Goal: Transaction & Acquisition: Purchase product/service

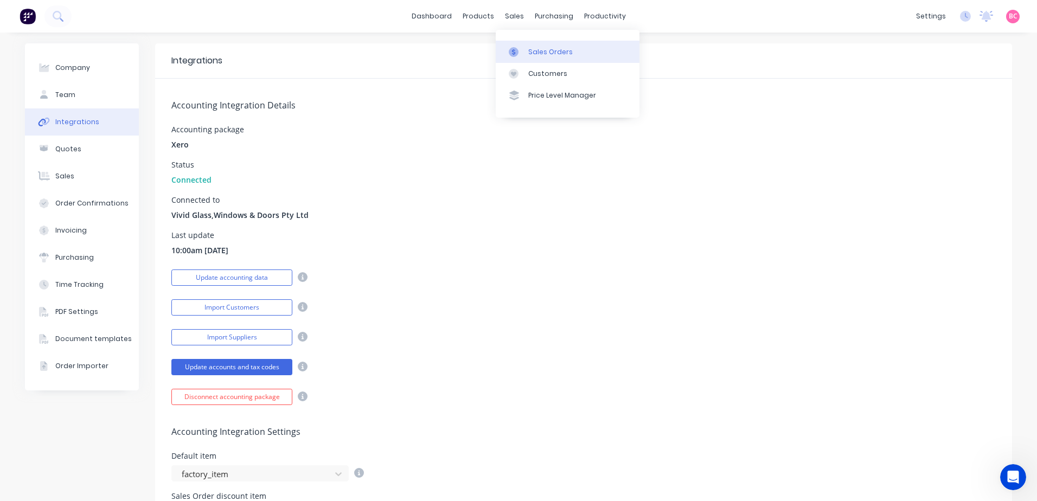
click at [524, 52] on div at bounding box center [517, 52] width 16 height 10
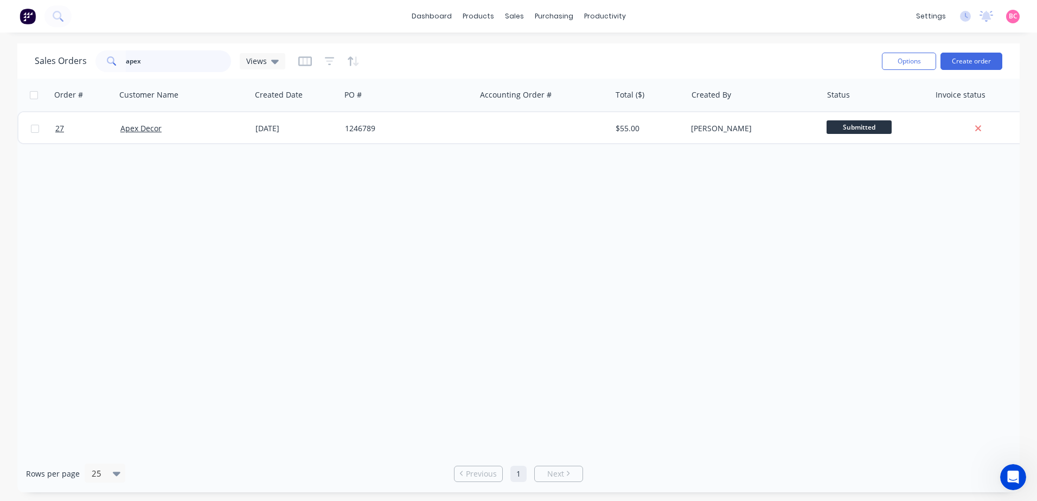
drag, startPoint x: 174, startPoint y: 61, endPoint x: 21, endPoint y: 44, distance: 154.0
click at [36, 52] on div "Sales Orders apex Views" at bounding box center [160, 61] width 251 height 22
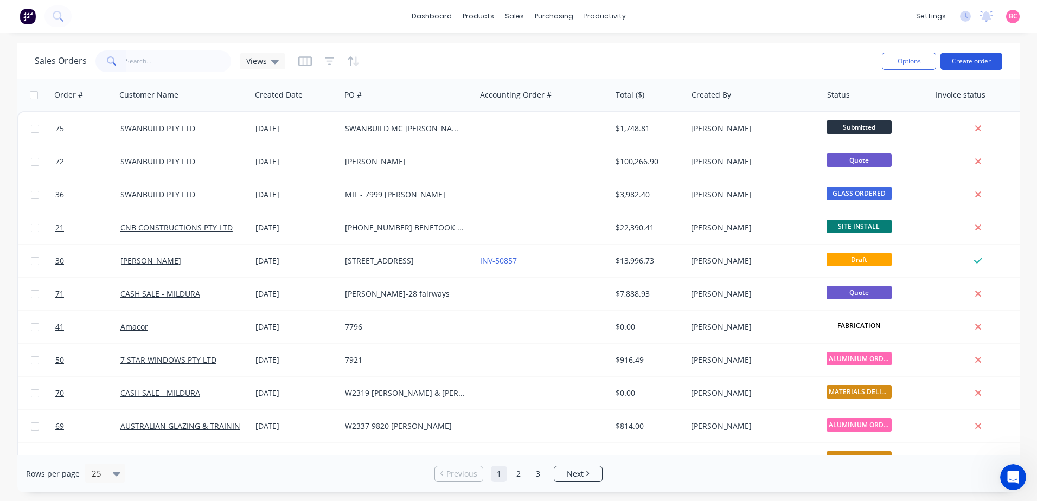
click at [979, 63] on button "Create order" at bounding box center [972, 61] width 62 height 17
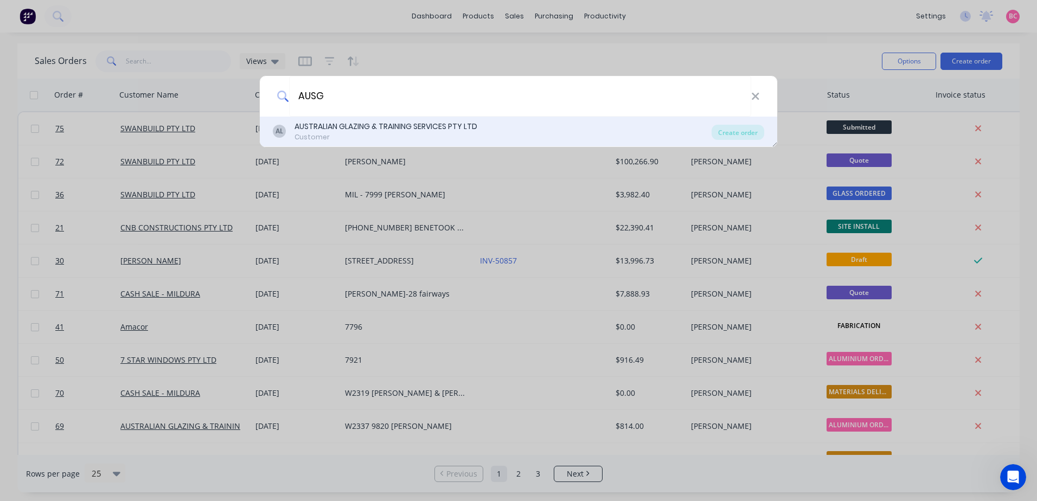
type input "AUSG"
click at [442, 124] on div "AUSTRALIAN GLAZING & TRAINING SERVICES PTY LTD" at bounding box center [386, 126] width 183 height 11
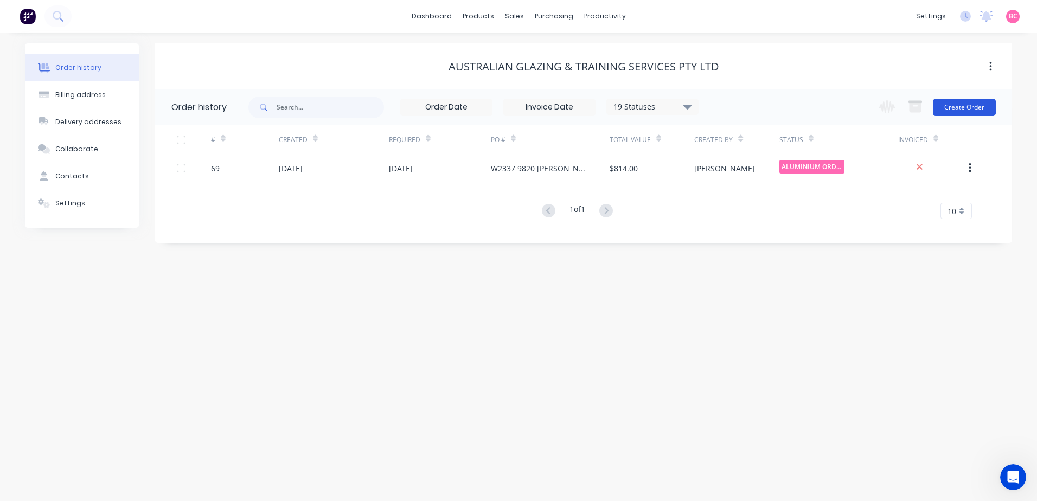
click at [965, 108] on button "Create Order" at bounding box center [964, 107] width 63 height 17
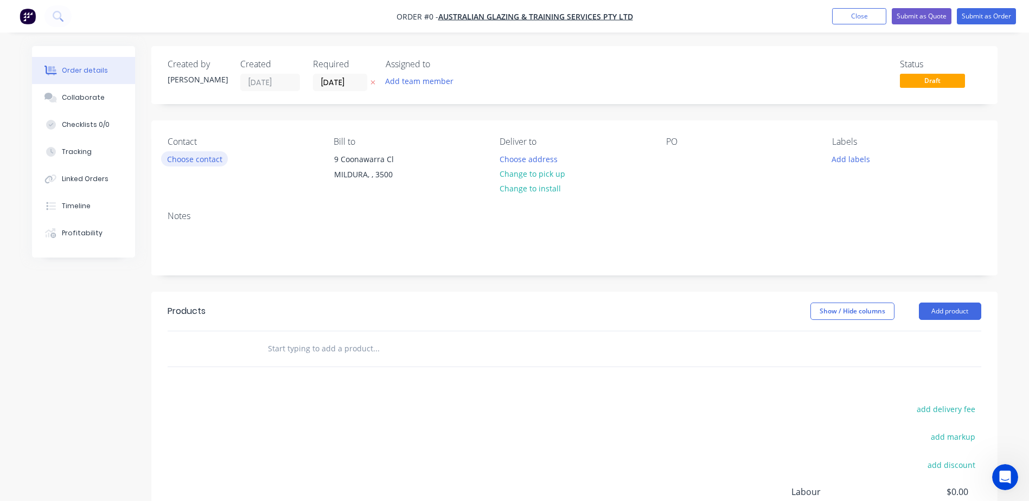
click at [213, 161] on button "Choose contact" at bounding box center [194, 158] width 67 height 15
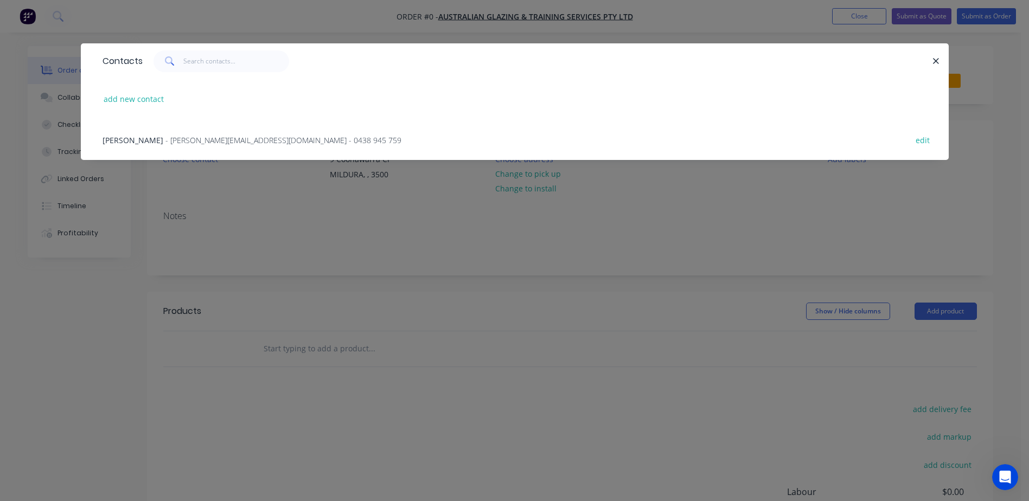
click at [187, 142] on span "- peter@ausglazing.com.au - 0438 945 759" at bounding box center [283, 140] width 236 height 10
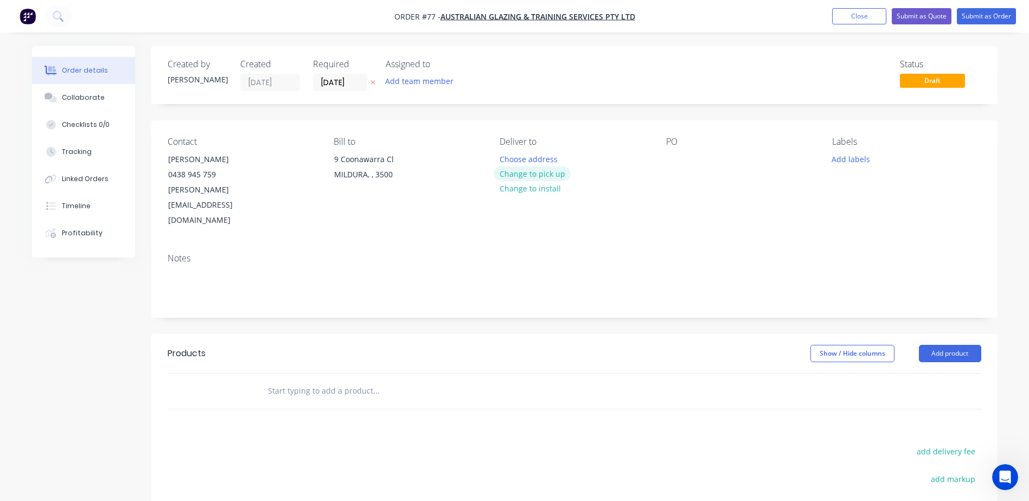
click at [537, 178] on button "Change to pick up" at bounding box center [532, 174] width 77 height 15
click at [674, 161] on div at bounding box center [674, 159] width 17 height 16
click at [349, 82] on input "[DATE]" at bounding box center [340, 82] width 53 height 16
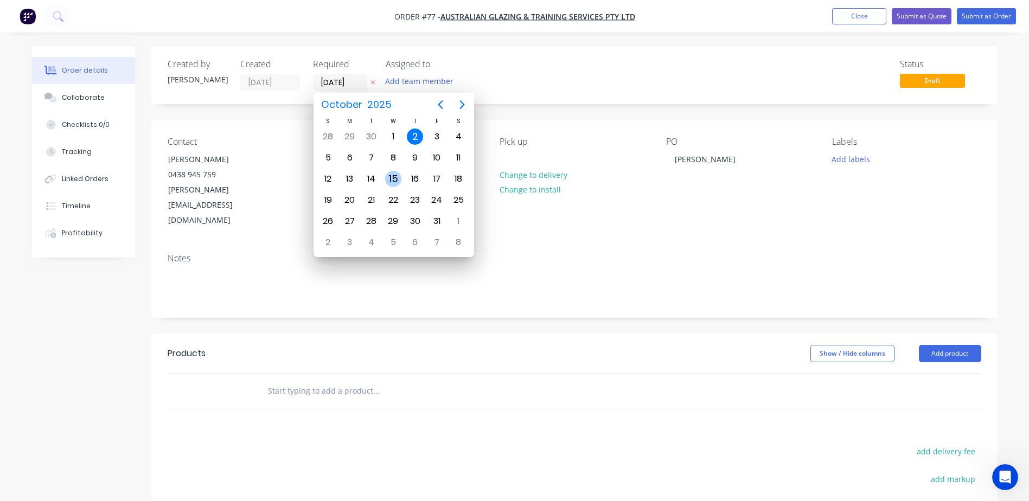
click at [390, 178] on div "15" at bounding box center [393, 179] width 16 height 16
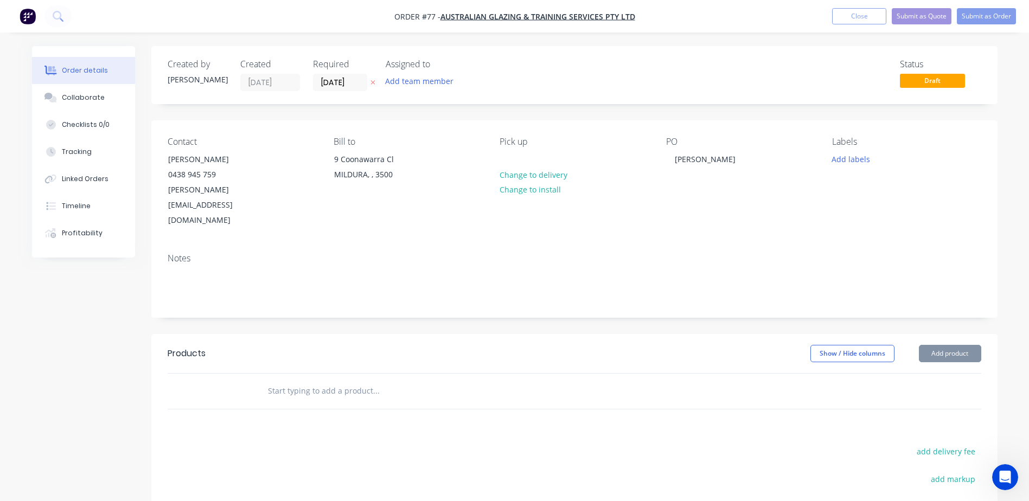
type input "15/10/25"
click at [353, 380] on input "text" at bounding box center [375, 391] width 217 height 22
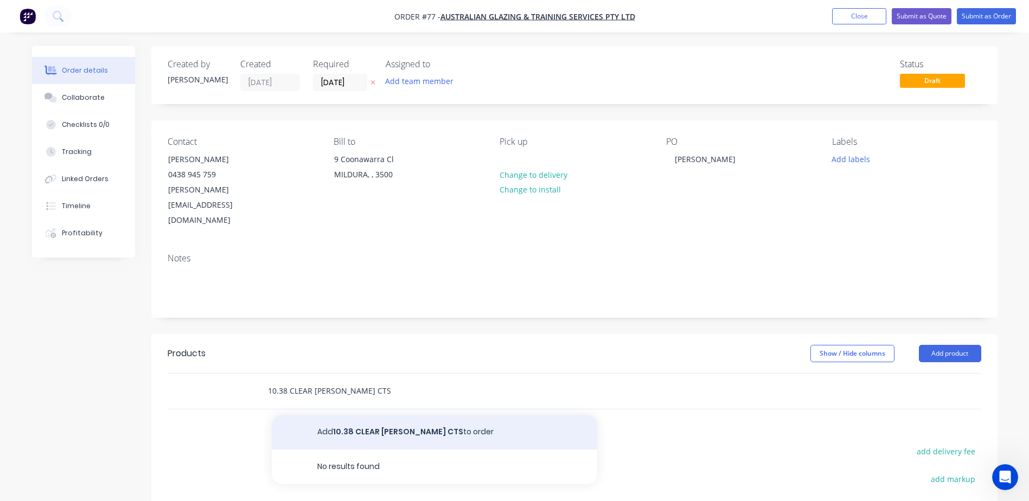
type input "10.38 CLEAR LAM CTS"
click at [400, 415] on button "Add 10.38 CLEAR LAM CTS to order" at bounding box center [434, 432] width 325 height 35
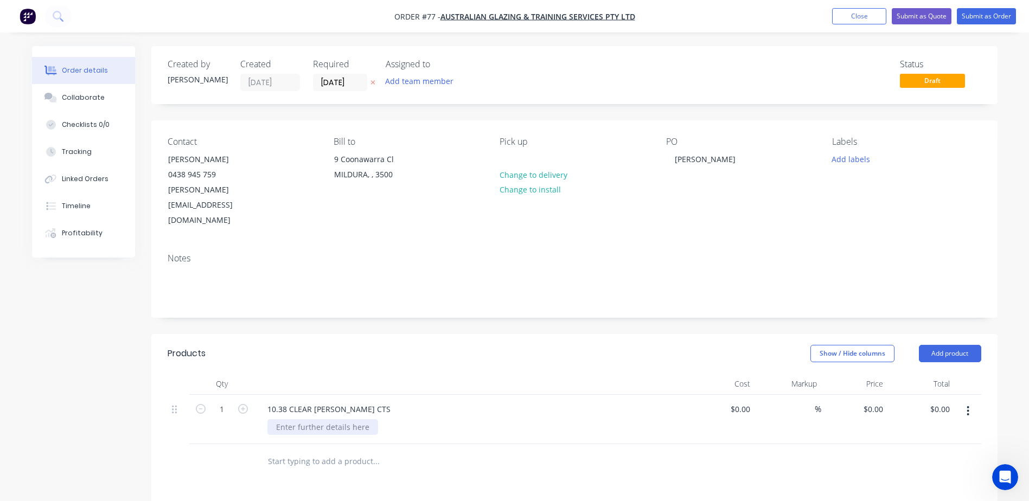
click at [341, 419] on div at bounding box center [322, 427] width 111 height 16
click at [296, 419] on div at bounding box center [322, 427] width 111 height 16
paste div
click at [557, 433] on div "1 @ COMPLEX SHAPE H: 2363 H1: 2353 W: 1195 W1: 1190 45 DEGREE BEVELLED BACK (1 …" at bounding box center [475, 444] width 417 height 50
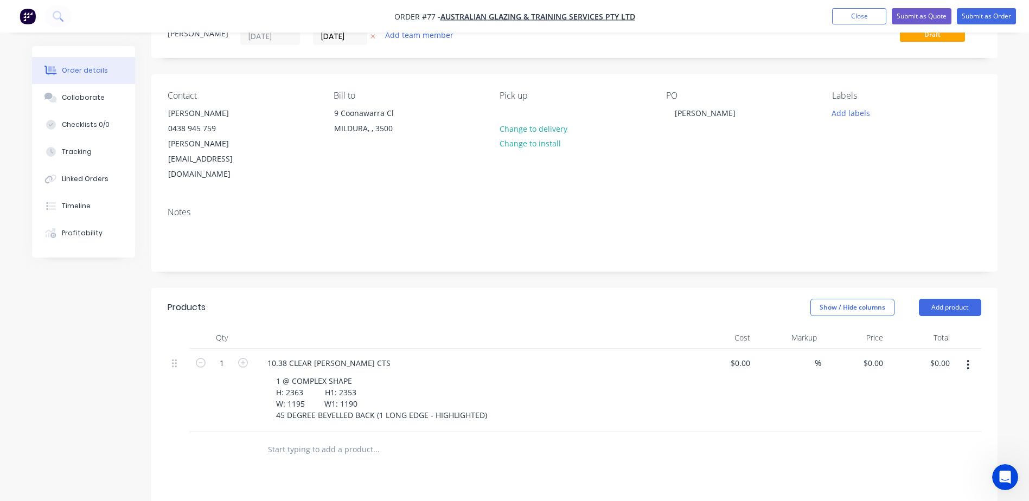
scroll to position [54, 0]
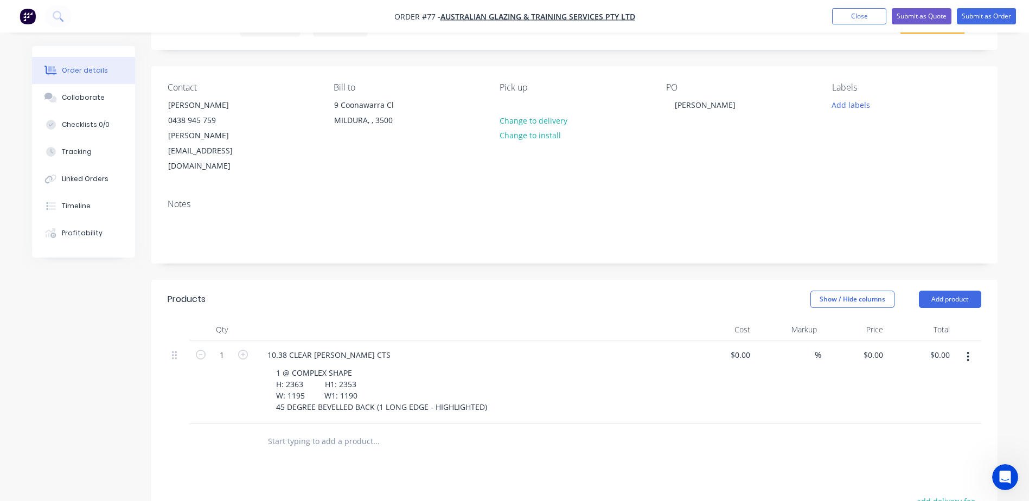
click at [271, 431] on input "text" at bounding box center [375, 442] width 217 height 22
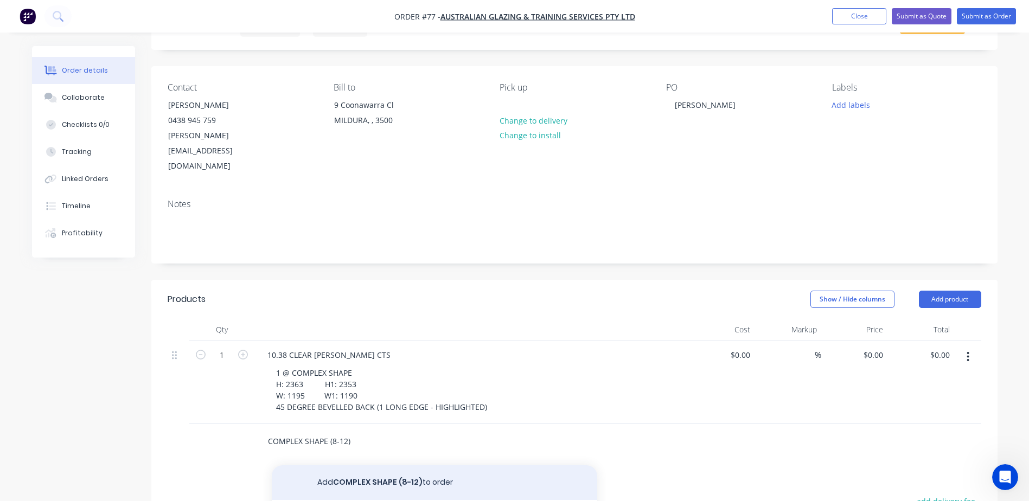
type input "COMPLEX SHAPE (8-12)"
click at [347, 465] on button "Add COMPLEX SHAPE (8-12) to order" at bounding box center [434, 482] width 325 height 35
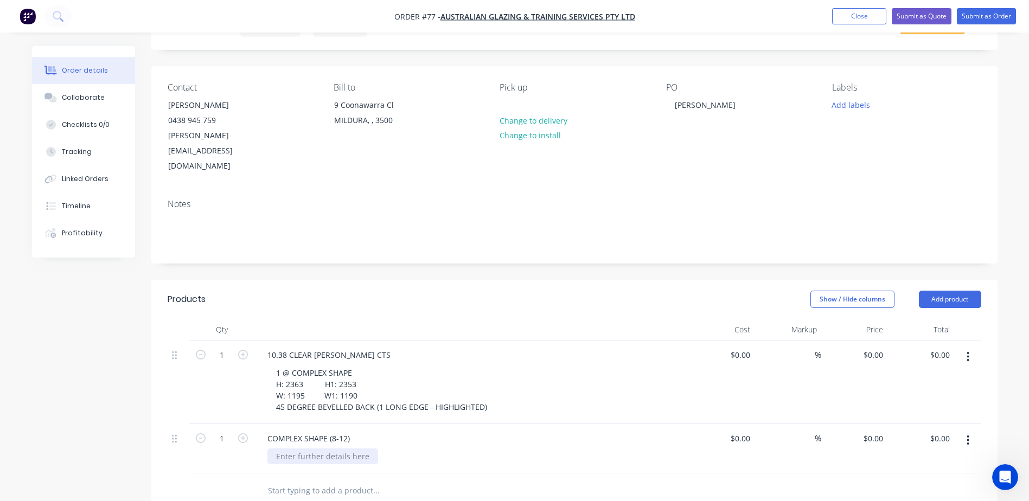
click at [348, 449] on div at bounding box center [322, 457] width 111 height 16
click at [744, 347] on input at bounding box center [748, 355] width 12 height 16
paste input "290.59"
type input "$290.59"
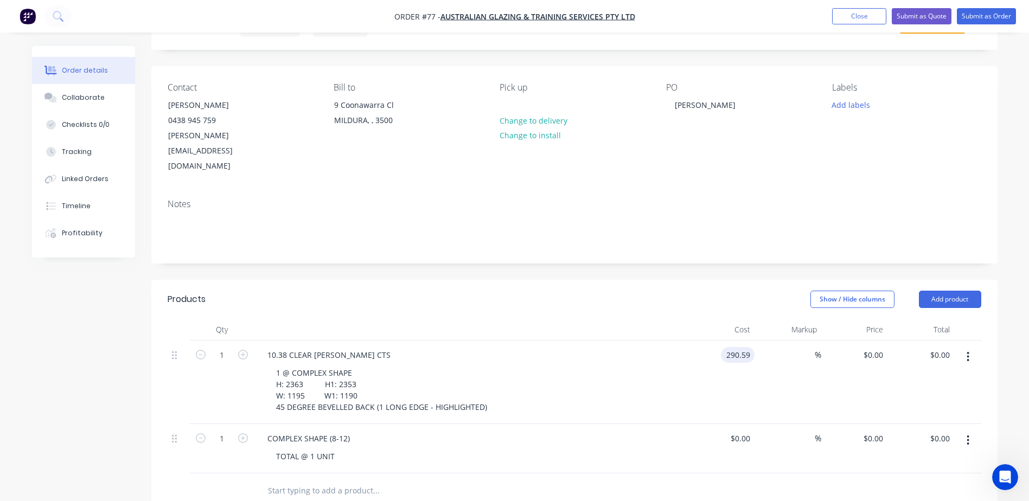
type input "$290.59"
click at [693, 424] on div "$0.00 $0.00" at bounding box center [721, 448] width 67 height 49
click at [737, 424] on div "$0.00" at bounding box center [721, 448] width 67 height 49
type input "$0.00"
drag, startPoint x: 866, startPoint y: 411, endPoint x: 888, endPoint y: 408, distance: 22.3
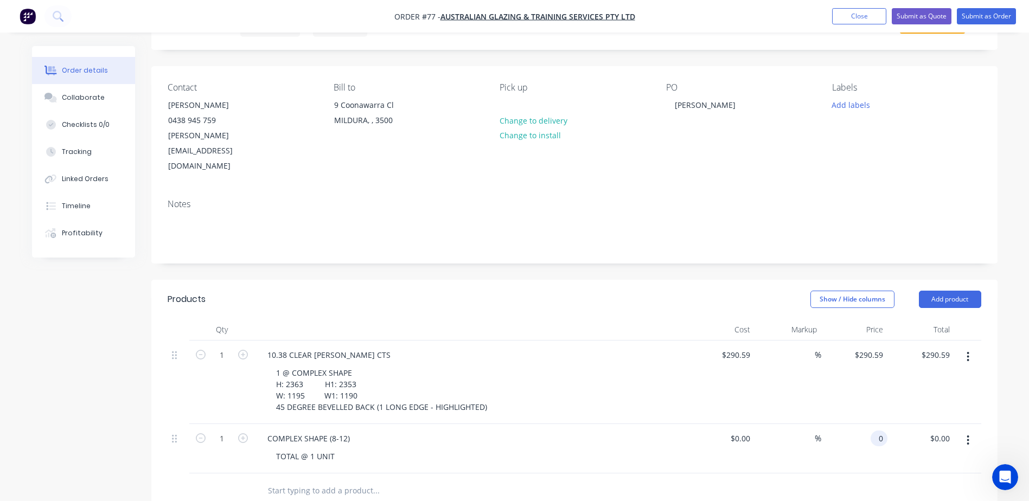
click at [888, 424] on div "1 COMPLEX SHAPE (8-12) TOTAL @ 1 UNIT $0.00 $0.00 % 0 0 $0.00 $0.00" at bounding box center [575, 448] width 814 height 49
paste input "226.02"
type input "226.02"
type input "290.59"
type input "$226.02"
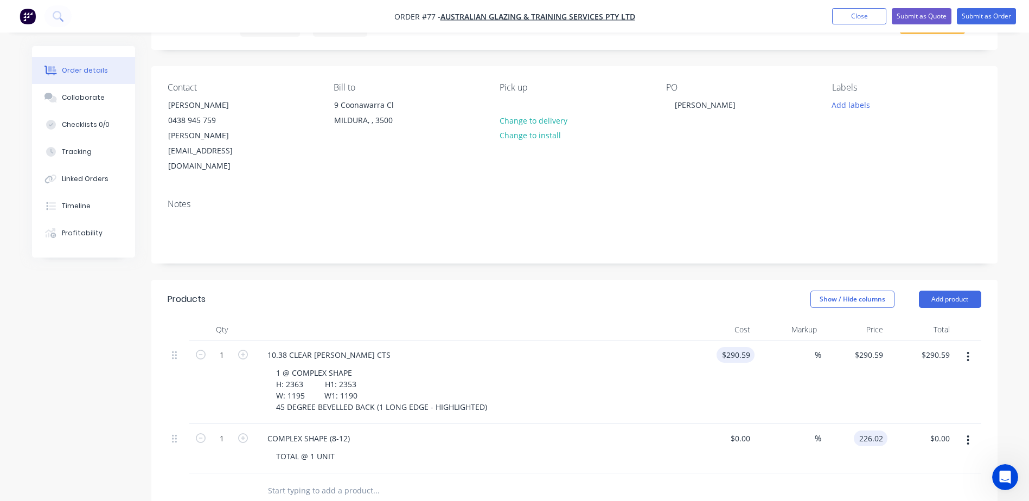
type input "$226.02"
click at [749, 347] on input "290.59" at bounding box center [738, 355] width 34 height 16
type input "$0.00"
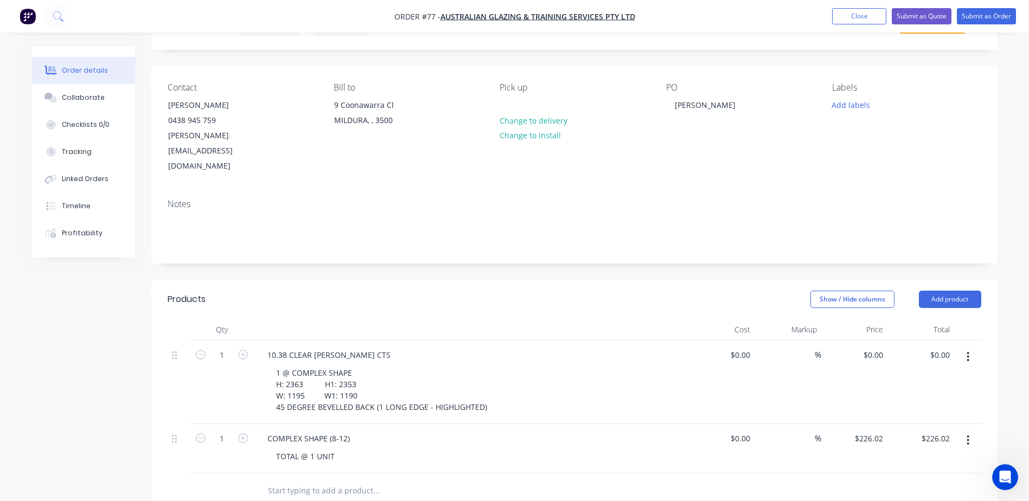
click at [861, 357] on div "$0.00 $0.00" at bounding box center [854, 383] width 67 height 84
click at [871, 341] on div "0 $0.00" at bounding box center [854, 383] width 67 height 84
paste input "290.59"
type input "$290.59"
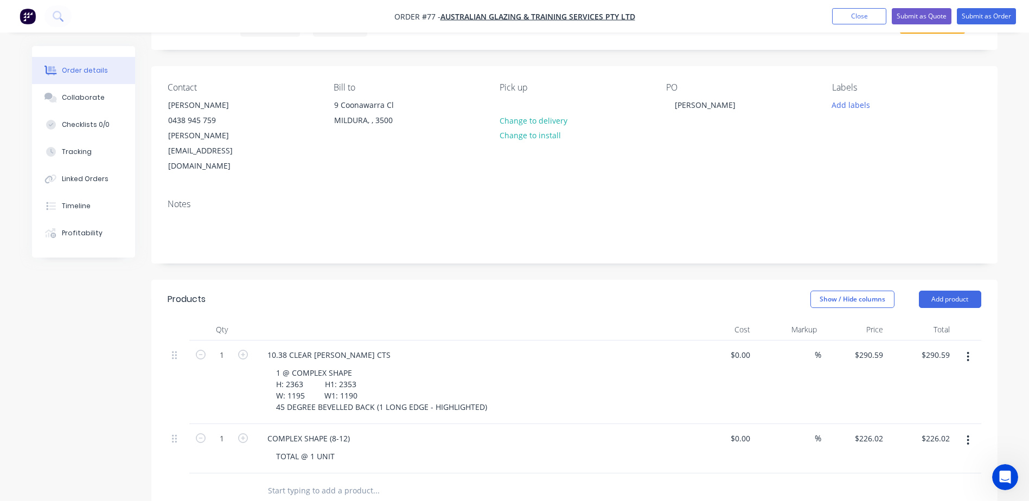
click at [598, 474] on div at bounding box center [449, 491] width 391 height 35
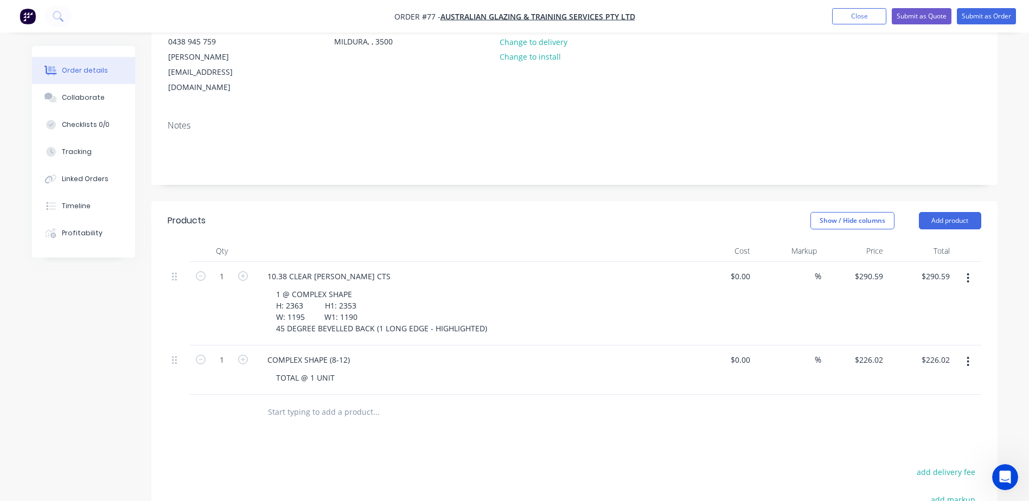
scroll to position [163, 0]
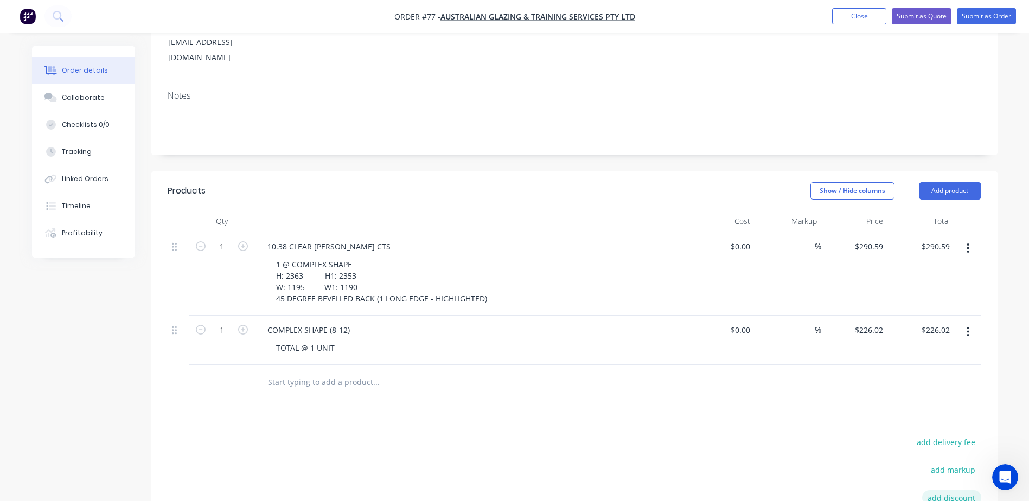
click at [944, 490] on button "add discount" at bounding box center [951, 497] width 59 height 15
click at [931, 490] on input at bounding box center [939, 498] width 49 height 16
type input "20"
click input "submit" at bounding box center [0, 0] width 0 height 0
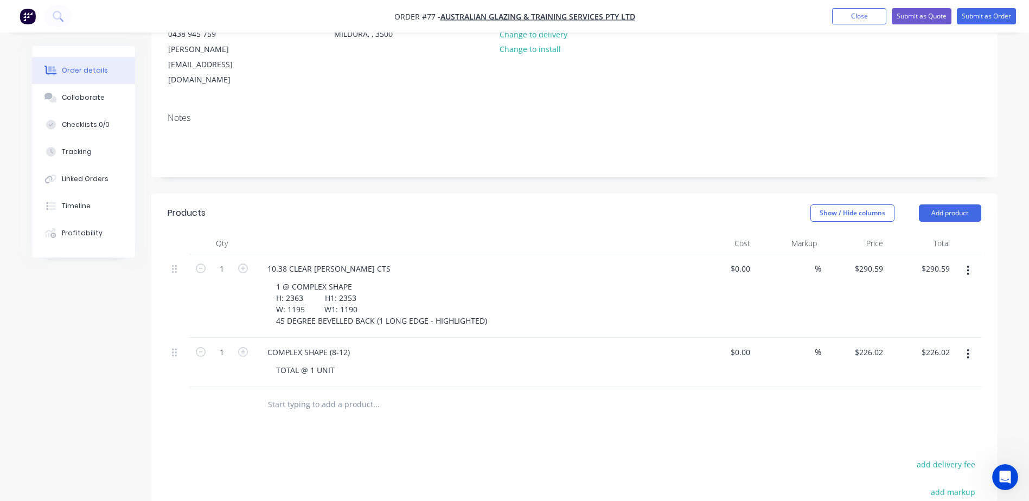
scroll to position [116, 0]
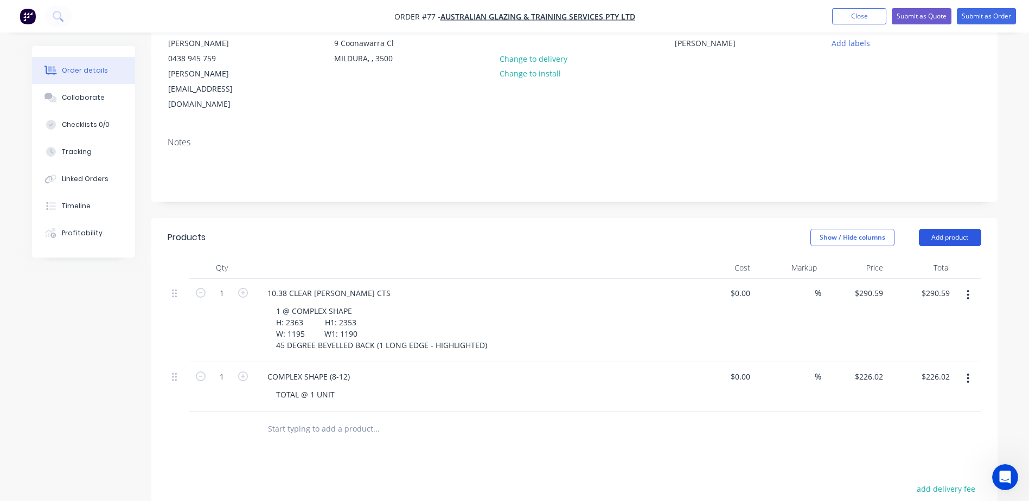
click at [963, 229] on button "Add product" at bounding box center [950, 237] width 62 height 17
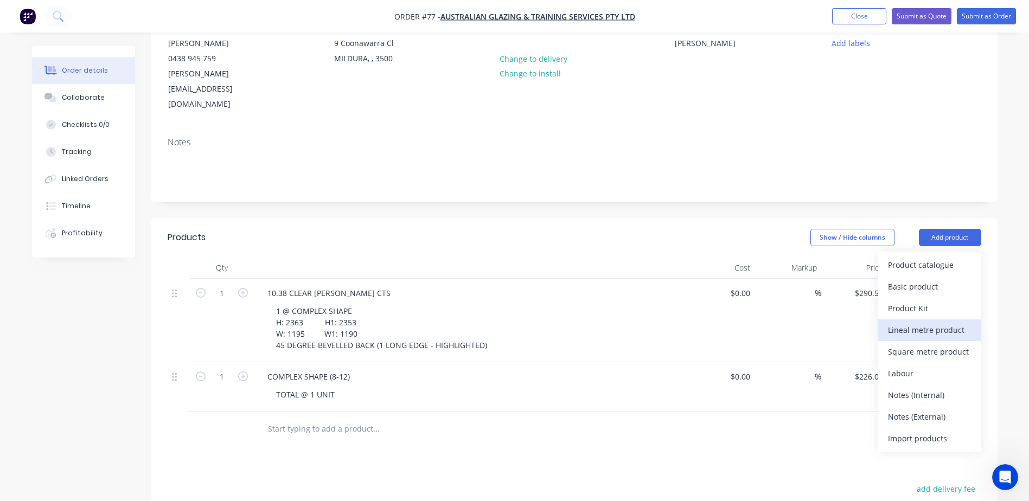
click at [927, 322] on div "Lineal metre product" at bounding box center [930, 330] width 84 height 16
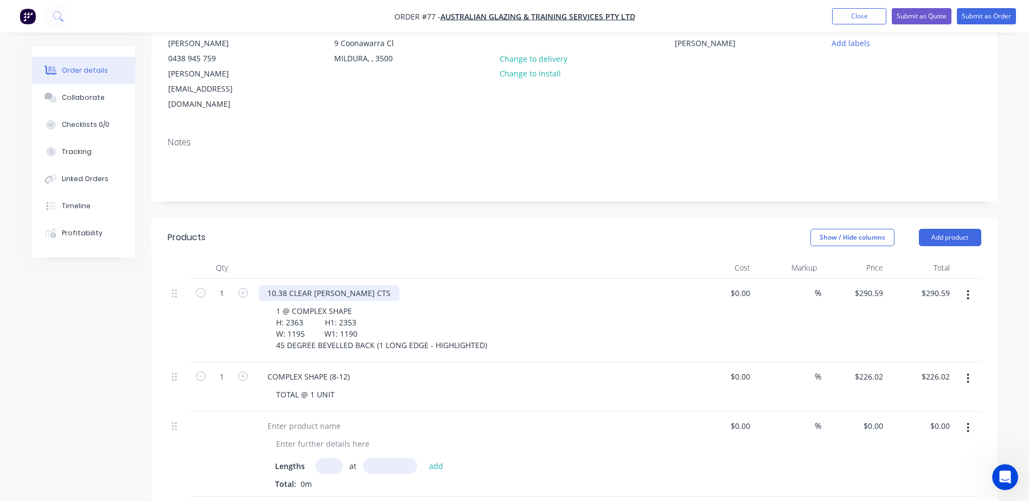
click at [295, 285] on div "10.38 CLEAR LAM CTS" at bounding box center [329, 293] width 141 height 16
drag, startPoint x: 267, startPoint y: 262, endPoint x: 353, endPoint y: 264, distance: 85.7
click at [353, 285] on div "10.38 CLEAR LAM CTS" at bounding box center [471, 293] width 425 height 16
copy div "10.38 CLEAR LAM CTS"
click at [290, 418] on div at bounding box center [304, 426] width 91 height 16
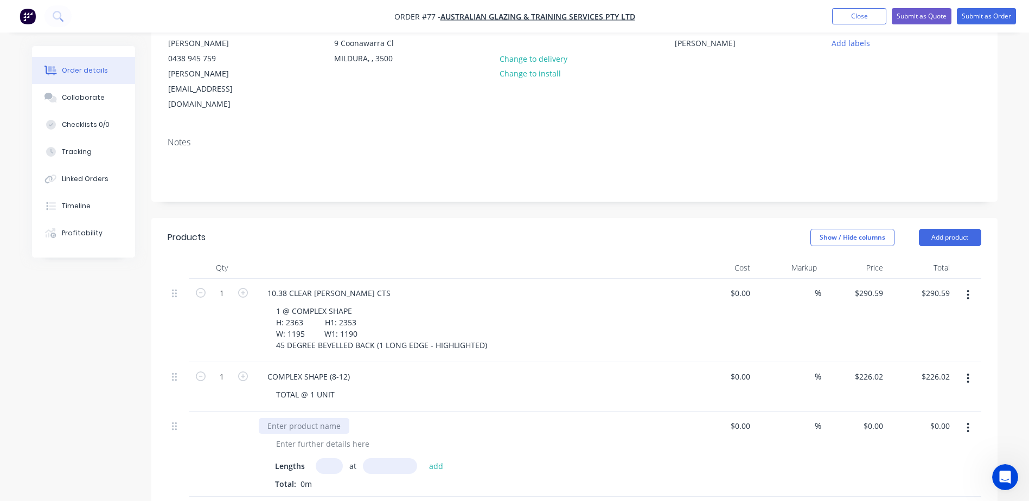
click at [283, 418] on div at bounding box center [304, 426] width 91 height 16
paste div
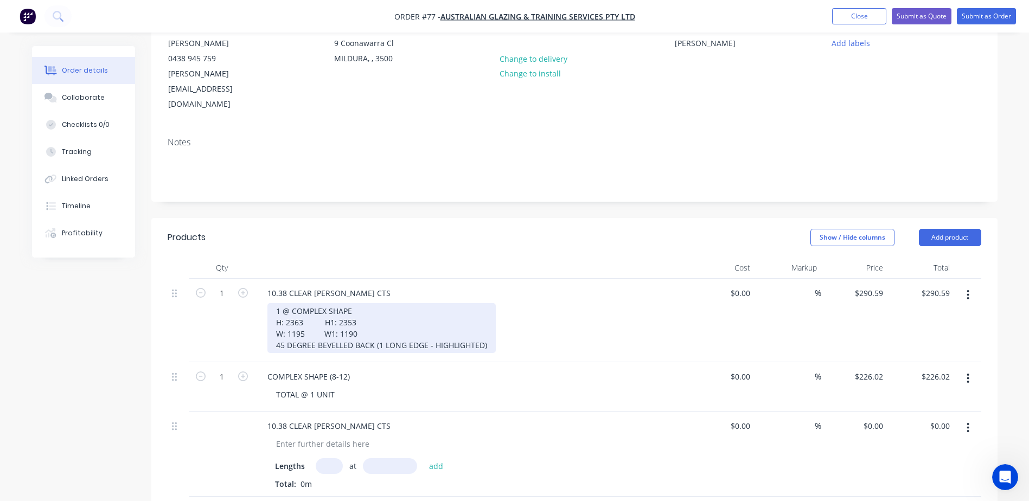
click at [295, 303] on div "1 @ COMPLEX SHAPE H: 2363 H1: 2353 W: 1195 W1: 1190 45 DEGREE BEVELLED BACK (1 …" at bounding box center [381, 328] width 228 height 50
drag, startPoint x: 275, startPoint y: 279, endPoint x: 491, endPoint y: 315, distance: 218.9
click at [491, 315] on div "1 @ COMPLEX SHAPE H: 2363 H1: 2353 W: 1195 W1: 1190 45 DEGREE BEVELLED BACK (1 …" at bounding box center [381, 328] width 228 height 50
copy div "1 @ COMPLEX SHAPE H: 2363 H1: 2353 W: 1195 W1: 1190 45 DEGREE BEVELLED BACK (1 …"
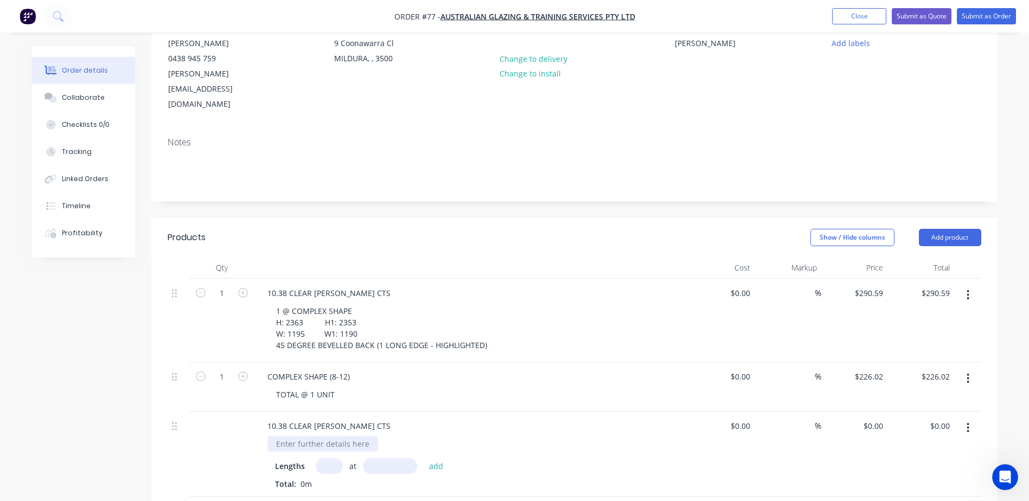
click at [321, 436] on div at bounding box center [322, 444] width 111 height 16
paste div
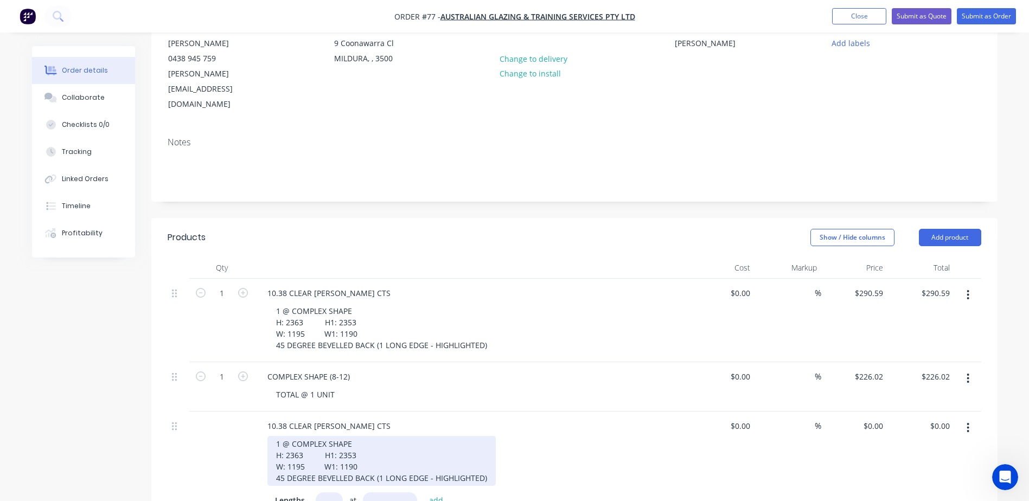
click at [486, 436] on div "1 @ COMPLEX SHAPE H: 2363 H1: 2353 W: 1195 W1: 1190 45 DEGREE BEVELLED BACK (1 …" at bounding box center [381, 461] width 228 height 50
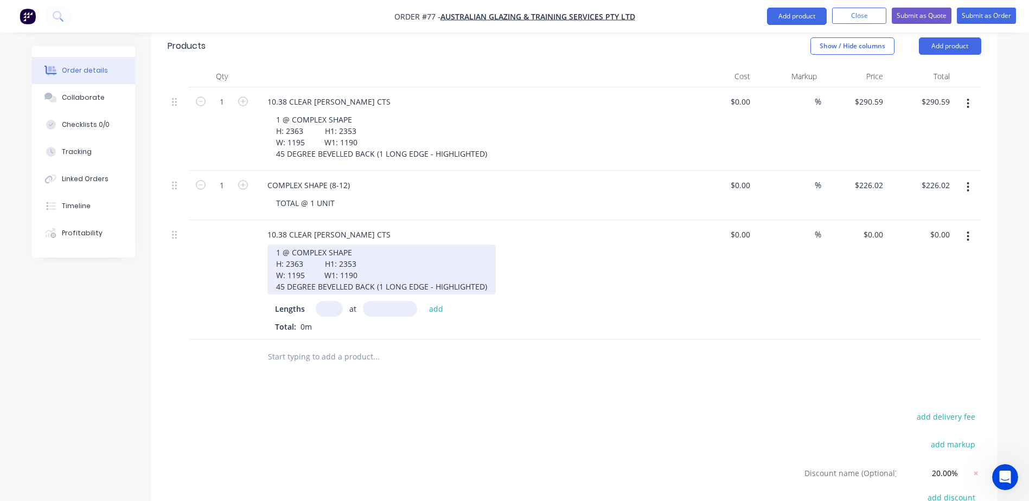
scroll to position [333, 0]
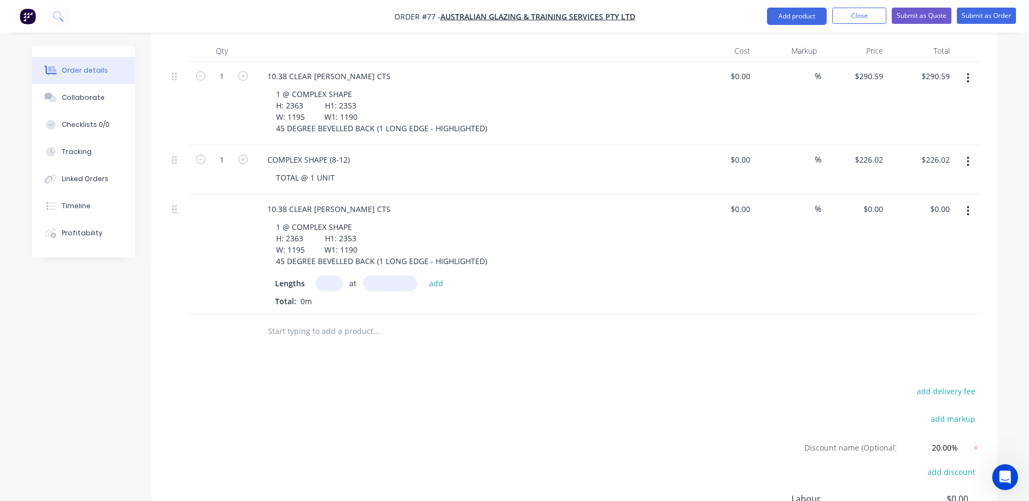
click at [327, 276] on input "text" at bounding box center [329, 284] width 27 height 16
type input "2363"
click at [381, 276] on input "text" at bounding box center [390, 284] width 54 height 16
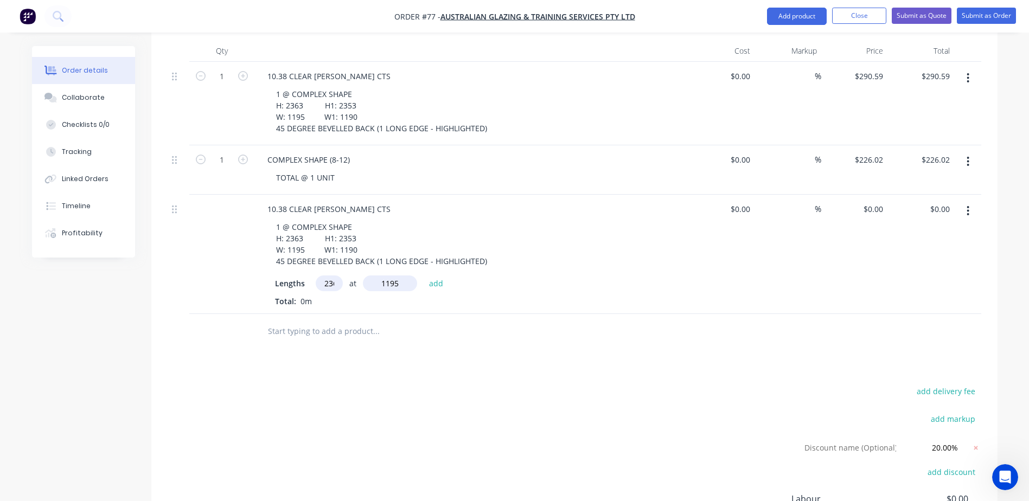
type input "1195"
click at [424, 276] on button "add" at bounding box center [436, 283] width 25 height 15
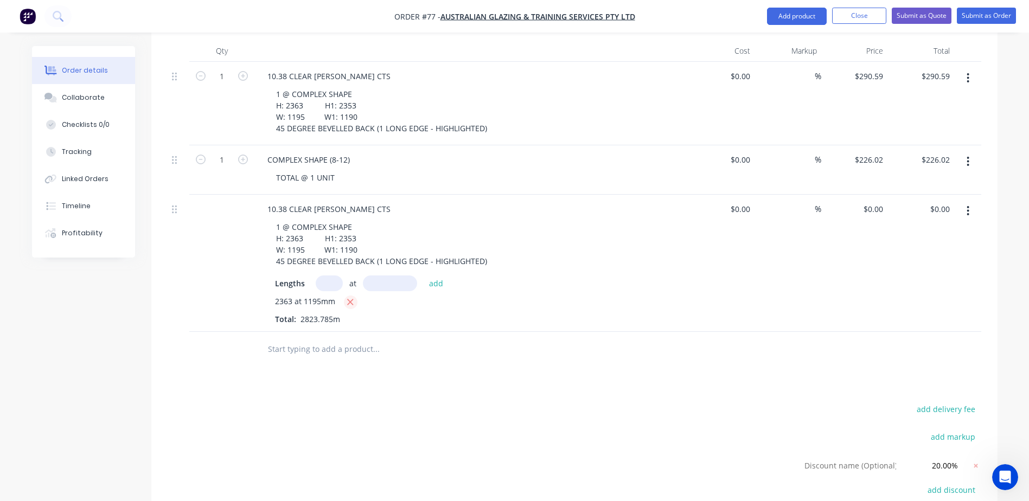
click at [350, 297] on icon "button" at bounding box center [350, 302] width 7 height 10
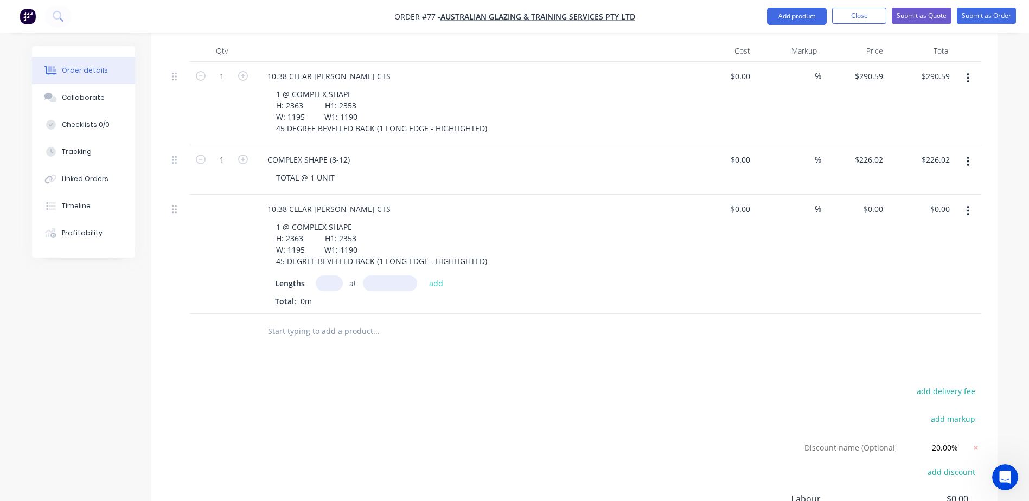
click at [323, 276] on input "text" at bounding box center [329, 284] width 27 height 16
type input "2363"
click at [378, 276] on input "text" at bounding box center [390, 284] width 54 height 16
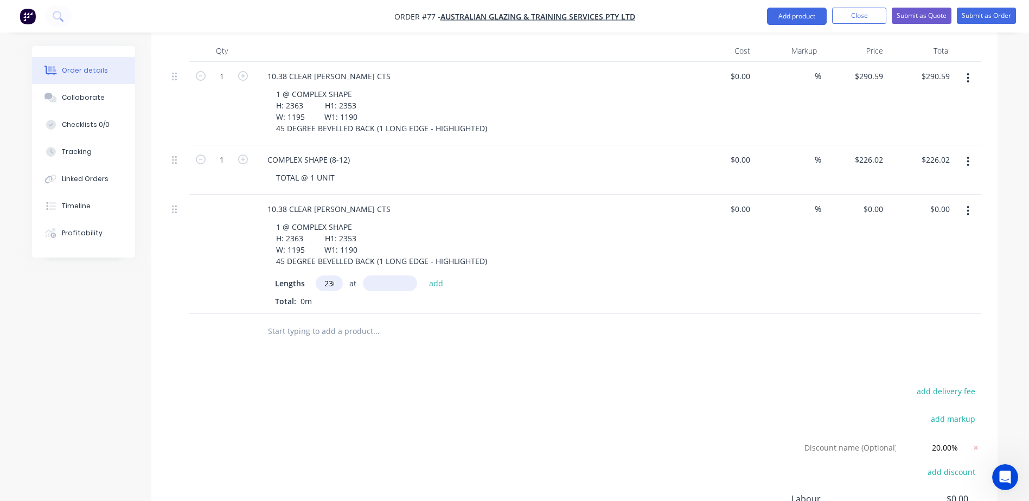
click at [323, 276] on input "2363" at bounding box center [329, 284] width 27 height 16
click at [388, 276] on input "text" at bounding box center [390, 284] width 54 height 16
type input "1195mm"
click at [428, 276] on button "add" at bounding box center [436, 283] width 25 height 15
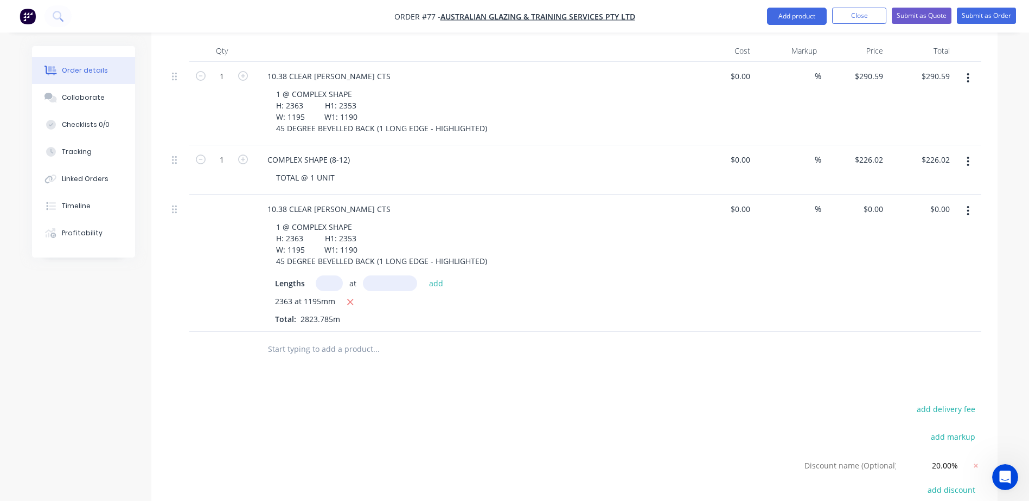
click at [290, 296] on span "2363 at 1195mm" at bounding box center [305, 303] width 60 height 14
click at [327, 276] on input "text" at bounding box center [329, 284] width 27 height 16
drag, startPoint x: 273, startPoint y: 271, endPoint x: 292, endPoint y: 273, distance: 19.2
click at [292, 273] on div "Lengths at add 2363 at 1195mm Total: 2823.785m" at bounding box center [471, 298] width 425 height 54
copy span "2363"
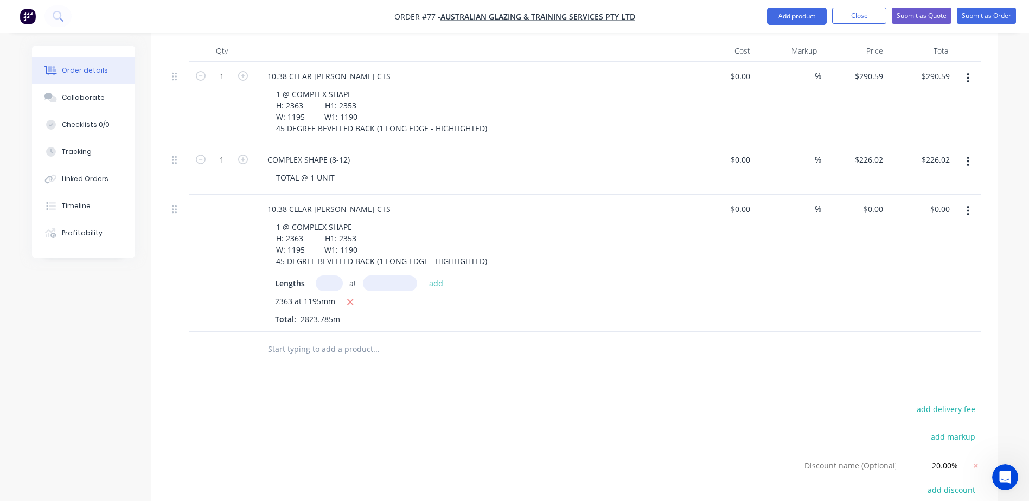
click at [329, 276] on input "text" at bounding box center [329, 284] width 27 height 16
type input "2.363"
click at [380, 276] on input "text" at bounding box center [390, 284] width 54 height 16
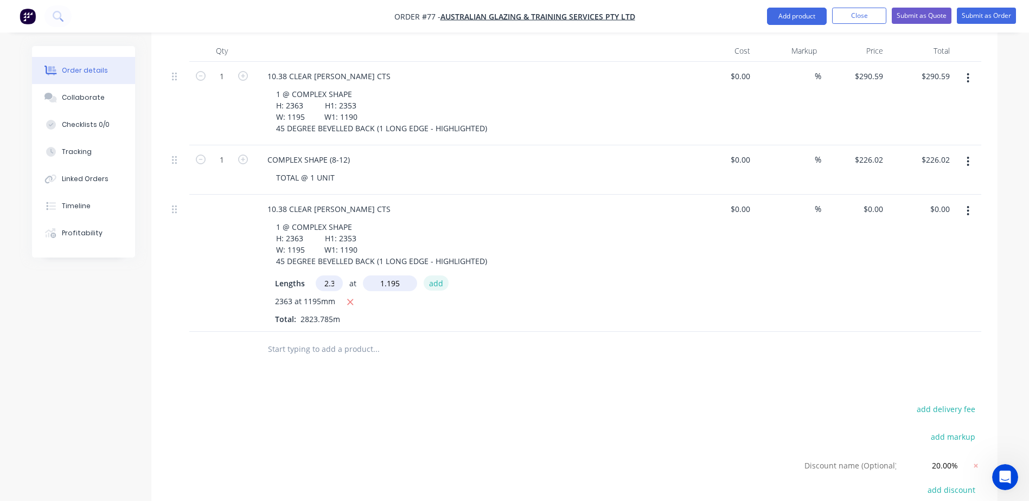
type input "1.195mm"
click at [438, 276] on button "add" at bounding box center [436, 283] width 25 height 15
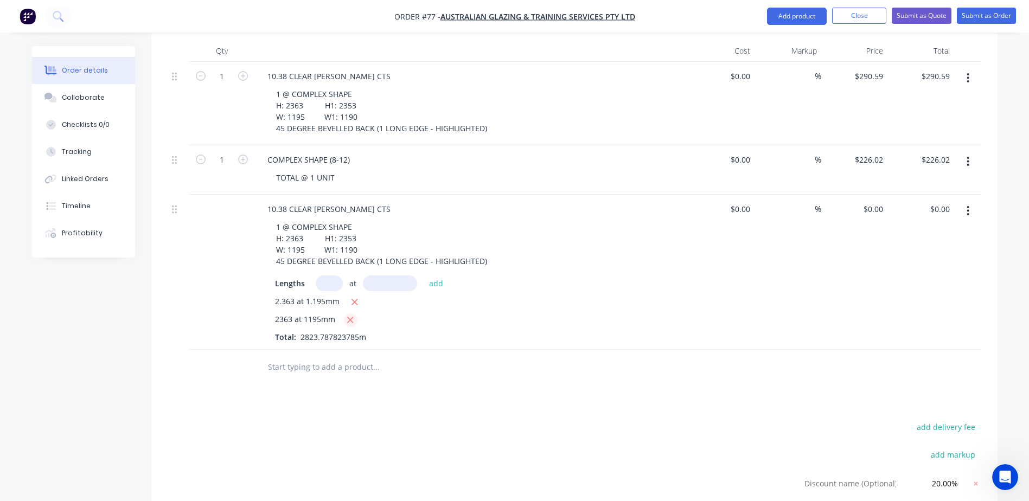
click at [351, 317] on icon "button" at bounding box center [351, 320] width 6 height 6
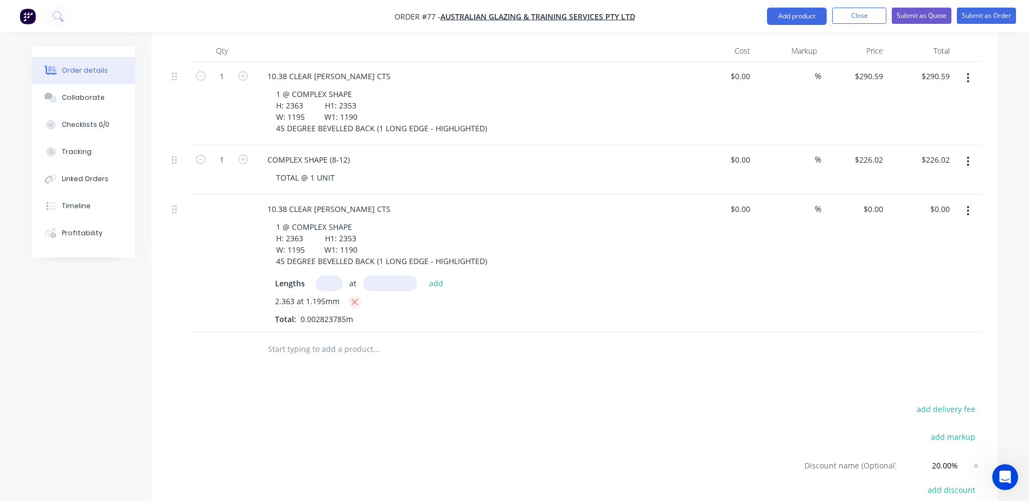
click at [356, 299] on icon "button" at bounding box center [355, 302] width 6 height 6
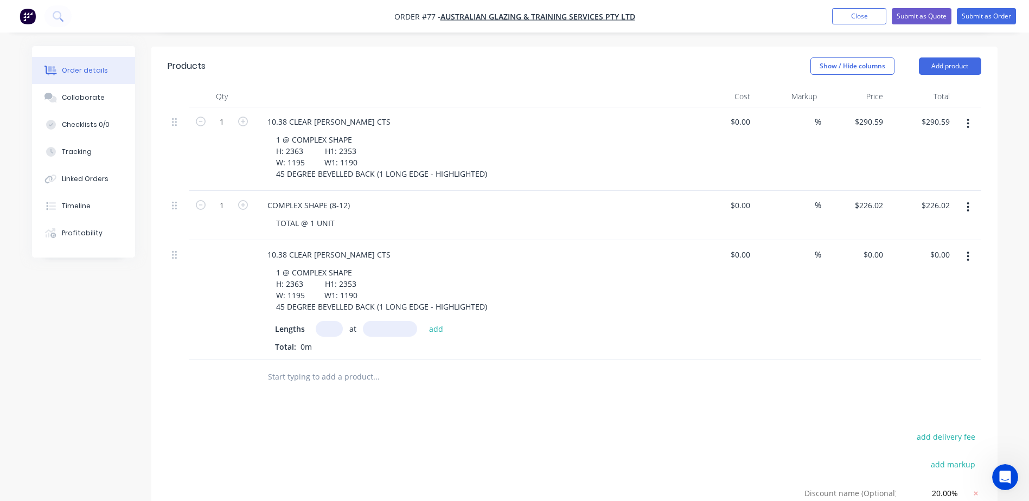
scroll to position [225, 0]
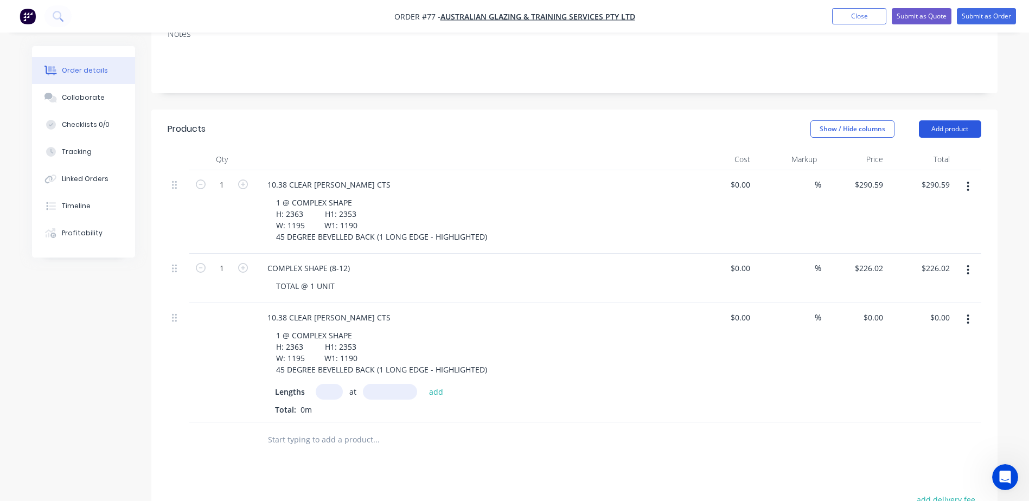
click at [956, 120] on button "Add product" at bounding box center [950, 128] width 62 height 17
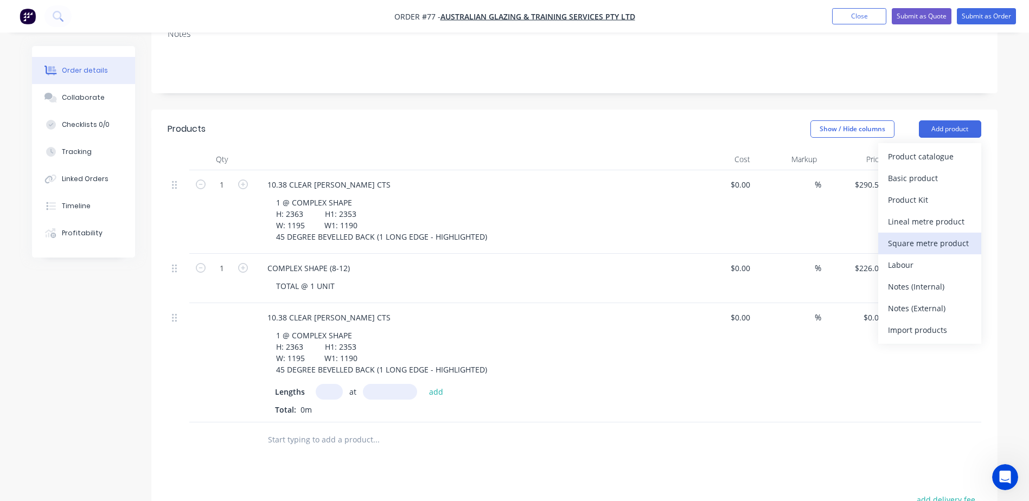
click at [927, 235] on div "Square metre product" at bounding box center [930, 243] width 84 height 16
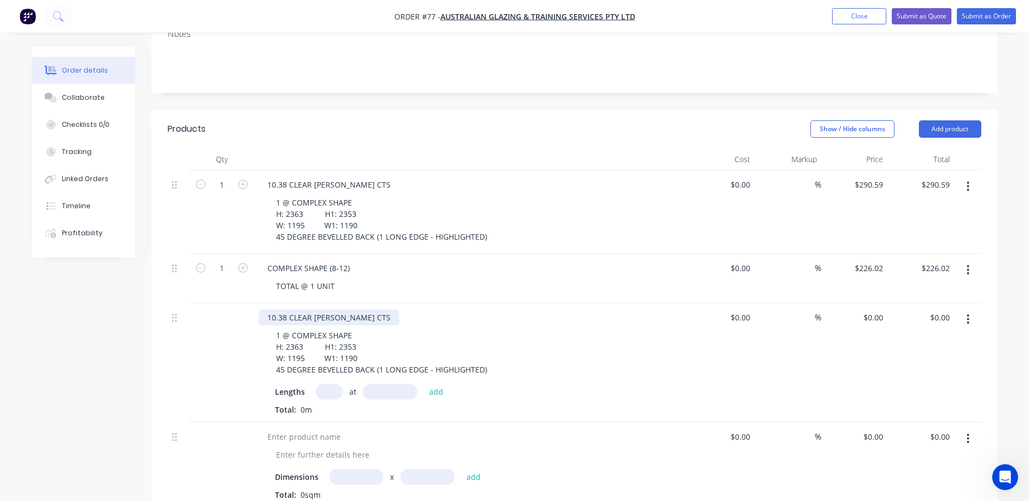
click at [267, 310] on div "10.38 CLEAR LAM CTS" at bounding box center [329, 318] width 141 height 16
drag, startPoint x: 267, startPoint y: 285, endPoint x: 344, endPoint y: 288, distance: 77.1
click at [344, 310] on div "10.38 CLEAR LAM CTS" at bounding box center [329, 318] width 141 height 16
copy div "10.38 CLEAR LAM CTS"
click at [304, 429] on div at bounding box center [304, 437] width 91 height 16
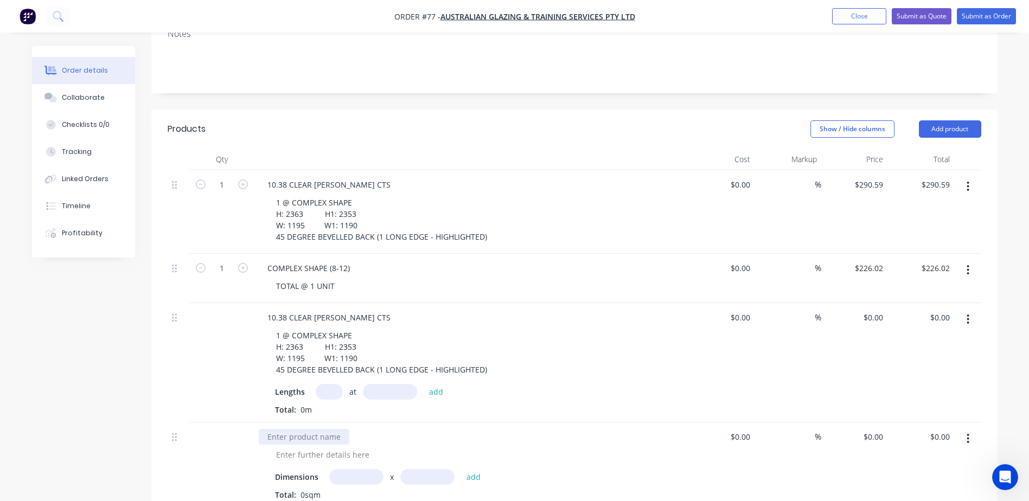
click at [285, 429] on div at bounding box center [304, 437] width 91 height 16
paste div
drag, startPoint x: 286, startPoint y: 309, endPoint x: 291, endPoint y: 349, distance: 40.4
click at [291, 349] on div "10.38 CLEAR LAM CTS 1 @ COMPLEX SHAPE H: 2363 H1: 2353 W: 1195 W1: 1190 45 DEGR…" at bounding box center [471, 362] width 434 height 119
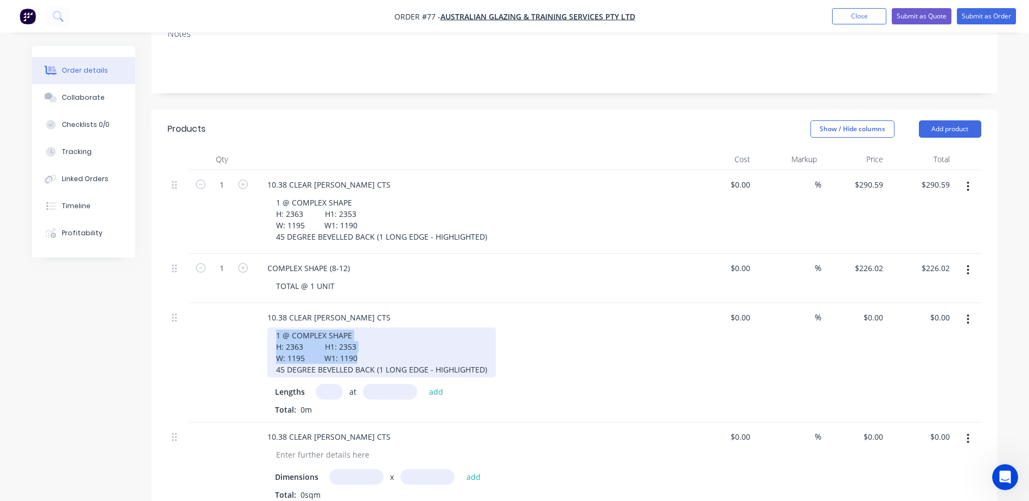
click at [278, 328] on div "1 @ COMPLEX SHAPE H: 2363 H1: 2353 W: 1195 W1: 1190 45 DEGREE BEVELLED BACK (1 …" at bounding box center [381, 353] width 228 height 50
drag, startPoint x: 274, startPoint y: 304, endPoint x: 489, endPoint y: 340, distance: 217.2
click at [489, 340] on div "1 @ COMPLEX SHAPE H: 2363 H1: 2353 W: 1195 W1: 1190 45 DEGREE BEVELLED BACK (1 …" at bounding box center [381, 353] width 228 height 50
copy div "1 @ COMPLEX SHAPE H: 2363 H1: 2353 W: 1195 W1: 1190 45 DEGREE BEVELLED BACK (1 …"
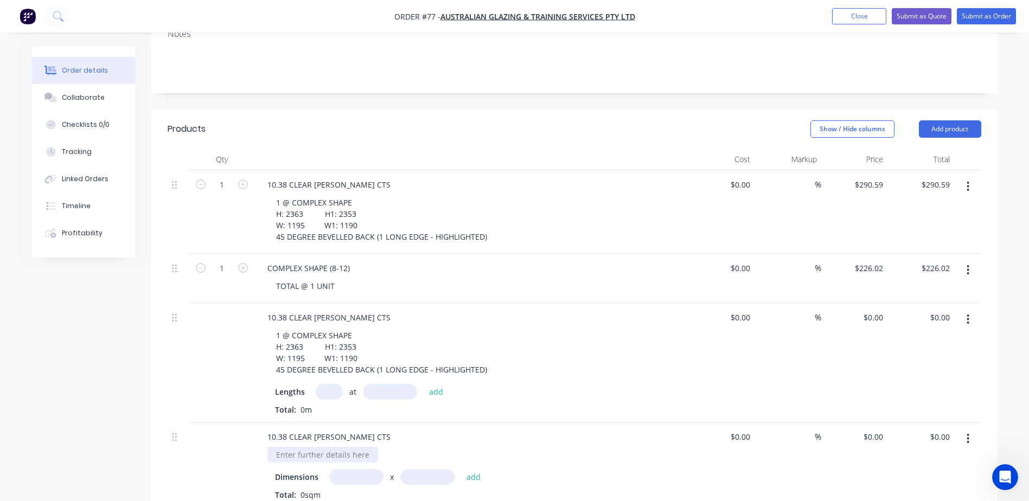
click at [327, 447] on div at bounding box center [322, 455] width 111 height 16
paste div
click at [972, 310] on button "button" at bounding box center [967, 320] width 25 height 20
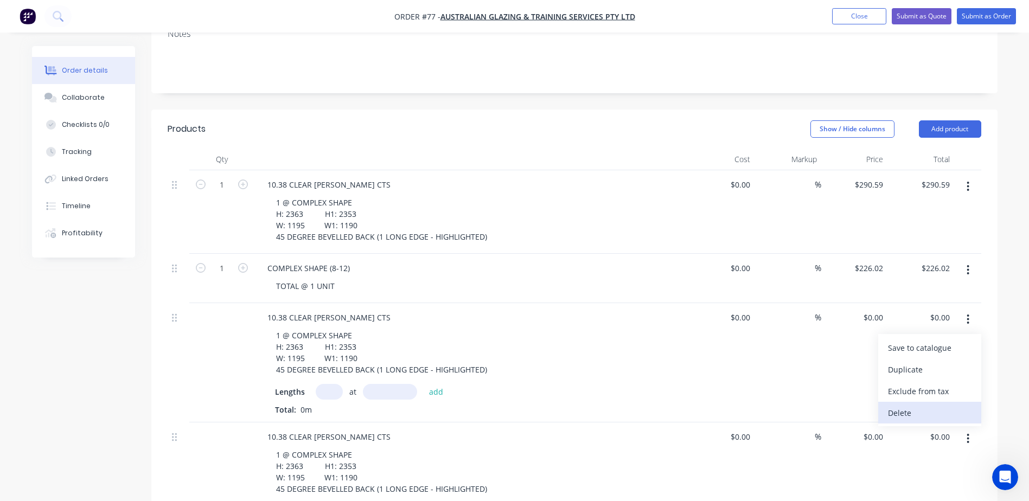
click at [900, 405] on div "Delete" at bounding box center [930, 413] width 84 height 16
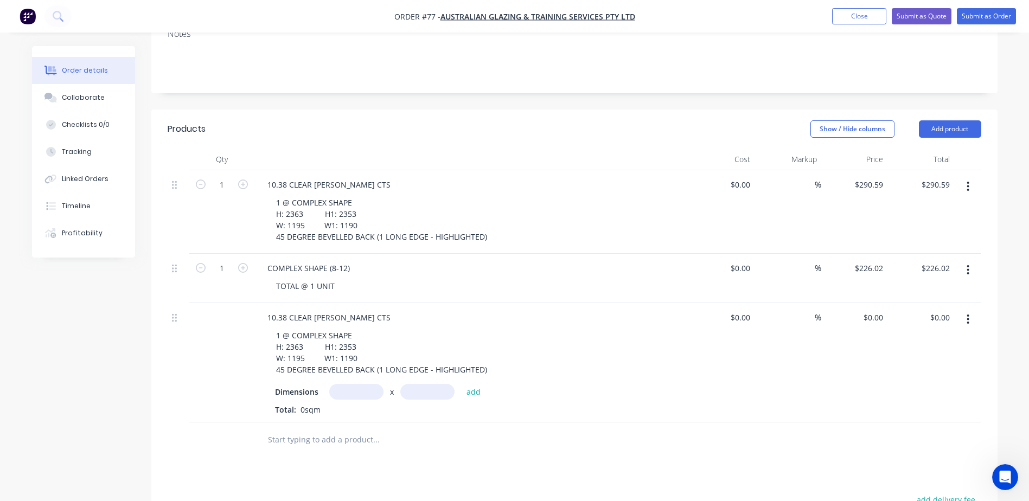
click at [350, 384] on input "text" at bounding box center [356, 392] width 54 height 16
click at [418, 384] on input "text" at bounding box center [427, 392] width 54 height 16
click at [347, 384] on input "2363m" at bounding box center [356, 392] width 54 height 16
type input "2.363m"
click at [427, 384] on input "text" at bounding box center [427, 392] width 54 height 16
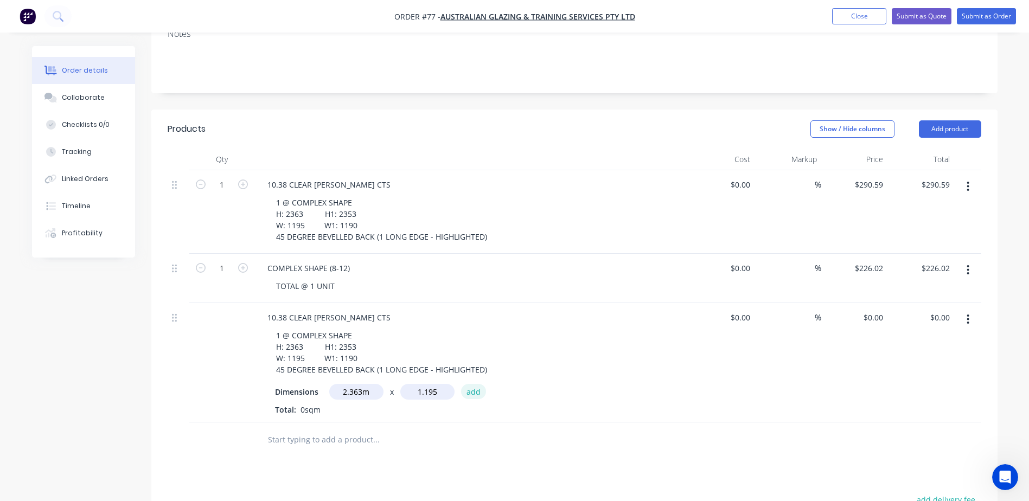
type input "1.195m"
click at [467, 384] on button "add" at bounding box center [473, 391] width 25 height 15
drag, startPoint x: 857, startPoint y: 155, endPoint x: 884, endPoint y: 154, distance: 27.1
click at [884, 177] on input "290.59" at bounding box center [872, 185] width 29 height 16
type input "$290.59"
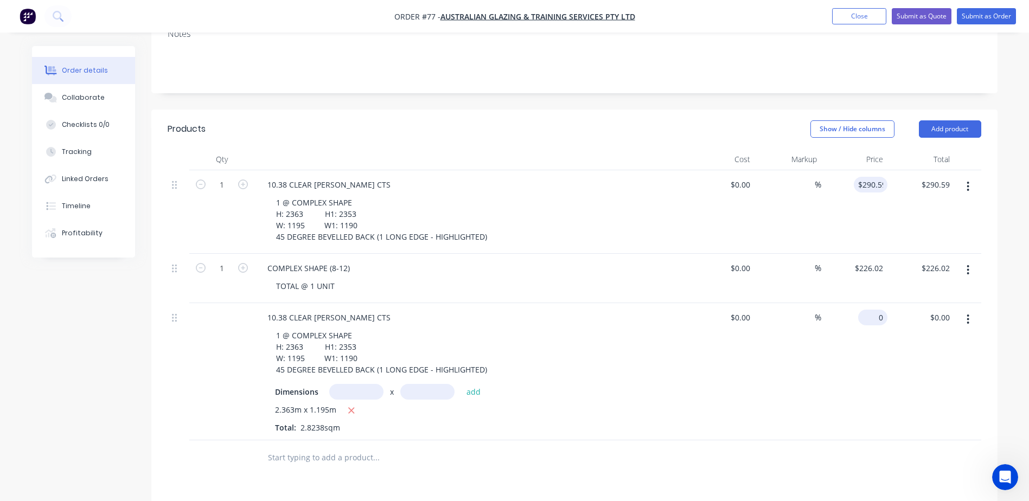
click at [878, 310] on input "0" at bounding box center [875, 318] width 25 height 16
paste input "290.59"
type input "$290.59"
type input "$820.57"
click at [821, 393] on div "$290.59 290.59" at bounding box center [854, 371] width 67 height 137
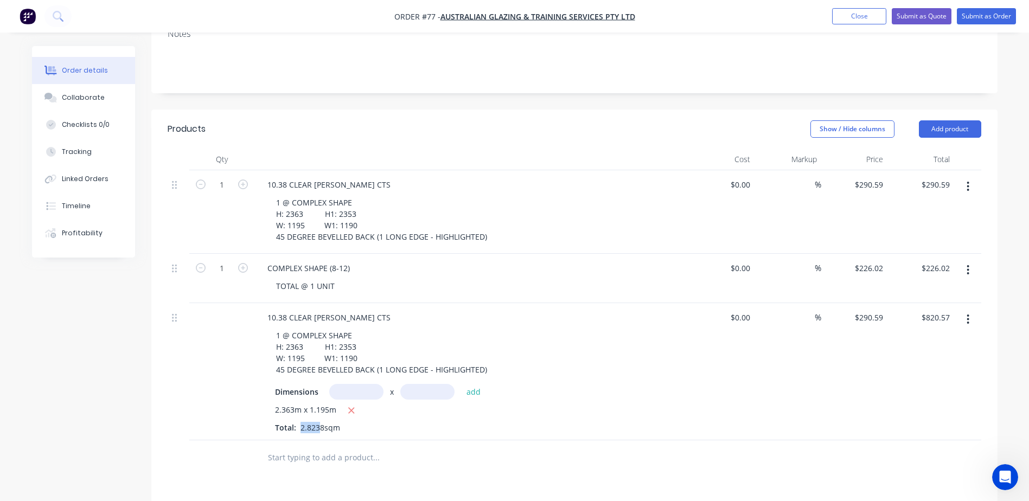
drag, startPoint x: 299, startPoint y: 399, endPoint x: 318, endPoint y: 399, distance: 19.0
click at [318, 423] on span "2.8238sqm" at bounding box center [320, 428] width 48 height 10
copy span "2.823"
click at [967, 181] on icon "button" at bounding box center [968, 187] width 3 height 12
click at [902, 272] on div "Delete" at bounding box center [930, 280] width 84 height 16
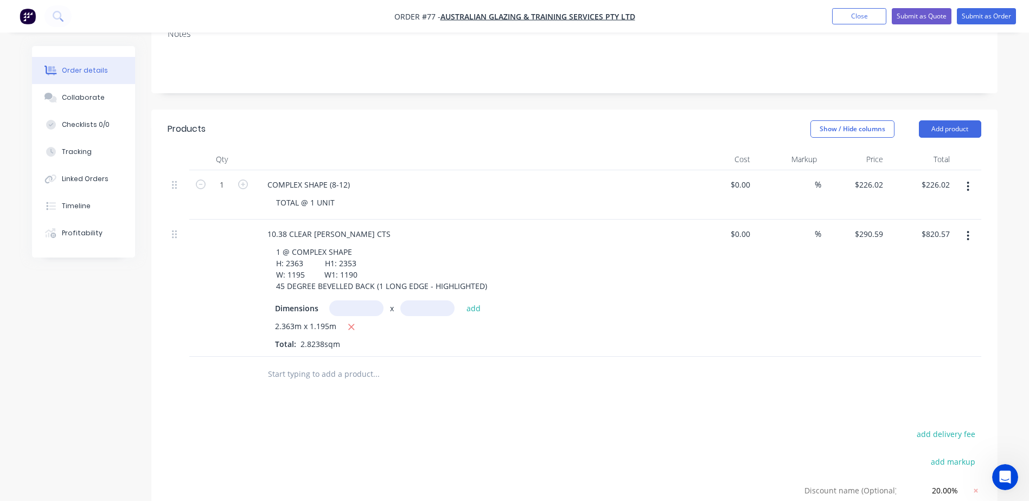
click at [170, 220] on div at bounding box center [179, 288] width 22 height 137
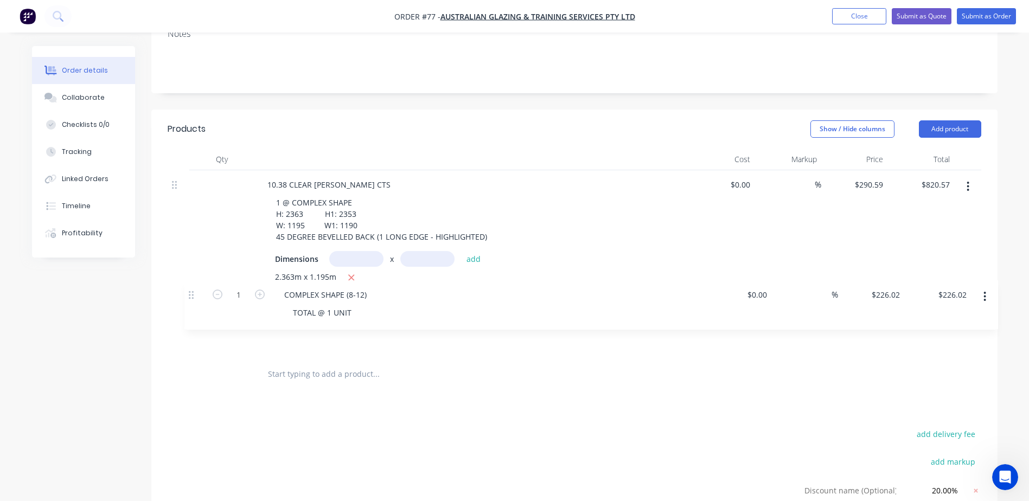
drag, startPoint x: 175, startPoint y: 156, endPoint x: 192, endPoint y: 301, distance: 145.8
click at [192, 301] on div "1 COMPLEX SHAPE (8-12) TOTAL @ 1 UNIT $0.00 $0.00 % $226.02 $226.02 $226.02 $22…" at bounding box center [575, 263] width 814 height 187
click at [745, 177] on input at bounding box center [742, 185] width 25 height 16
paste input "91.38"
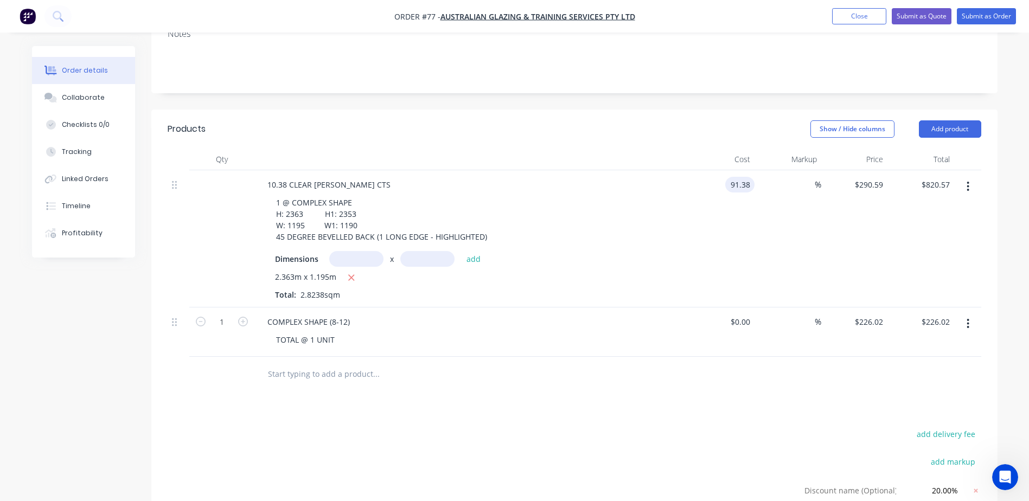
type input "$91.38"
type input "$258.04"
click at [691, 357] on div at bounding box center [575, 374] width 814 height 35
click at [748, 314] on input "0" at bounding box center [742, 322] width 25 height 16
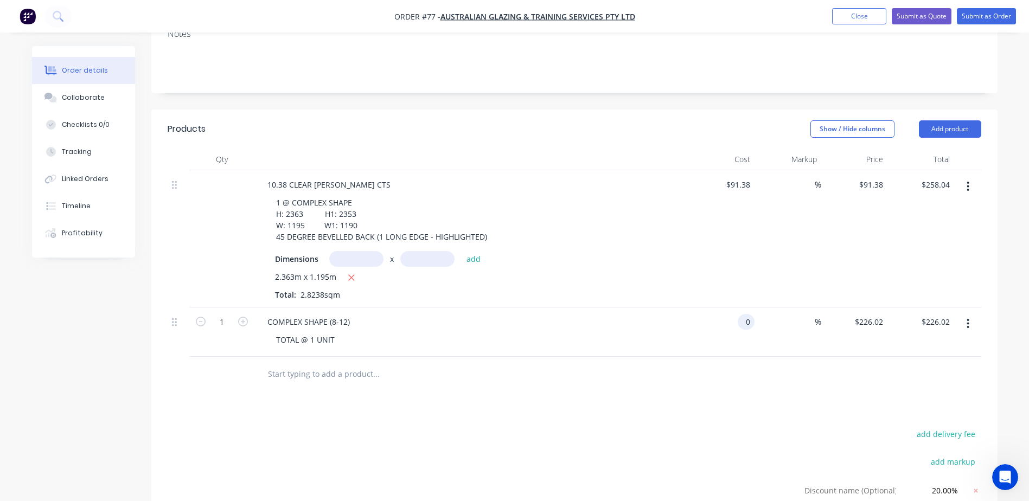
paste input "113.01"
type input "$113.01"
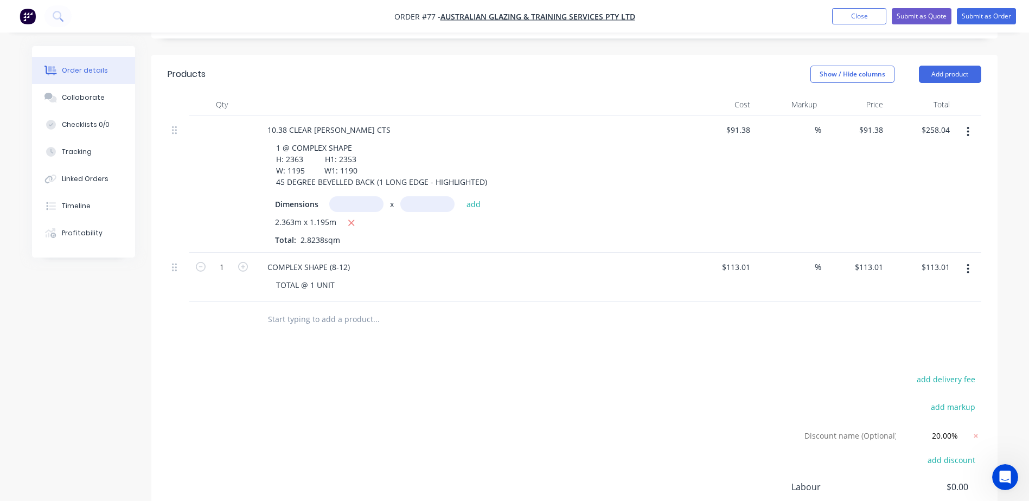
scroll to position [224, 0]
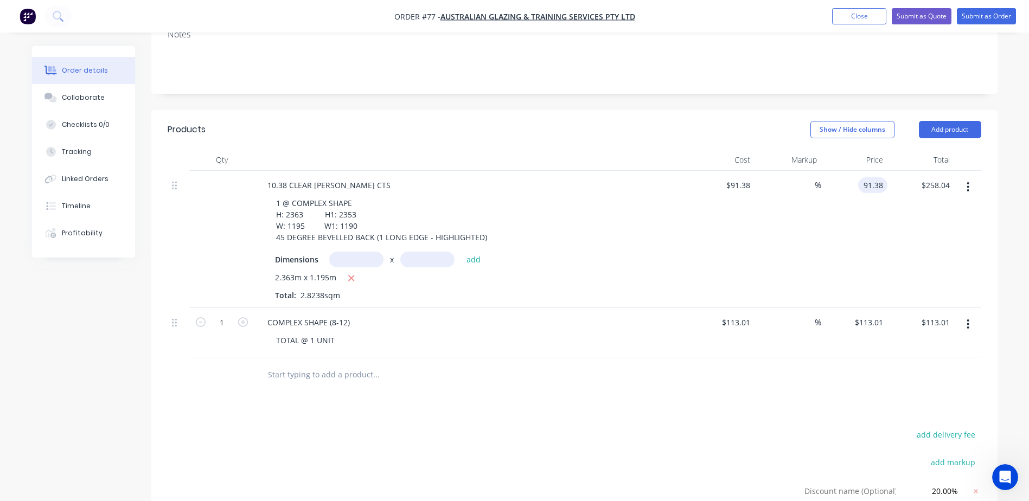
drag, startPoint x: 862, startPoint y: 152, endPoint x: 877, endPoint y: 152, distance: 15.2
click at [877, 177] on input "91.38" at bounding box center [875, 185] width 25 height 16
paste input "290.59"
type input "290.59"
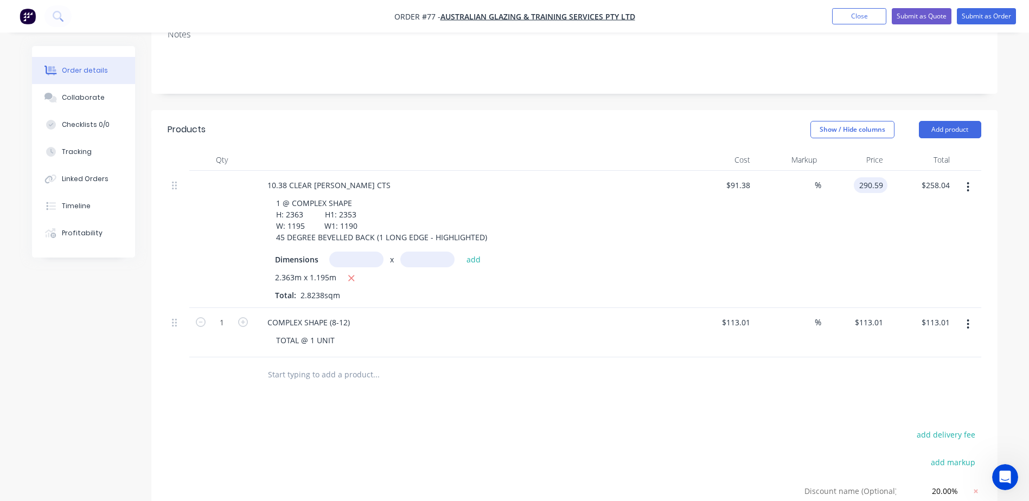
type input "218"
type input "$290.59"
type input "$820.57"
click at [803, 241] on div "218 %" at bounding box center [788, 239] width 67 height 137
click at [871, 315] on input "113.01" at bounding box center [872, 323] width 29 height 16
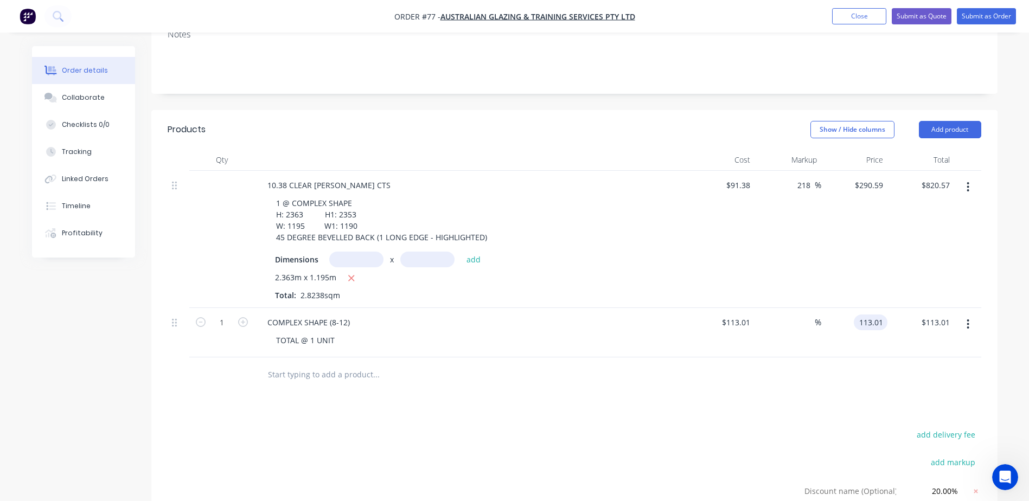
paste input "226.02"
type input "226.02"
type input "100"
type input "$226.02"
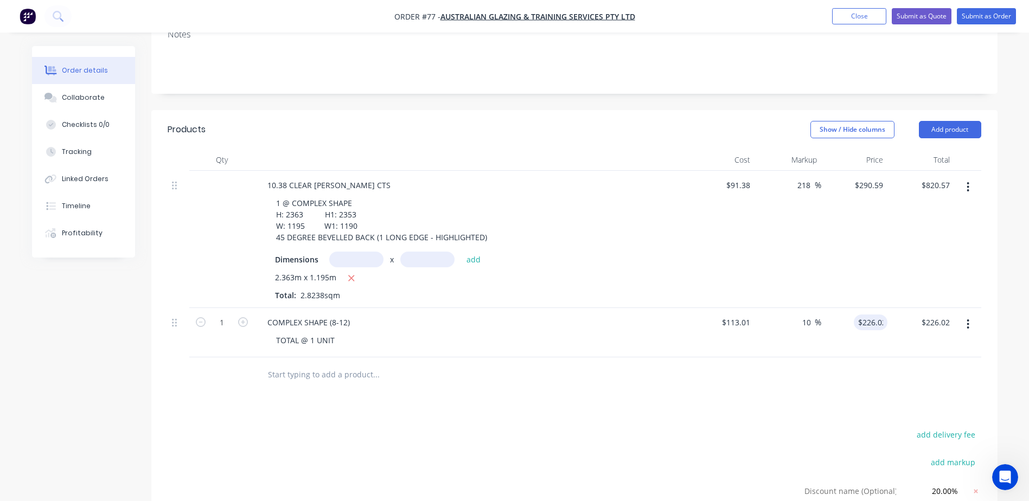
click at [745, 391] on div "Products Show / Hide columns Add product Qty Cost Markup Price Total 10.38 CLEA…" at bounding box center [574, 394] width 846 height 568
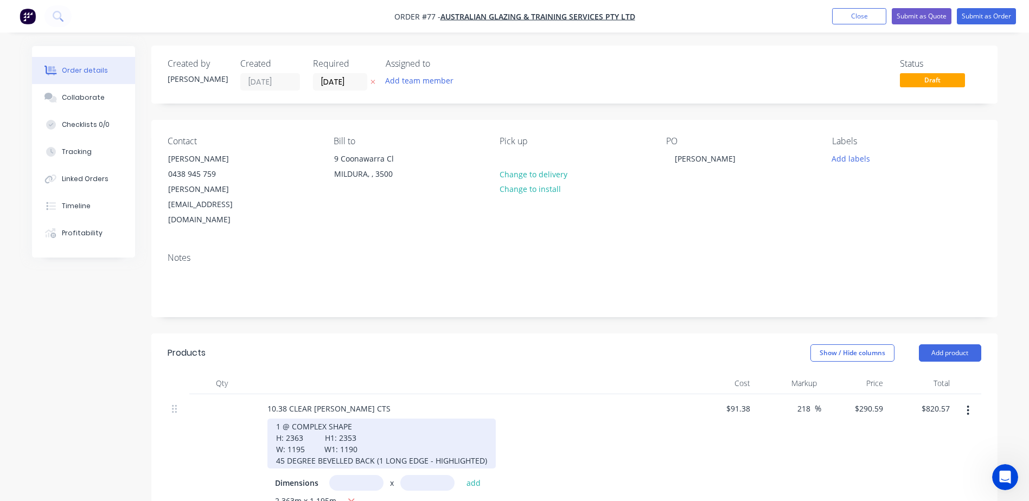
scroll to position [0, 0]
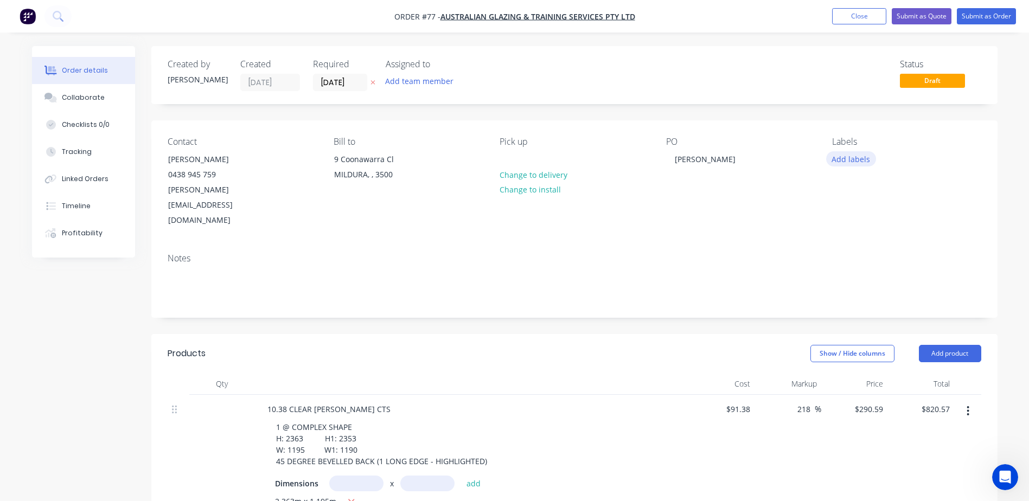
click at [860, 156] on button "Add labels" at bounding box center [851, 158] width 50 height 15
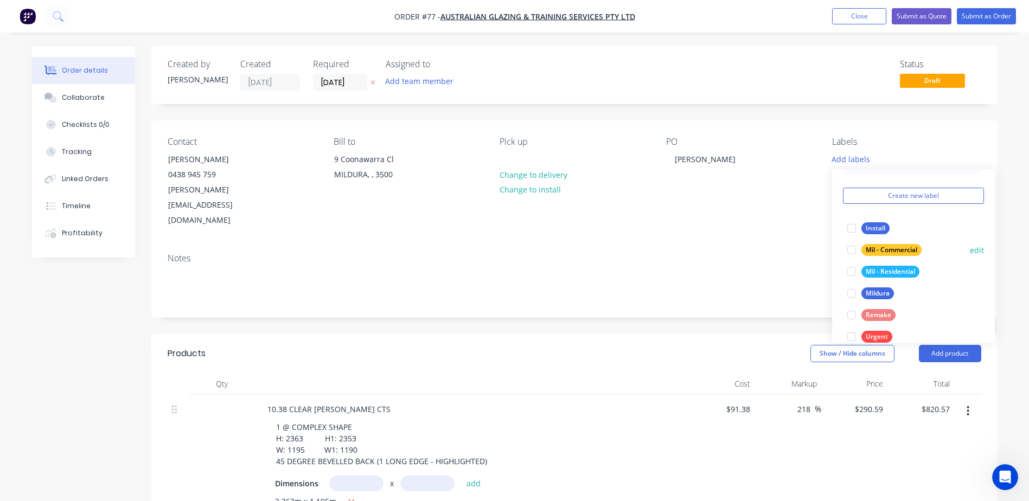
scroll to position [43, 0]
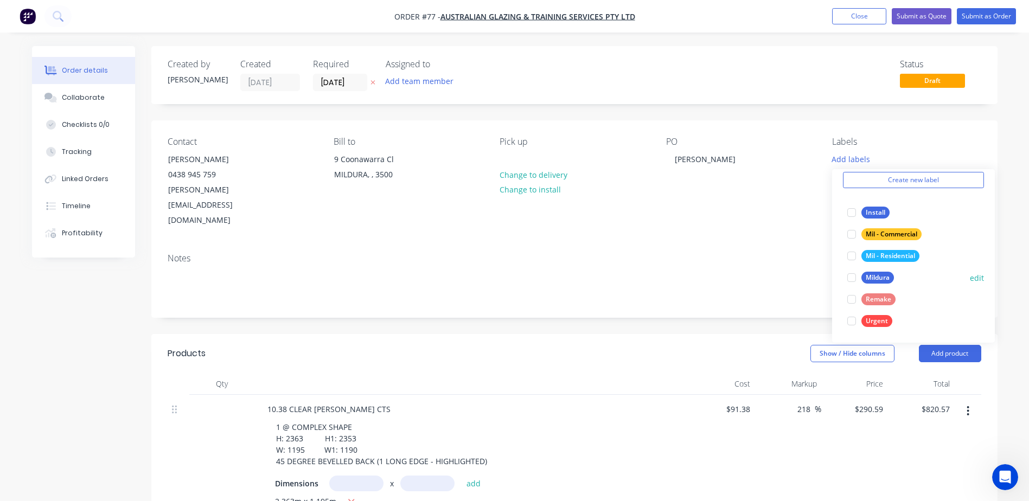
click at [874, 276] on div "Mildura" at bounding box center [877, 278] width 33 height 12
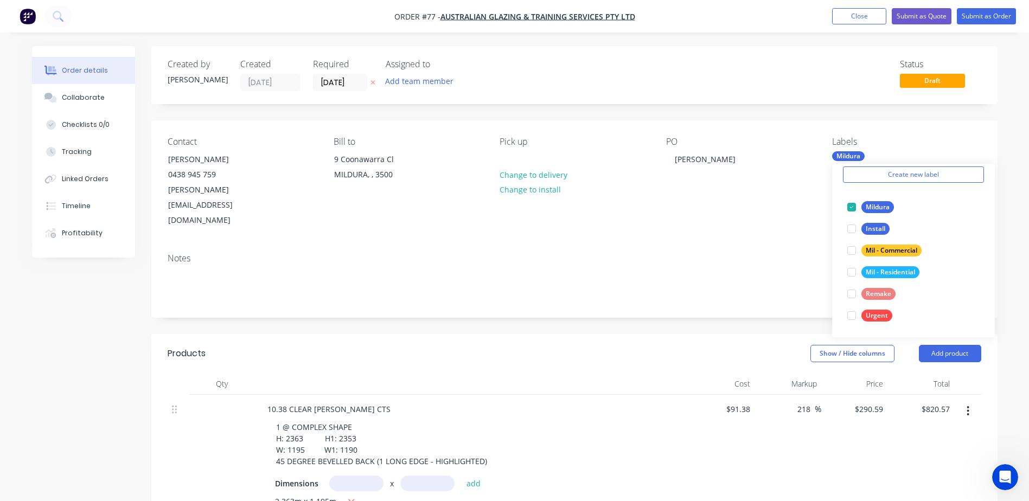
click at [748, 286] on div "Notes" at bounding box center [574, 281] width 846 height 73
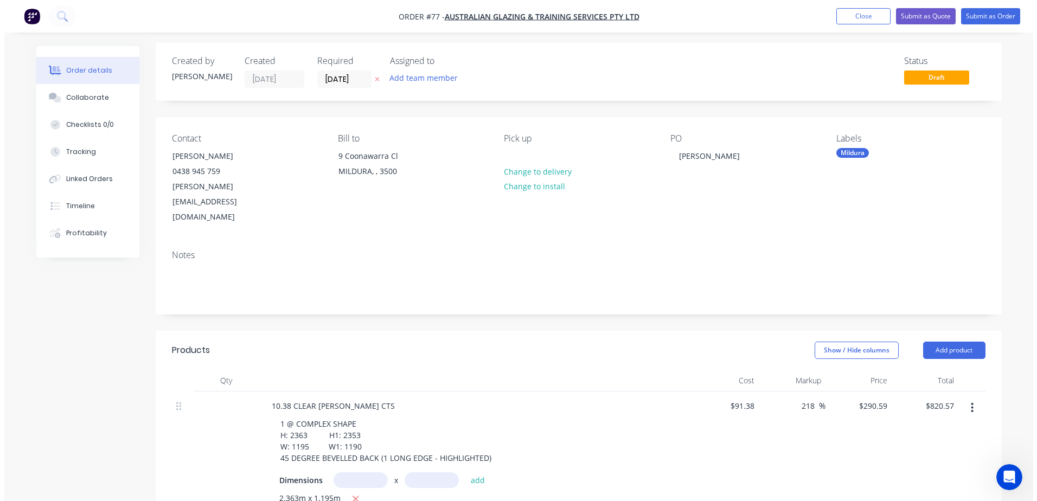
scroll to position [0, 0]
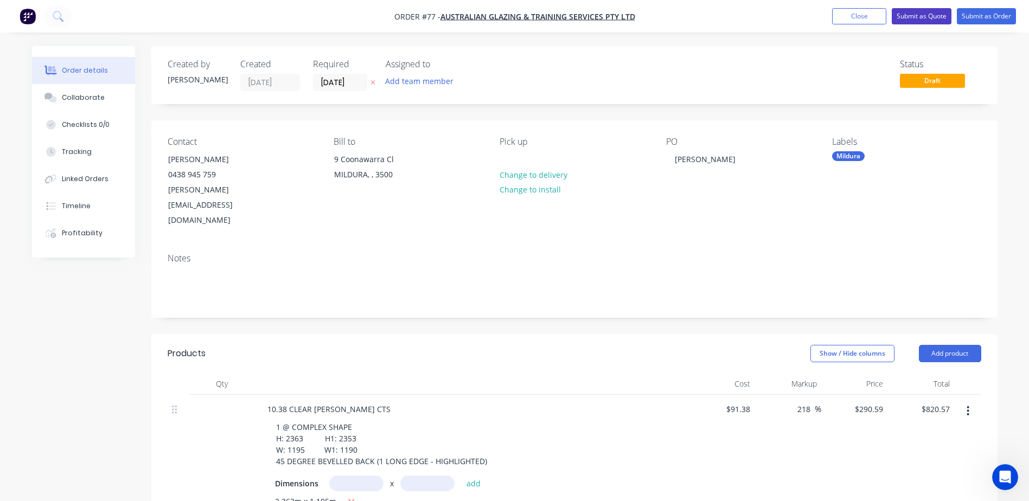
click at [935, 17] on button "Submit as Quote" at bounding box center [922, 16] width 60 height 16
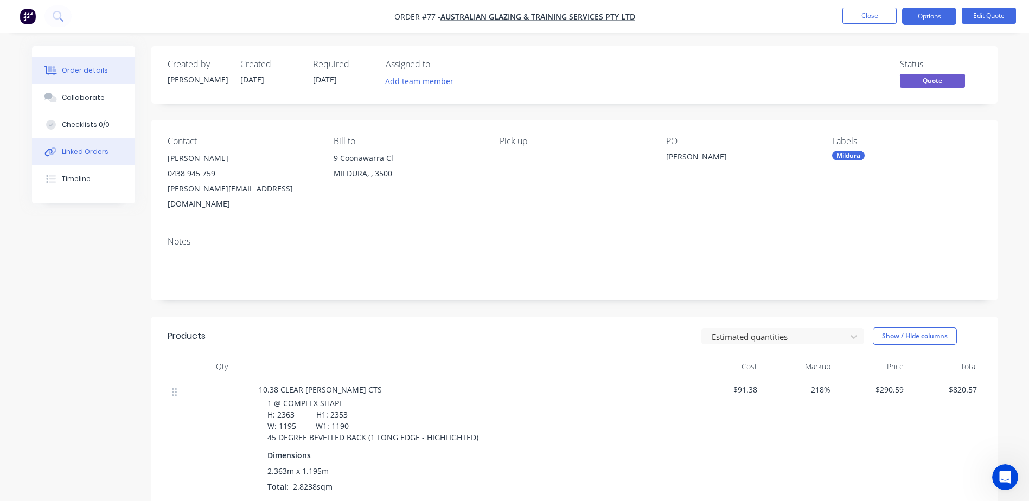
click at [72, 151] on div "Linked Orders" at bounding box center [85, 152] width 47 height 10
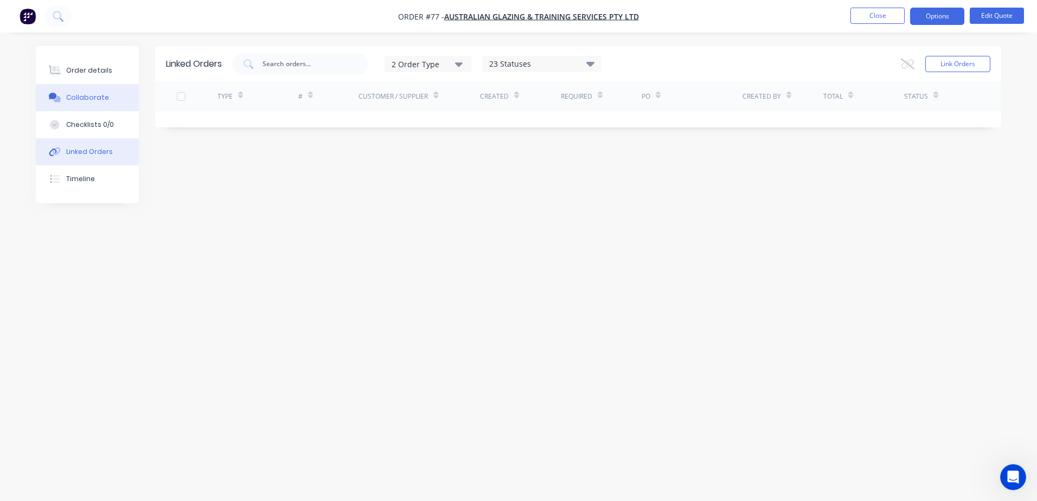
click at [85, 98] on div "Collaborate" at bounding box center [87, 98] width 43 height 10
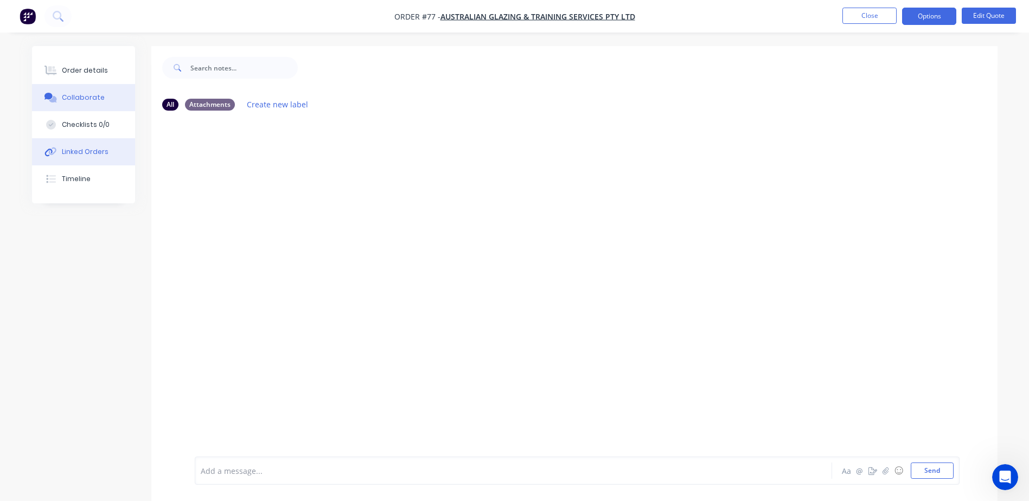
click at [86, 150] on div "Linked Orders" at bounding box center [85, 152] width 47 height 10
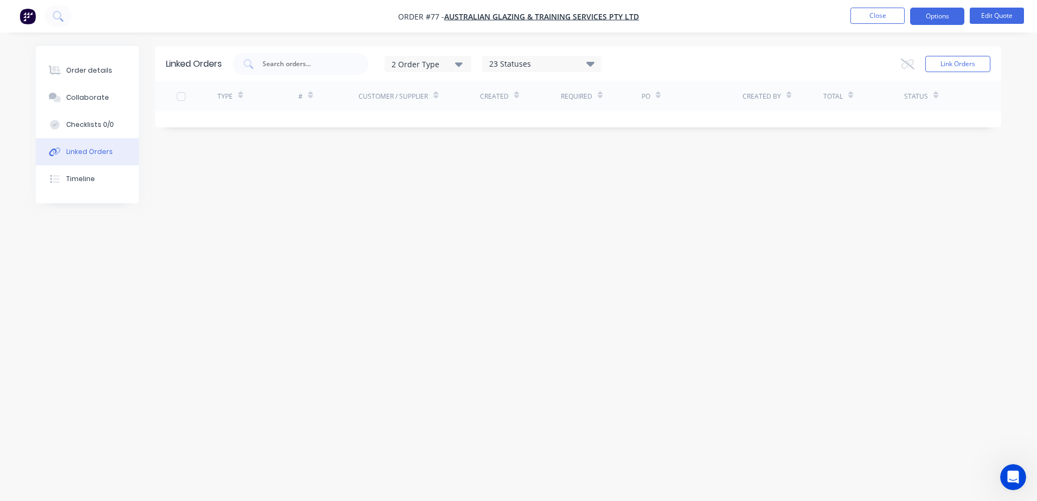
click at [463, 69] on icon "button" at bounding box center [459, 64] width 8 height 12
click at [463, 65] on icon "button" at bounding box center [459, 64] width 8 height 4
click at [86, 122] on div "Checklists 0/0" at bounding box center [90, 125] width 48 height 10
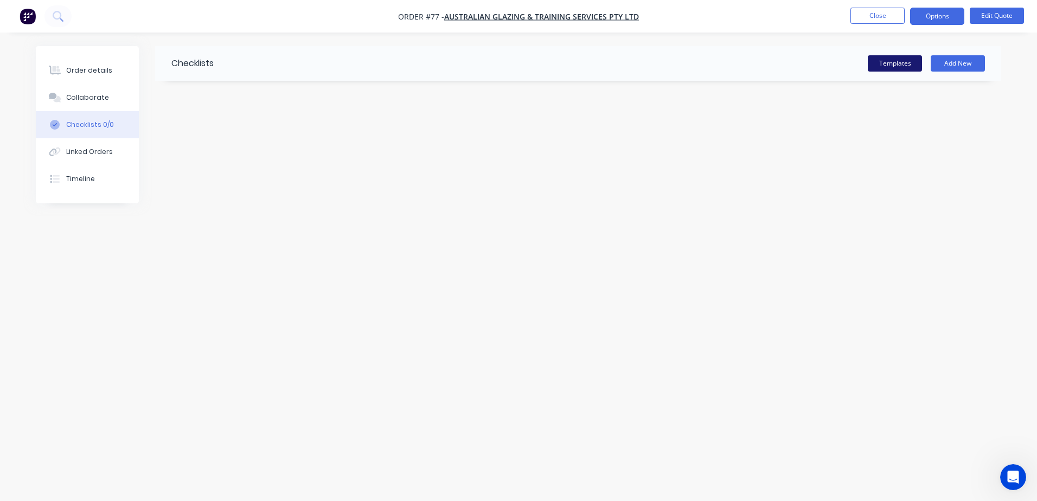
click at [891, 61] on button "Templates" at bounding box center [895, 63] width 54 height 16
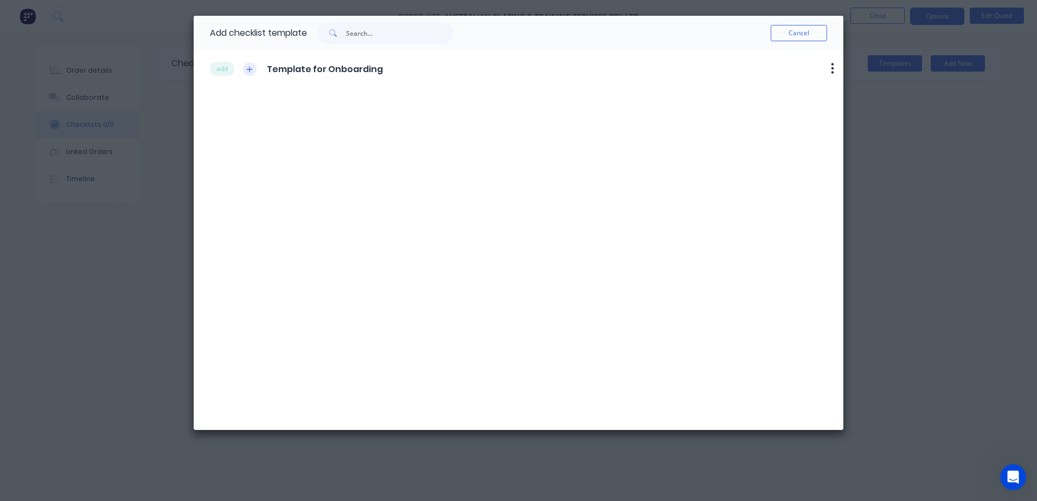
click at [247, 70] on icon "button" at bounding box center [249, 70] width 7 height 8
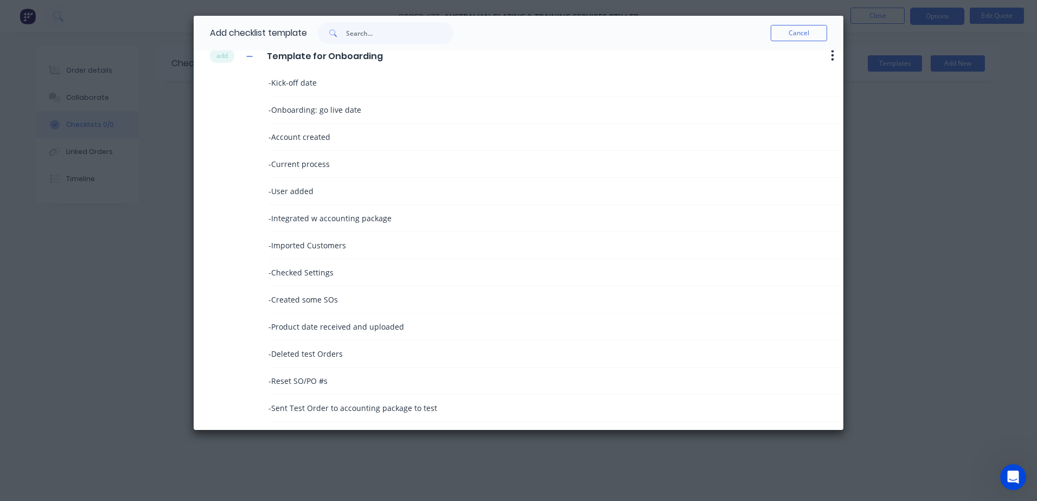
scroll to position [16, 0]
click at [247, 56] on icon "button" at bounding box center [249, 54] width 7 height 8
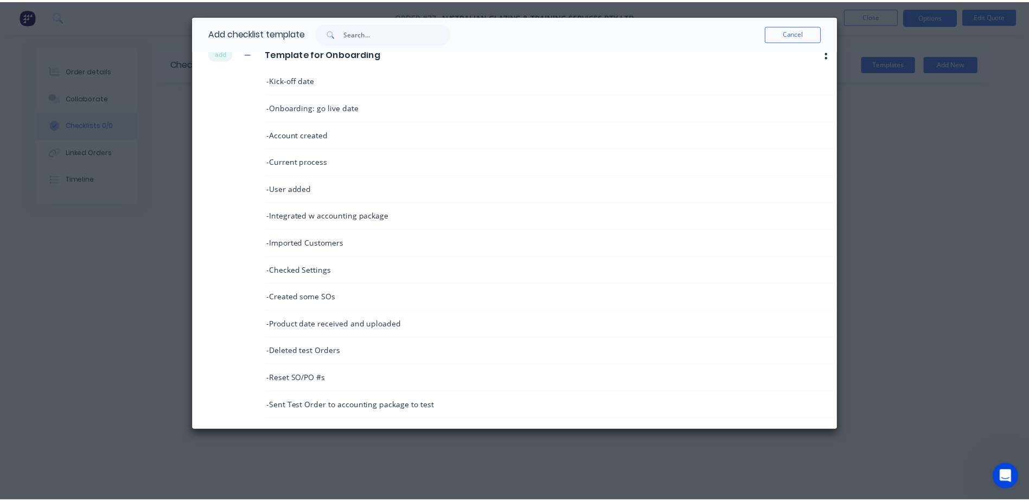
scroll to position [0, 0]
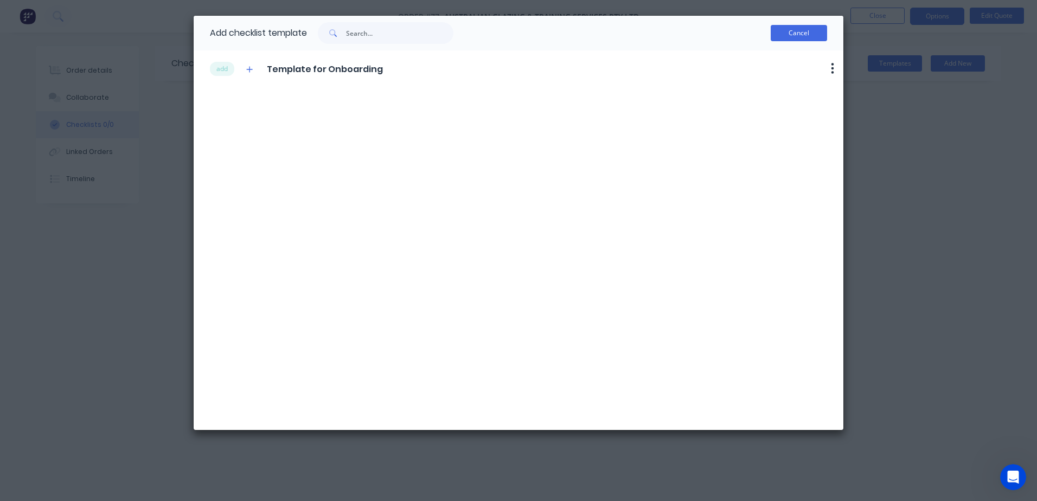
click at [786, 35] on button "Cancel" at bounding box center [799, 33] width 56 height 16
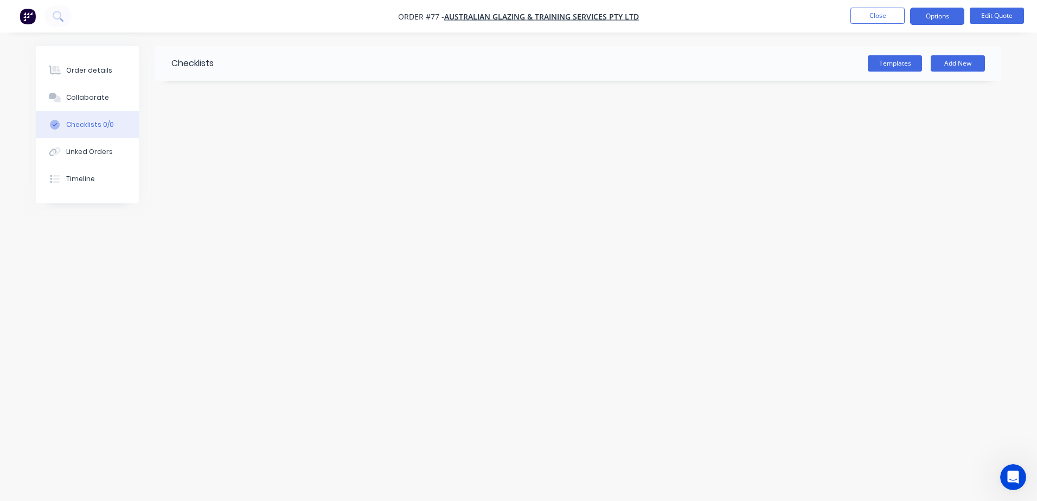
click at [820, 167] on div "Checklists Templates Add New" at bounding box center [519, 230] width 966 height 368
click at [879, 18] on button "Close" at bounding box center [878, 16] width 54 height 16
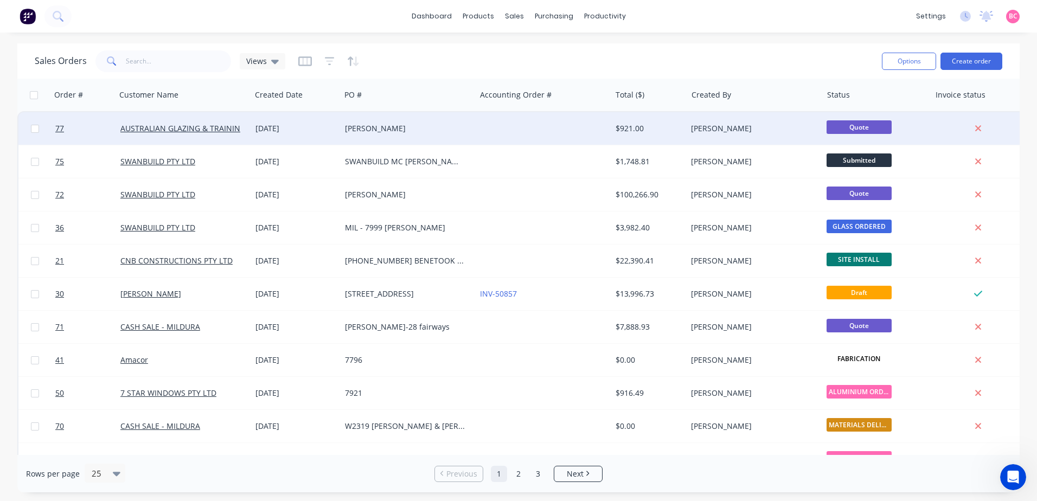
click at [376, 127] on div "BURROWS" at bounding box center [405, 128] width 120 height 11
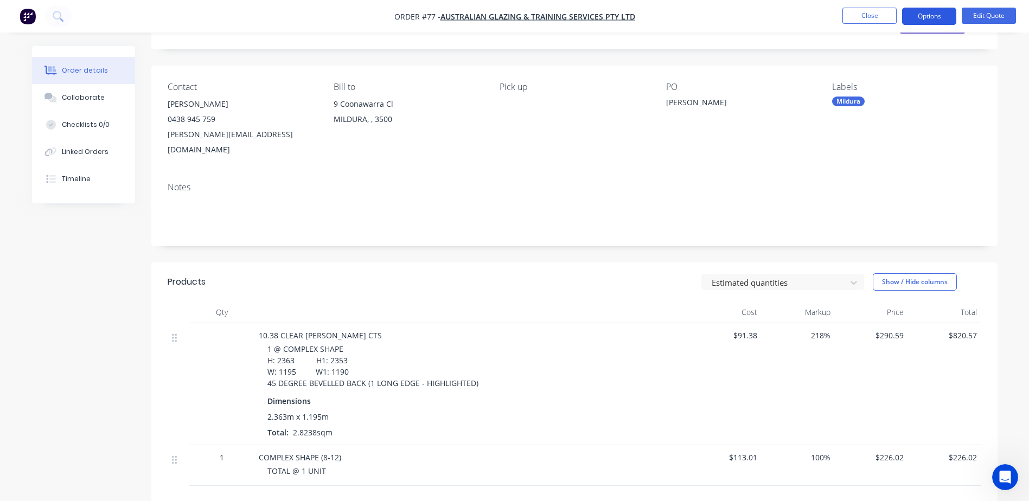
scroll to position [20, 0]
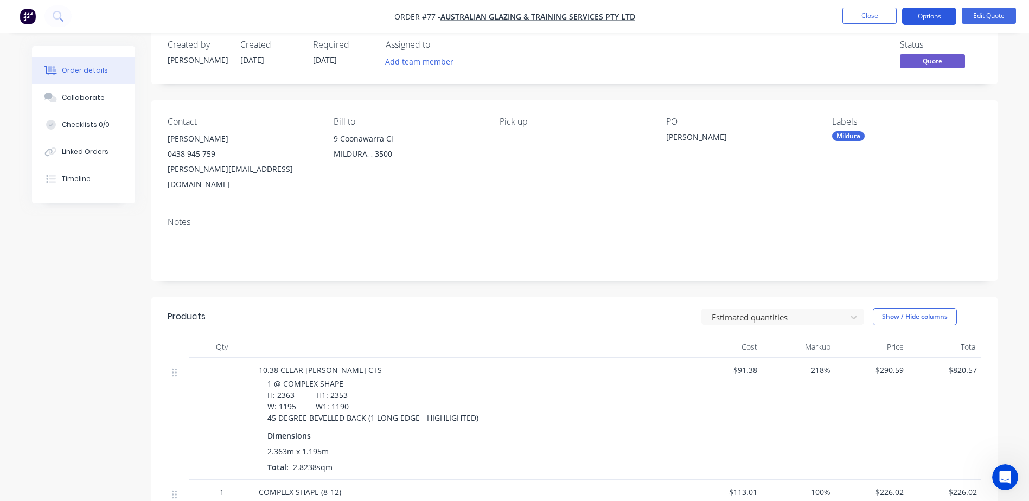
click at [934, 16] on button "Options" at bounding box center [929, 16] width 54 height 17
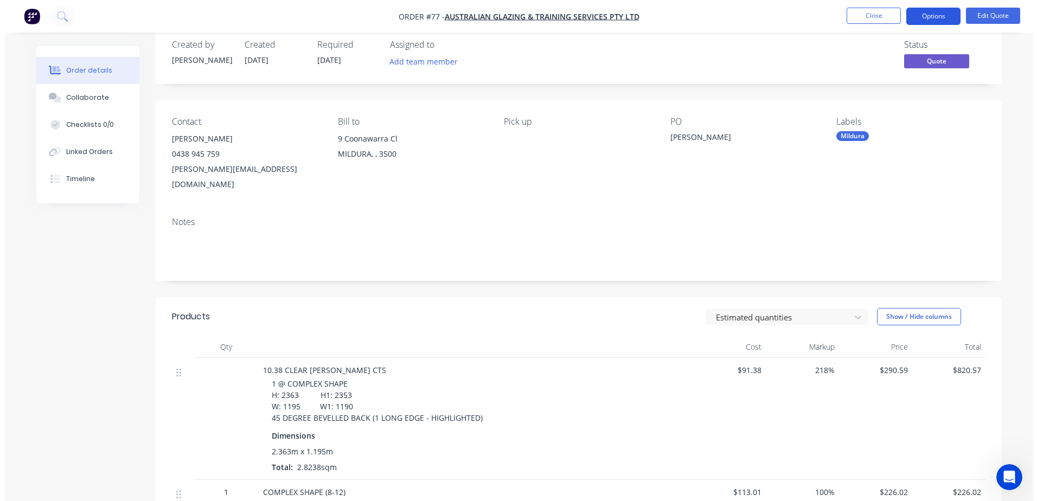
scroll to position [0, 0]
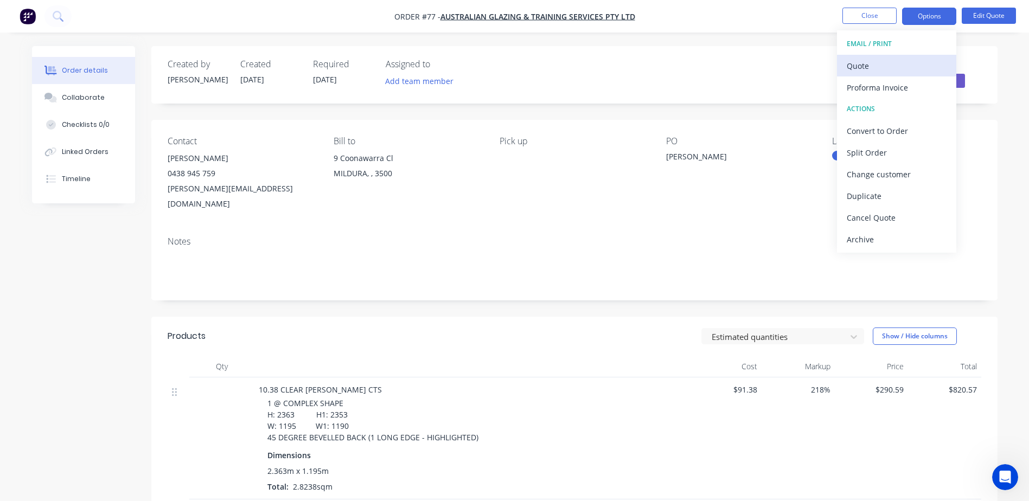
click at [886, 65] on div "Quote" at bounding box center [897, 66] width 100 height 16
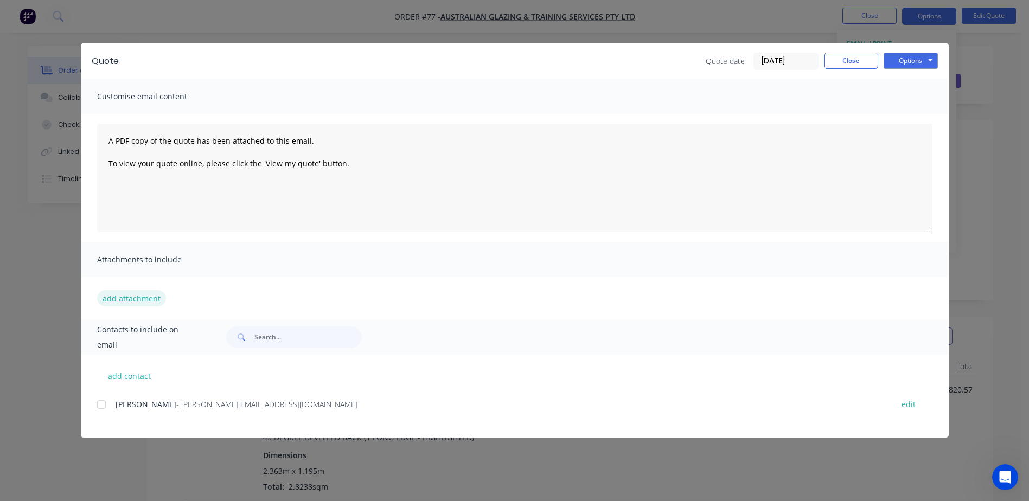
click at [132, 302] on button "add attachment" at bounding box center [131, 298] width 69 height 16
click at [853, 65] on button "Close" at bounding box center [851, 61] width 54 height 16
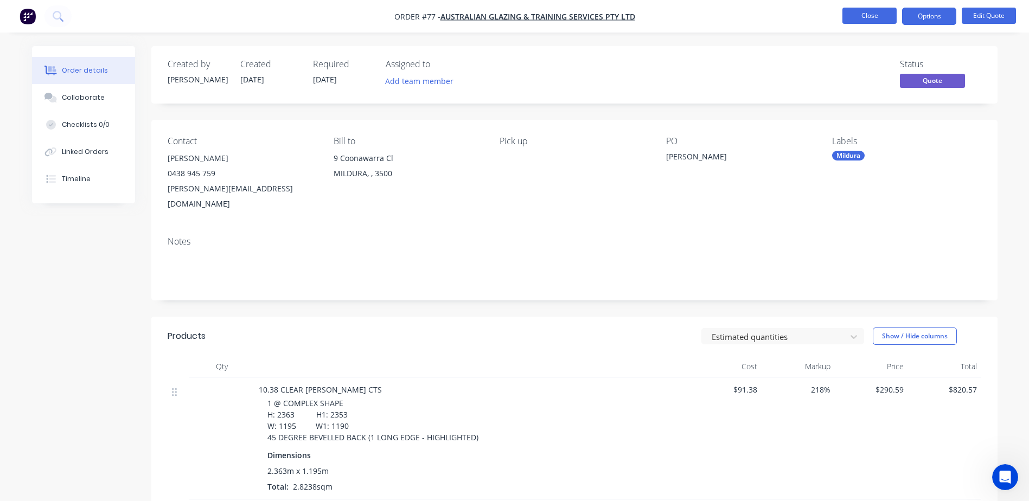
click at [874, 17] on button "Close" at bounding box center [869, 16] width 54 height 16
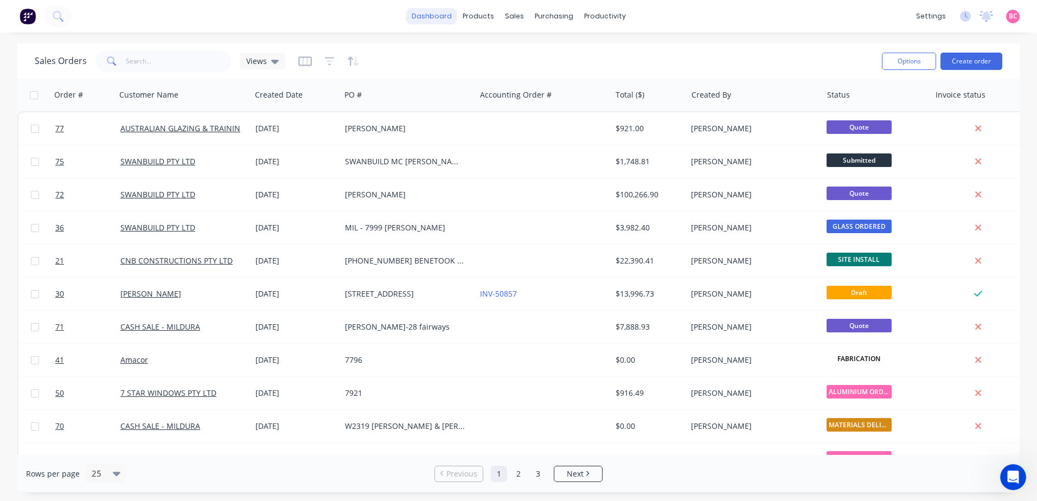
click at [437, 16] on link "dashboard" at bounding box center [431, 16] width 51 height 16
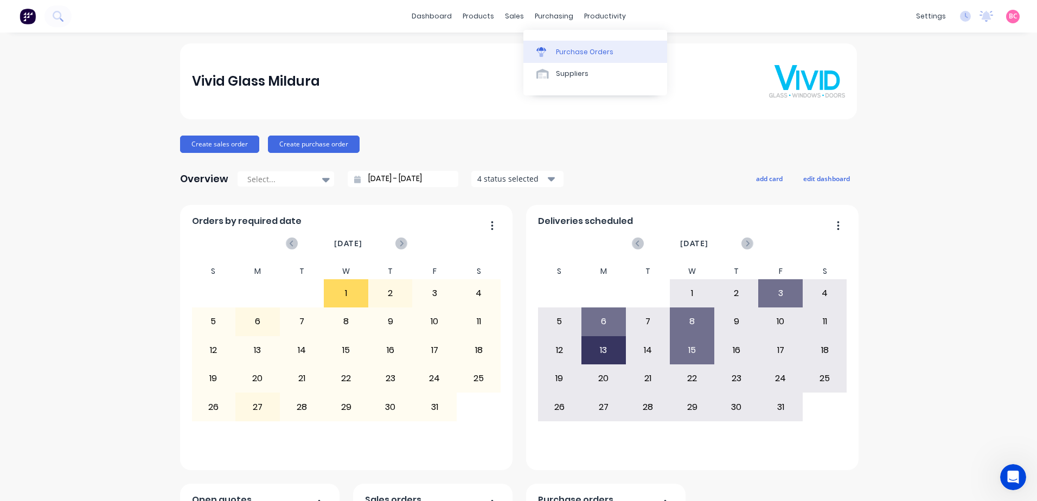
click at [558, 49] on div "Purchase Orders" at bounding box center [585, 52] width 58 height 10
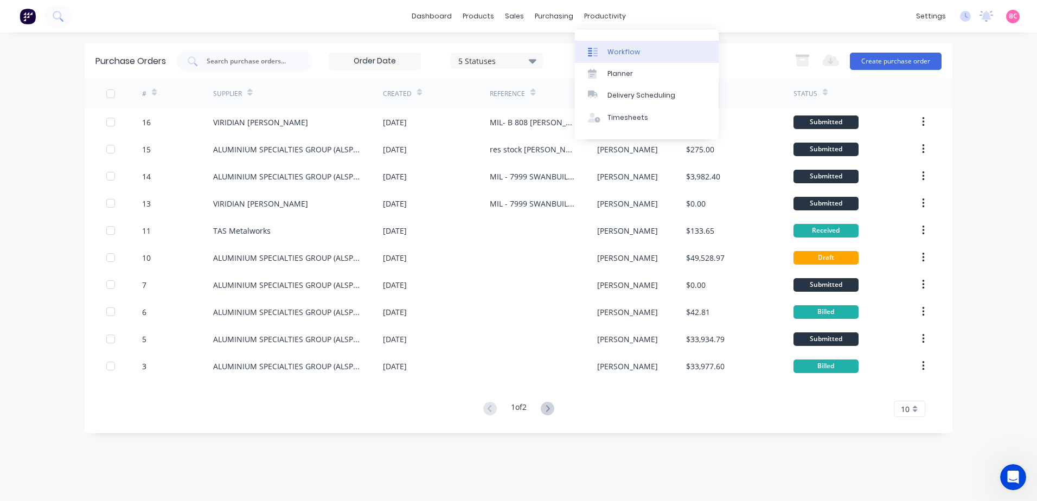
click at [602, 58] on link "Workflow" at bounding box center [647, 52] width 144 height 22
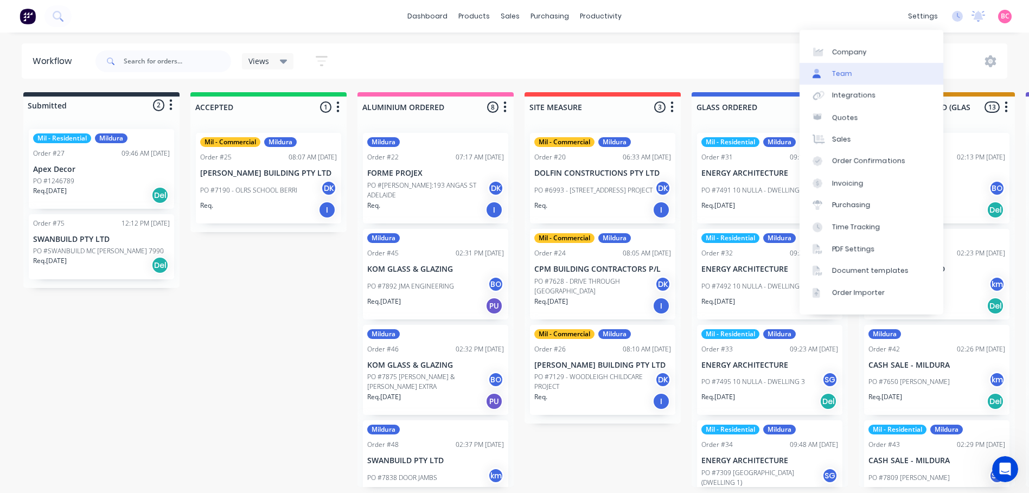
click at [854, 74] on link "Team" at bounding box center [872, 74] width 144 height 22
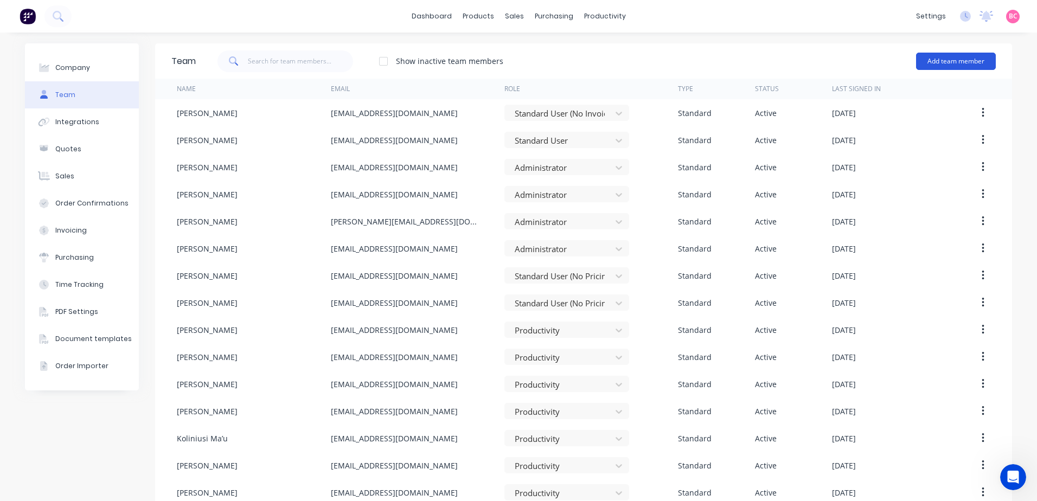
click at [922, 56] on button "Add team member" at bounding box center [956, 61] width 80 height 17
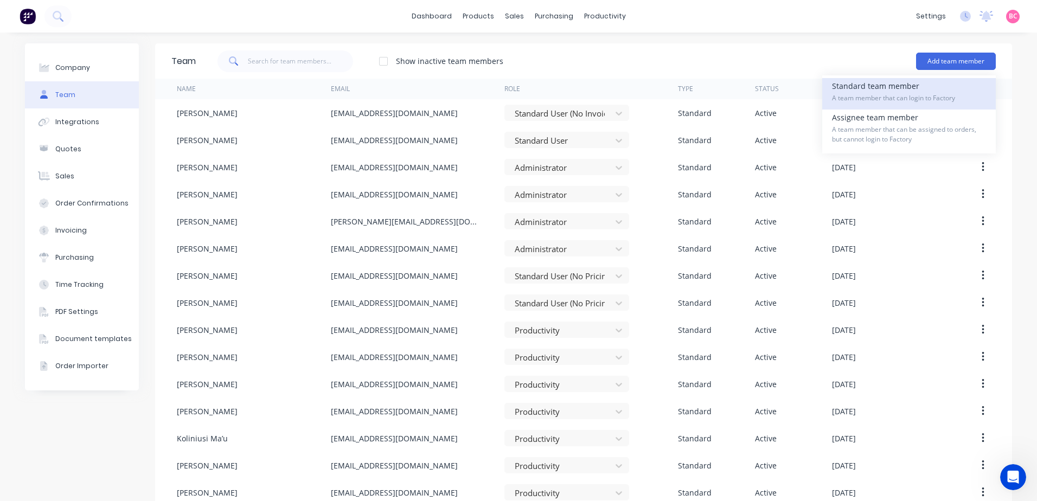
click at [890, 86] on div "Standard team member A team member that can login to Factory" at bounding box center [909, 93] width 154 height 31
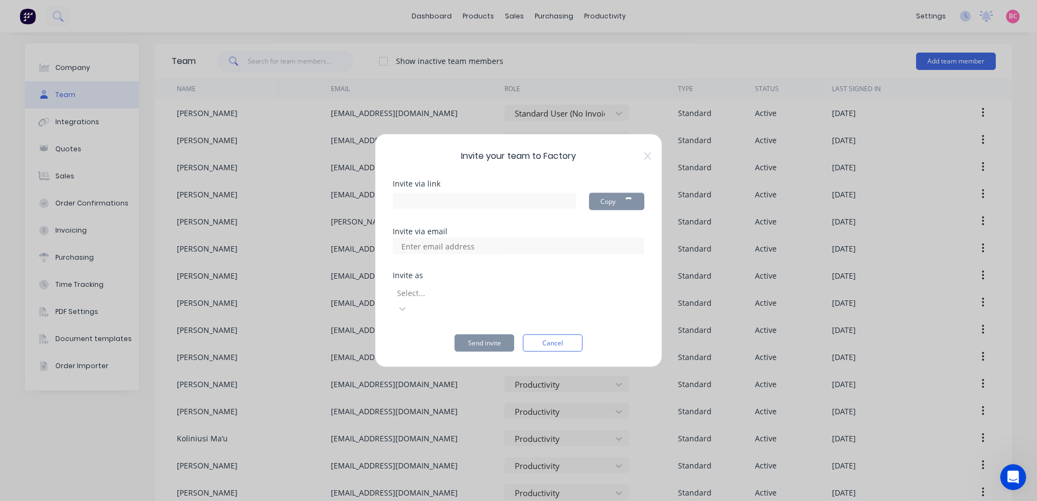
type input "https://app.factory.app/invite/o7zLV3Lj"
click at [452, 254] on input at bounding box center [449, 246] width 108 height 16
type input "M"
type input "matthewbodinnar60@gmail.com"
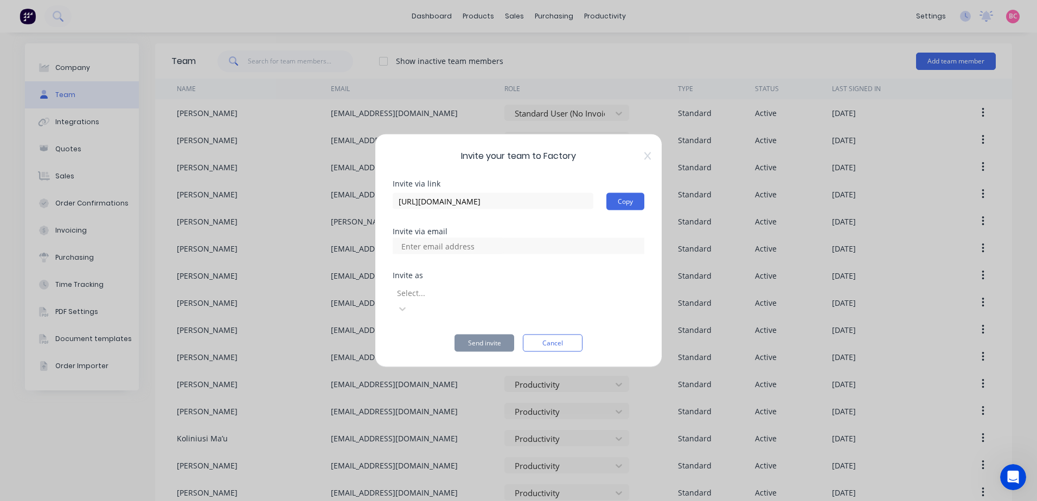
click at [587, 279] on div "Invite as" at bounding box center [519, 276] width 252 height 8
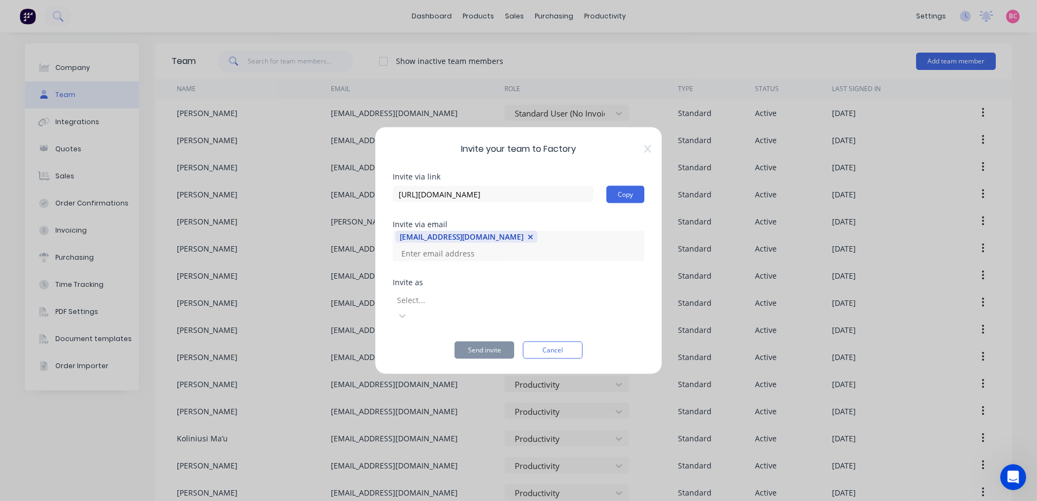
click at [428, 302] on div at bounding box center [474, 300] width 156 height 14
click at [481, 342] on button "Send invite" at bounding box center [485, 350] width 60 height 17
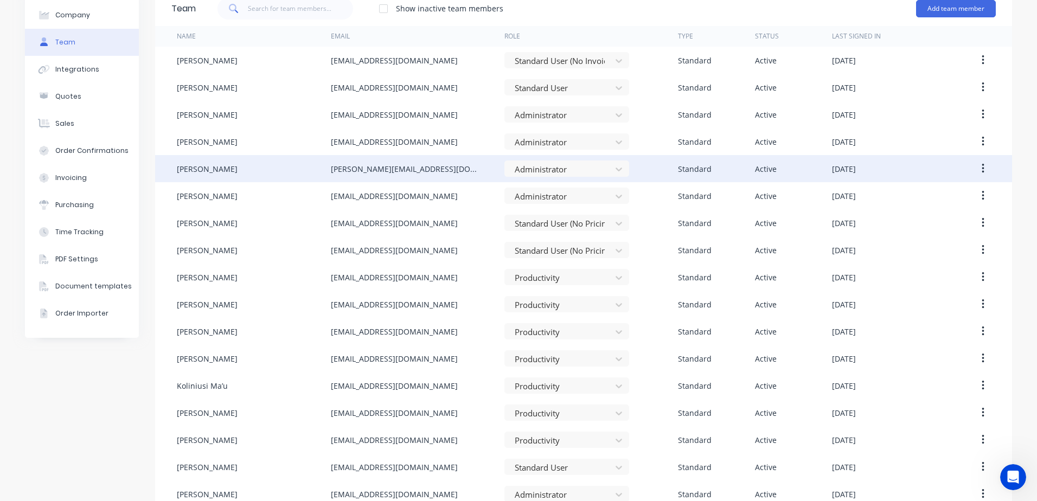
scroll to position [0, 0]
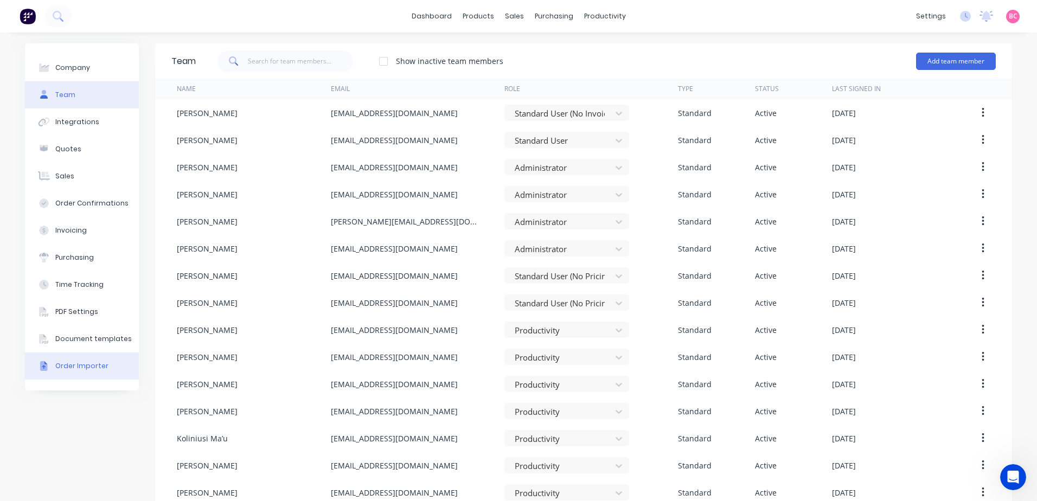
click at [73, 361] on div "Order Importer" at bounding box center [81, 366] width 53 height 10
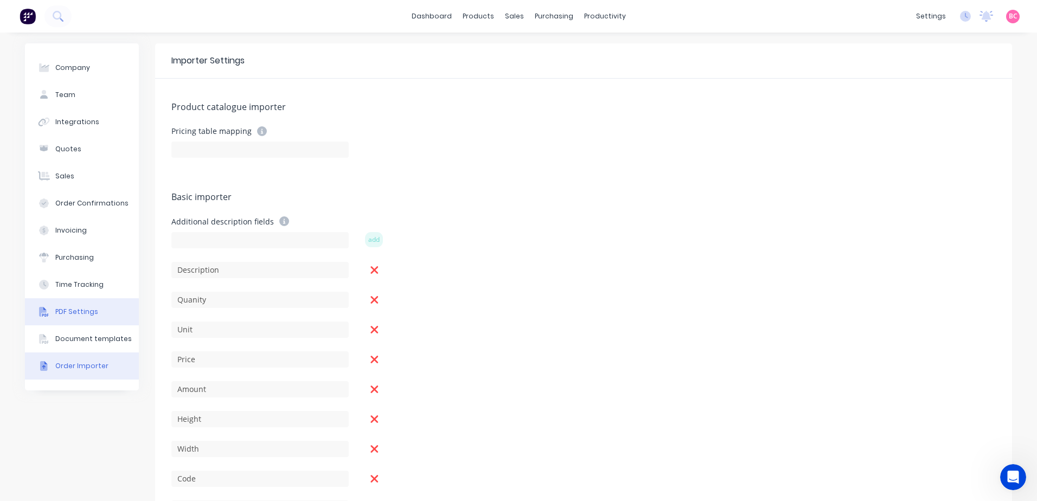
click at [79, 314] on div "PDF Settings" at bounding box center [76, 312] width 43 height 10
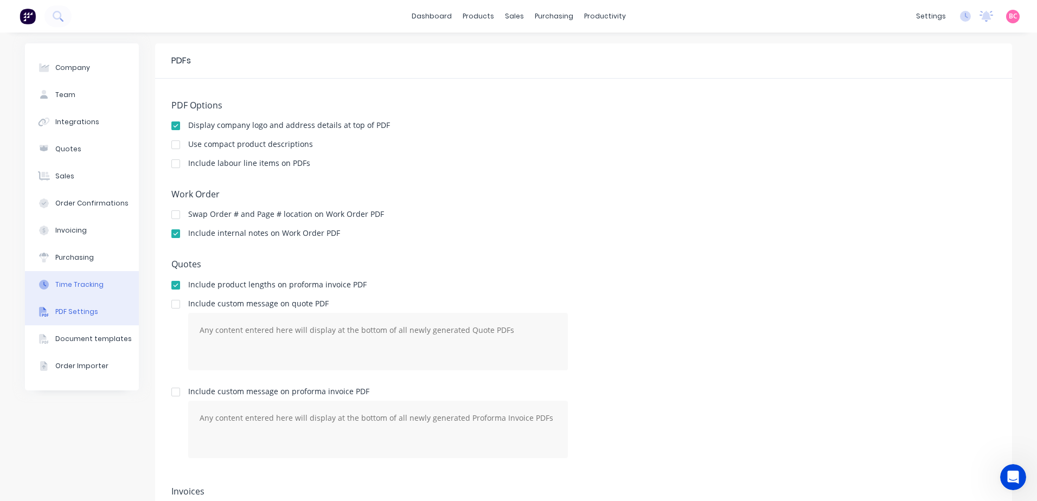
click at [60, 289] on div "Time Tracking" at bounding box center [79, 285] width 48 height 10
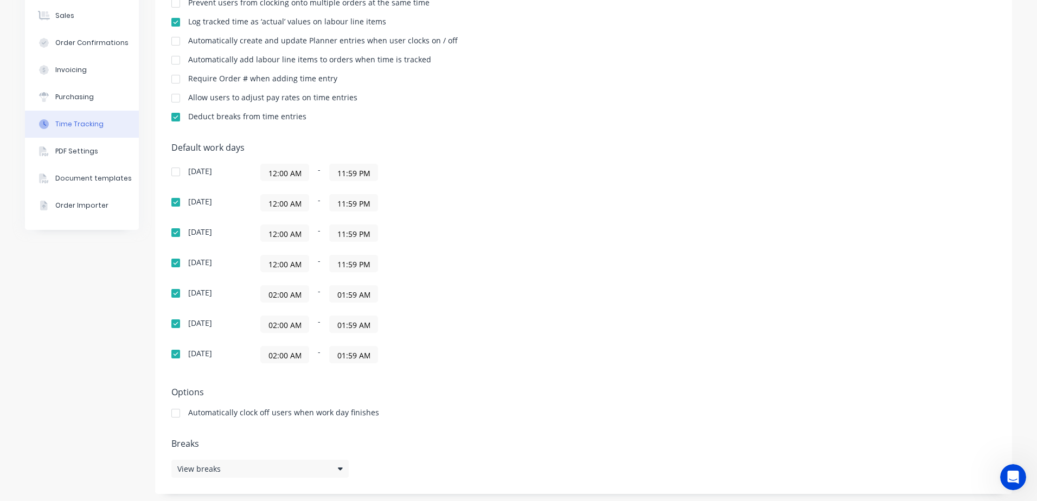
scroll to position [164, 0]
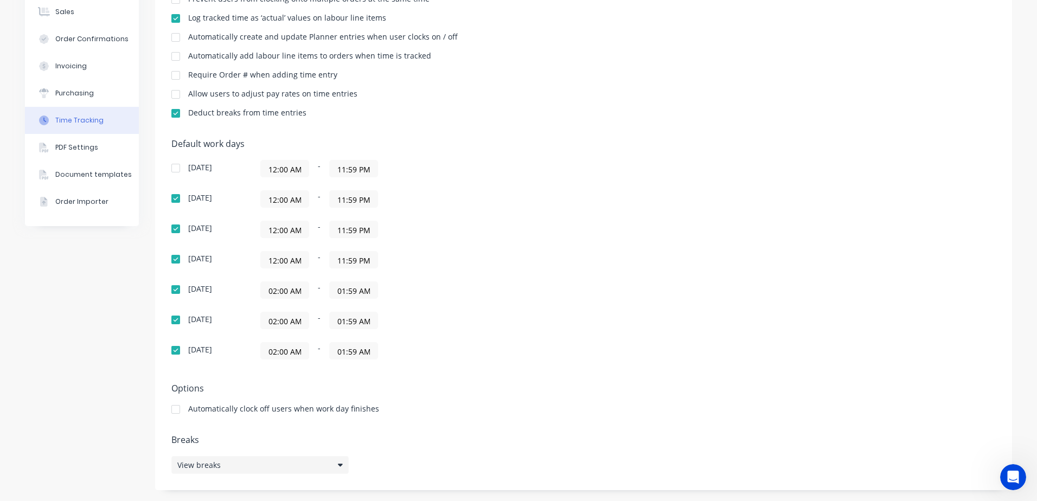
click at [323, 468] on div "View breaks" at bounding box center [259, 465] width 177 height 18
click at [496, 375] on button "edit" at bounding box center [496, 376] width 17 height 11
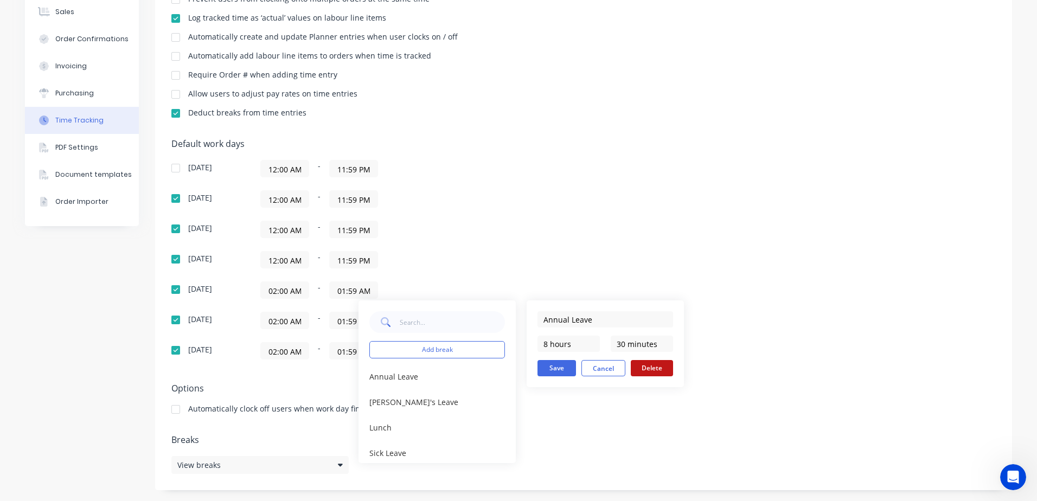
click at [665, 365] on button "Delete" at bounding box center [652, 368] width 42 height 16
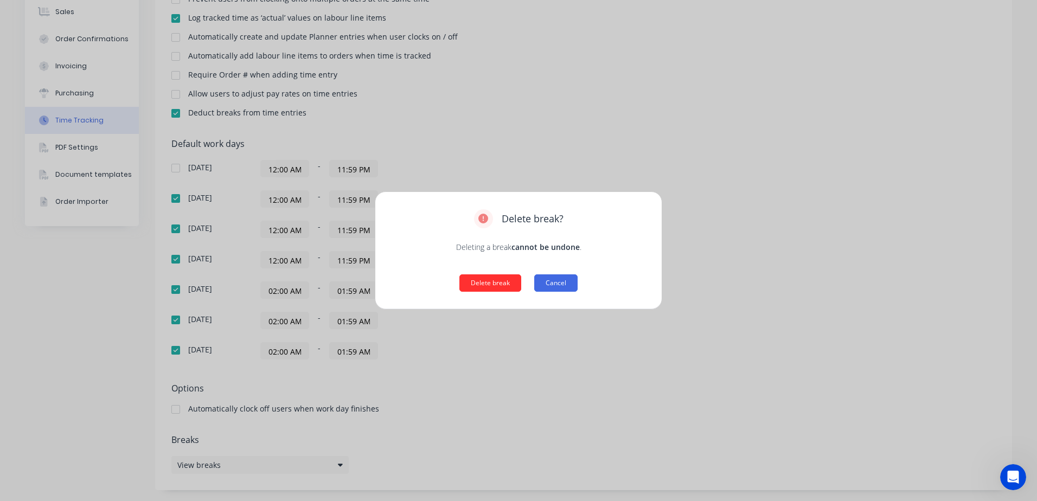
click at [486, 286] on button "Delete break" at bounding box center [490, 282] width 62 height 17
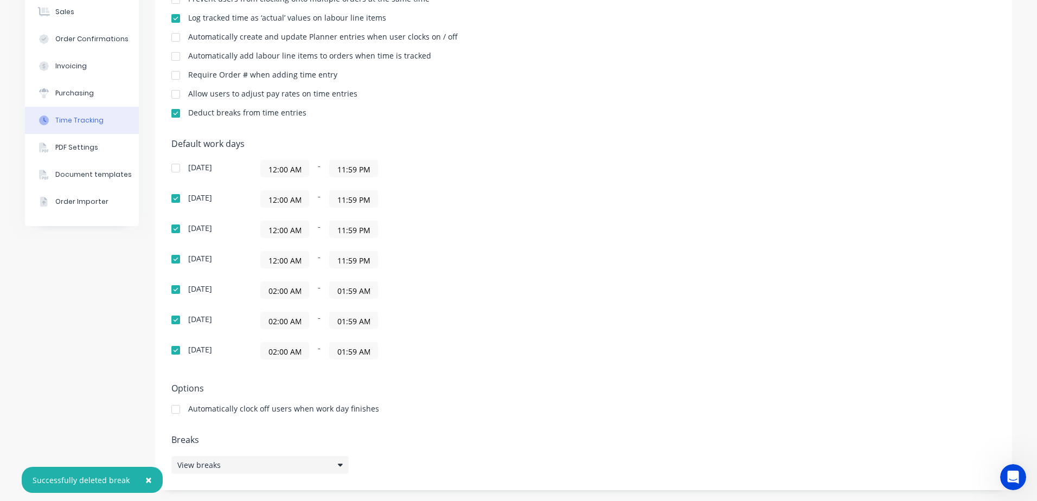
click at [326, 469] on div "View breaks" at bounding box center [259, 465] width 177 height 18
click at [500, 404] on button "edit" at bounding box center [496, 402] width 17 height 11
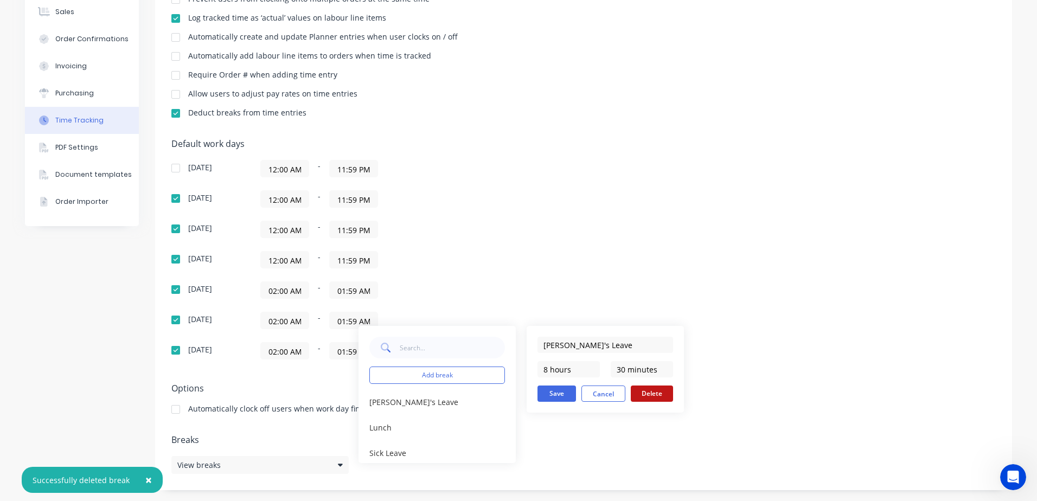
click at [656, 398] on button "Delete" at bounding box center [652, 394] width 42 height 16
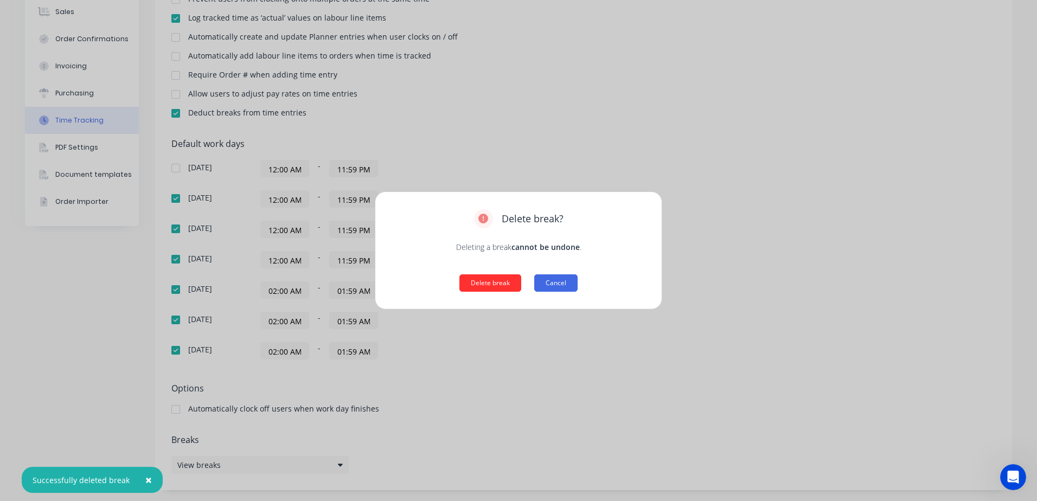
click at [495, 282] on button "Delete break" at bounding box center [490, 282] width 62 height 17
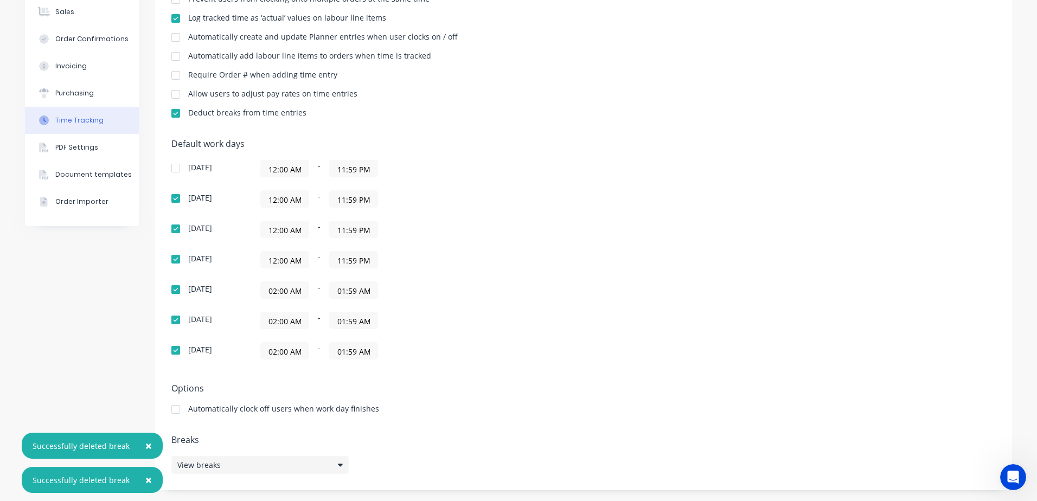
click at [338, 463] on icon at bounding box center [340, 465] width 5 height 8
click at [500, 455] on button "edit" at bounding box center [496, 453] width 17 height 11
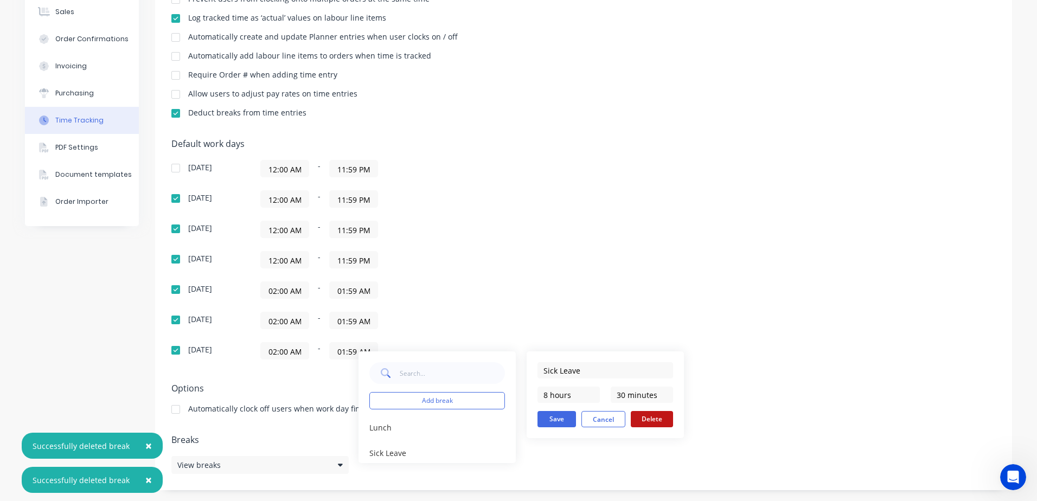
click at [636, 424] on button "Delete" at bounding box center [652, 419] width 42 height 16
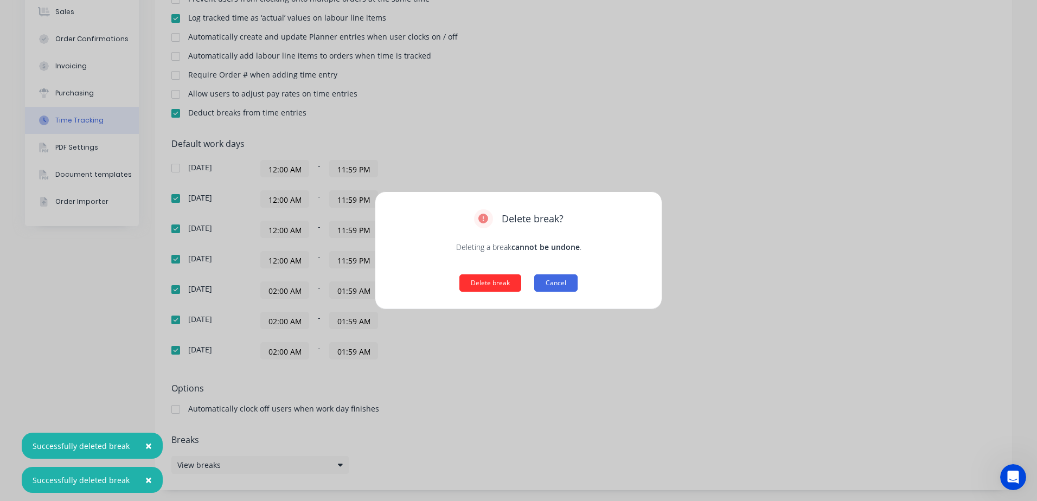
click at [488, 289] on button "Delete break" at bounding box center [490, 282] width 62 height 17
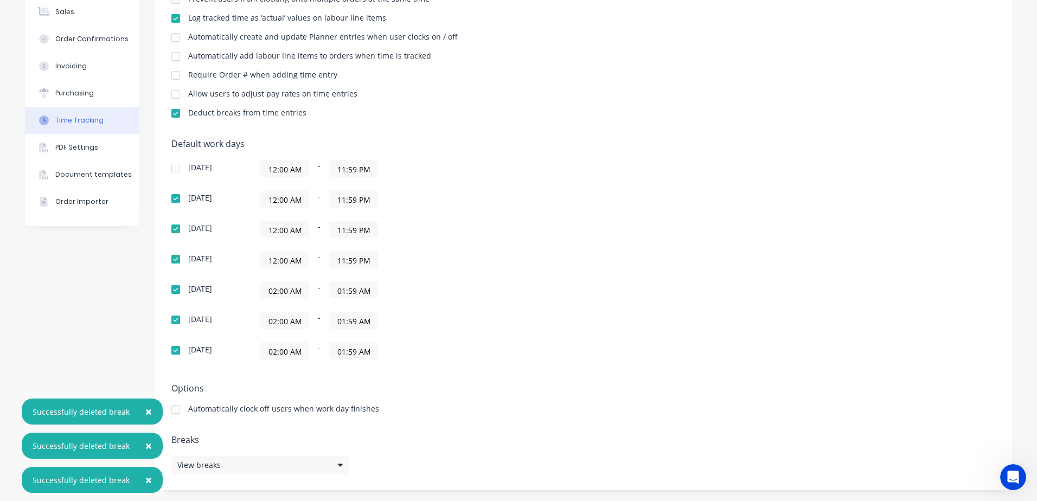
click at [521, 370] on div "Default work days Sunday 12:00 AM - 11:59 PM Monday 12:00 AM - 11:59 PM Tuesday…" at bounding box center [583, 256] width 825 height 234
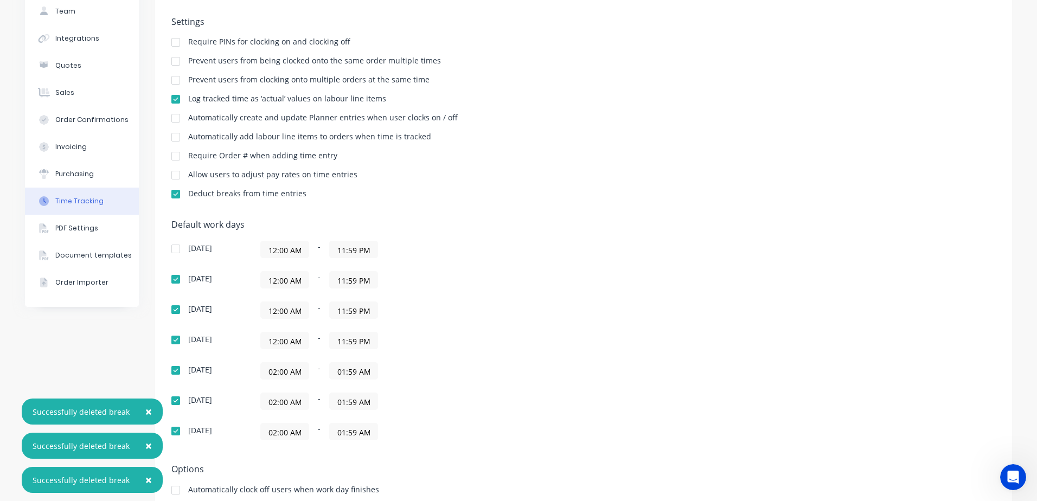
scroll to position [56, 0]
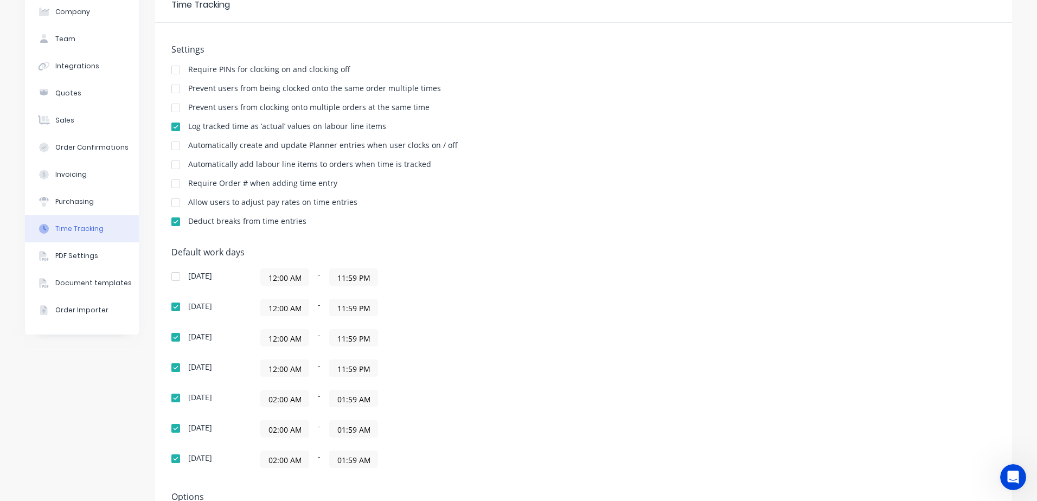
click at [289, 399] on input "02:00 AM" at bounding box center [285, 399] width 48 height 16
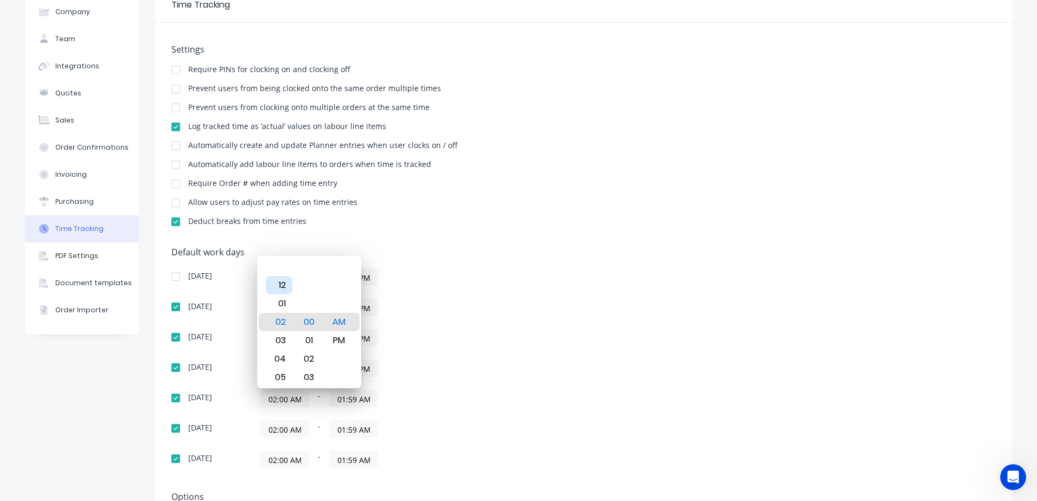
click at [284, 289] on div "12" at bounding box center [279, 285] width 27 height 18
type input "12:00 AM"
click at [449, 387] on div "Sunday 12:00 AM - 11:59 PM Monday 12:00 AM - 11:59 PM Tuesday 12:00 AM - 11:59 …" at bounding box center [361, 369] width 380 height 200
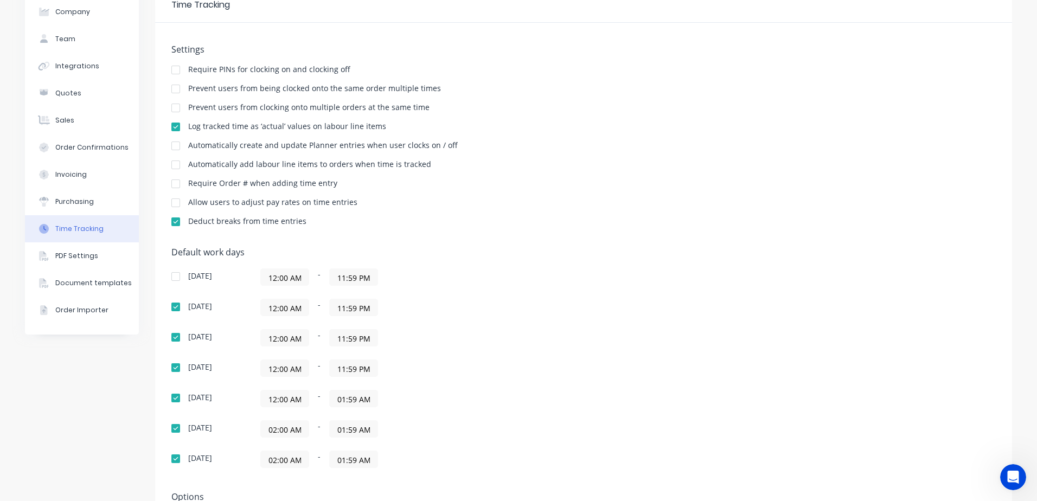
click at [270, 430] on input "02:00 AM" at bounding box center [285, 429] width 48 height 16
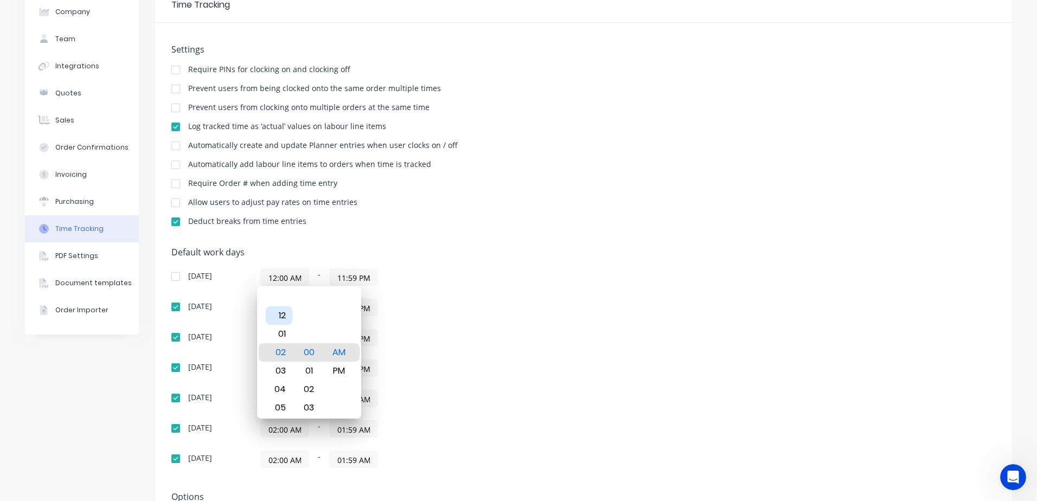
click at [285, 313] on div "12" at bounding box center [279, 316] width 27 height 18
type input "12:00 AM"
click at [484, 402] on div "12:00 AM - 01:59 AM" at bounding box center [395, 398] width 271 height 17
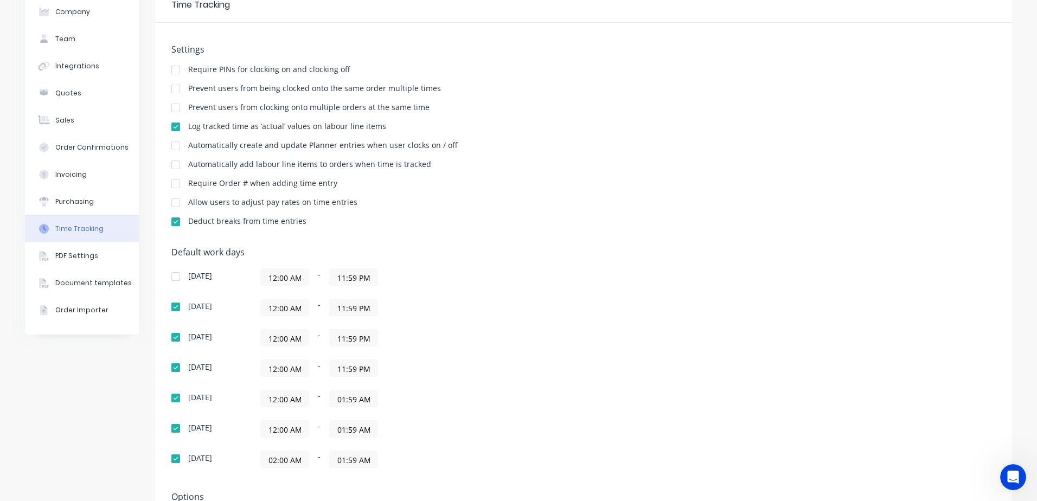
click at [272, 457] on input "02:00 AM" at bounding box center [285, 459] width 48 height 16
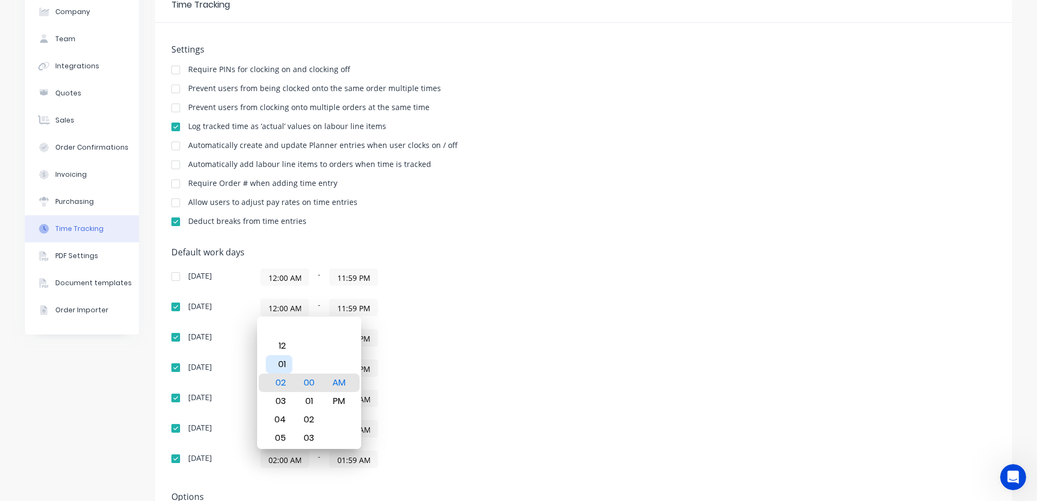
click at [283, 343] on div "12" at bounding box center [279, 346] width 27 height 18
type input "12:00 AM"
click at [538, 388] on div "Sunday 12:00 AM - 11:59 PM Monday 12:00 AM - 11:59 PM Tuesday 12:00 AM - 11:59 …" at bounding box center [361, 369] width 380 height 200
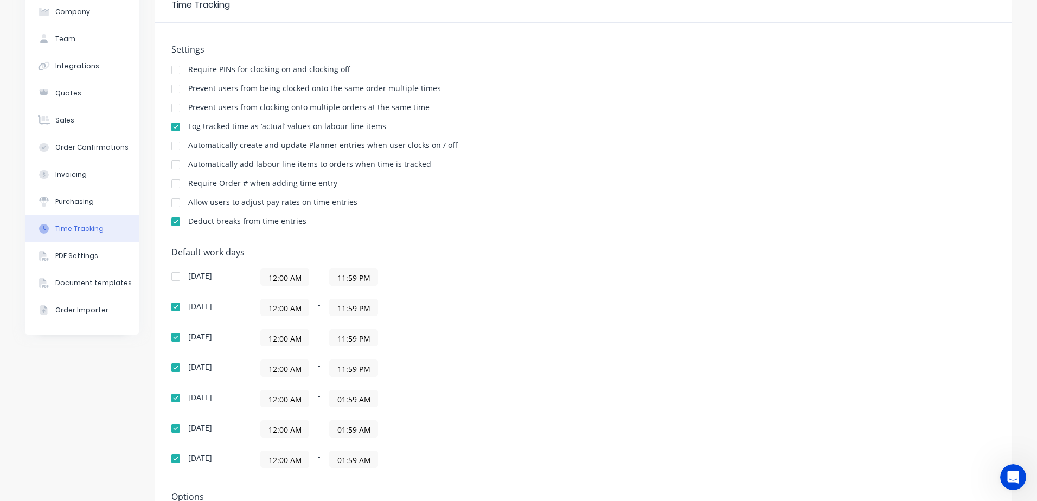
click at [357, 399] on input "01:59 AM" at bounding box center [354, 399] width 48 height 16
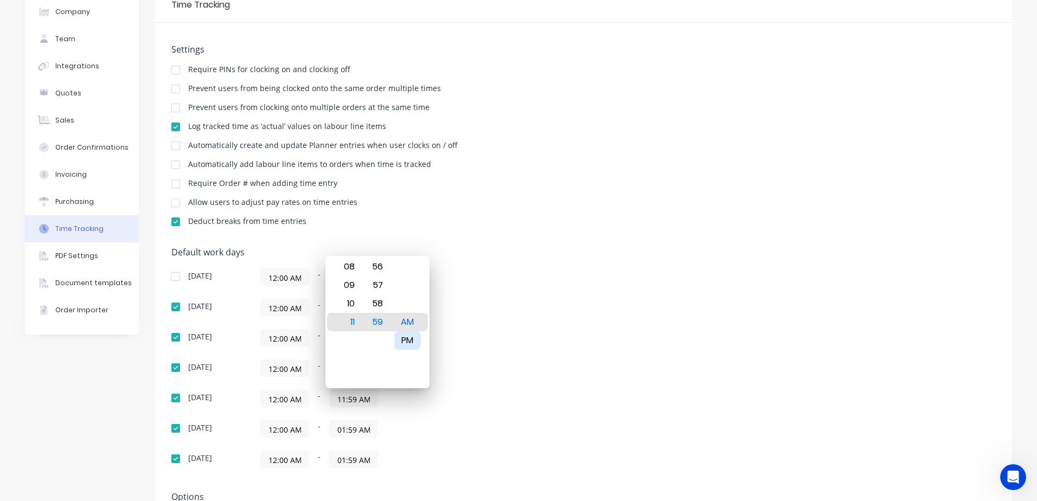
click at [409, 341] on div "PM" at bounding box center [407, 340] width 27 height 18
type input "11:59 PM"
click at [538, 400] on div "Thursday 12:00 AM - 11:59 PM" at bounding box center [361, 398] width 380 height 17
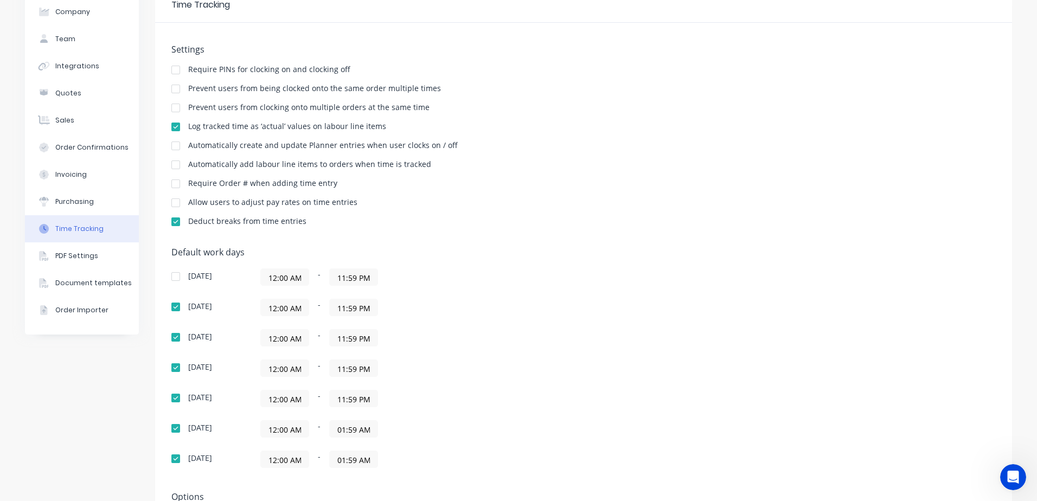
click at [346, 428] on input "01:59 AM" at bounding box center [354, 429] width 48 height 16
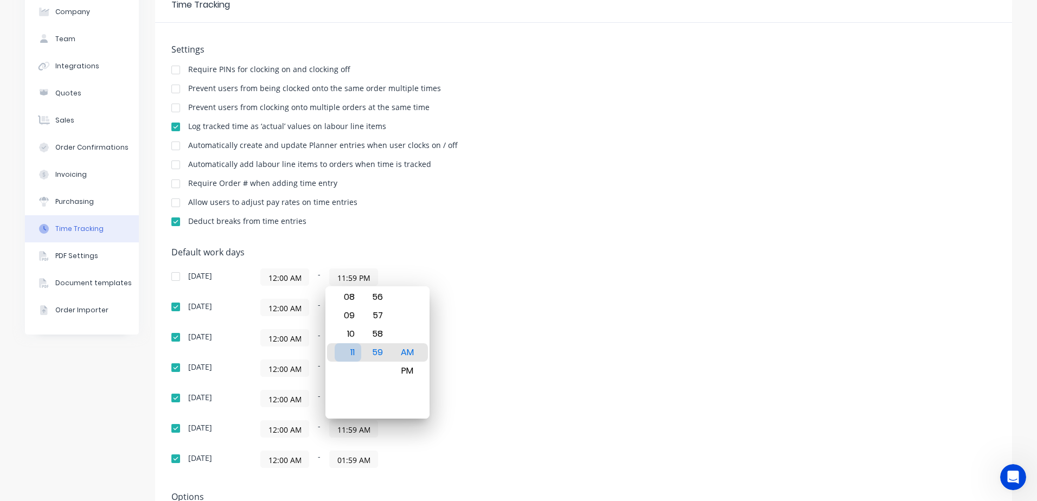
click at [349, 354] on div "11" at bounding box center [348, 352] width 27 height 18
click at [380, 353] on div "59" at bounding box center [378, 352] width 27 height 18
click at [410, 363] on div "PM" at bounding box center [407, 371] width 27 height 18
type input "11:59 PM"
click at [502, 400] on div "12:00 AM - 11:59 PM" at bounding box center [395, 398] width 271 height 17
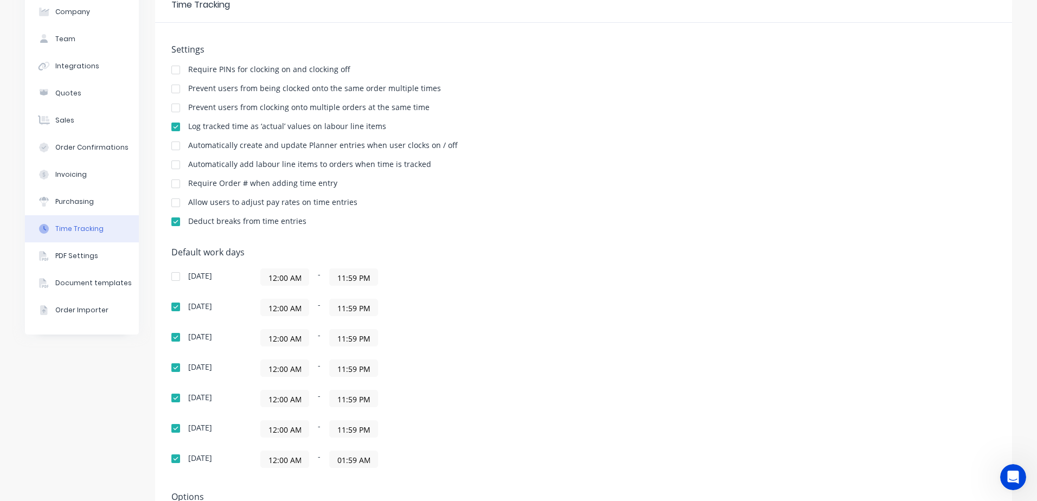
click at [341, 455] on input "01:59 AM" at bounding box center [354, 459] width 48 height 16
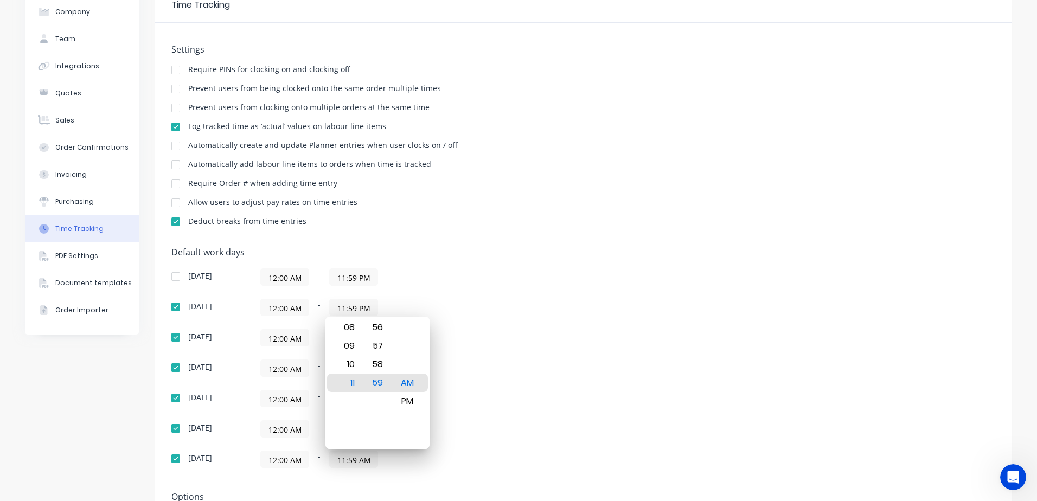
click at [349, 385] on div "11" at bounding box center [348, 383] width 27 height 18
click at [406, 404] on div "PM" at bounding box center [407, 401] width 27 height 18
type input "11:59 PM"
click at [513, 411] on div "Sunday 12:00 AM - 11:59 PM Monday 12:00 AM - 11:59 PM Tuesday 12:00 AM - 11:59 …" at bounding box center [361, 369] width 380 height 200
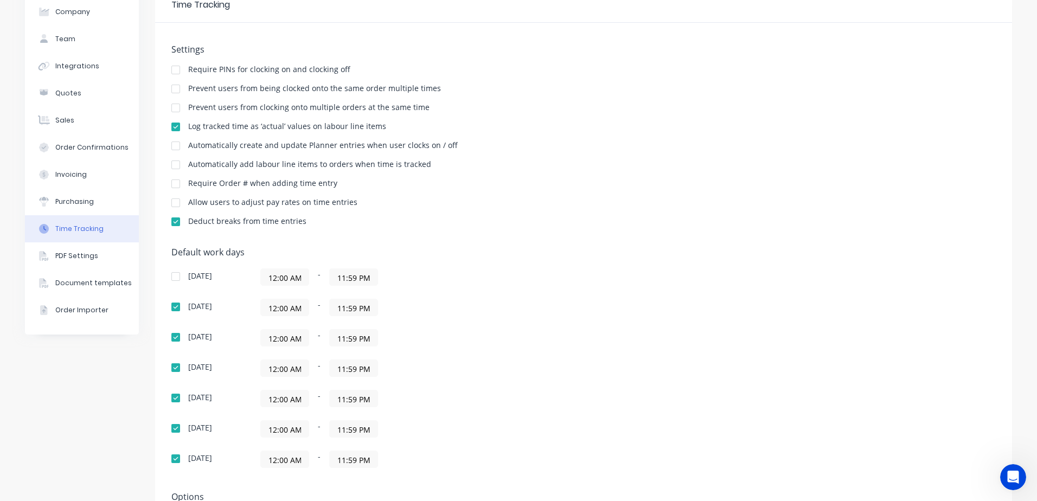
click at [513, 411] on div "Sunday 12:00 AM - 11:59 PM Monday 12:00 AM - 11:59 PM Tuesday 12:00 AM - 11:59 …" at bounding box center [361, 369] width 380 height 200
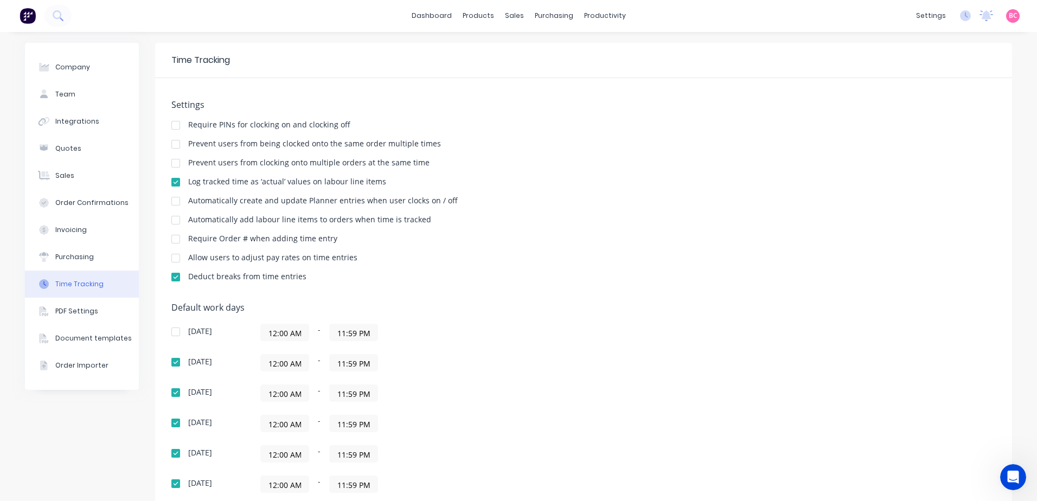
scroll to position [0, 0]
click at [443, 18] on link "dashboard" at bounding box center [431, 16] width 51 height 16
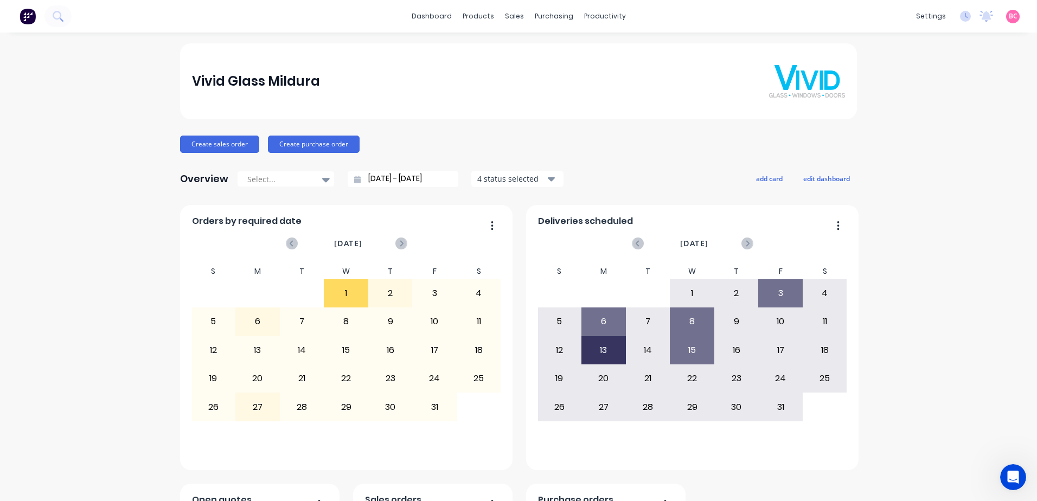
click at [593, 49] on icon at bounding box center [589, 52] width 10 height 10
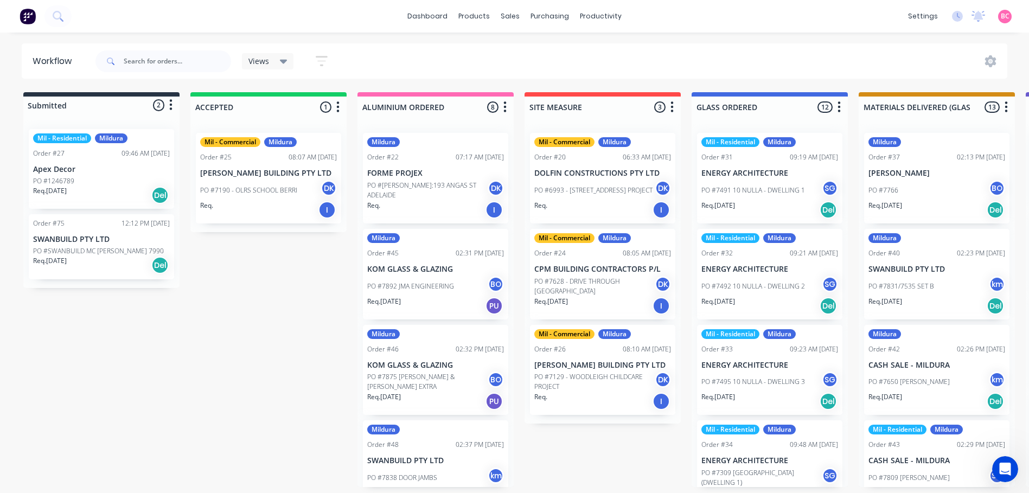
click at [1007, 104] on icon "button" at bounding box center [1006, 107] width 3 height 14
click at [961, 129] on span "Status colour" at bounding box center [939, 130] width 48 height 11
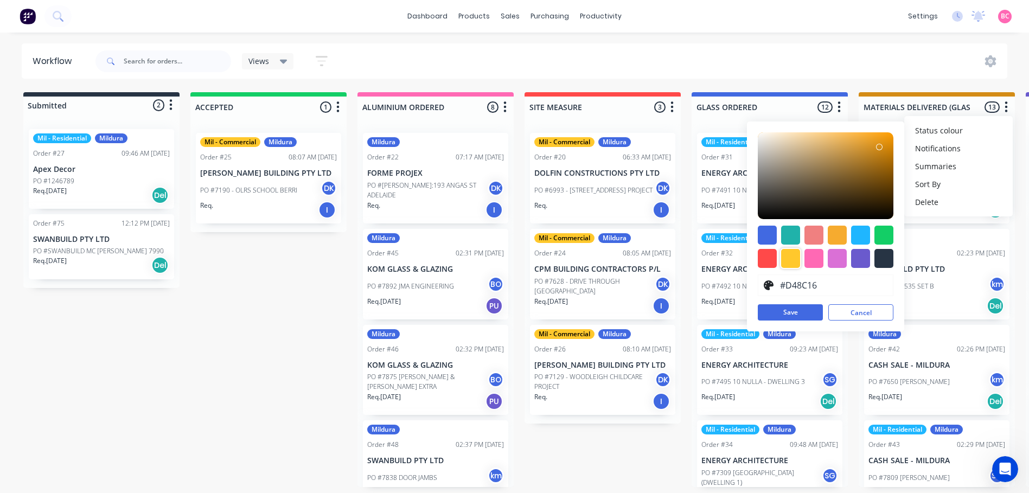
click at [786, 266] on div at bounding box center [790, 258] width 19 height 19
type input "#FFC82C"
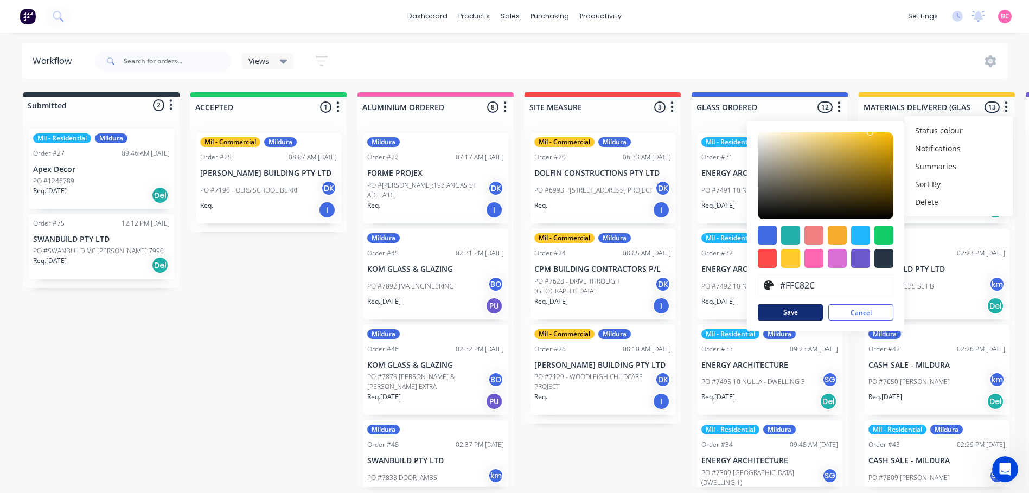
click at [793, 315] on button "Save" at bounding box center [790, 312] width 65 height 16
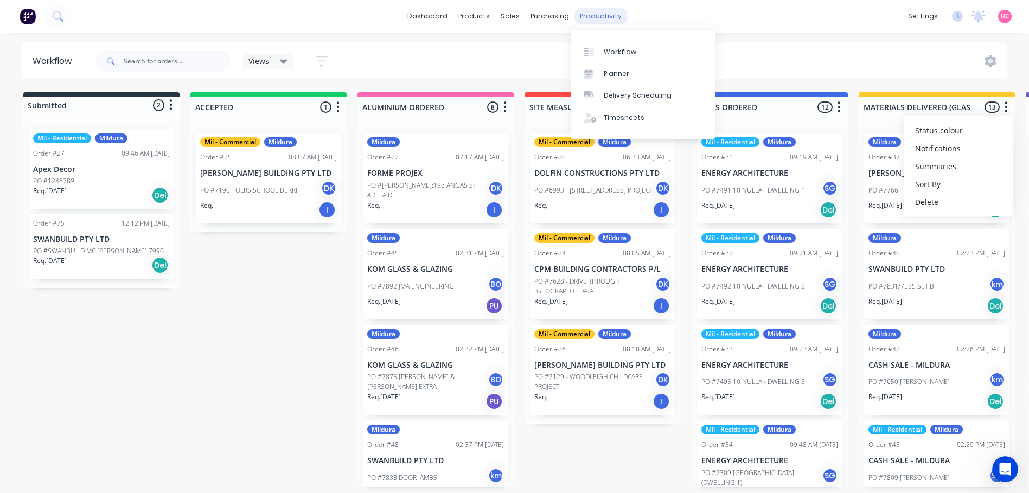
click at [590, 17] on div "productivity" at bounding box center [600, 16] width 53 height 16
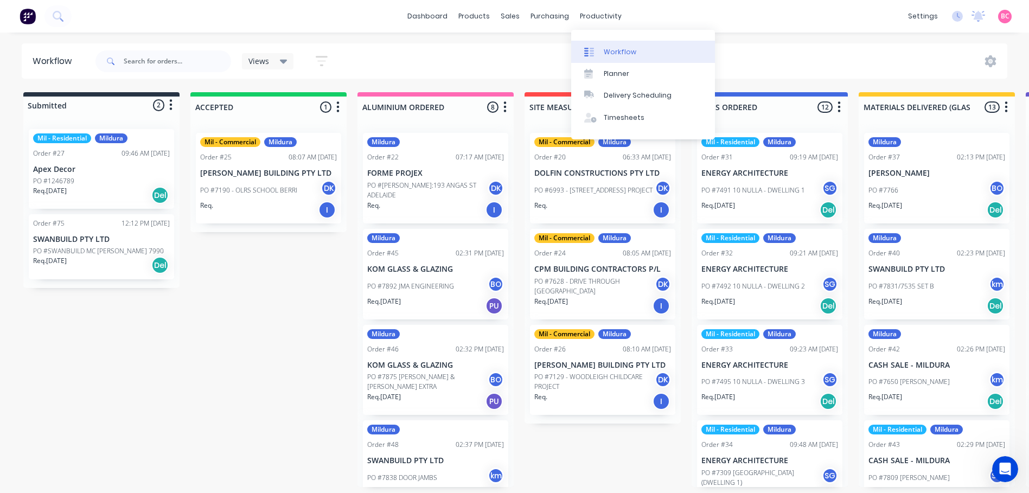
click at [606, 50] on div "Workflow" at bounding box center [620, 52] width 33 height 10
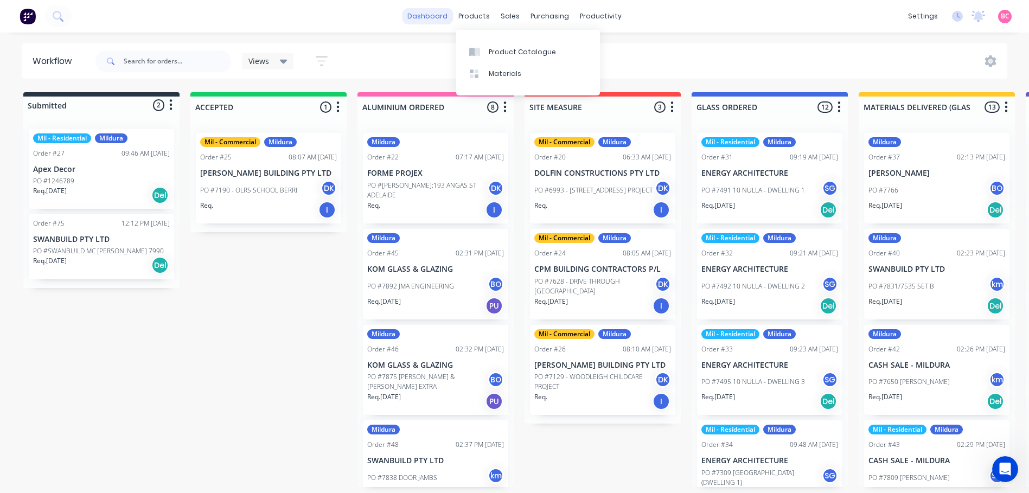
click at [452, 20] on link "dashboard" at bounding box center [427, 16] width 51 height 16
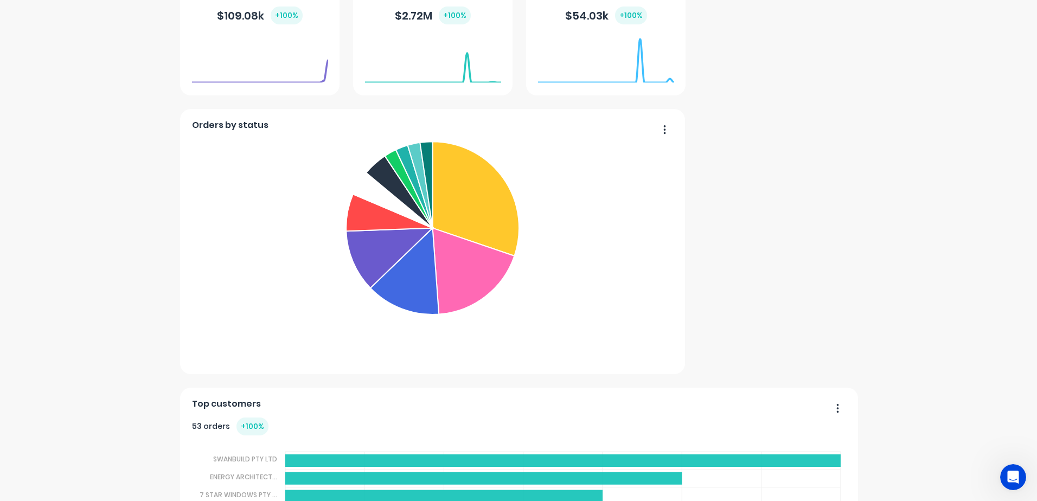
scroll to position [677, 0]
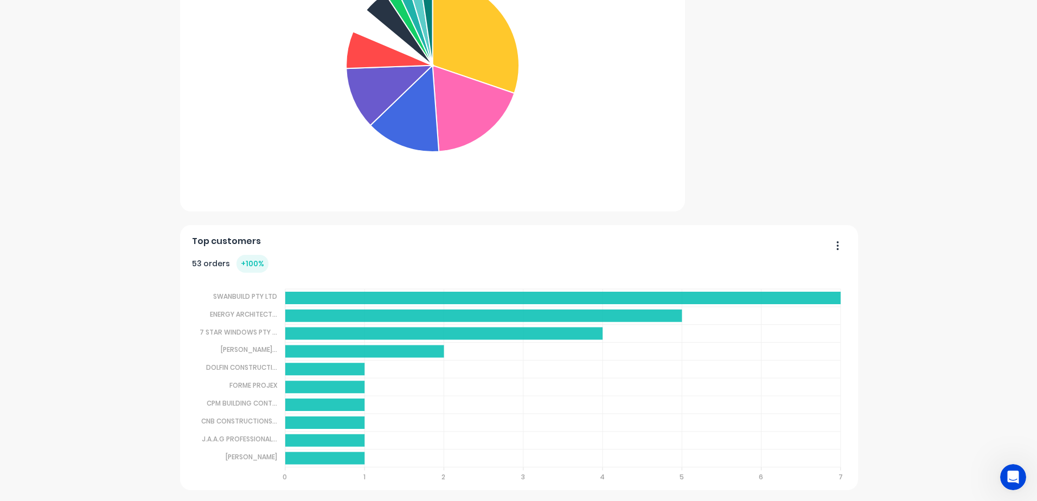
click at [837, 244] on icon "button" at bounding box center [838, 245] width 3 height 11
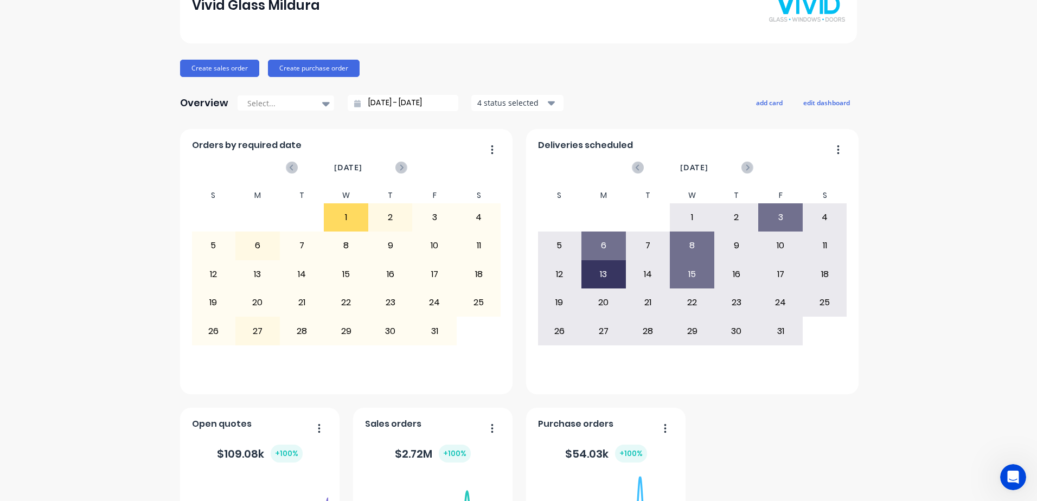
scroll to position [0, 0]
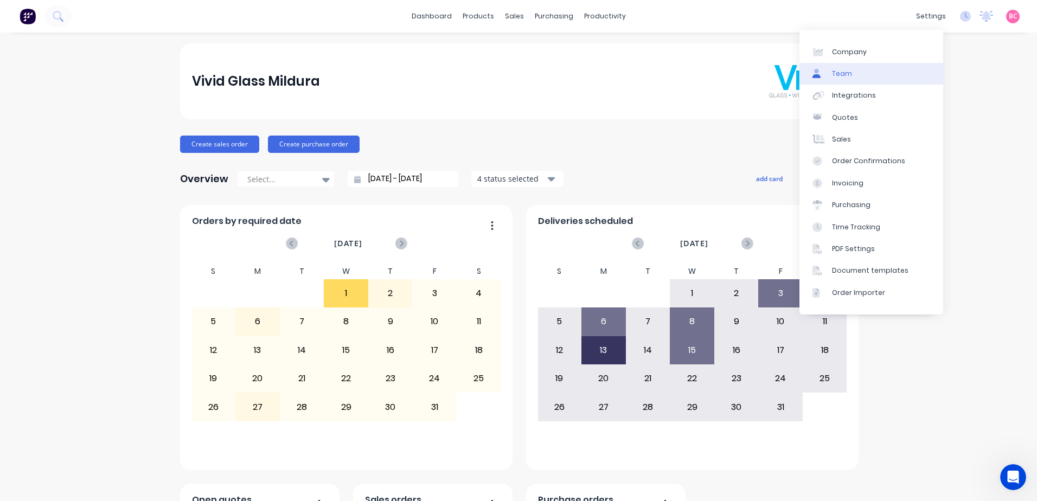
click at [850, 71] on div "Team" at bounding box center [842, 74] width 20 height 10
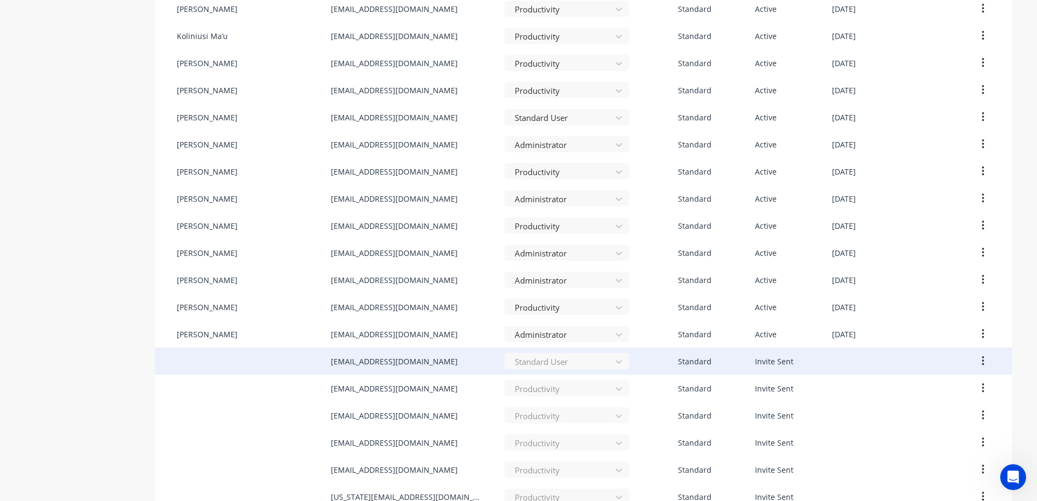
scroll to position [423, 0]
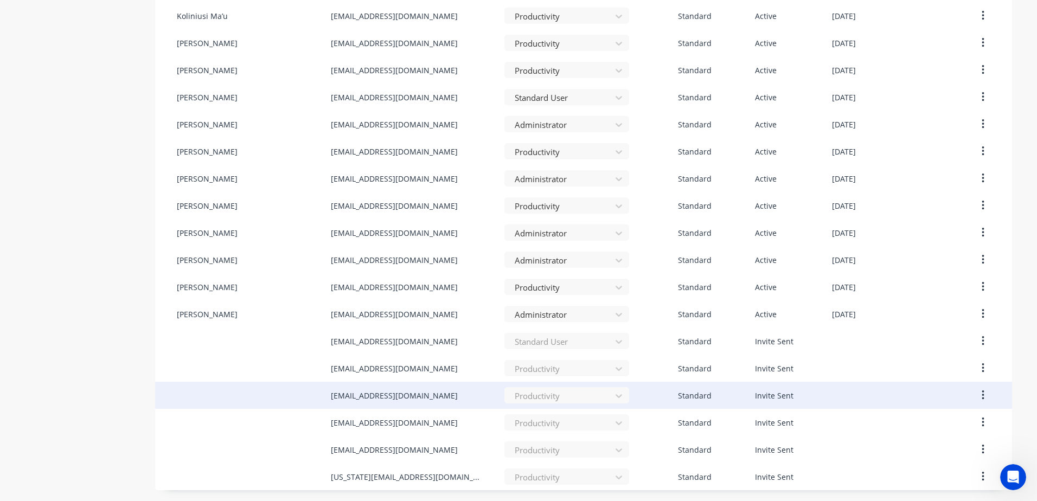
click at [975, 390] on button "button" at bounding box center [983, 396] width 25 height 20
click at [922, 429] on div "Cancel Invite" at bounding box center [945, 424] width 84 height 16
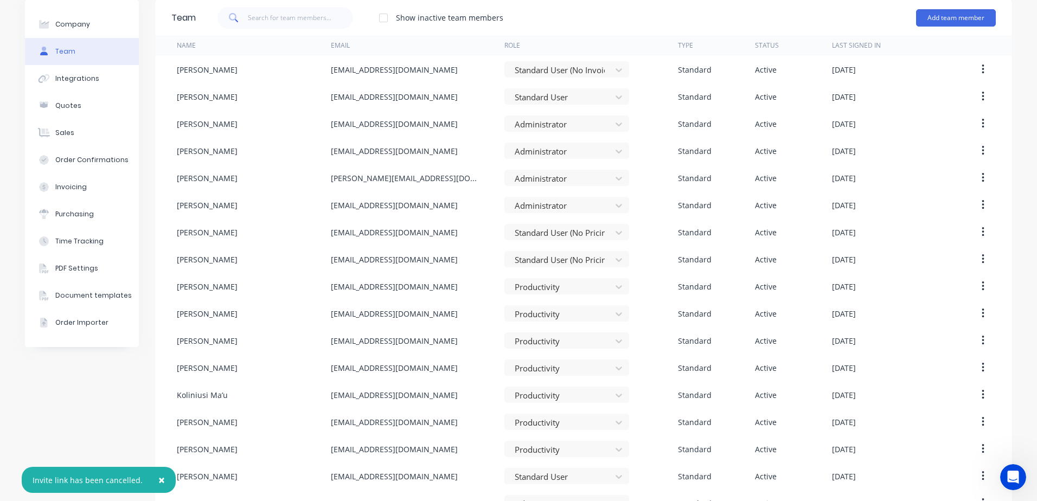
scroll to position [0, 0]
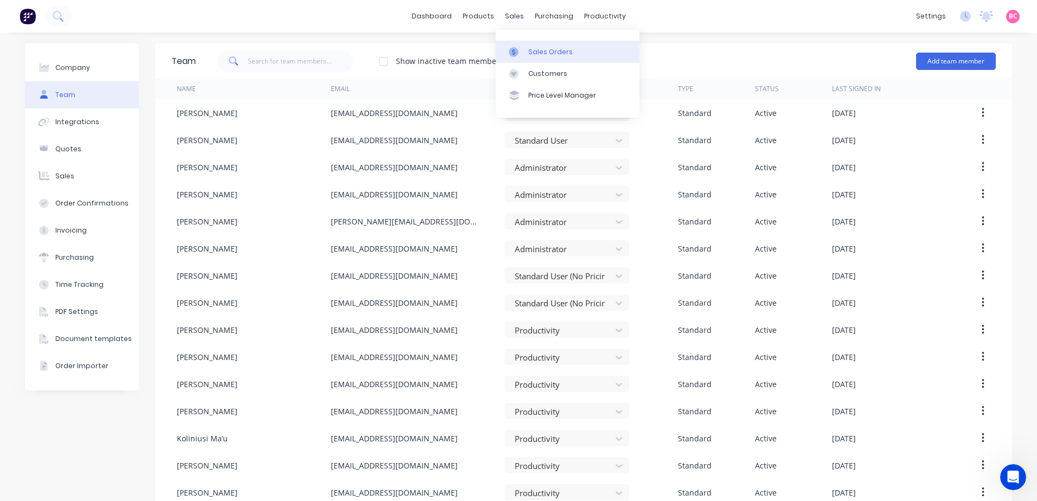
click at [529, 48] on div "Sales Orders" at bounding box center [550, 52] width 44 height 10
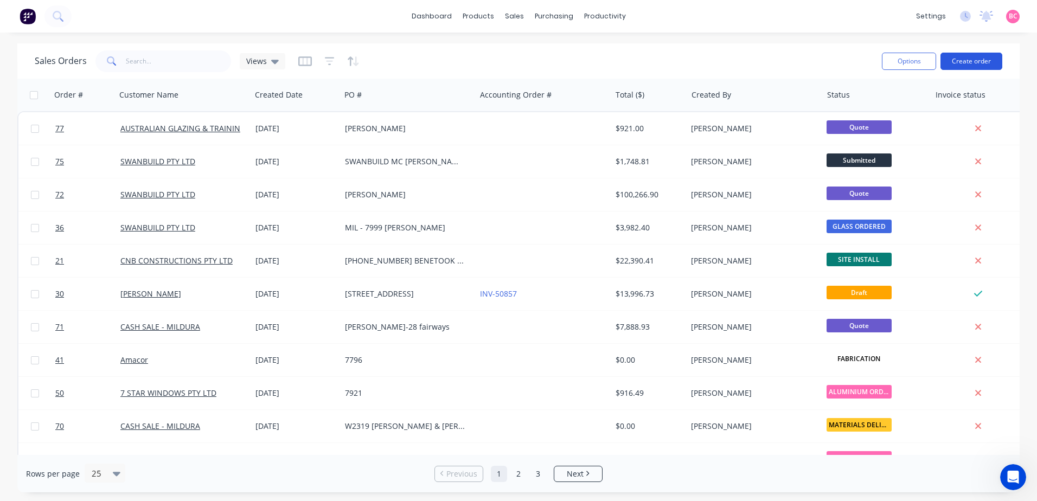
click at [972, 66] on button "Create order" at bounding box center [972, 61] width 62 height 17
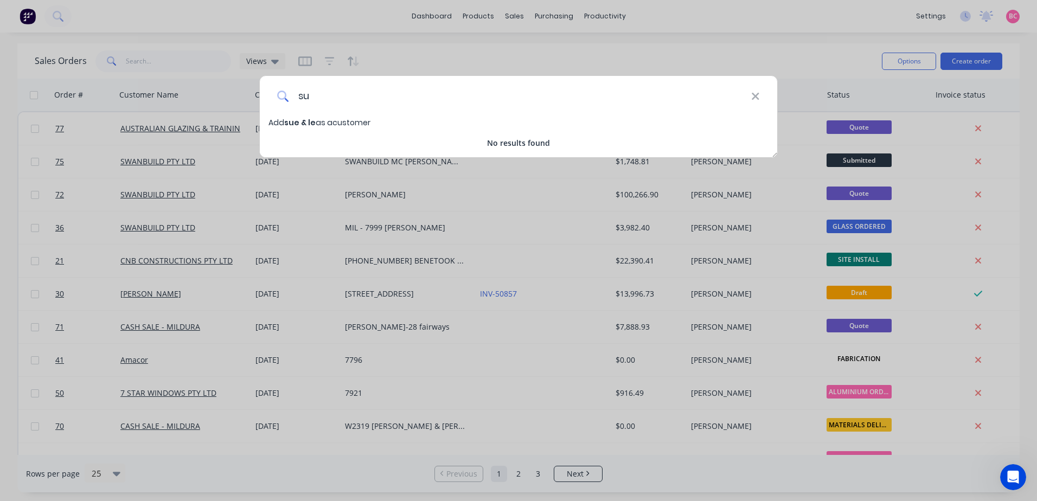
type input "s"
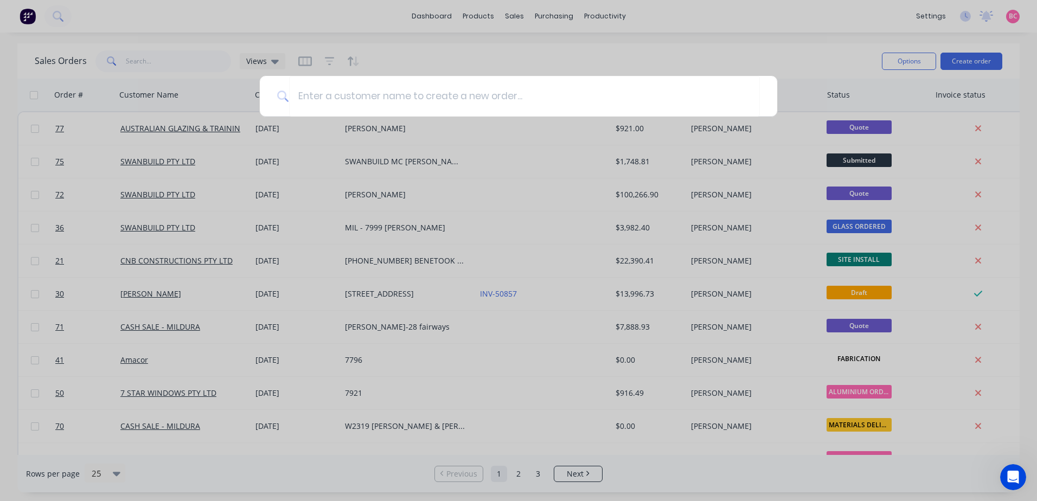
click at [671, 34] on div at bounding box center [518, 250] width 1037 height 501
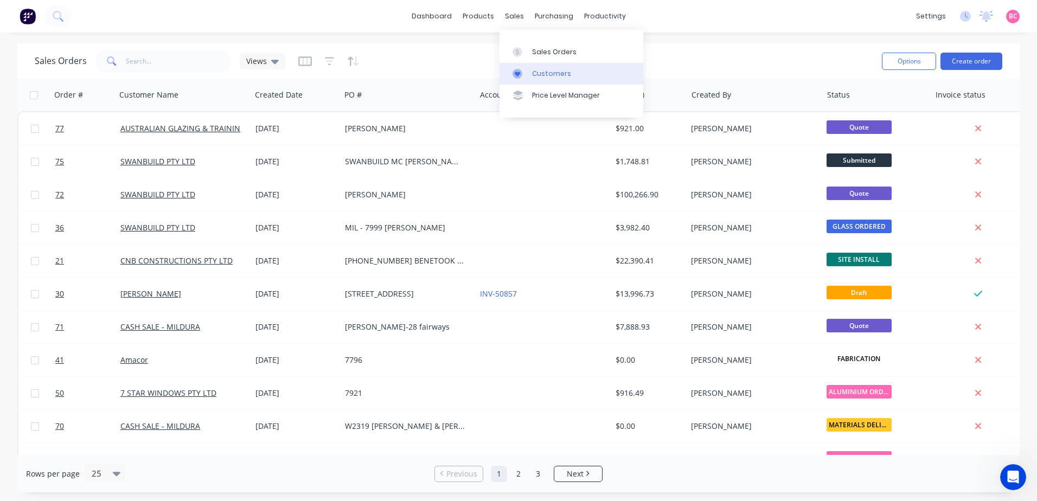
click at [538, 73] on div "Customers" at bounding box center [551, 74] width 39 height 10
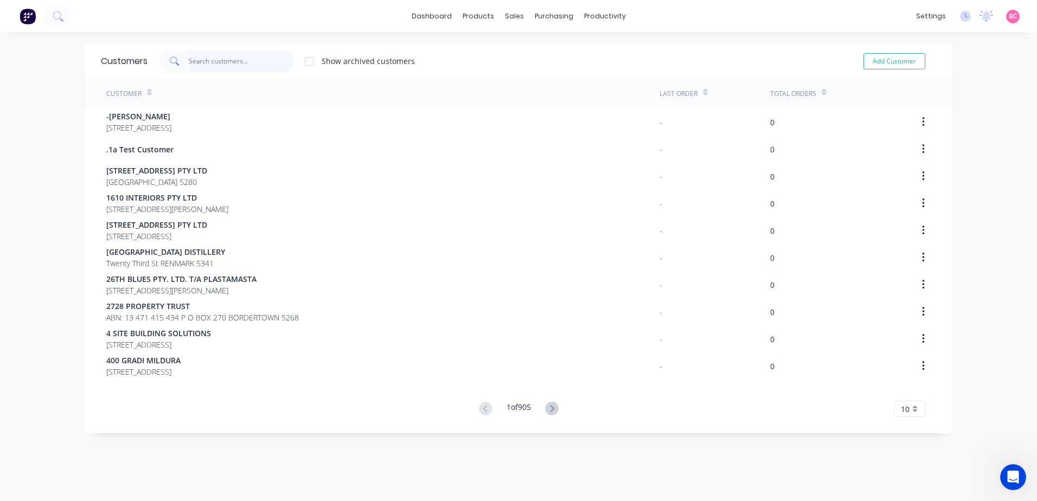
click at [229, 65] on input "text" at bounding box center [242, 61] width 106 height 22
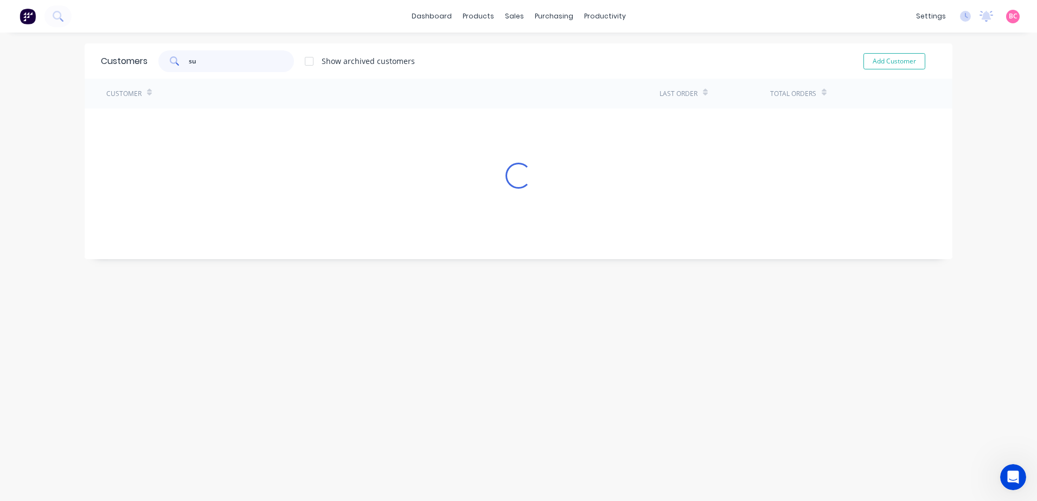
type input "s"
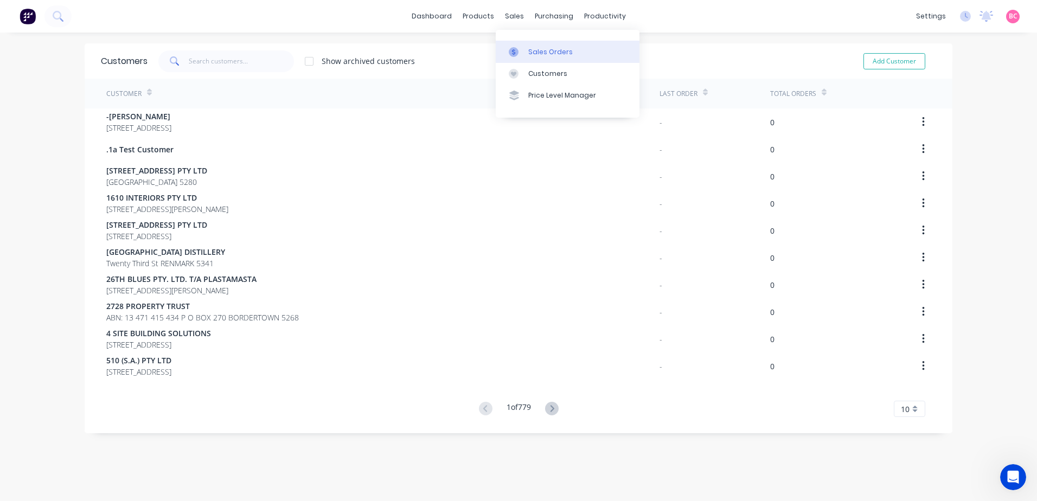
click at [535, 50] on div "Sales Orders" at bounding box center [550, 52] width 44 height 10
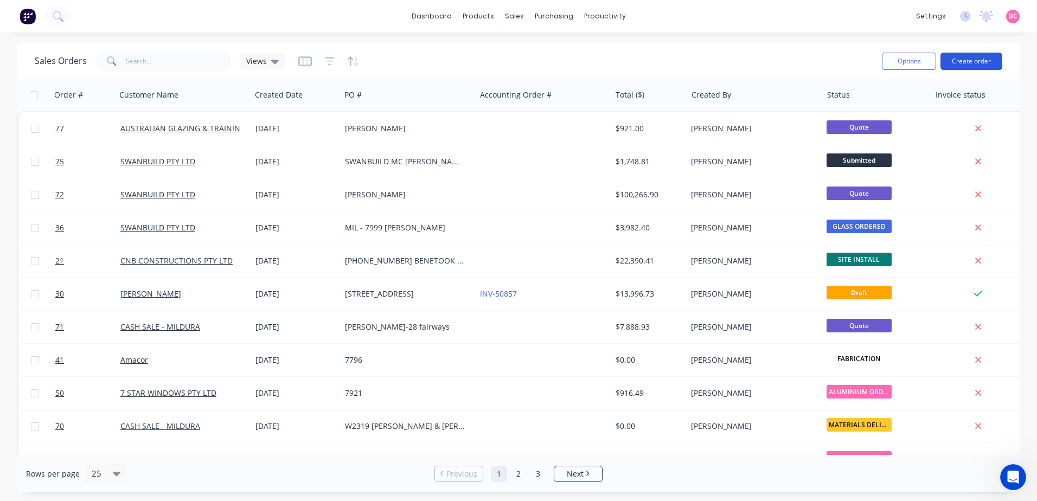
click at [975, 61] on button "Create order" at bounding box center [972, 61] width 62 height 17
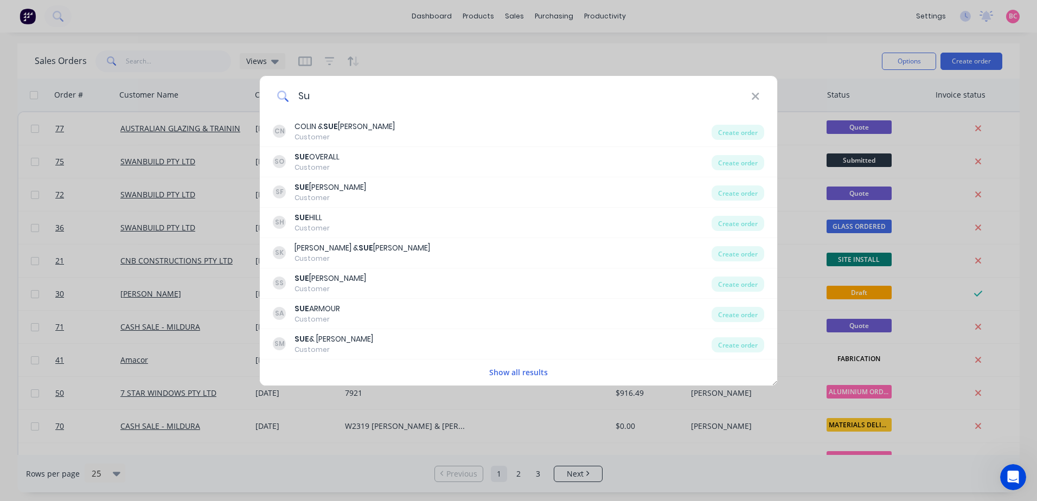
type input "S"
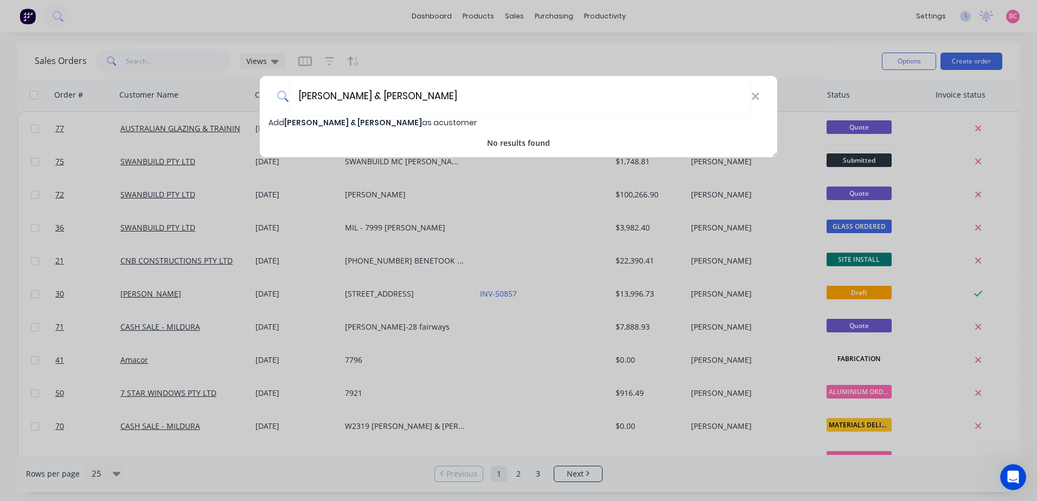
type input "SUE & LEE HOCKING"
click at [383, 122] on span "Add SUE & LEE HOCKING as a customer" at bounding box center [373, 122] width 208 height 11
select select "AU"
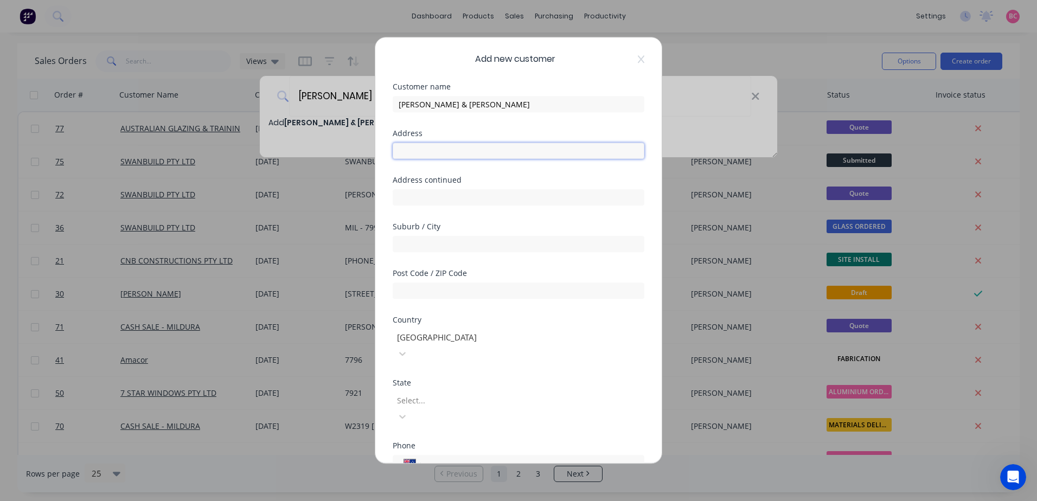
click at [444, 150] on input "text" at bounding box center [519, 151] width 252 height 16
click at [443, 394] on div at bounding box center [474, 401] width 156 height 14
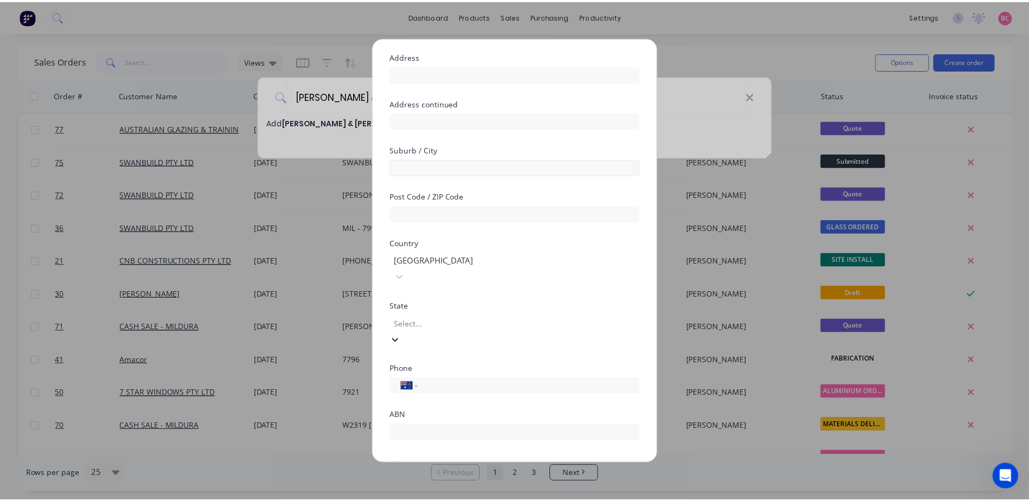
scroll to position [104, 0]
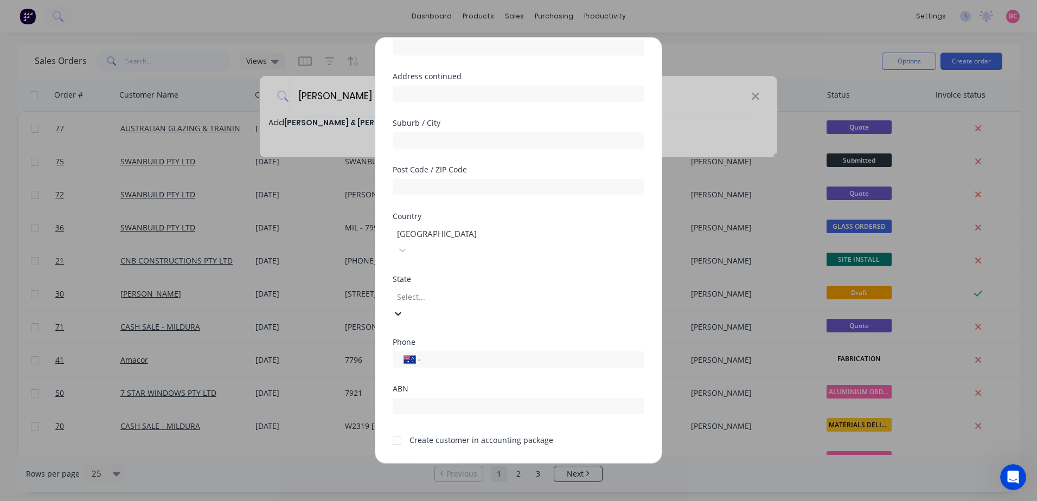
click at [485, 354] on input "tel" at bounding box center [531, 360] width 205 height 12
paste input "0448 550 596"
type input "0448 550 596"
click at [483, 463] on button "Save" at bounding box center [485, 471] width 60 height 17
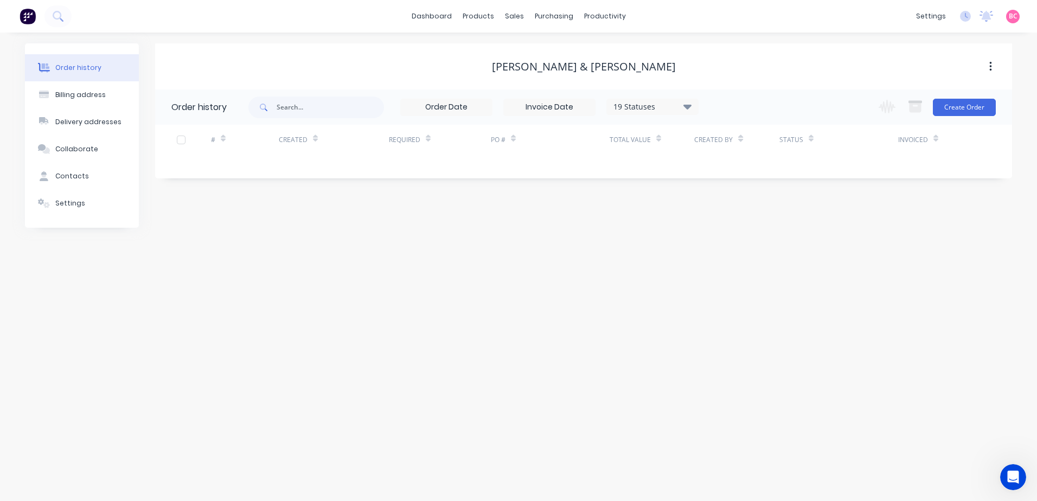
click at [692, 110] on icon at bounding box center [688, 106] width 8 height 13
click at [687, 107] on icon at bounding box center [688, 106] width 8 height 5
click at [977, 108] on button "Create Order" at bounding box center [964, 107] width 63 height 17
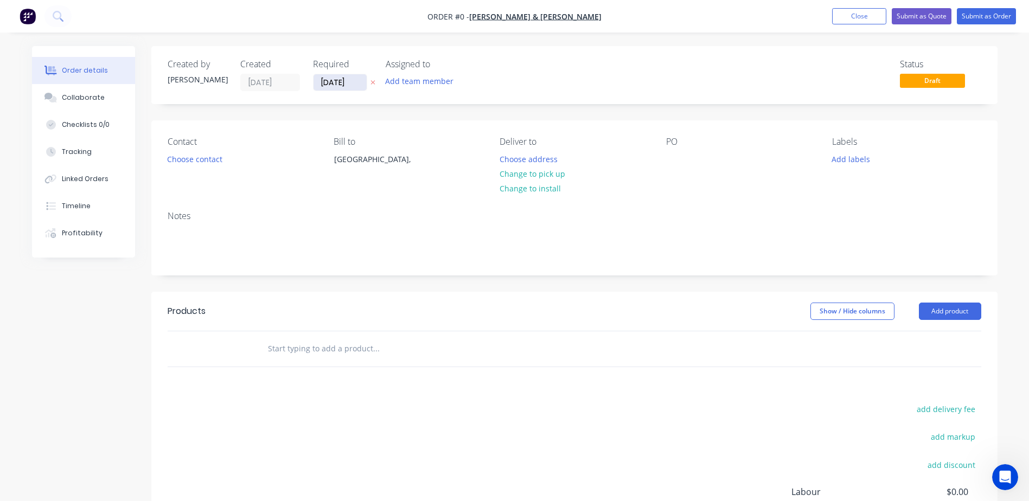
click at [354, 86] on input "[DATE]" at bounding box center [340, 82] width 53 height 16
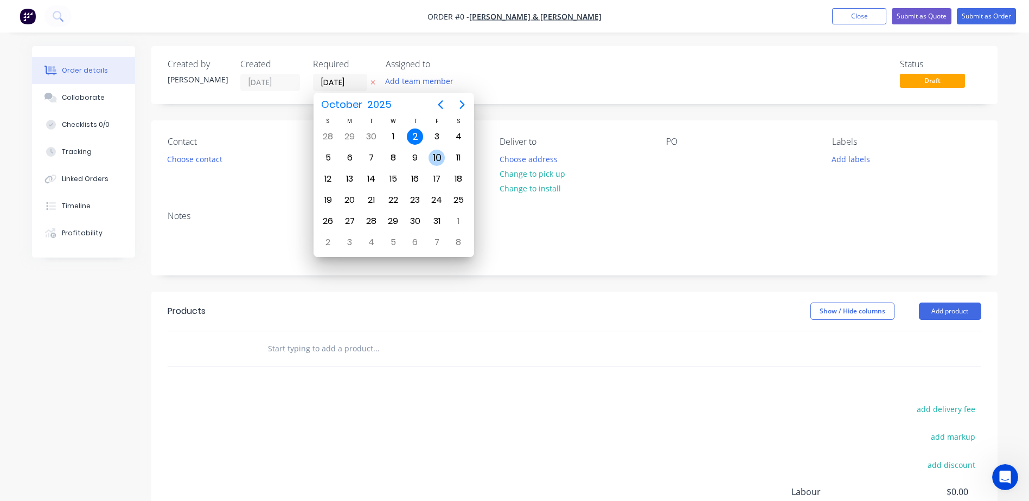
click at [433, 156] on div "10" at bounding box center [437, 158] width 16 height 16
type input "10/10/25"
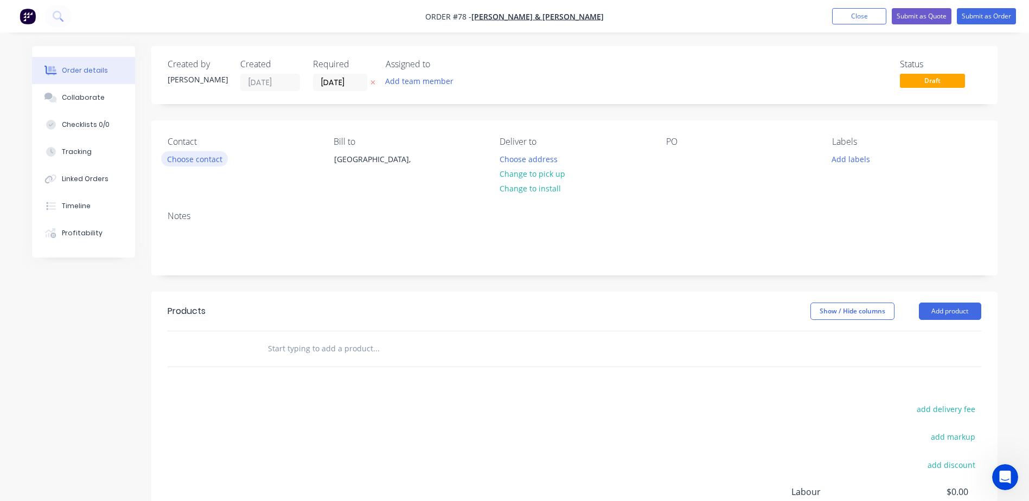
click at [206, 164] on button "Choose contact" at bounding box center [194, 158] width 67 height 15
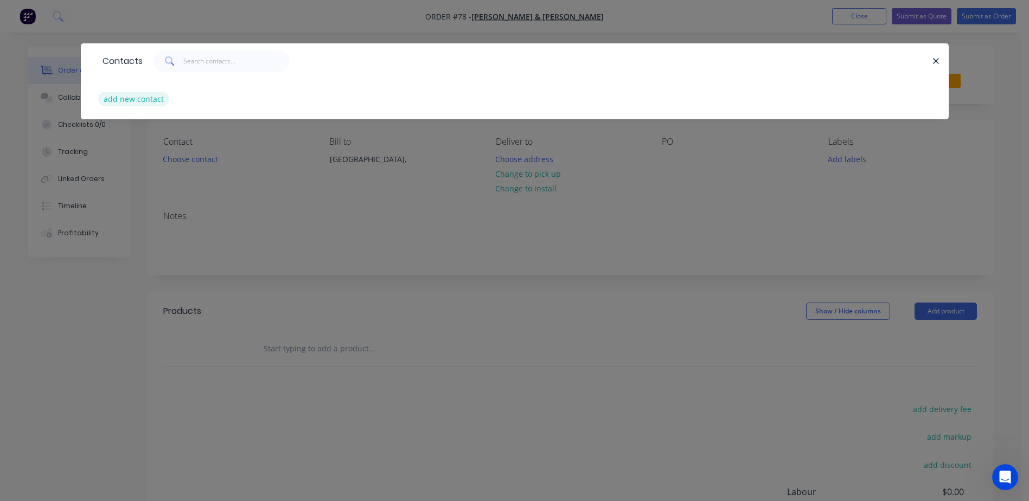
click at [150, 97] on button "add new contact" at bounding box center [134, 99] width 72 height 15
select select "AU"
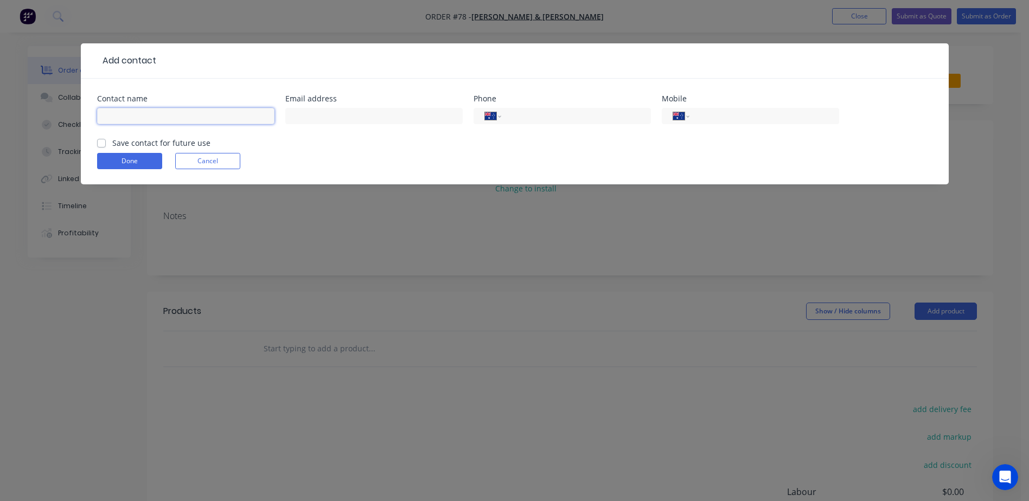
click at [183, 120] on input "text" at bounding box center [185, 116] width 177 height 16
type input "Sue Hocking"
click at [567, 126] on div "International Afghanistan Åland Islands Albania Algeria American Samoa Andorra …" at bounding box center [562, 121] width 177 height 32
click at [563, 117] on input "tel" at bounding box center [574, 116] width 130 height 12
paste input "0448 550 596"
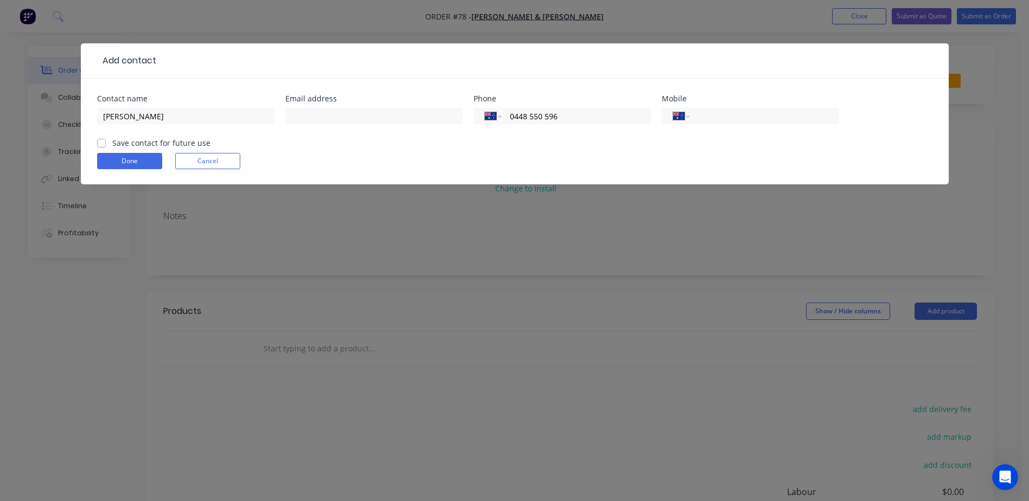
type input "0448 550 596"
click at [314, 106] on div at bounding box center [373, 121] width 177 height 32
click at [323, 114] on input "text" at bounding box center [373, 116] width 177 height 16
paste input "suzannehockn@gmail.com"
type input "suzannehockn@gmail.com"
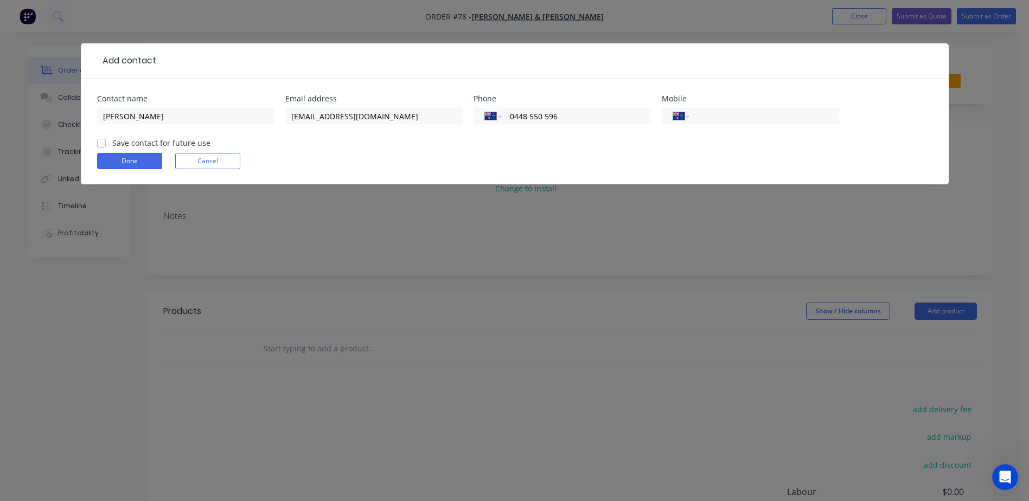
click at [122, 141] on label "Save contact for future use" at bounding box center [161, 142] width 98 height 11
click at [106, 141] on input "Save contact for future use" at bounding box center [101, 142] width 9 height 10
checkbox input "true"
click at [129, 161] on button "Done" at bounding box center [129, 161] width 65 height 16
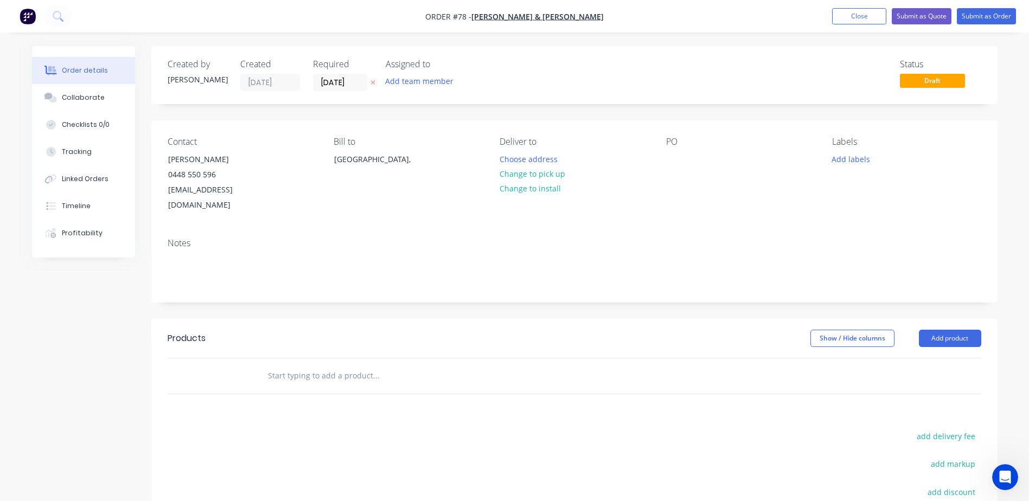
click at [662, 157] on div "Contact Sue Hocking 0448 550 596 suzannehockn@gmail.com Bill to Victoria, Deliv…" at bounding box center [574, 174] width 846 height 109
click at [669, 156] on div at bounding box center [674, 159] width 17 height 16
click at [739, 163] on div "HOCKING - GLASS & DOOR FIX" at bounding box center [729, 159] width 126 height 16
click at [341, 365] on input "text" at bounding box center [375, 376] width 217 height 22
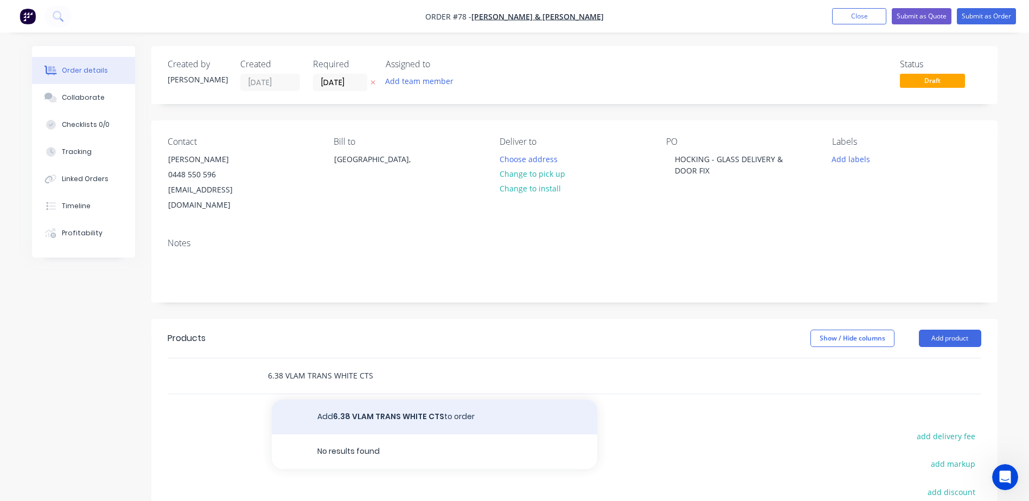
type input "6.38 VLAM TRANS WHITE CTS"
click at [354, 400] on button "Add 6.38 VLAM TRANS WHITE CTS to order" at bounding box center [434, 417] width 325 height 35
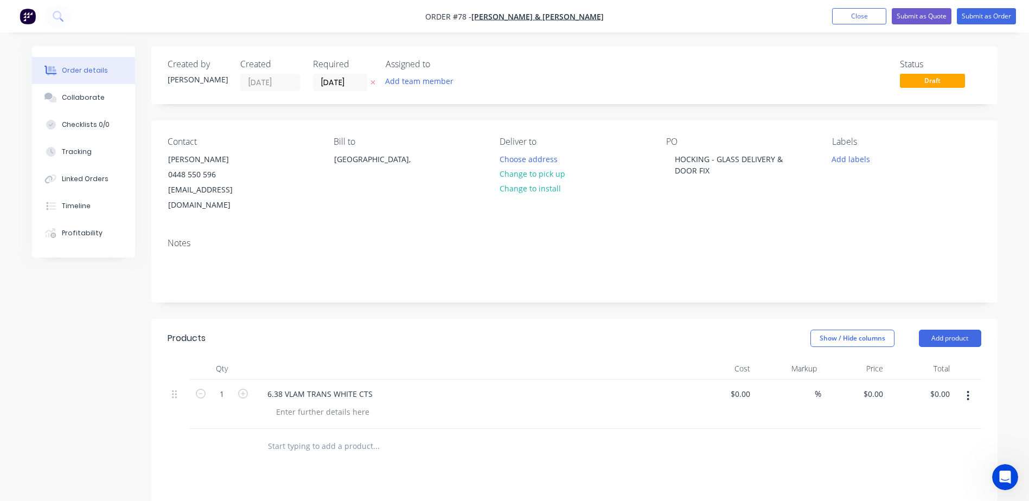
click at [975, 386] on button "button" at bounding box center [967, 396] width 25 height 20
click at [941, 330] on button "Add product" at bounding box center [950, 338] width 62 height 17
click at [922, 445] on div "Square metre product" at bounding box center [930, 453] width 84 height 16
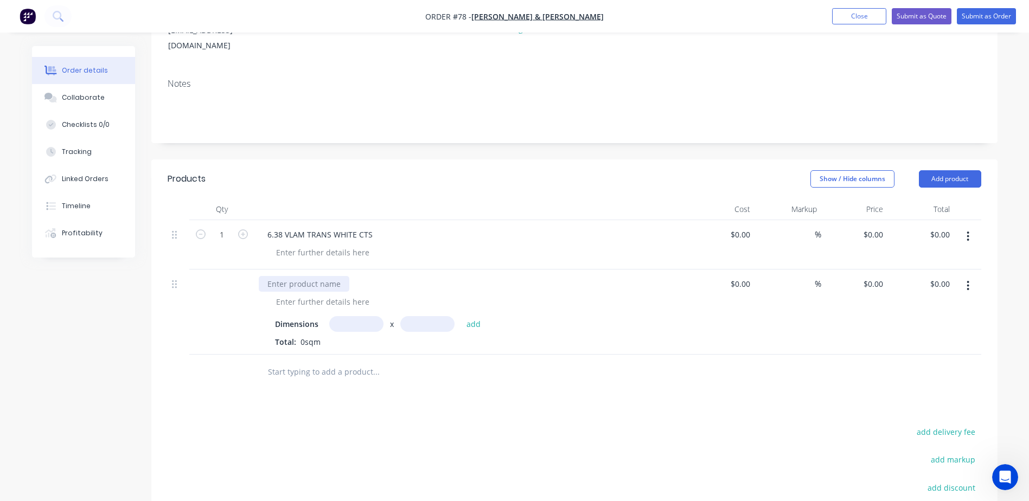
scroll to position [163, 0]
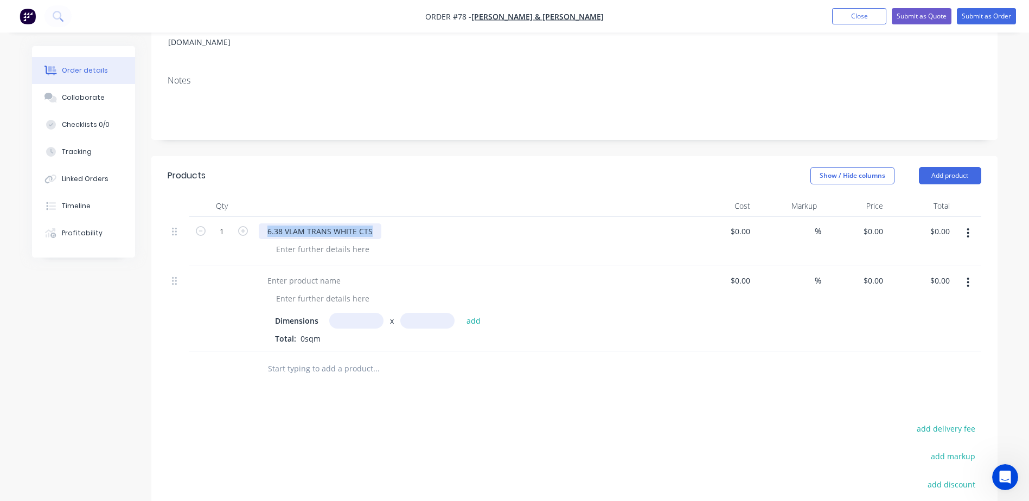
drag, startPoint x: 268, startPoint y: 216, endPoint x: 378, endPoint y: 220, distance: 110.2
click at [378, 224] on div "6.38 VLAM TRANS WHITE CTS" at bounding box center [320, 232] width 123 height 16
copy div "6.38 VLAM TRANS WHITE CTS"
click at [304, 291] on div at bounding box center [322, 299] width 111 height 16
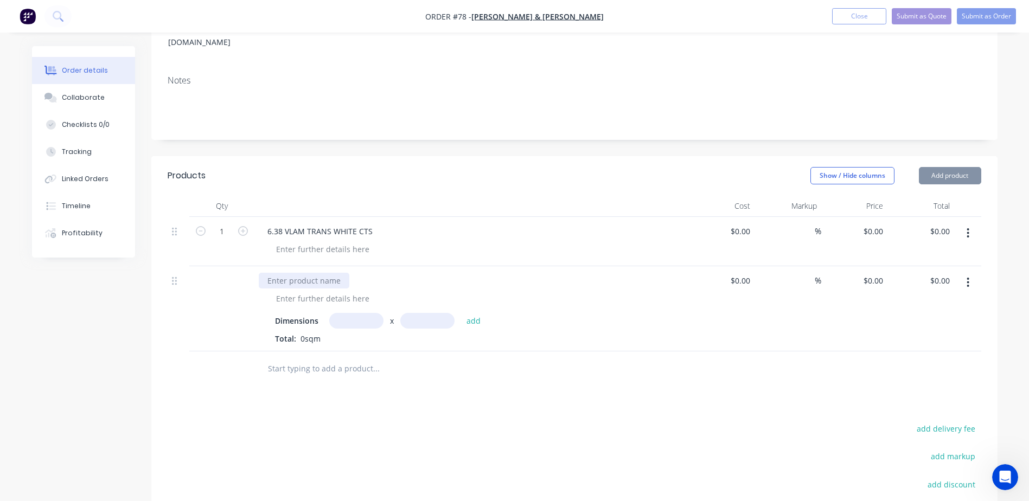
click at [291, 273] on div at bounding box center [304, 281] width 91 height 16
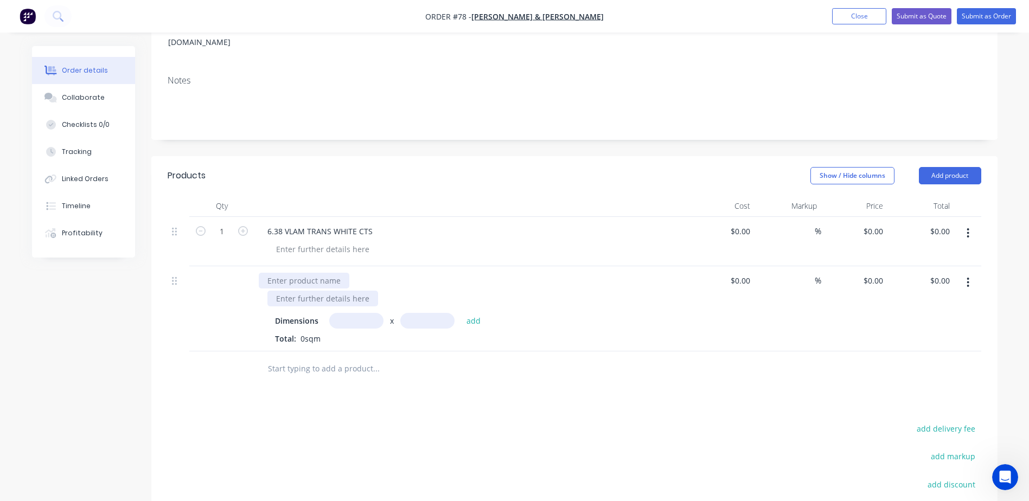
paste div
click at [314, 291] on div at bounding box center [322, 299] width 111 height 16
paste div
click at [364, 313] on input "text" at bounding box center [356, 321] width 54 height 16
type input "0.286m"
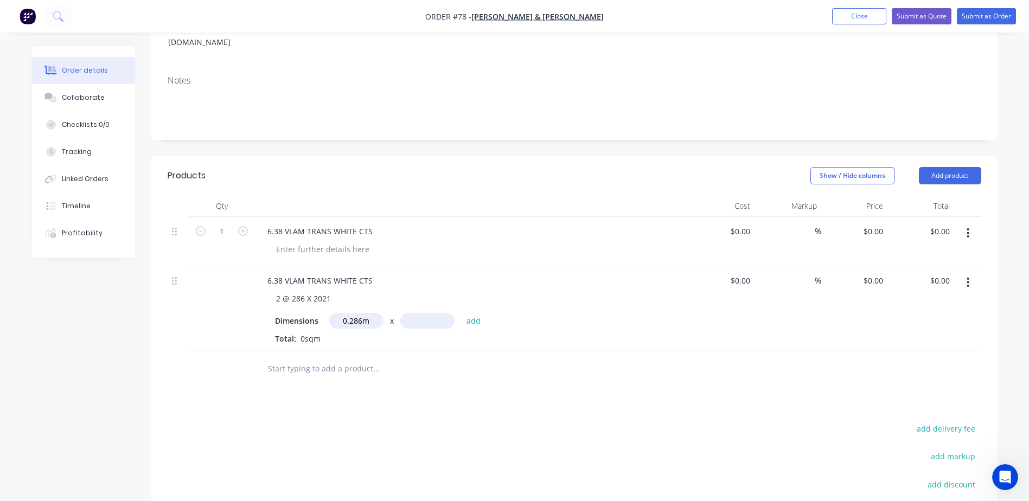
click at [433, 313] on input "text" at bounding box center [427, 321] width 54 height 16
type input "2.021m"
click at [476, 313] on button "add" at bounding box center [473, 320] width 25 height 15
click at [871, 272] on div "0 0" at bounding box center [854, 317] width 67 height 103
paste input "282.0"
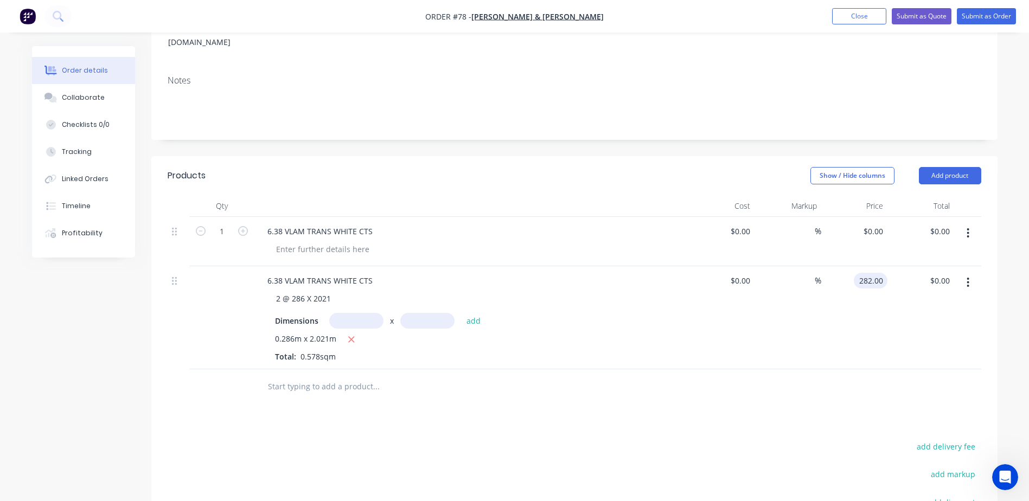
type input "$282.00"
type input "$163.00"
click at [792, 341] on div "%" at bounding box center [788, 317] width 67 height 103
click at [745, 273] on input at bounding box center [742, 281] width 25 height 16
paste input "68.18"
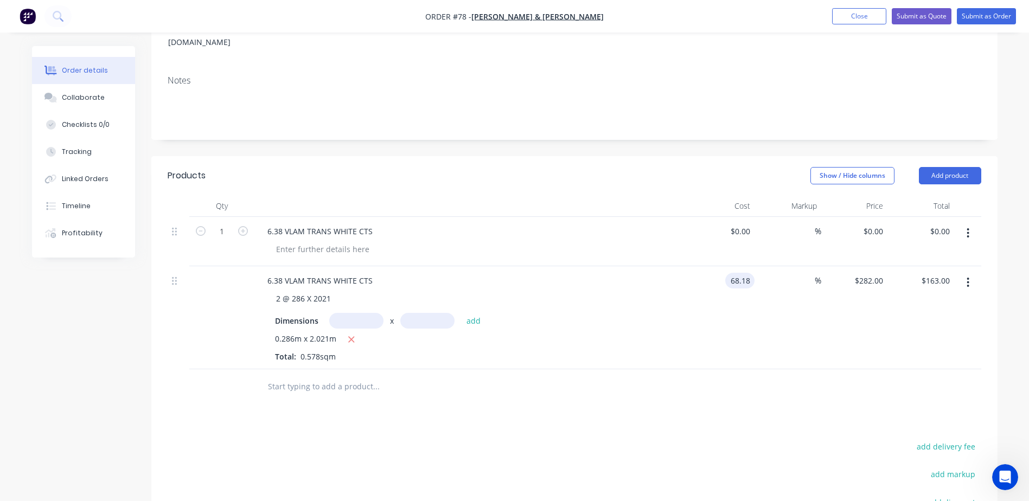
type input "$68.18"
type input "$39.41"
click at [803, 334] on div "%" at bounding box center [788, 317] width 67 height 103
click at [869, 273] on input "68.18" at bounding box center [875, 281] width 25 height 16
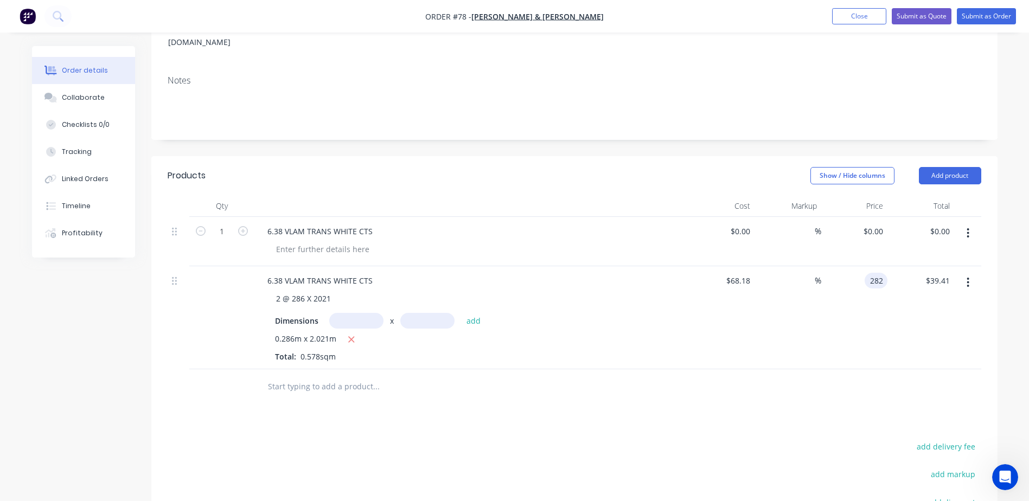
type input "282"
type input "313.61"
type input "$282.00"
type input "$163.00"
click at [605, 409] on div "Products Show / Hide columns Add product Qty Cost Markup Price Total 1 6.38 VLA…" at bounding box center [574, 410] width 846 height 509
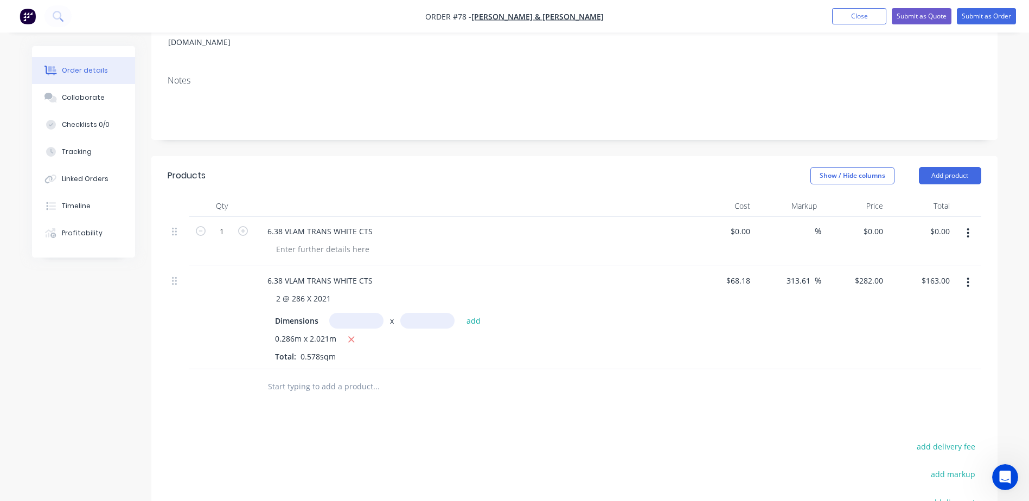
click at [967, 227] on icon "button" at bounding box center [968, 233] width 3 height 12
click at [920, 319] on div "Delete" at bounding box center [930, 327] width 84 height 16
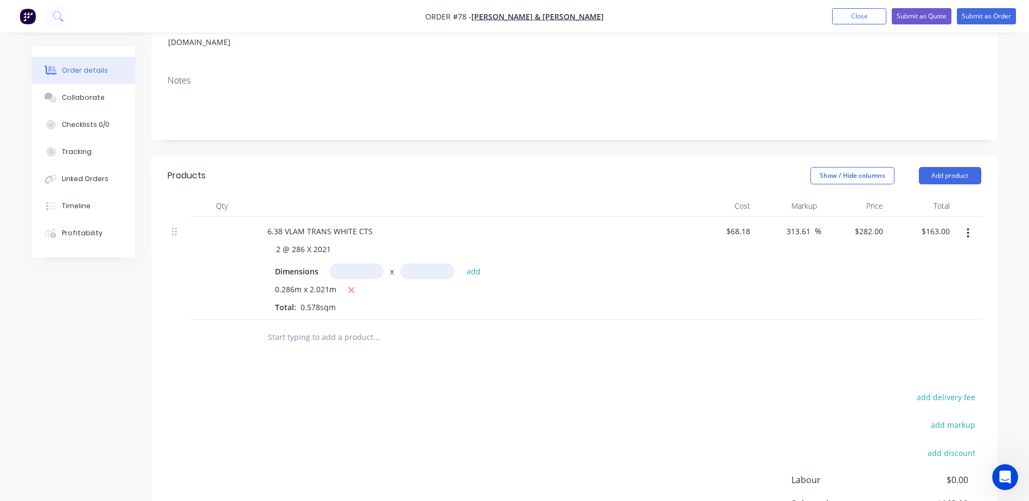
click at [692, 326] on div at bounding box center [575, 337] width 814 height 35
click at [346, 264] on input "text" at bounding box center [356, 272] width 54 height 16
type input "0.286m"
click at [426, 264] on input "text" at bounding box center [427, 272] width 54 height 16
type input "2.021m"
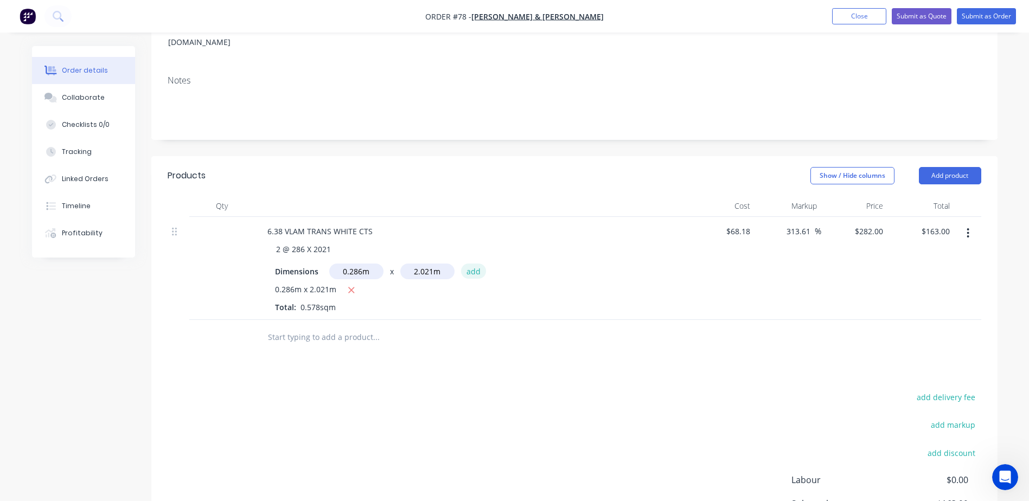
click at [475, 264] on button "add" at bounding box center [473, 271] width 25 height 15
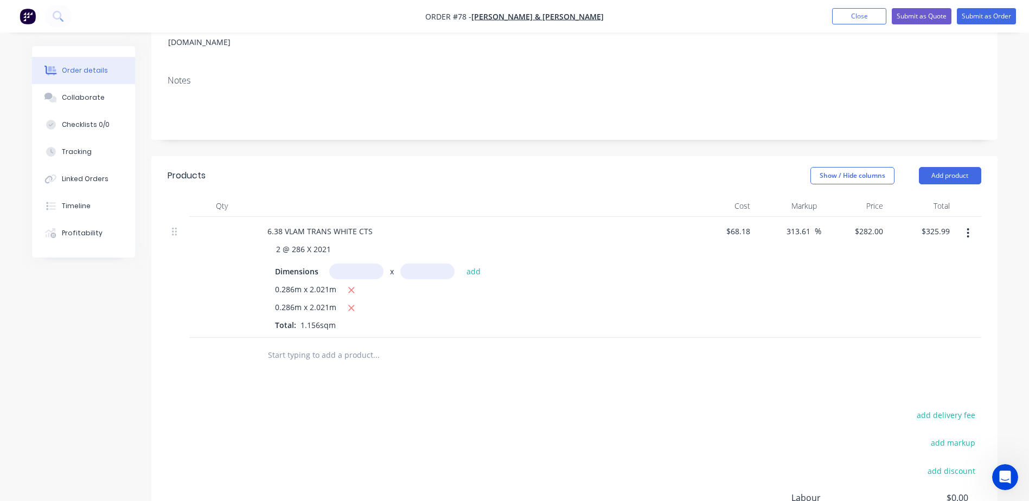
click at [444, 381] on div "Products Show / Hide columns Add product Qty Cost Markup Price Total 6.38 VLAM …" at bounding box center [574, 394] width 846 height 477
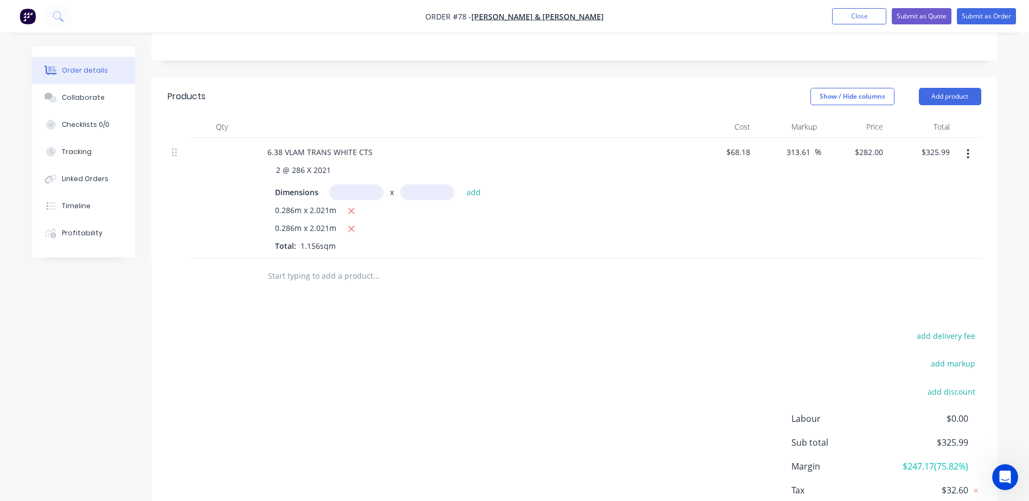
scroll to position [217, 0]
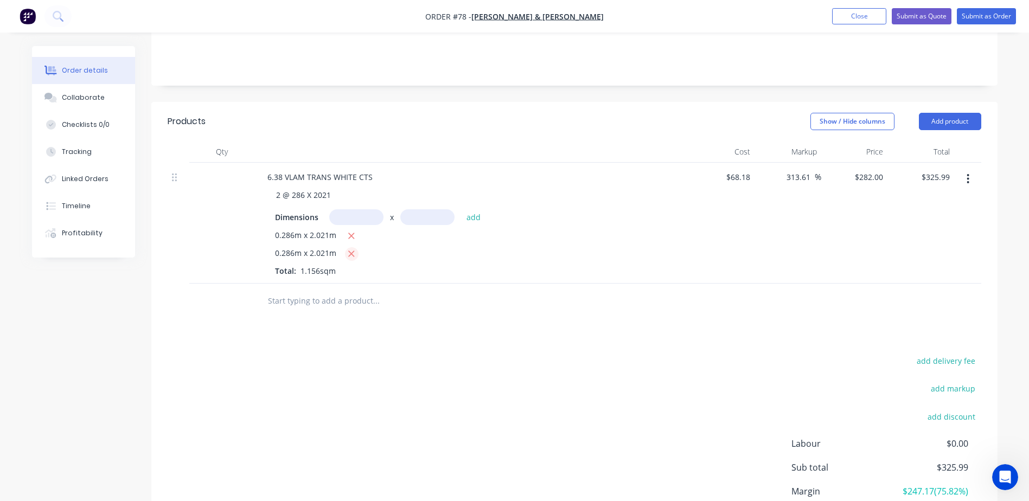
click at [352, 251] on icon "button" at bounding box center [352, 254] width 6 height 6
type input "$163.00"
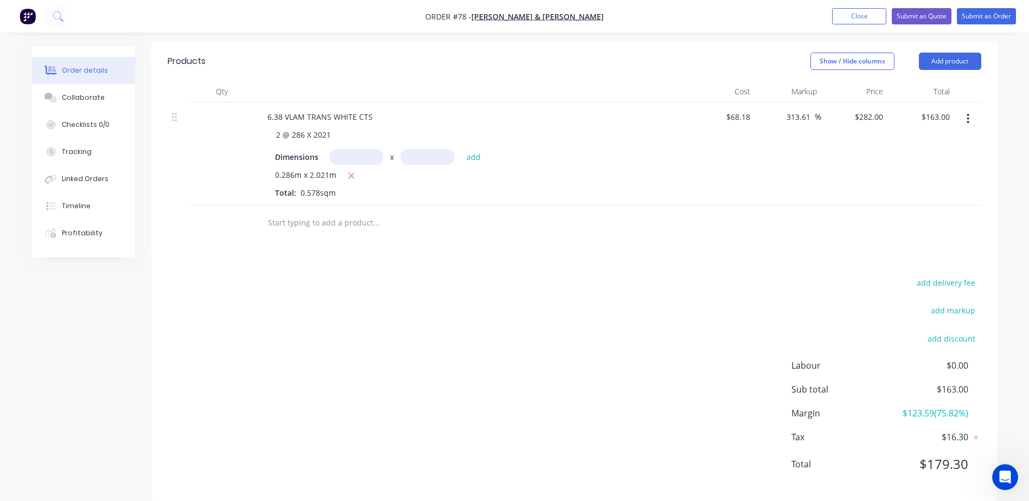
scroll to position [278, 0]
click at [318, 211] on input "text" at bounding box center [375, 222] width 217 height 22
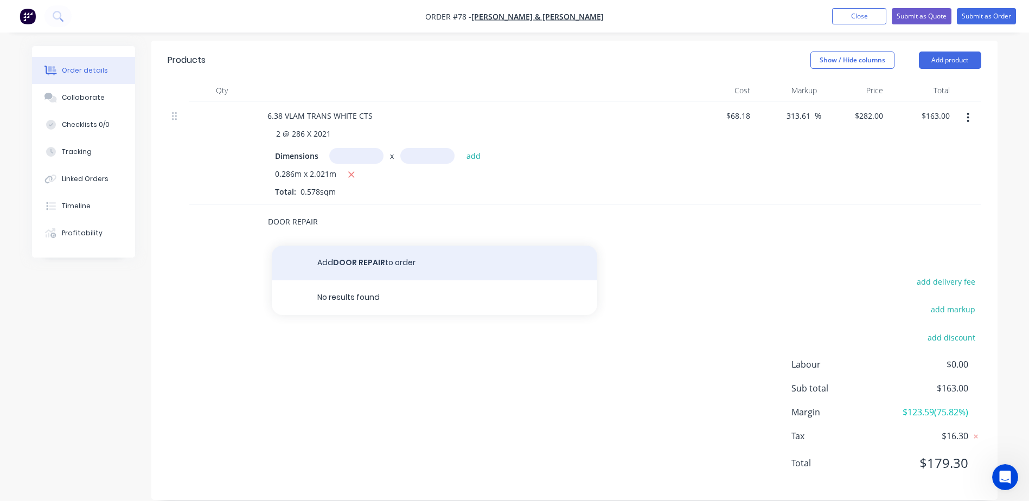
type input "DOOR REPAIR"
click at [346, 246] on button "Add DOOR REPAIR to order" at bounding box center [434, 263] width 325 height 35
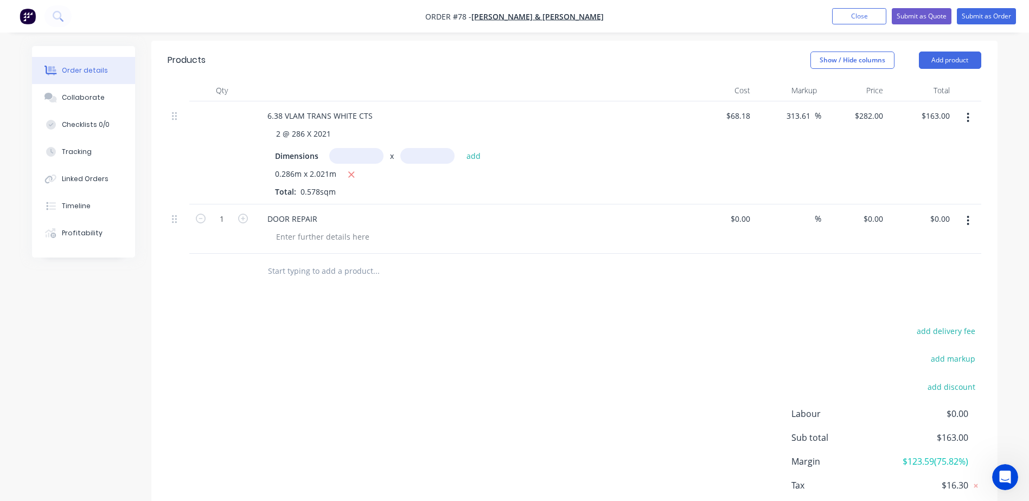
click at [325, 234] on div "DOOR REPAIR" at bounding box center [471, 229] width 434 height 49
click at [329, 229] on div "DOOR REPAIR" at bounding box center [471, 229] width 434 height 49
click at [329, 229] on div at bounding box center [322, 237] width 111 height 16
click at [628, 261] on div at bounding box center [450, 271] width 382 height 22
click at [589, 324] on div "add delivery fee add markup add discount Labour $0.00 Sub total $163.00 Margin …" at bounding box center [575, 428] width 814 height 209
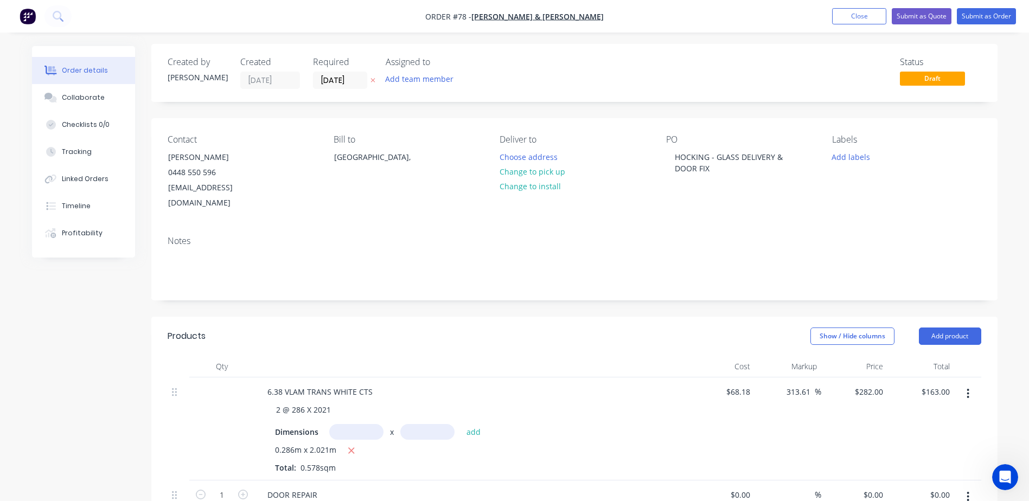
scroll to position [0, 0]
click at [841, 158] on button "Add labels" at bounding box center [851, 158] width 50 height 15
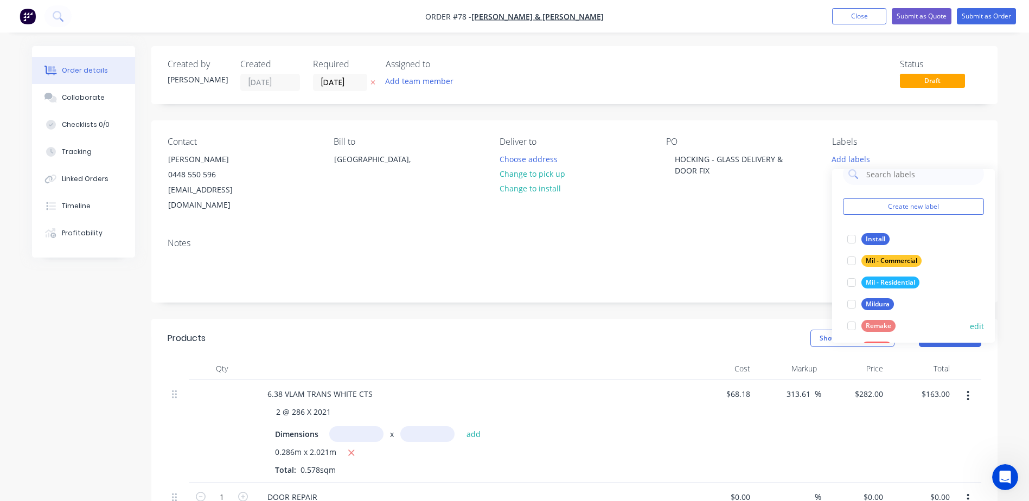
scroll to position [43, 0]
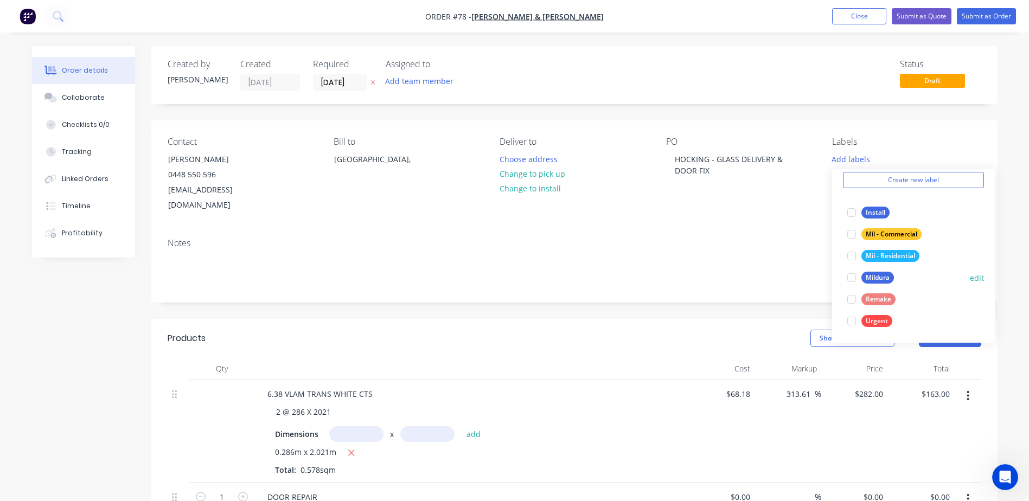
click at [867, 279] on div "Mildura" at bounding box center [877, 278] width 33 height 12
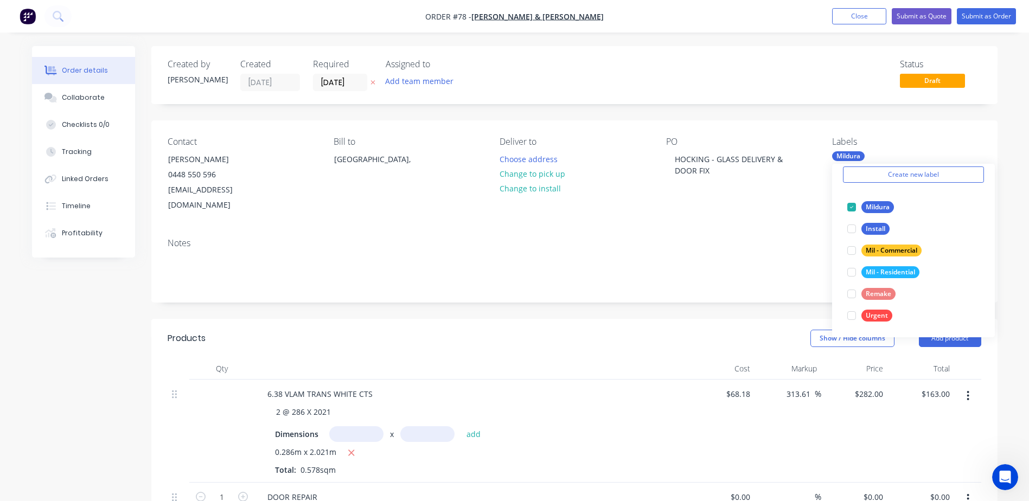
click at [714, 294] on div "Created by Brooke Created 02/10/25 Required 10/10/25 Assigned to Add team membe…" at bounding box center [574, 437] width 846 height 782
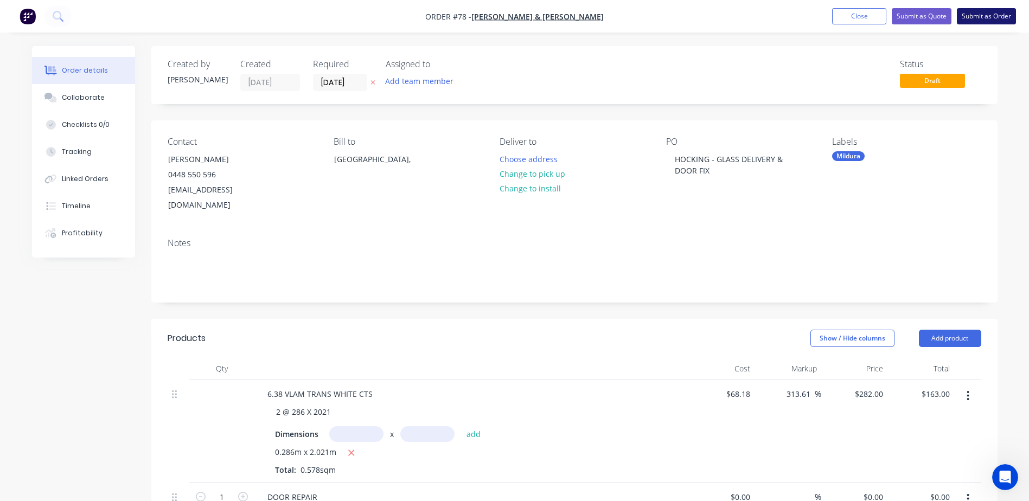
click at [989, 18] on button "Submit as Order" at bounding box center [986, 16] width 59 height 16
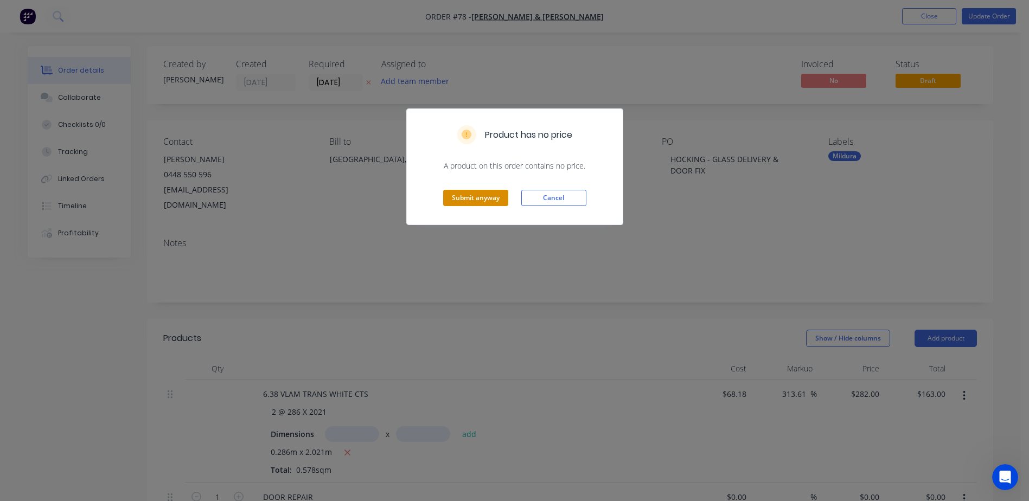
click at [486, 195] on button "Submit anyway" at bounding box center [475, 198] width 65 height 16
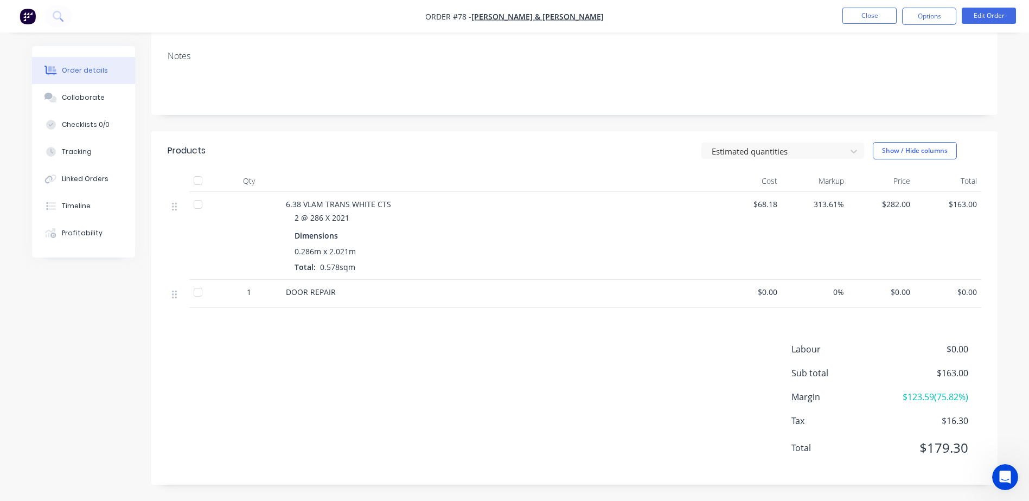
scroll to position [0, 0]
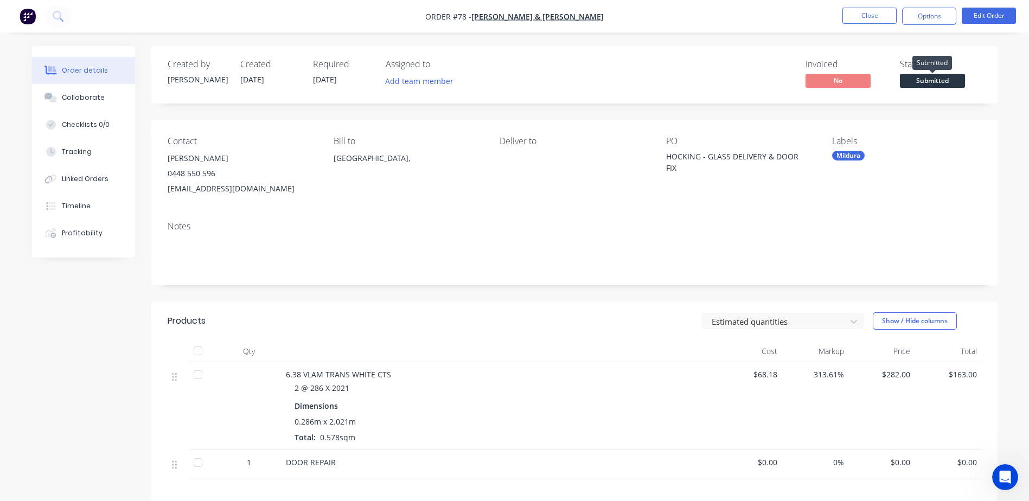
click at [916, 79] on span "Submitted" at bounding box center [932, 81] width 65 height 14
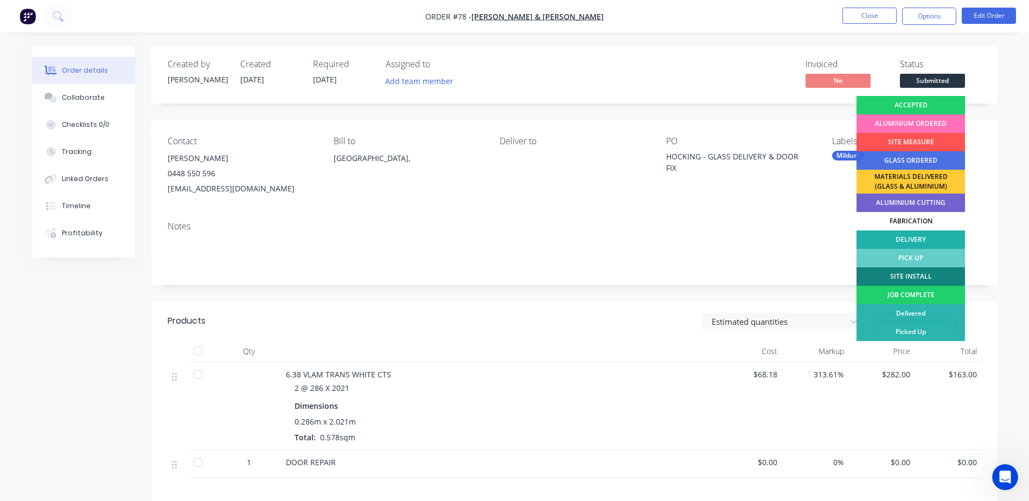
click at [891, 235] on div "DELIVERY" at bounding box center [911, 240] width 108 height 18
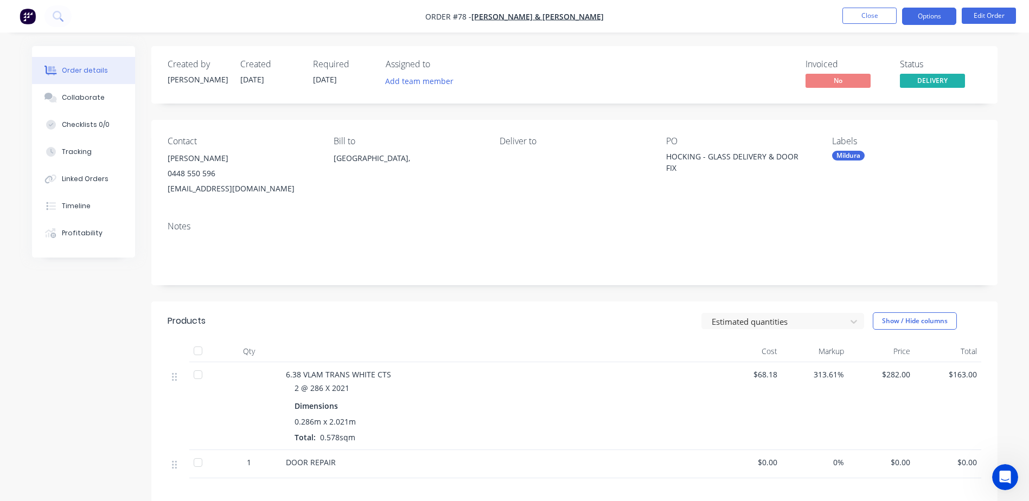
click at [916, 11] on button "Options" at bounding box center [929, 16] width 54 height 17
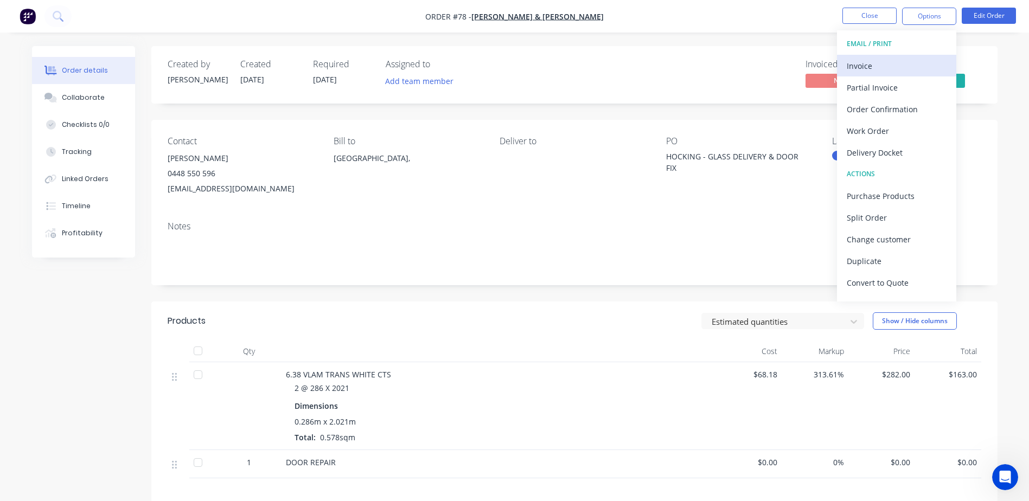
click at [877, 72] on div "Invoice" at bounding box center [897, 66] width 100 height 16
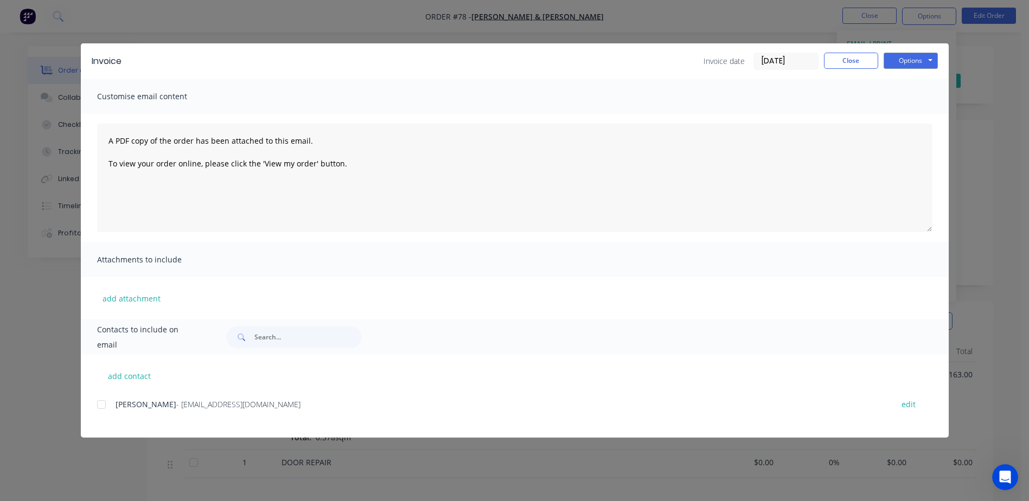
click at [781, 60] on input "[DATE]" at bounding box center [786, 61] width 64 height 16
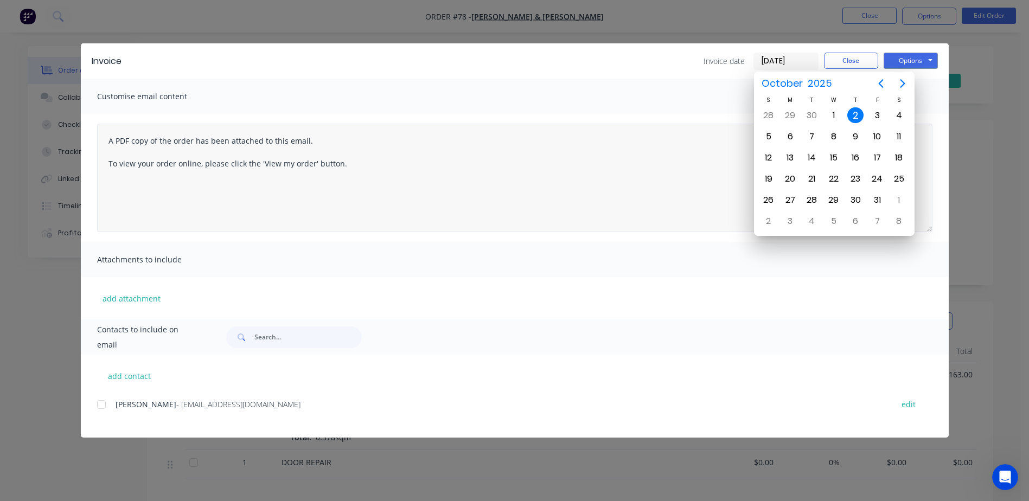
click at [579, 212] on textarea "A PDF copy of the order has been attached to this email. To view your order onl…" at bounding box center [514, 178] width 835 height 108
click at [626, 280] on div "add attachment" at bounding box center [515, 298] width 868 height 42
click at [598, 73] on div "Invoice Invoice date 02/10/25 Close Options Preview Print Email" at bounding box center [515, 60] width 868 height 35
click at [425, 211] on textarea "A PDF copy of the order has been attached to this email. To view your order onl…" at bounding box center [514, 178] width 835 height 108
click at [378, 65] on div "Invoice date 02/10/25 Close Options Preview Print Email" at bounding box center [535, 61] width 806 height 17
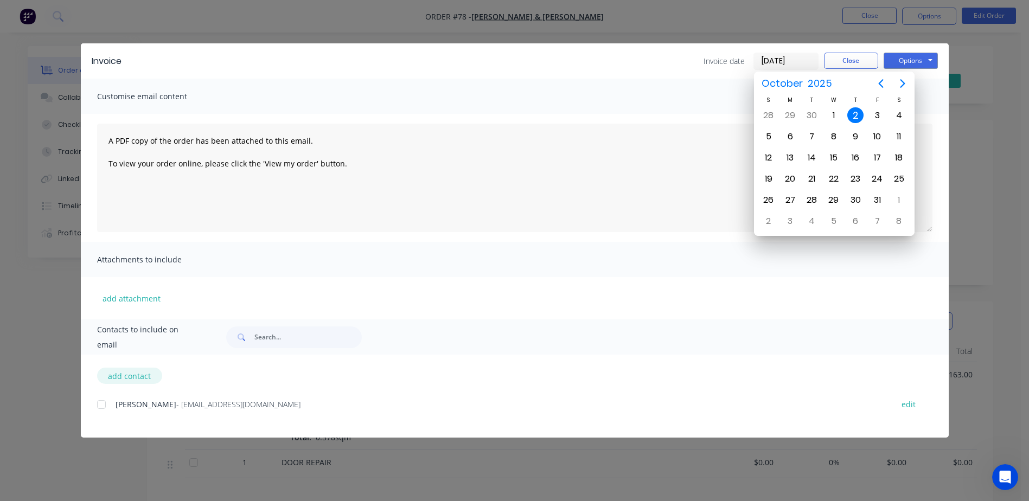
click at [144, 379] on button "add contact" at bounding box center [129, 376] width 65 height 16
select select "AU"
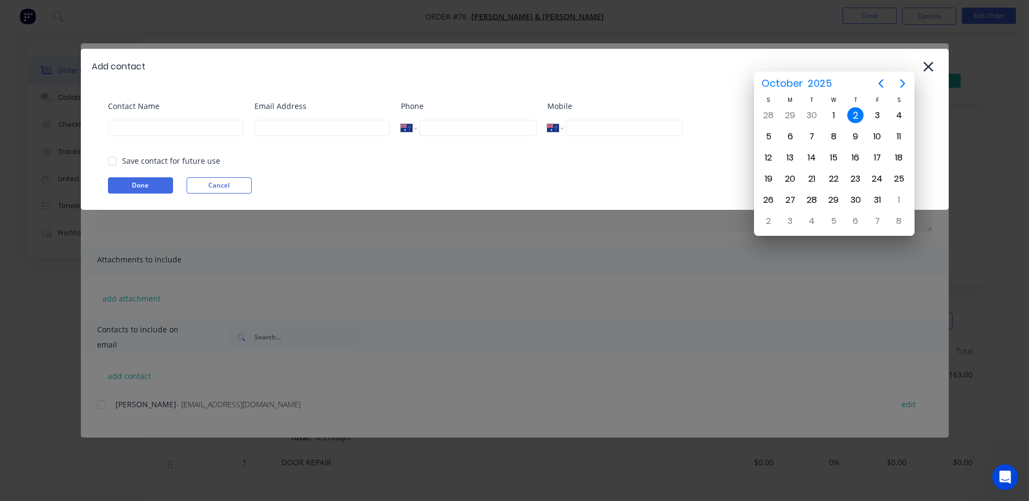
click at [155, 127] on input at bounding box center [176, 128] width 136 height 16
click at [928, 68] on icon at bounding box center [928, 66] width 11 height 15
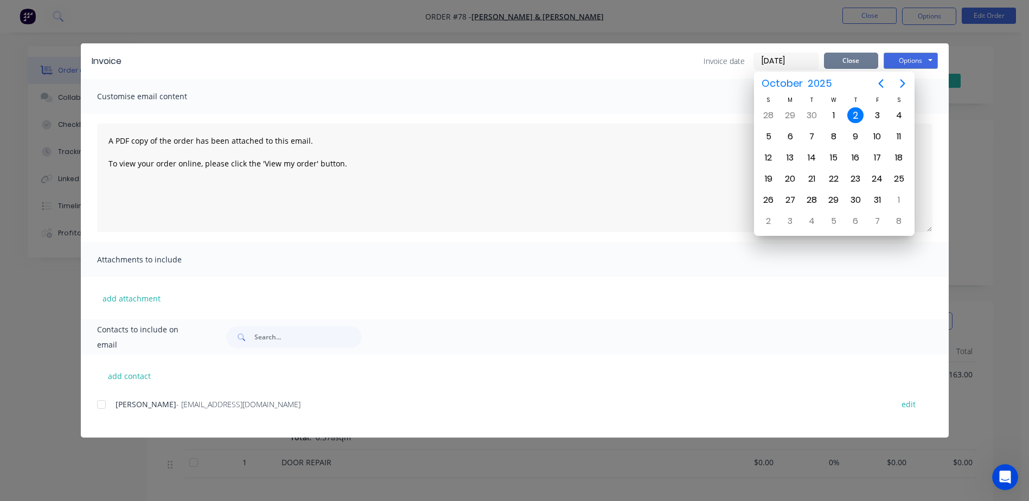
click at [855, 67] on button "Close" at bounding box center [851, 61] width 54 height 16
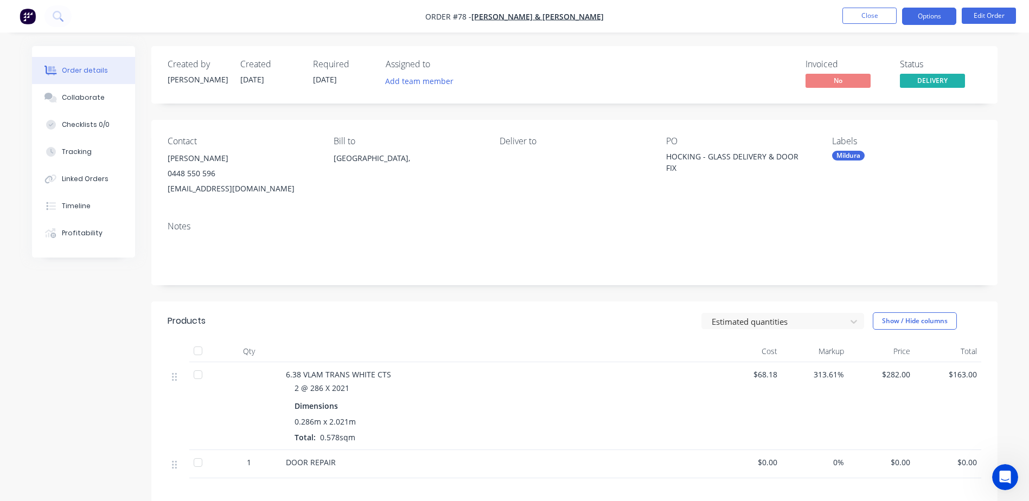
click at [910, 19] on button "Options" at bounding box center [929, 16] width 54 height 17
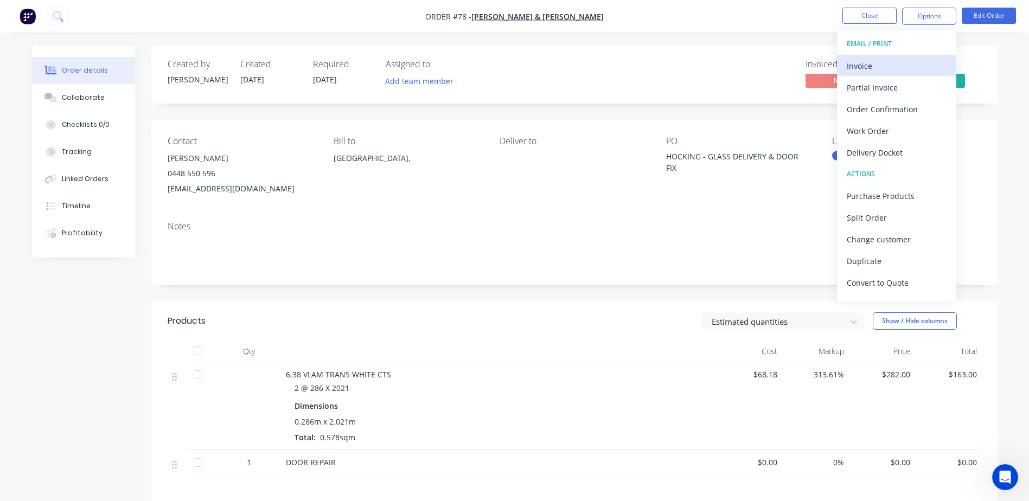
click at [867, 68] on div "Invoice" at bounding box center [897, 66] width 100 height 16
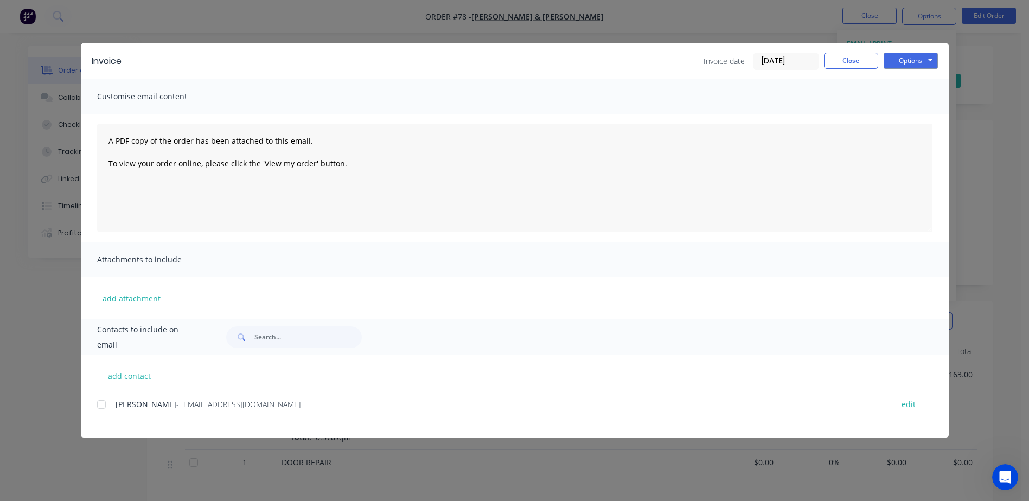
click at [168, 100] on span "Customise email content" at bounding box center [156, 96] width 119 height 15
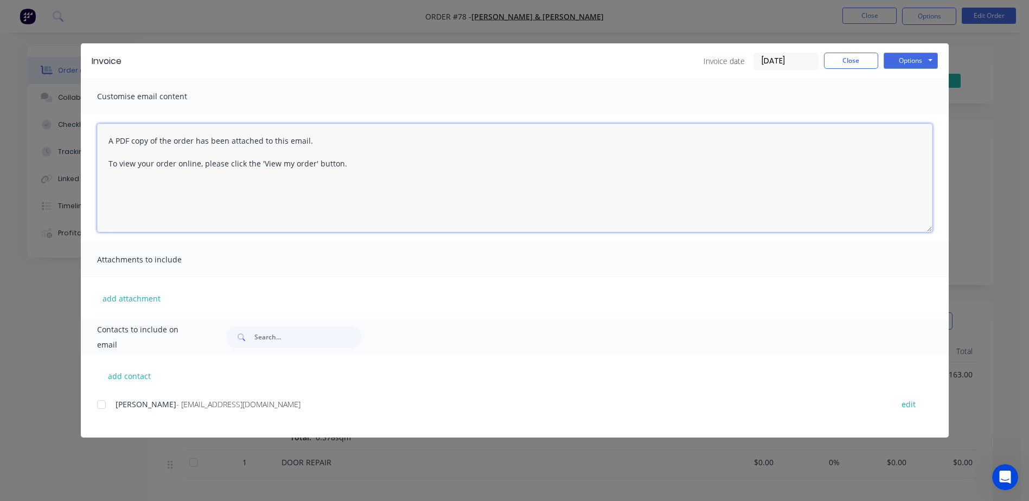
click at [191, 170] on textarea "A PDF copy of the order has been attached to this email. To view your order onl…" at bounding box center [514, 178] width 835 height 108
click at [376, 163] on textarea "A PDF copy of the order has been attached to this email. To view your order onl…" at bounding box center [514, 178] width 835 height 108
click at [113, 182] on textarea "A PDF copy of the order has been attached to this email. To view your order onl…" at bounding box center [514, 178] width 835 height 108
click at [119, 200] on textarea "A PDF copy of the order has been attached to this email. To view your order onl…" at bounding box center [514, 178] width 835 height 108
click at [349, 169] on textarea "A PDF copy of the order has been attached to this email. To view your order onl…" at bounding box center [514, 178] width 835 height 108
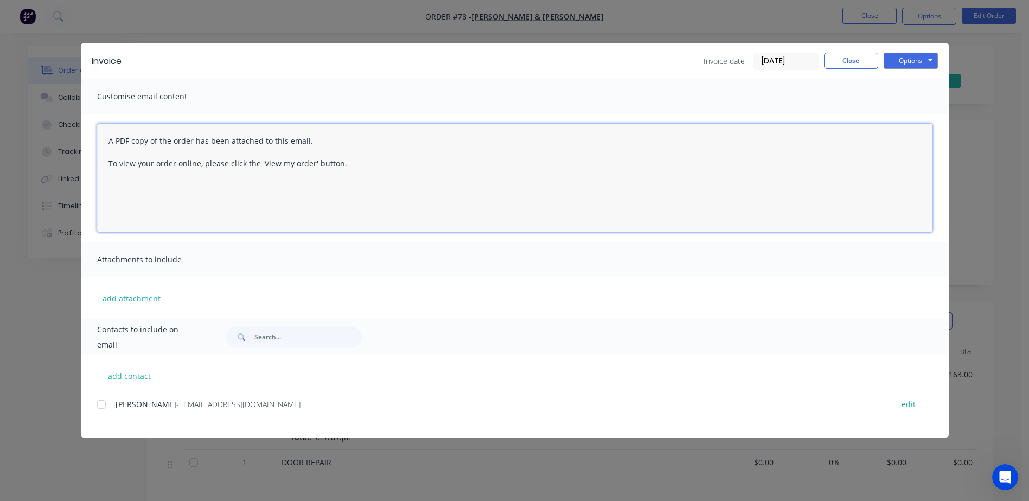
paste textarea "Hi Rhys, Here's invoice INV-50858 for AUD 623.00. The amount outstanding of AUD…"
drag, startPoint x: 118, startPoint y: 190, endPoint x: 133, endPoint y: 190, distance: 15.2
click at [133, 190] on textarea "A PDF copy of the order has been attached to this email. To view your order onl…" at bounding box center [514, 178] width 835 height 108
drag, startPoint x: 159, startPoint y: 209, endPoint x: 196, endPoint y: 210, distance: 36.4
click at [196, 210] on textarea "A PDF copy of the order has been attached to this email. To view your order onl…" at bounding box center [514, 178] width 835 height 108
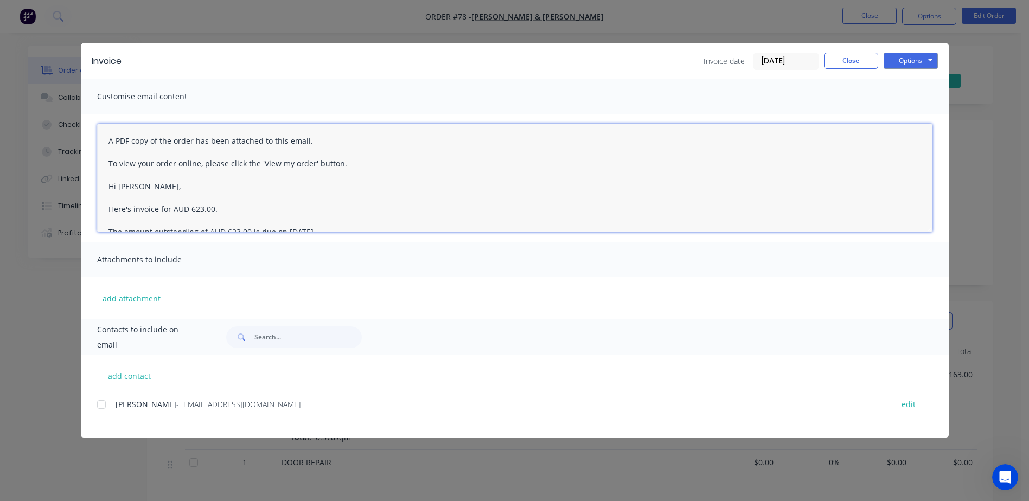
click at [191, 212] on textarea "A PDF copy of the order has been attached to this email. To view your order onl…" at bounding box center [514, 178] width 835 height 108
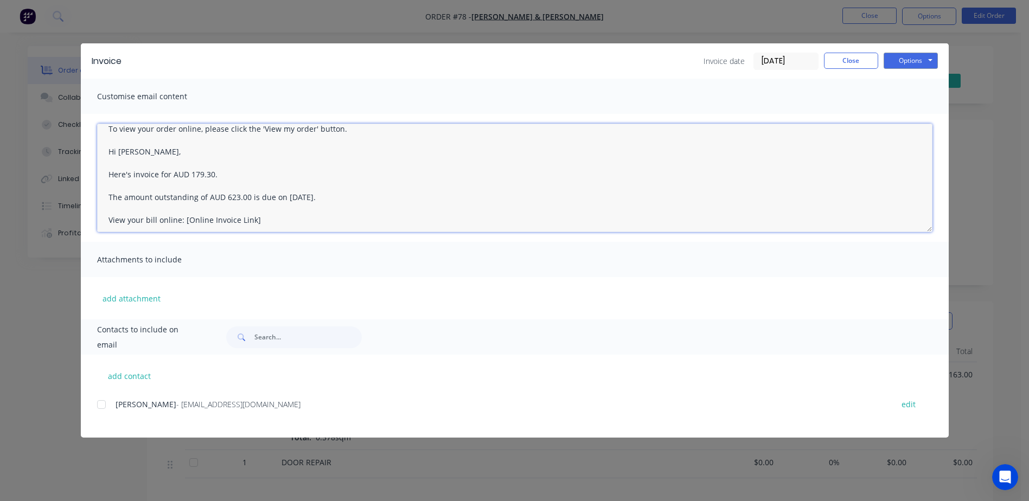
scroll to position [54, 0]
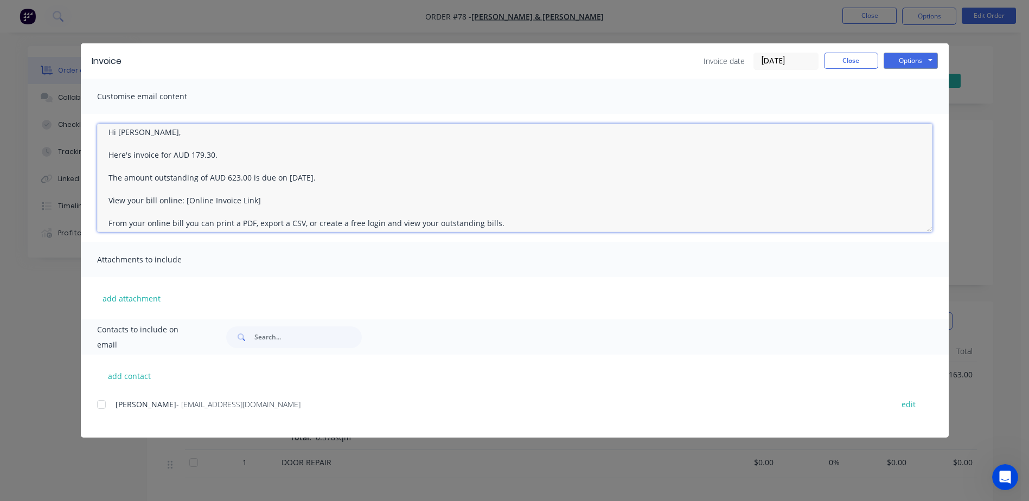
drag, startPoint x: 225, startPoint y: 176, endPoint x: 247, endPoint y: 177, distance: 22.2
click at [247, 177] on textarea "A PDF copy of the order has been attached to this email. To view your order onl…" at bounding box center [514, 178] width 835 height 108
drag, startPoint x: 371, startPoint y: 182, endPoint x: 98, endPoint y: 183, distance: 273.4
click at [98, 183] on textarea "A PDF copy of the order has been attached to this email. To view your order onl…" at bounding box center [514, 178] width 835 height 108
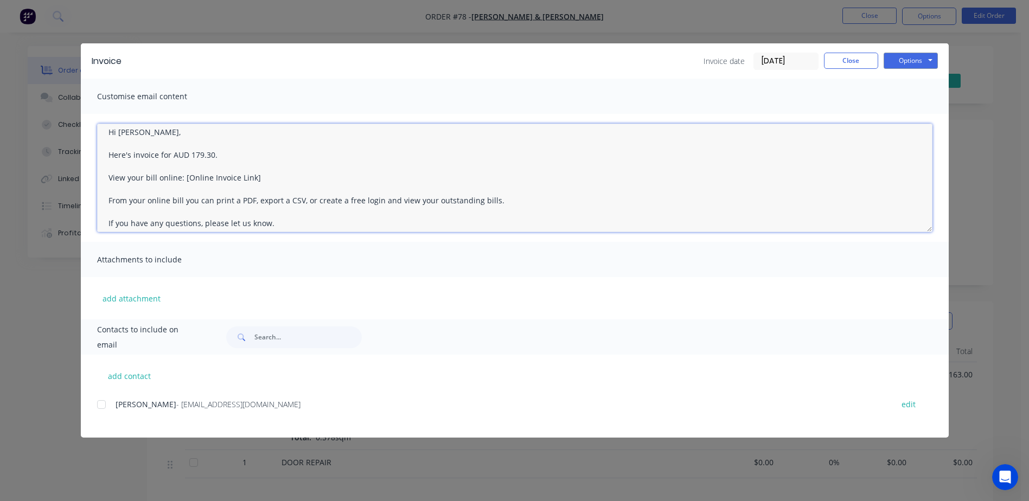
drag, startPoint x: 110, startPoint y: 177, endPoint x: 245, endPoint y: 181, distance: 135.1
click at [245, 181] on textarea "A PDF copy of the order has been attached to this email. To view your order onl…" at bounding box center [514, 178] width 835 height 108
drag, startPoint x: 272, startPoint y: 180, endPoint x: 87, endPoint y: 177, distance: 185.0
click at [87, 177] on div "A PDF copy of the order has been attached to this email. To view your order onl…" at bounding box center [515, 178] width 868 height 128
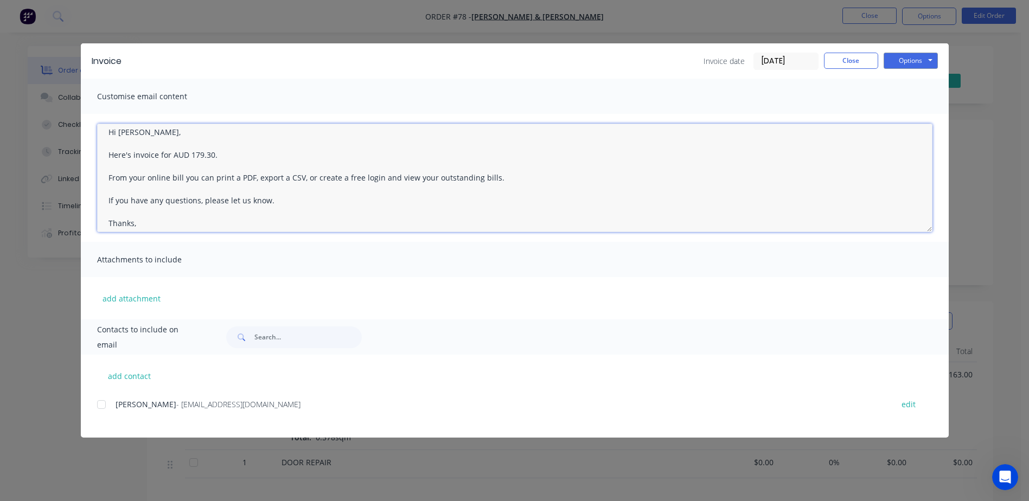
click at [413, 189] on textarea "A PDF copy of the order has been attached to this email. To view your order onl…" at bounding box center [514, 178] width 835 height 108
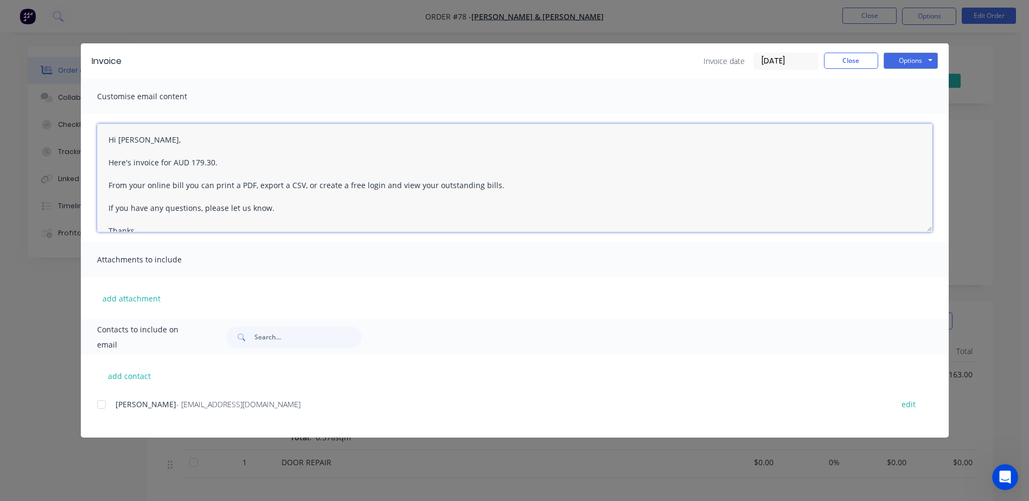
scroll to position [20, 0]
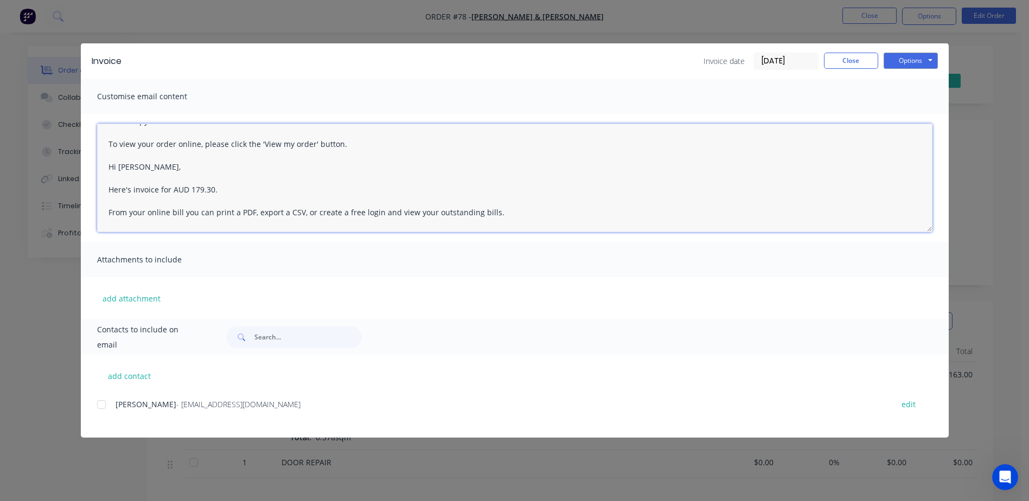
drag, startPoint x: 104, startPoint y: 143, endPoint x: 342, endPoint y: 146, distance: 238.7
click at [342, 146] on textarea "A PDF copy of the order has been attached to this email. To view your order onl…" at bounding box center [514, 178] width 835 height 108
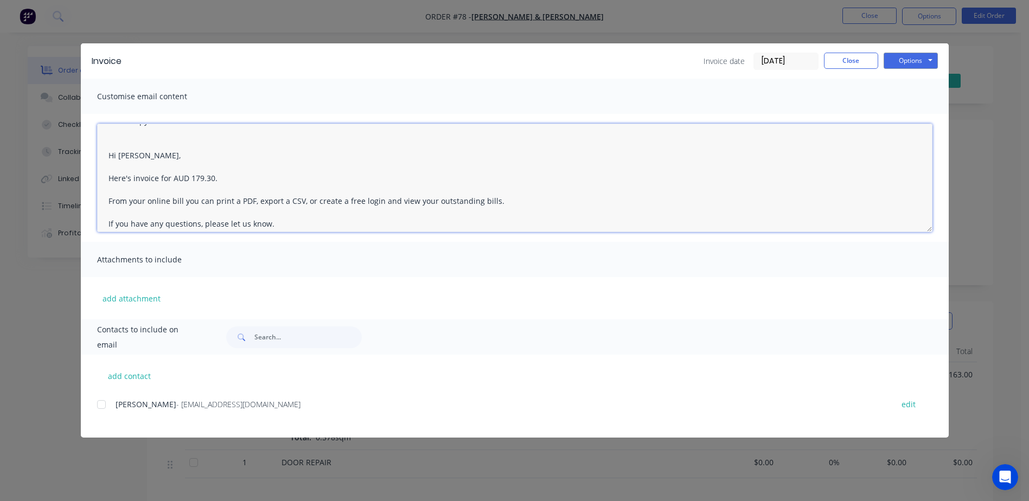
click at [225, 180] on textarea "A PDF copy of the order has been attached to this email. Hi Sue, Here's invoice…" at bounding box center [514, 178] width 835 height 108
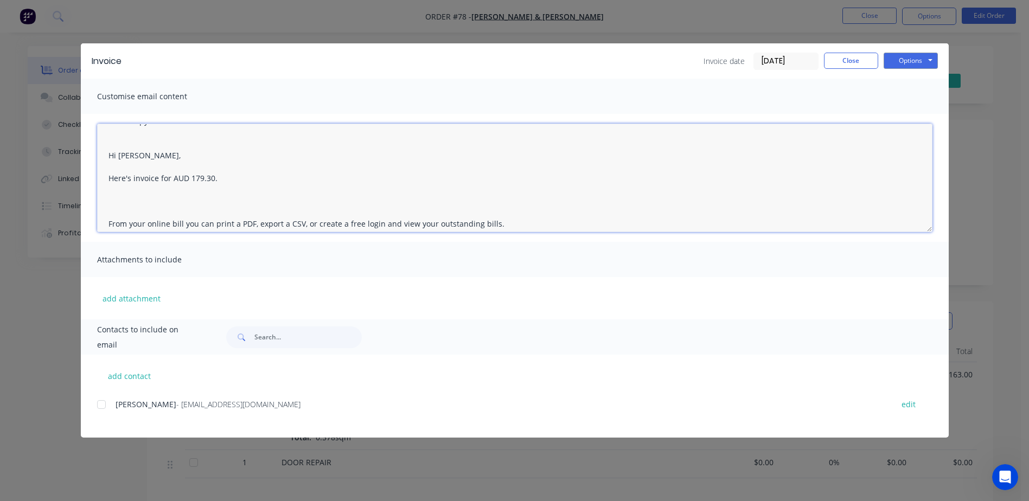
paste textarea "To view your order online, please click the 'View my order' button."
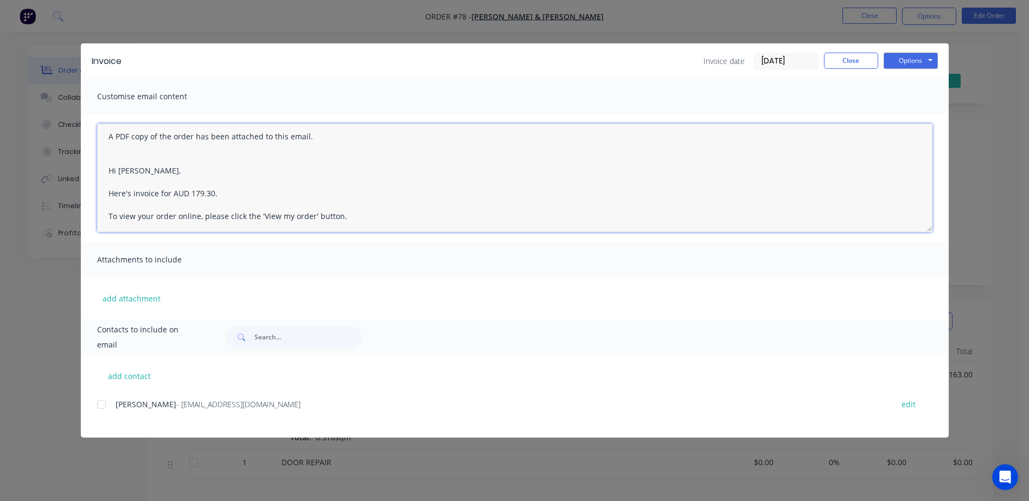
scroll to position [0, 0]
drag, startPoint x: 328, startPoint y: 142, endPoint x: 98, endPoint y: 138, distance: 230.0
click at [98, 138] on textarea "A PDF copy of the order has been attached to this email. Hi Sue, Here's invoice…" at bounding box center [514, 178] width 835 height 108
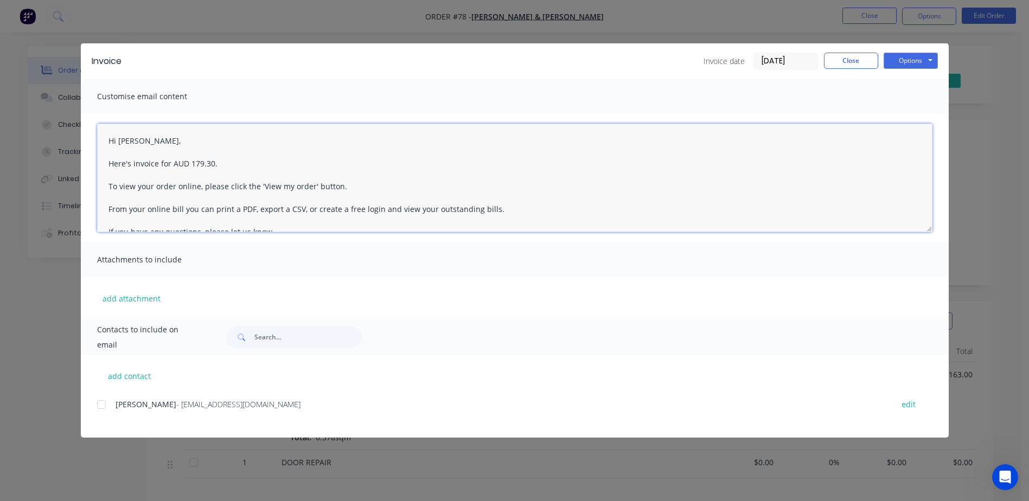
click at [105, 186] on textarea "Hi Sue, Here's invoice for AUD 179.30. To view your order online, please click …" at bounding box center [514, 178] width 835 height 108
paste textarea "A PDF copy of the order has been attached to this email."
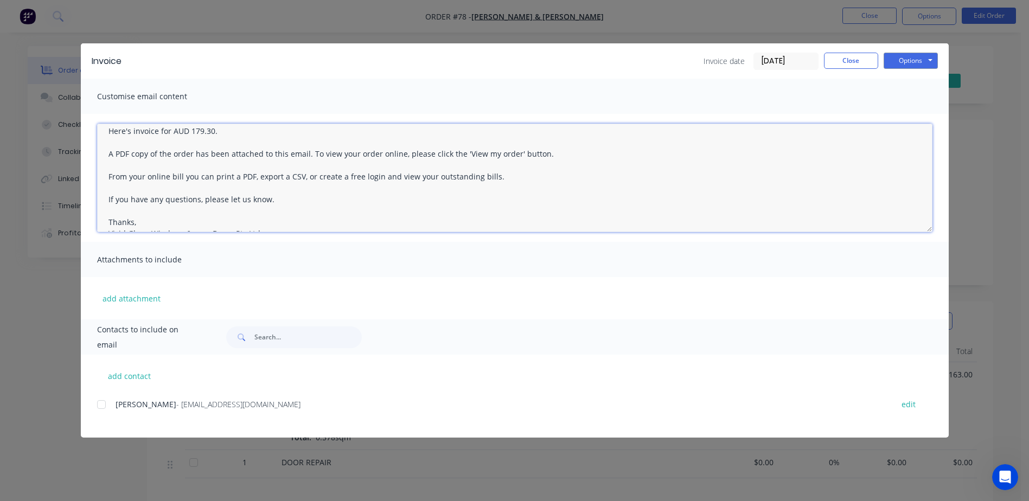
scroll to position [51, 0]
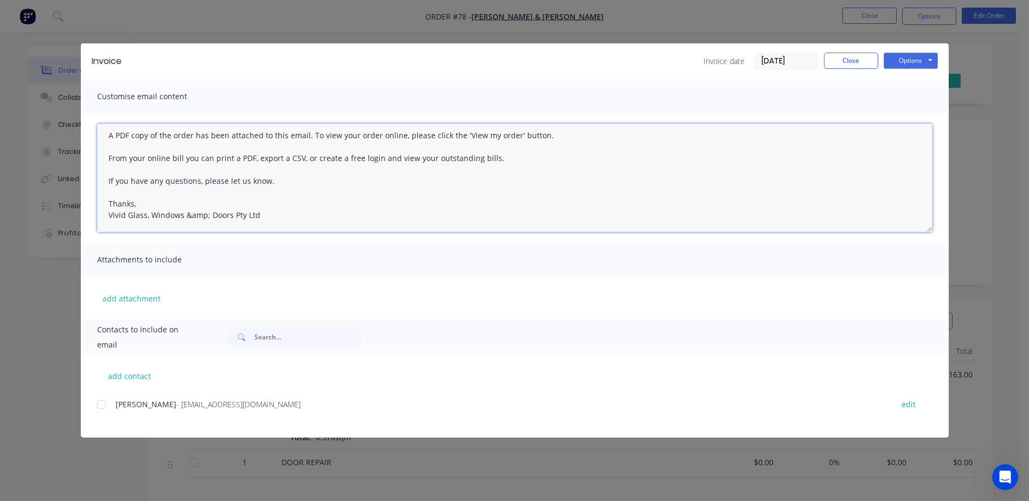
drag, startPoint x: 208, startPoint y: 220, endPoint x: 191, endPoint y: 223, distance: 16.6
click at [191, 223] on textarea "Hi Sue, Here's invoice for AUD 179.30. A PDF copy of the order has been attache…" at bounding box center [514, 178] width 835 height 108
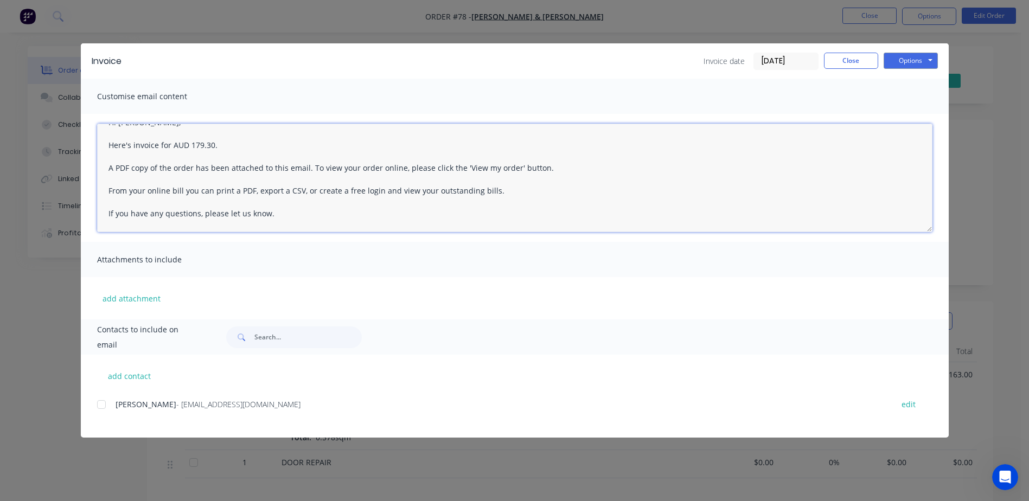
scroll to position [0, 0]
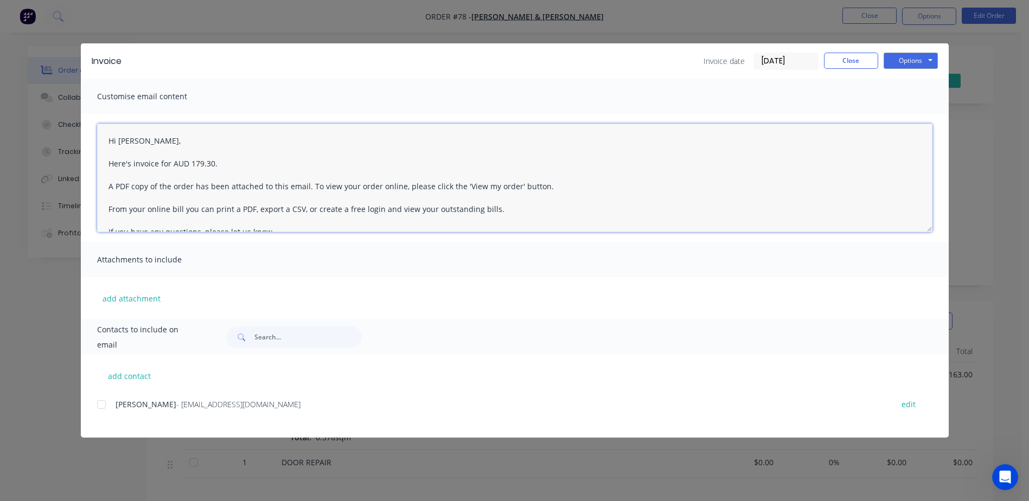
type textarea "Hi Sue, Here's invoice for AUD 179.30. A PDF copy of the order has been attache…"
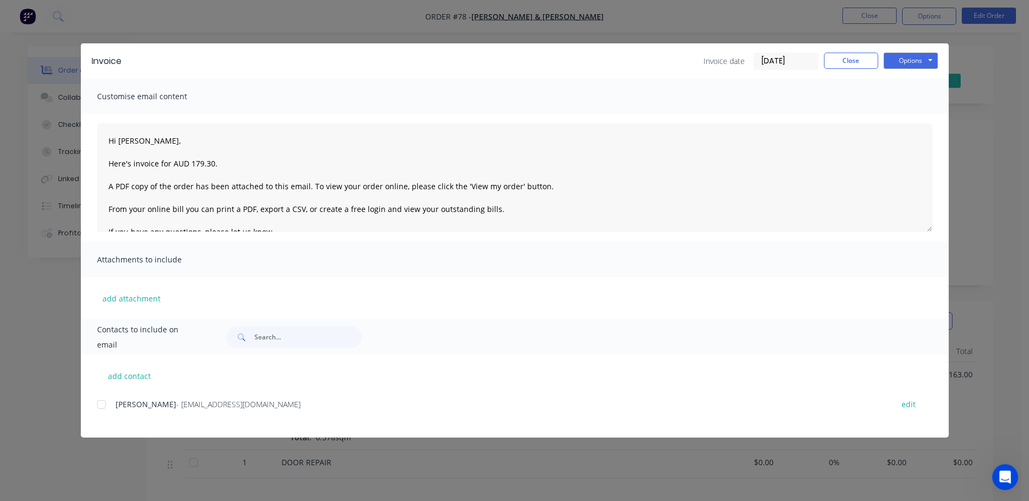
click at [131, 405] on span "Sue Hocking" at bounding box center [146, 404] width 61 height 10
click at [101, 406] on div at bounding box center [102, 405] width 22 height 22
click at [923, 58] on button "Options" at bounding box center [911, 61] width 54 height 16
click at [127, 375] on button "add contact" at bounding box center [129, 376] width 65 height 16
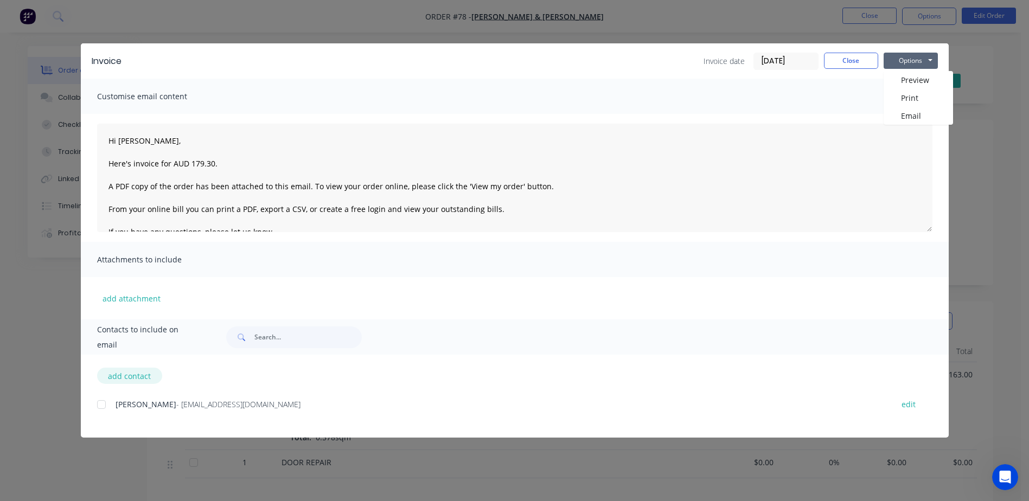
select select "AU"
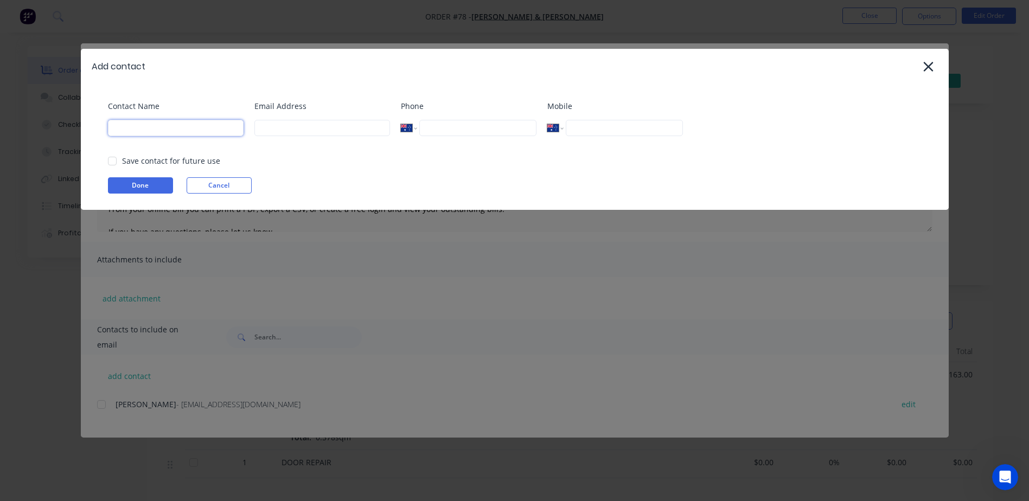
click at [176, 135] on input at bounding box center [176, 128] width 136 height 16
type input "bcassidy@vgwd.com.au"
click at [347, 120] on input at bounding box center [322, 128] width 136 height 16
drag, startPoint x: 191, startPoint y: 129, endPoint x: 43, endPoint y: 127, distance: 148.1
click at [43, 127] on div "Add contact Contact Name bcassidy@vgwd.com.au Email Address Phone International…" at bounding box center [514, 250] width 1029 height 501
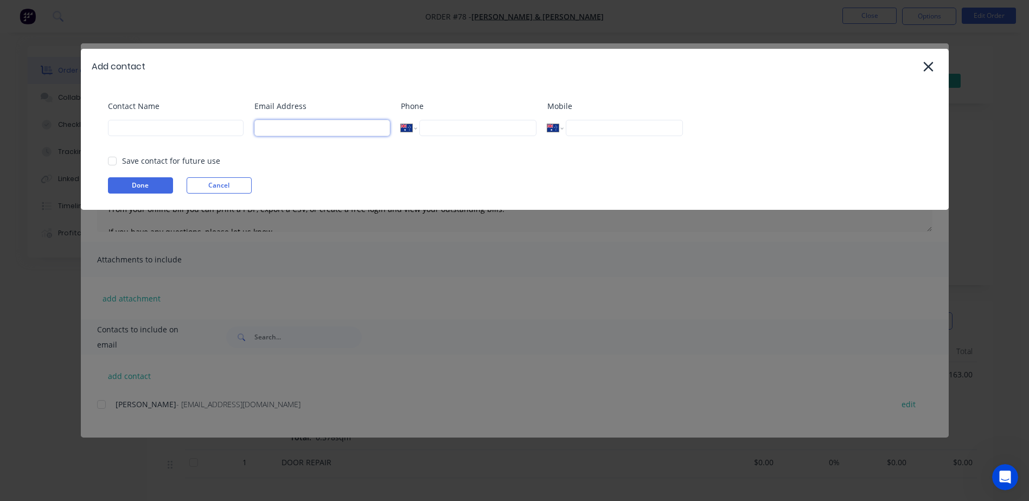
click at [329, 129] on input at bounding box center [322, 128] width 136 height 16
paste input "bcassidy@vgwd.com.au"
type input "bcassidy@vgwd.com.au"
click at [447, 132] on input "tel" at bounding box center [477, 128] width 117 height 16
click at [170, 128] on input at bounding box center [176, 128] width 136 height 16
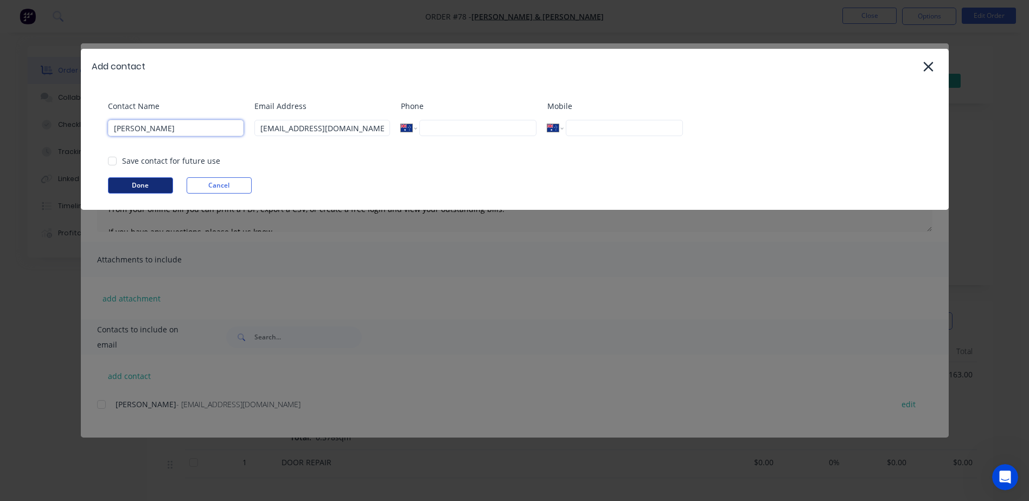
type input "Brooke"
click at [143, 181] on button "Done" at bounding box center [140, 185] width 65 height 16
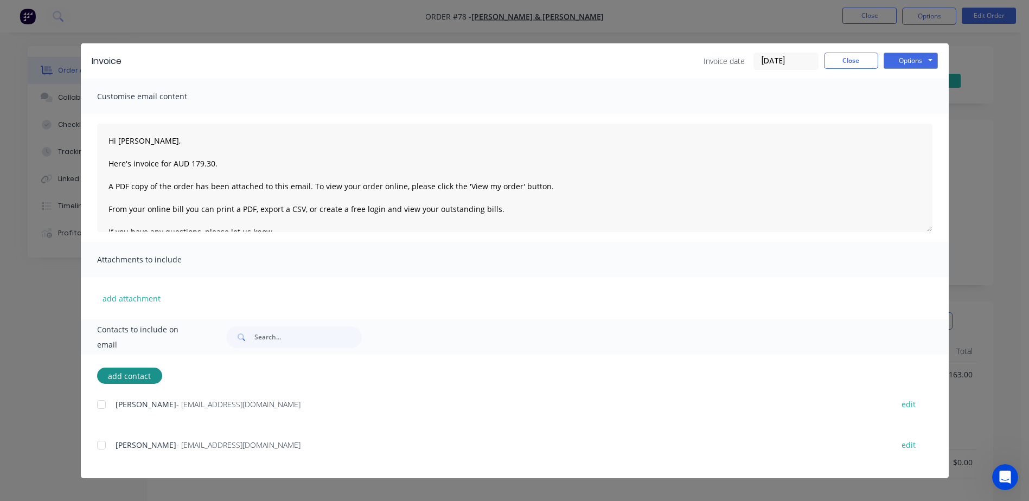
click at [103, 450] on div at bounding box center [102, 446] width 22 height 22
click at [923, 60] on button "Options" at bounding box center [911, 61] width 54 height 16
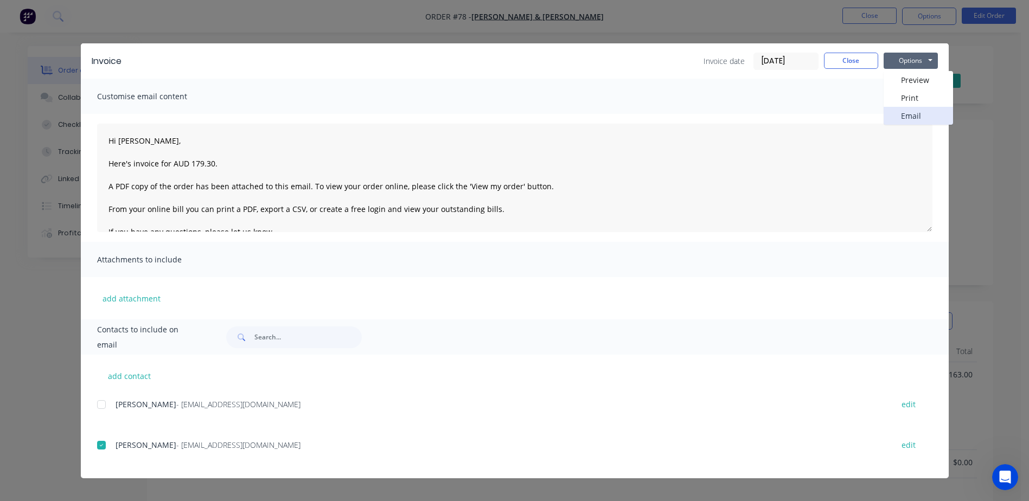
click at [915, 114] on button "Email" at bounding box center [918, 116] width 69 height 18
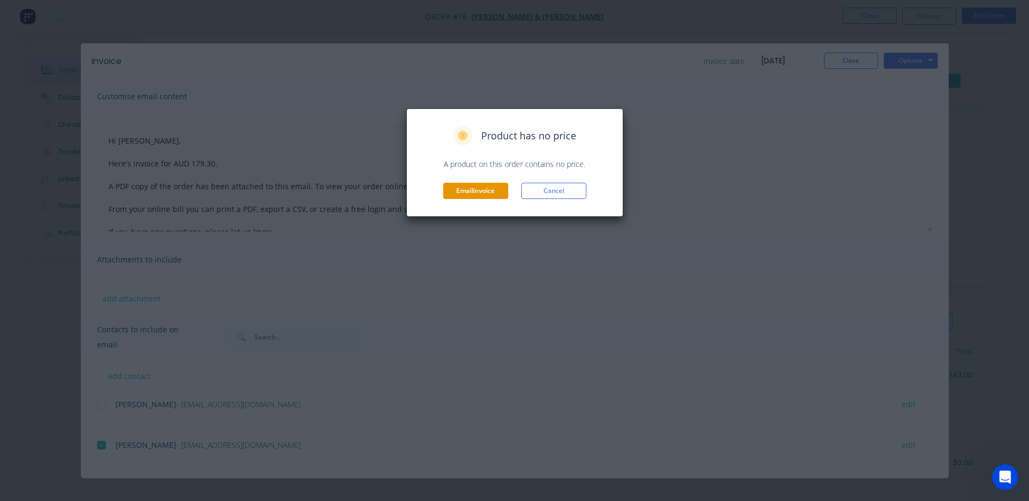
click at [481, 191] on button "Email invoice" at bounding box center [475, 191] width 65 height 16
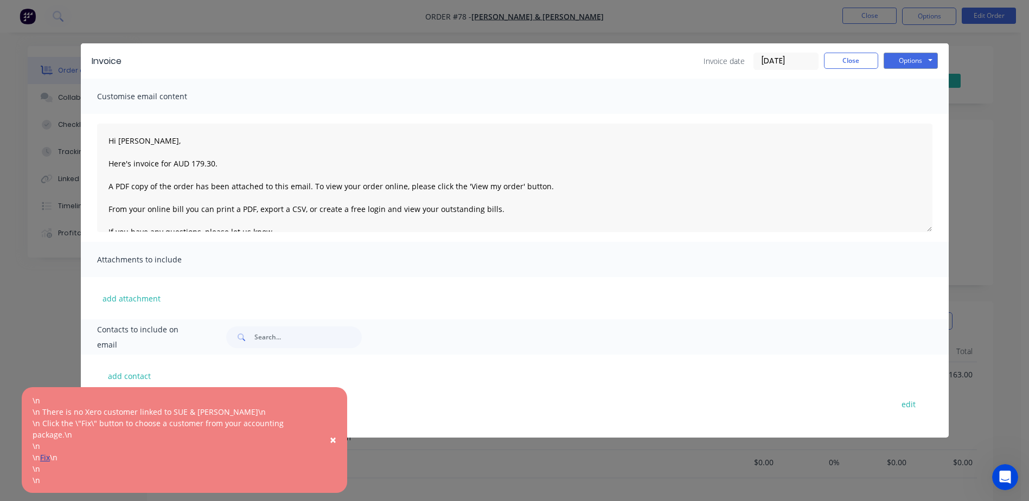
click at [48, 457] on link "Fix" at bounding box center [45, 457] width 10 height 10
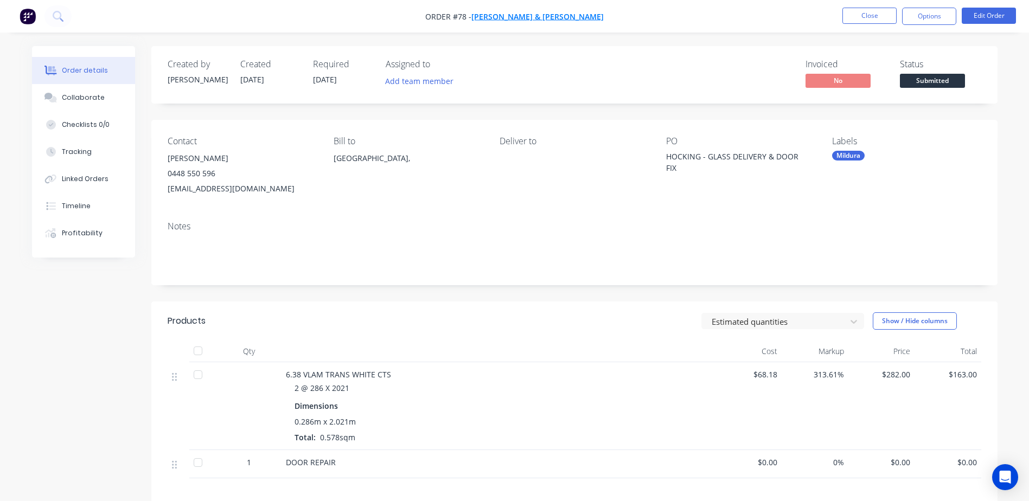
click at [527, 16] on span "[PERSON_NAME] & [PERSON_NAME]" at bounding box center [537, 16] width 132 height 10
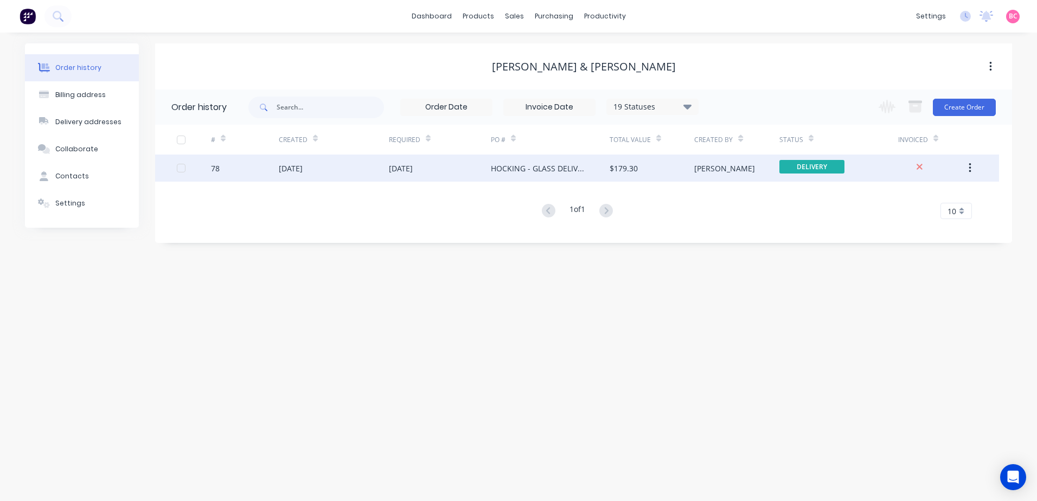
click at [515, 167] on div "HOCKING - GLASS DELIVERY & DOOR FIX" at bounding box center [539, 168] width 97 height 11
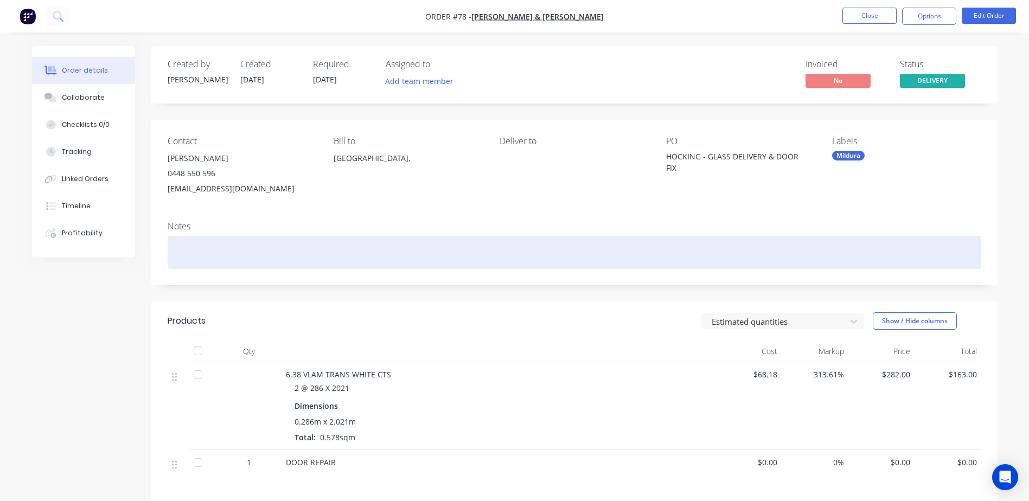
click at [204, 250] on div at bounding box center [575, 252] width 814 height 33
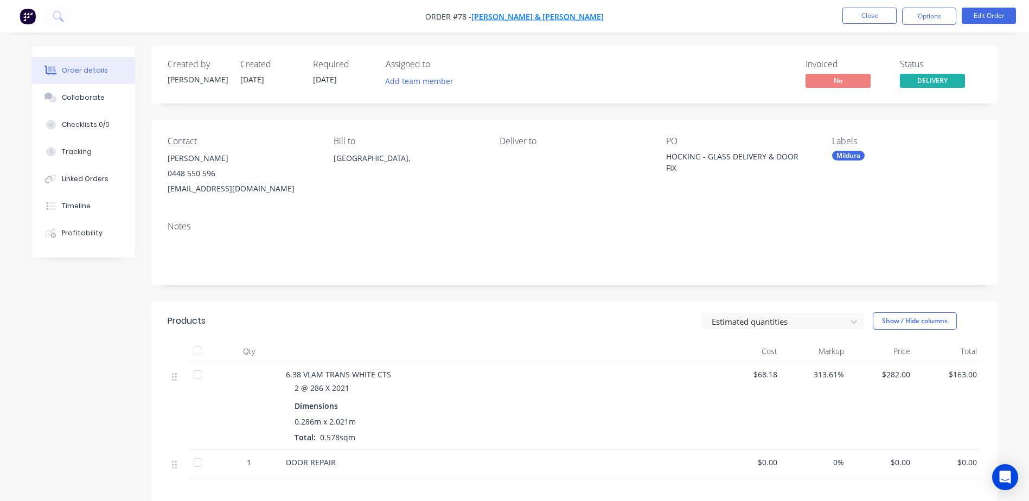
click at [512, 15] on span "[PERSON_NAME] & [PERSON_NAME]" at bounding box center [537, 16] width 132 height 10
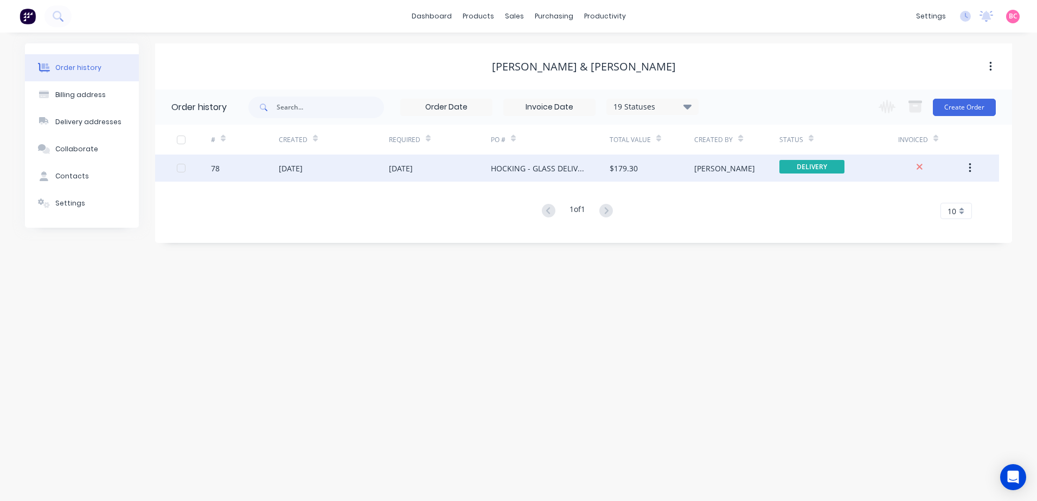
click at [971, 168] on icon "button" at bounding box center [970, 168] width 2 height 10
click at [905, 200] on div "Archive" at bounding box center [932, 197] width 84 height 16
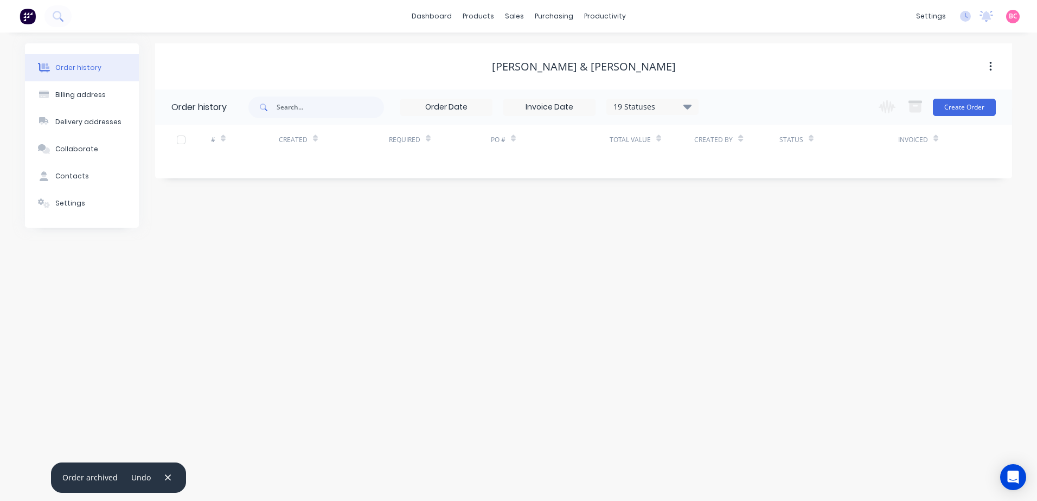
click at [686, 253] on div "Order history Billing address Delivery addresses Collaborate Contacts Settings …" at bounding box center [518, 267] width 1037 height 469
click at [993, 66] on button "button" at bounding box center [990, 67] width 25 height 20
click at [956, 91] on div "Archive" at bounding box center [952, 95] width 84 height 16
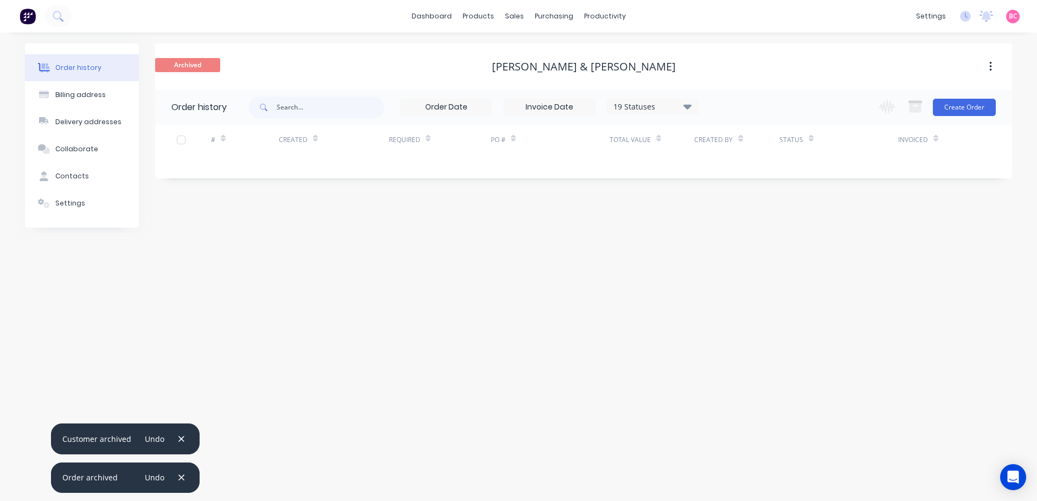
click at [541, 312] on div "Order history Billing address Delivery addresses Collaborate Contacts Settings …" at bounding box center [518, 267] width 1037 height 469
click at [507, 17] on div "sales" at bounding box center [515, 16] width 30 height 16
click at [552, 46] on link "Sales Orders" at bounding box center [572, 52] width 144 height 22
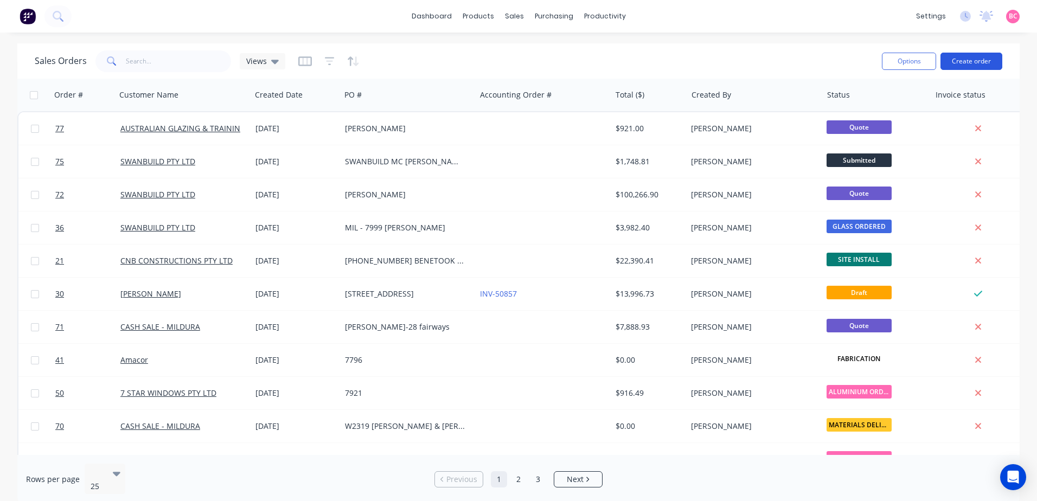
click at [980, 59] on button "Create order" at bounding box center [972, 61] width 62 height 17
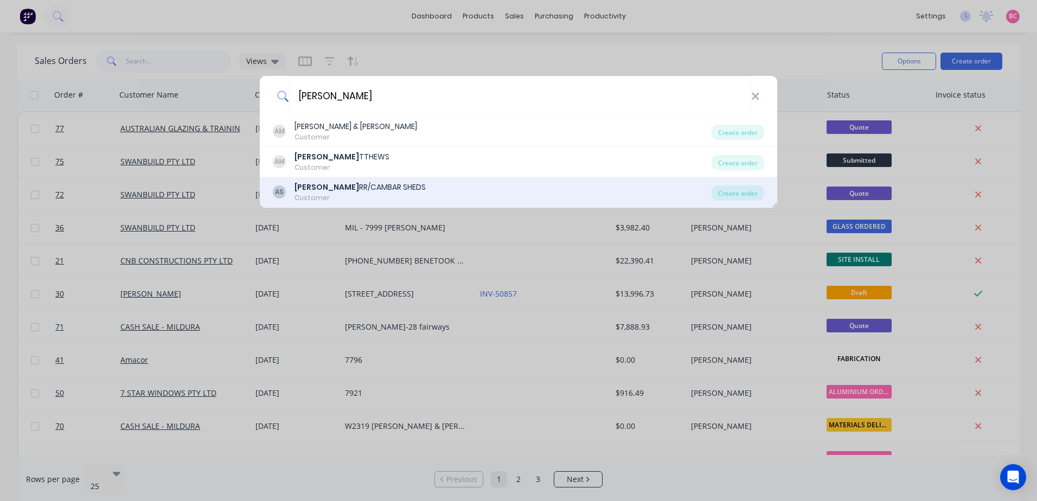
type input "aaron ma"
click at [384, 187] on div "AARON MA RR/CAMBAR SHEDS" at bounding box center [360, 187] width 131 height 11
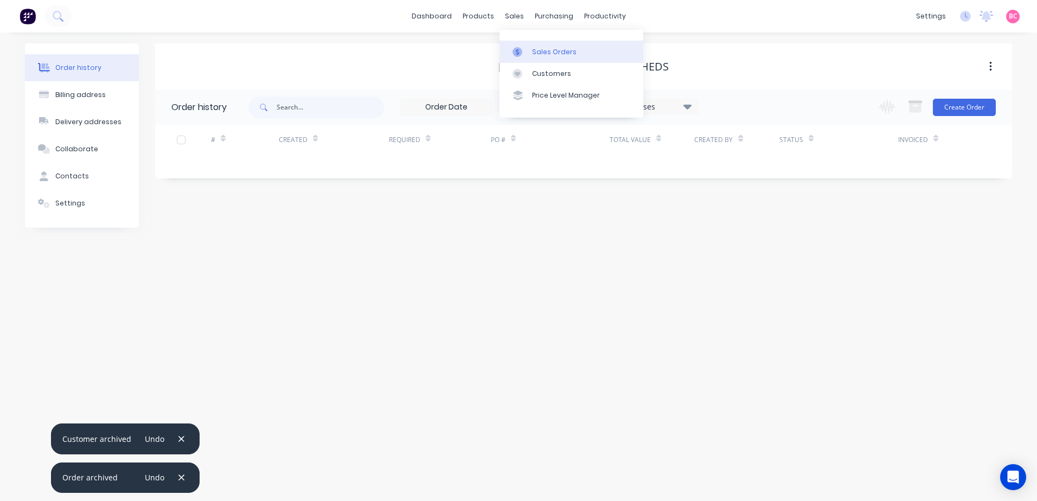
click at [533, 44] on link "Sales Orders" at bounding box center [572, 52] width 144 height 22
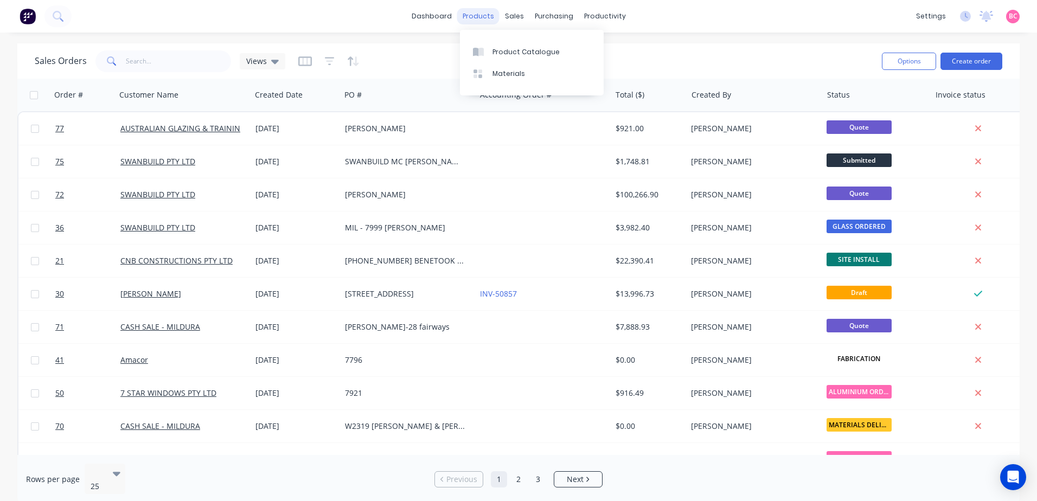
click at [481, 15] on div "products" at bounding box center [478, 16] width 42 height 16
click at [546, 48] on div "Sales Orders" at bounding box center [554, 52] width 44 height 10
click at [971, 68] on button "Create order" at bounding box center [972, 61] width 62 height 17
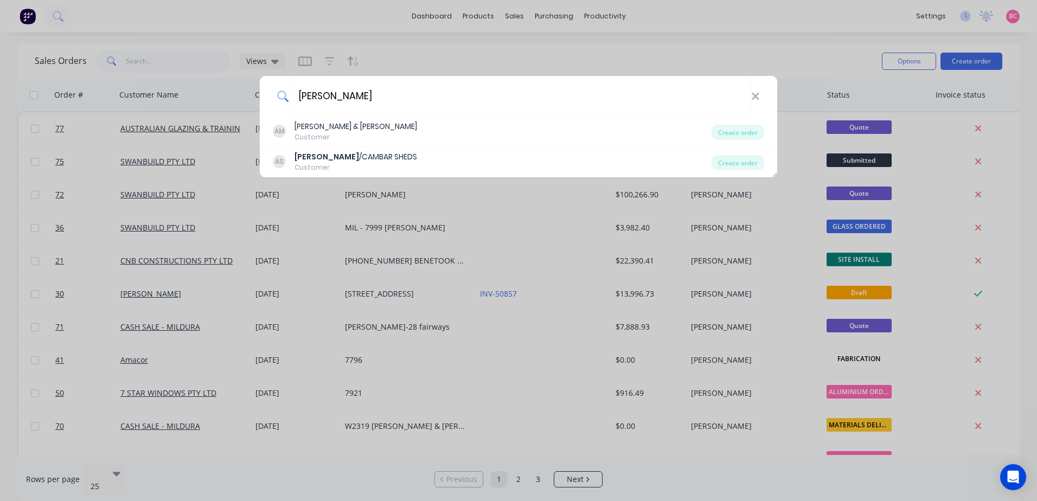
type input "aaron marr"
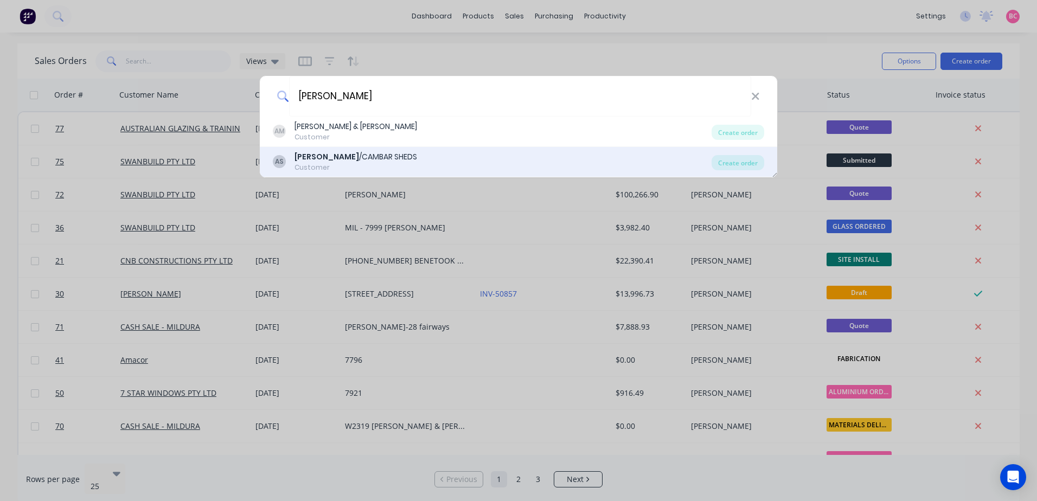
click at [309, 159] on b "AARON MARR" at bounding box center [327, 156] width 65 height 11
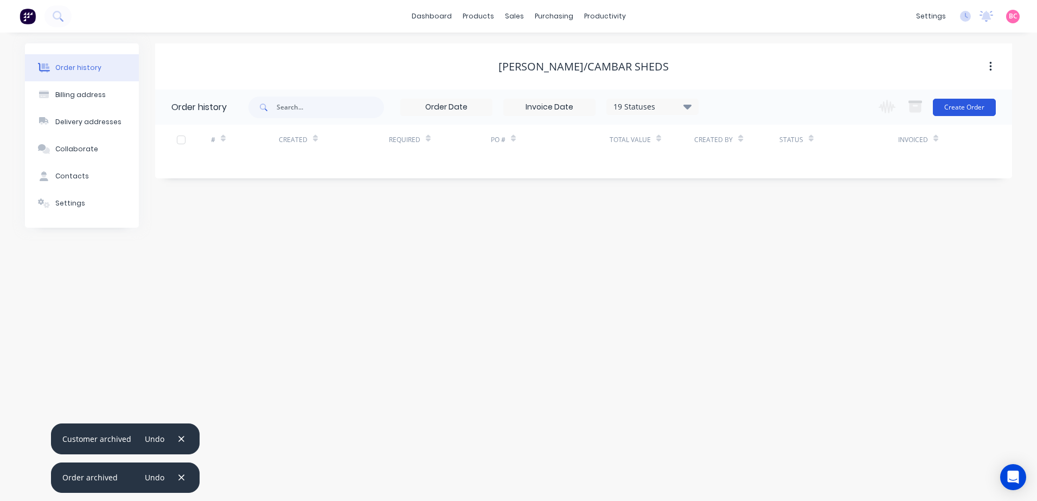
click at [952, 108] on button "Create Order" at bounding box center [964, 107] width 63 height 17
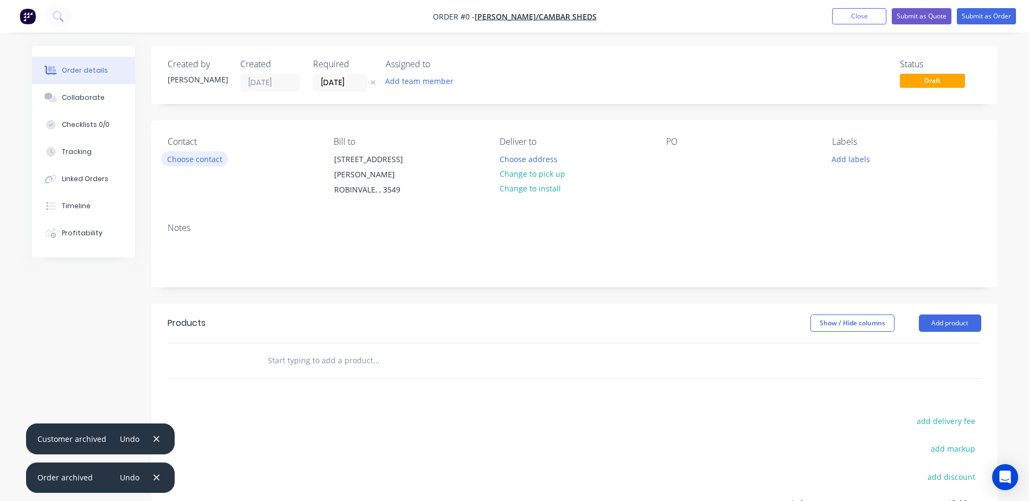
click at [207, 162] on button "Choose contact" at bounding box center [194, 158] width 67 height 15
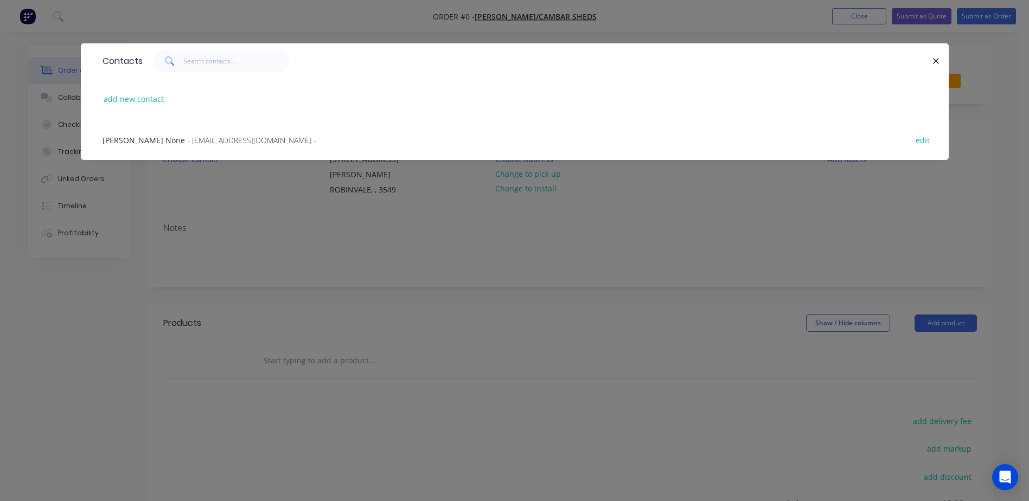
click at [187, 139] on span "- cambarsheds@hotmail.com -" at bounding box center [251, 140] width 129 height 10
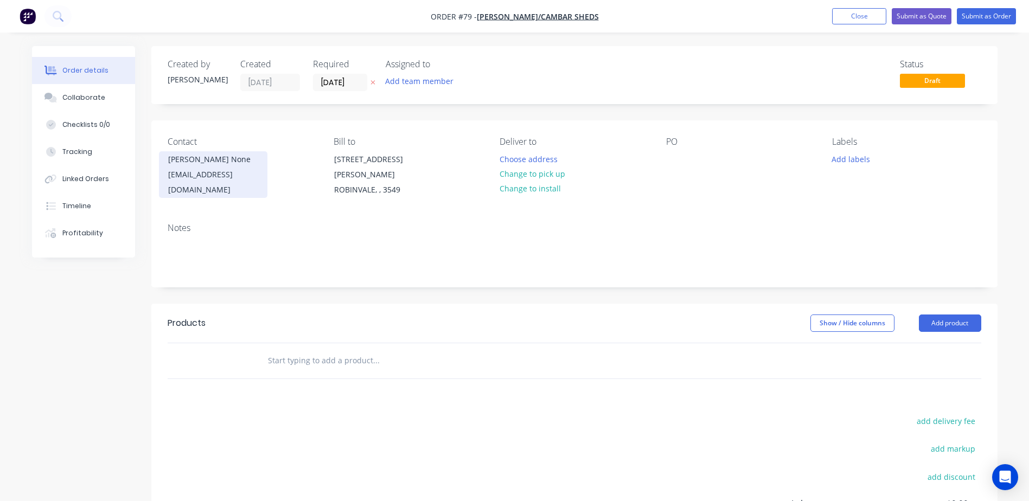
click at [206, 159] on div "Aaron None" at bounding box center [213, 159] width 90 height 15
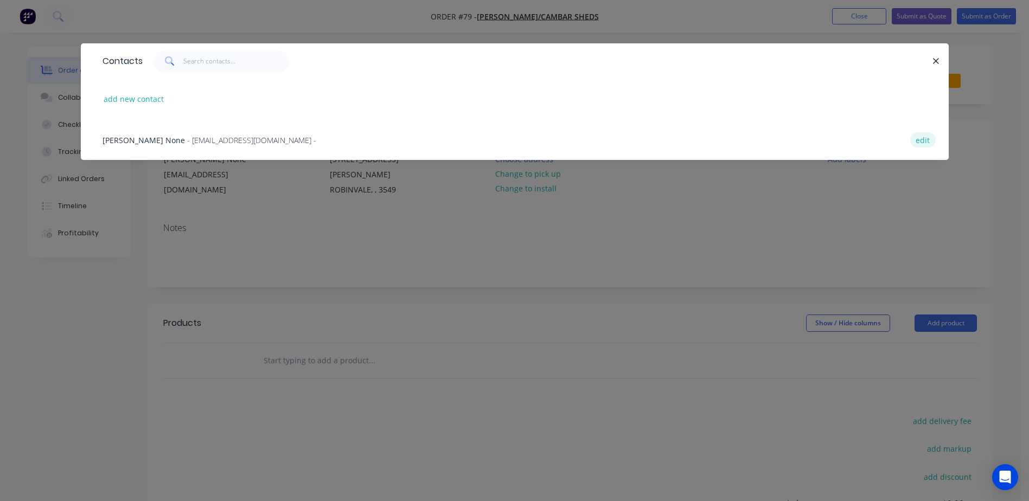
click at [911, 139] on button "edit" at bounding box center [922, 139] width 25 height 15
select select "AU"
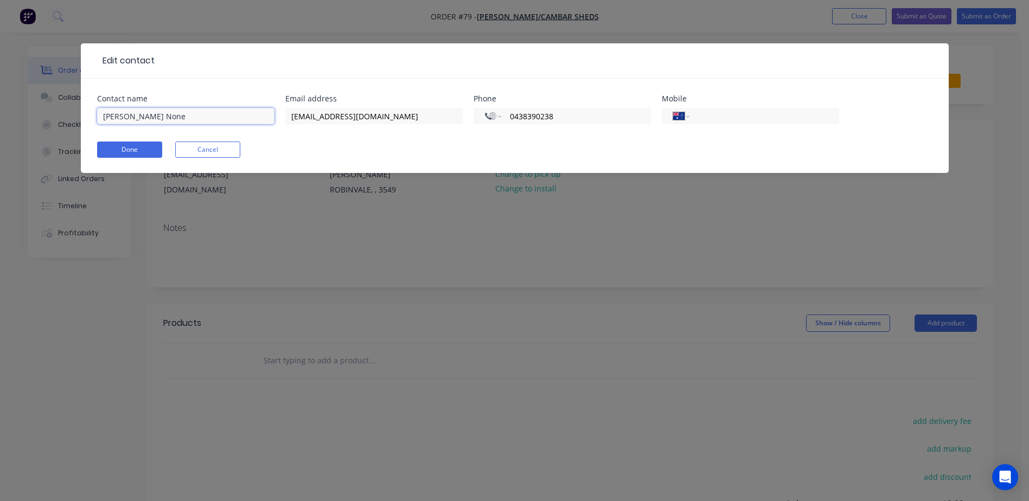
drag, startPoint x: 194, startPoint y: 116, endPoint x: 128, endPoint y: 120, distance: 66.3
click at [128, 120] on input "Aaron None" at bounding box center [185, 116] width 177 height 16
type input "[PERSON_NAME]"
click at [210, 149] on form "Contact name Aaron Marr Email address cambarsheds@hotmail.com Phone Internation…" at bounding box center [514, 134] width 835 height 78
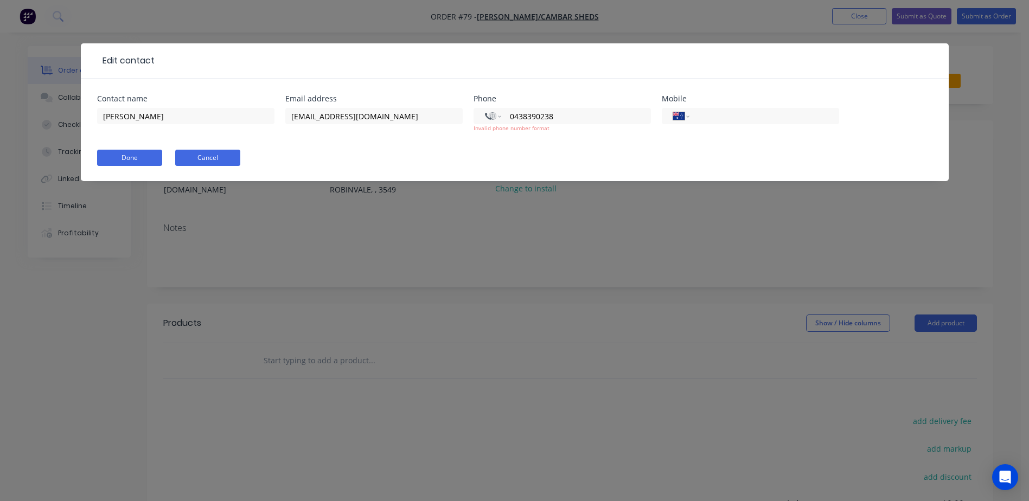
click at [223, 154] on button "Cancel" at bounding box center [207, 158] width 65 height 16
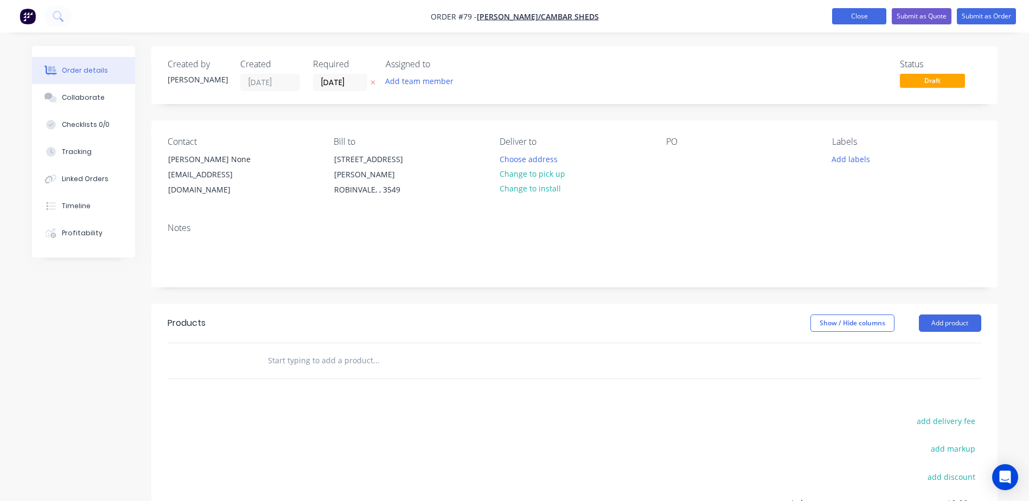
click at [857, 13] on button "Close" at bounding box center [859, 16] width 54 height 16
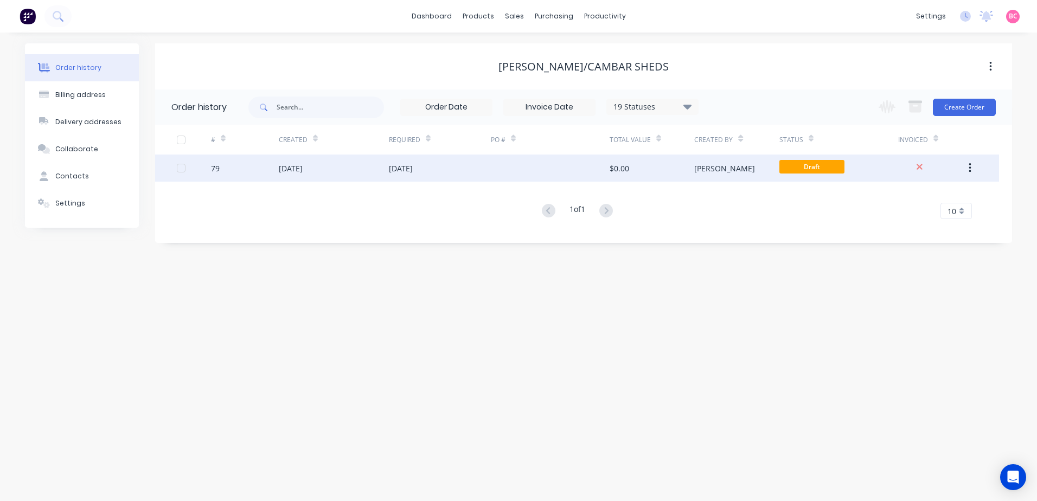
click at [971, 164] on icon "button" at bounding box center [970, 168] width 2 height 10
click at [919, 195] on div "Archive" at bounding box center [932, 197] width 84 height 16
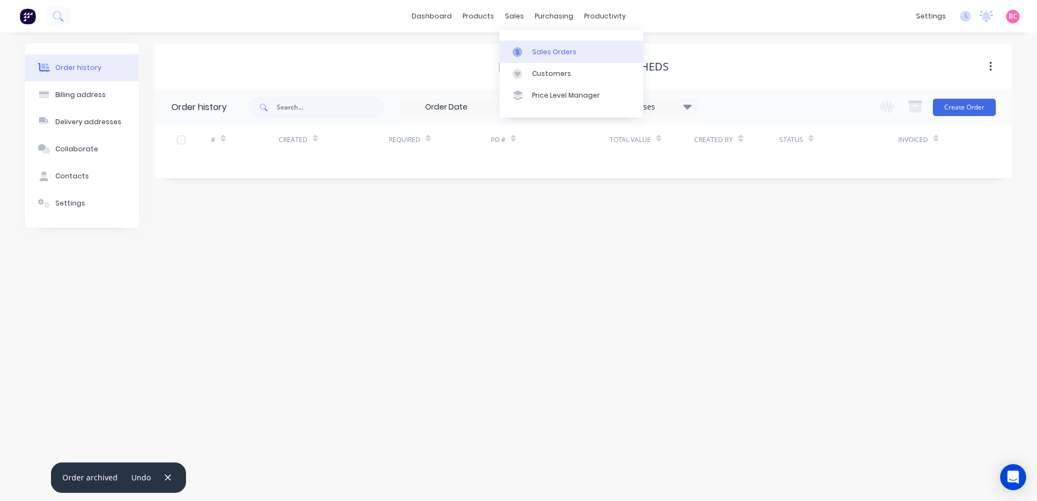
click at [527, 49] on div at bounding box center [521, 52] width 16 height 10
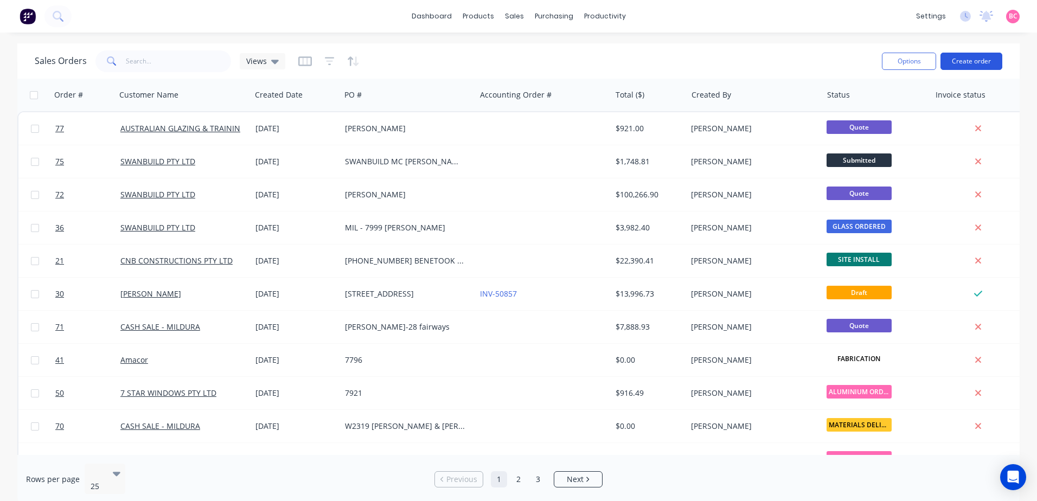
click at [980, 63] on button "Create order" at bounding box center [972, 61] width 62 height 17
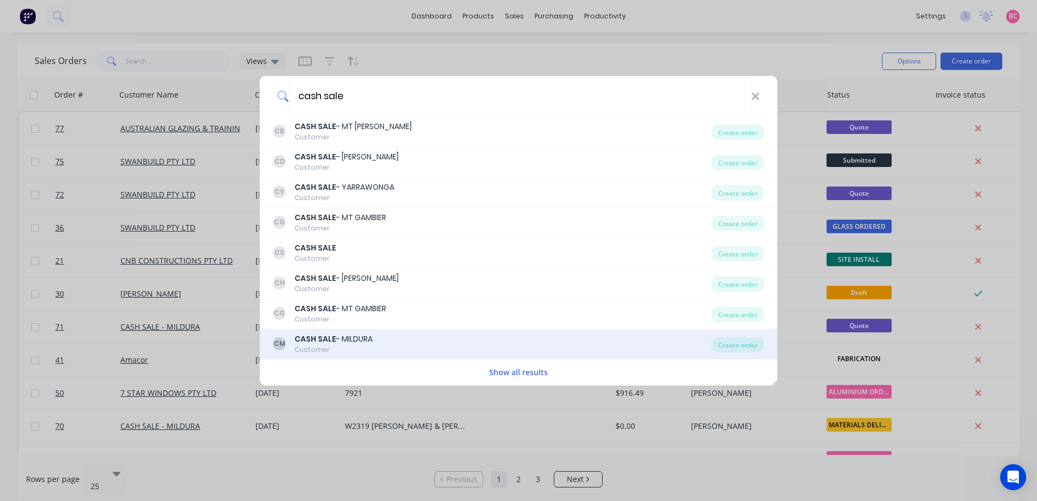
type input "cash sale"
click at [362, 339] on div "CASH SALE - MILDURA" at bounding box center [334, 339] width 78 height 11
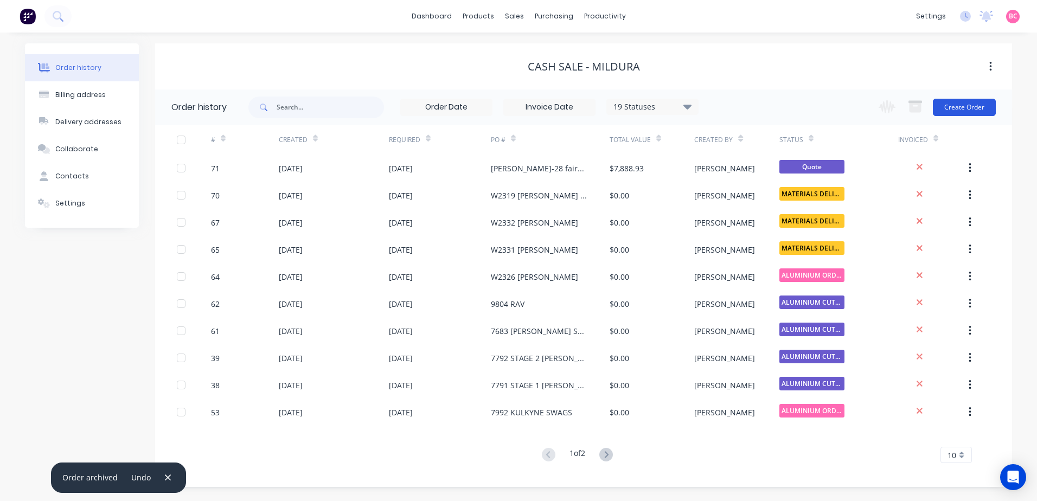
click at [984, 107] on button "Create Order" at bounding box center [964, 107] width 63 height 17
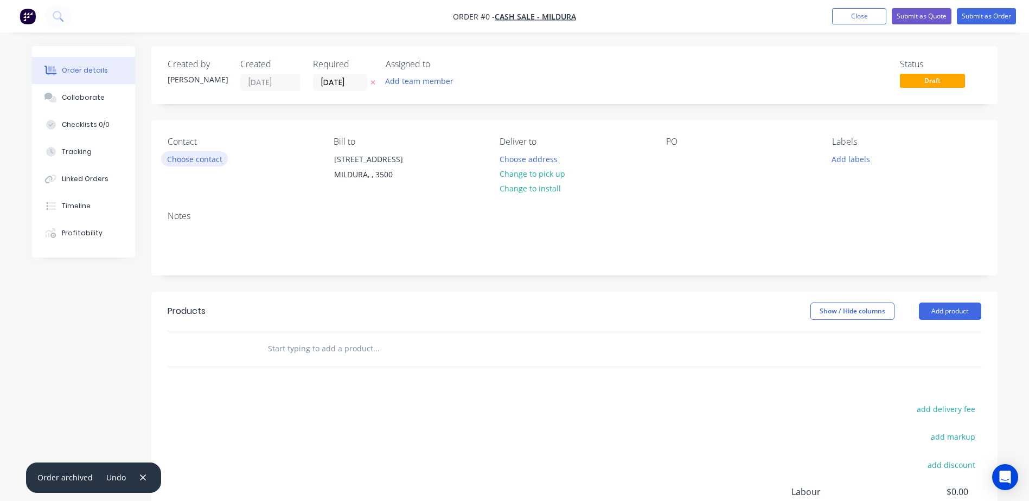
click at [178, 159] on button "Choose contact" at bounding box center [194, 158] width 67 height 15
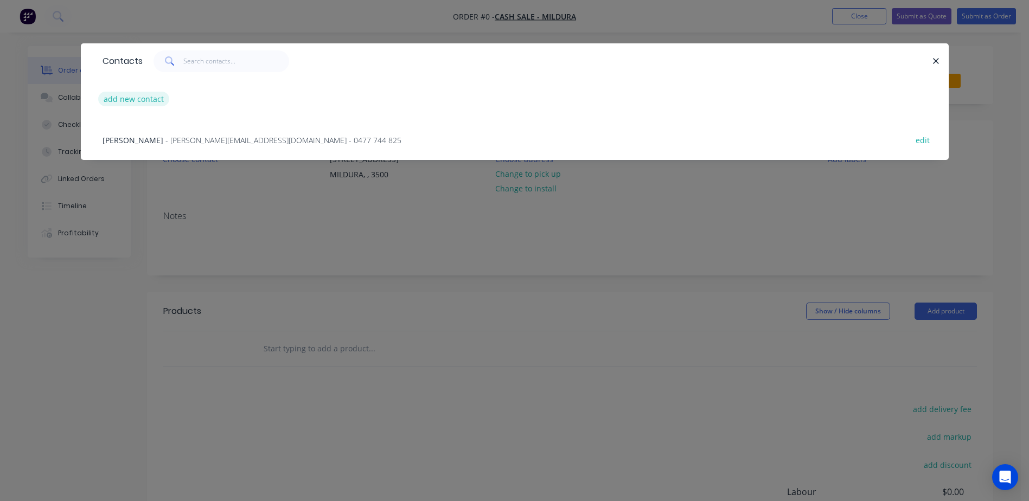
click at [146, 101] on button "add new contact" at bounding box center [134, 99] width 72 height 15
select select "AU"
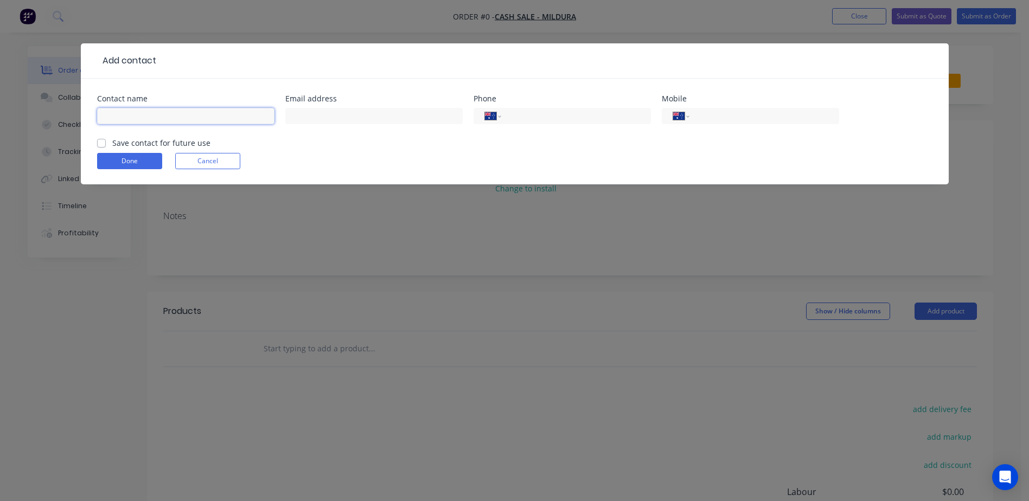
click at [149, 116] on input "text" at bounding box center [185, 116] width 177 height 16
type input "[PERSON_NAME]"
click at [324, 117] on input "text" at bounding box center [373, 116] width 177 height 16
type input "[EMAIL_ADDRESS][DOMAIN_NAME]"
click at [516, 117] on input "tel" at bounding box center [574, 116] width 130 height 12
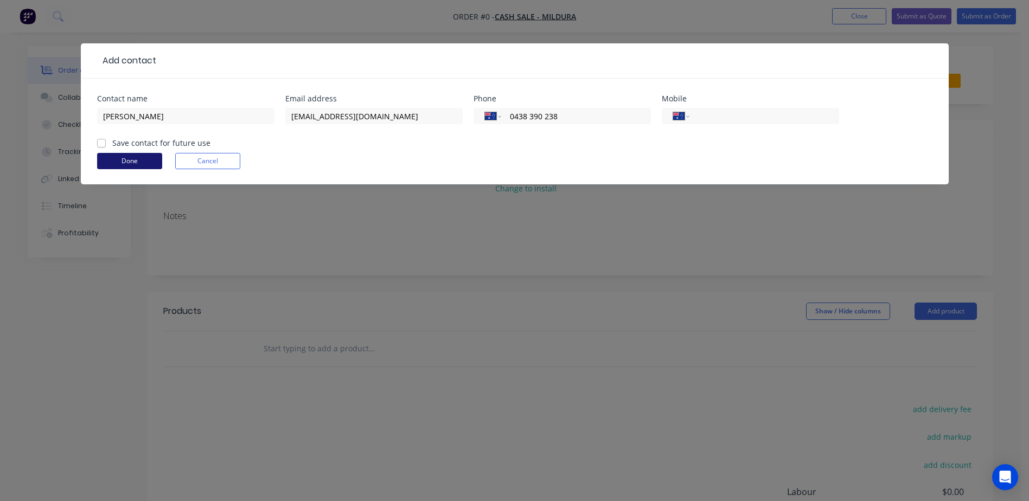
type input "0438 390 238"
click at [134, 159] on button "Done" at bounding box center [129, 161] width 65 height 16
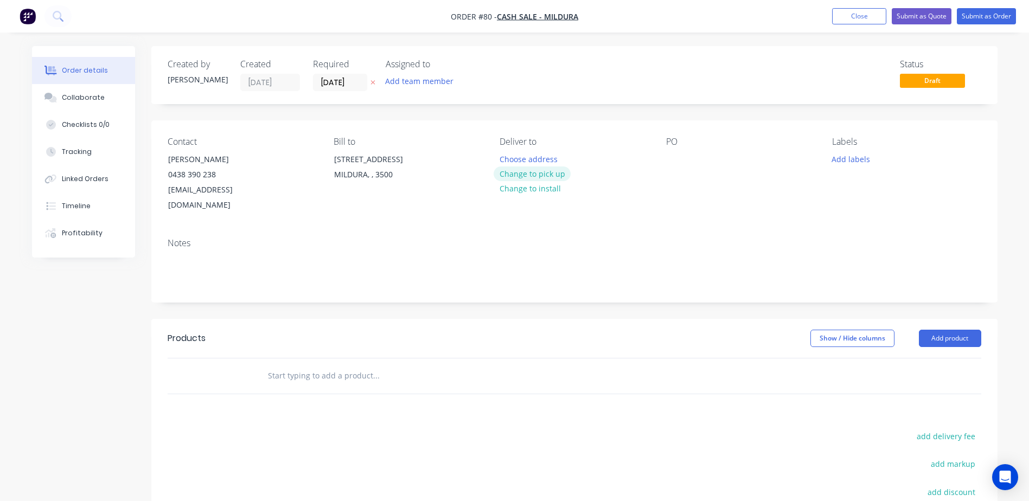
click at [526, 175] on button "Change to pick up" at bounding box center [532, 174] width 77 height 15
click at [677, 159] on div at bounding box center [674, 159] width 17 height 16
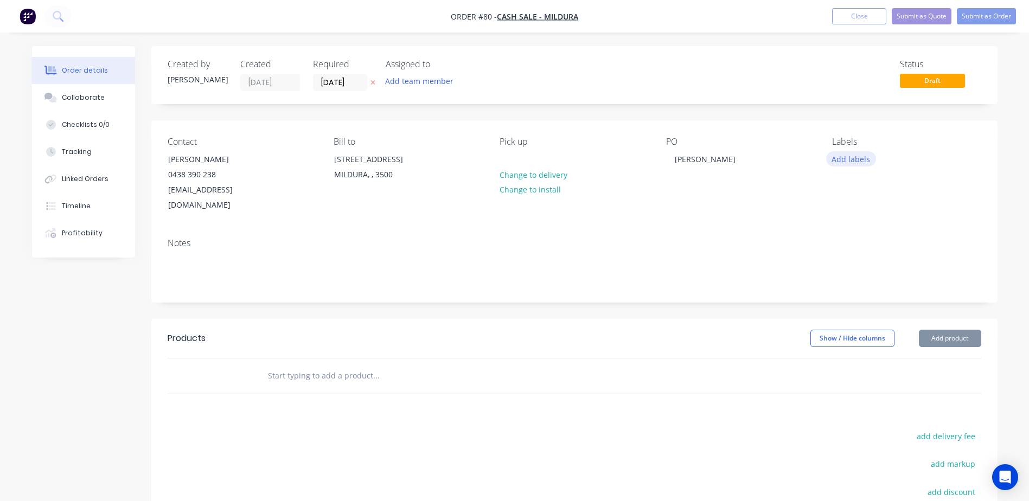
click at [844, 161] on button "Add labels" at bounding box center [851, 158] width 50 height 15
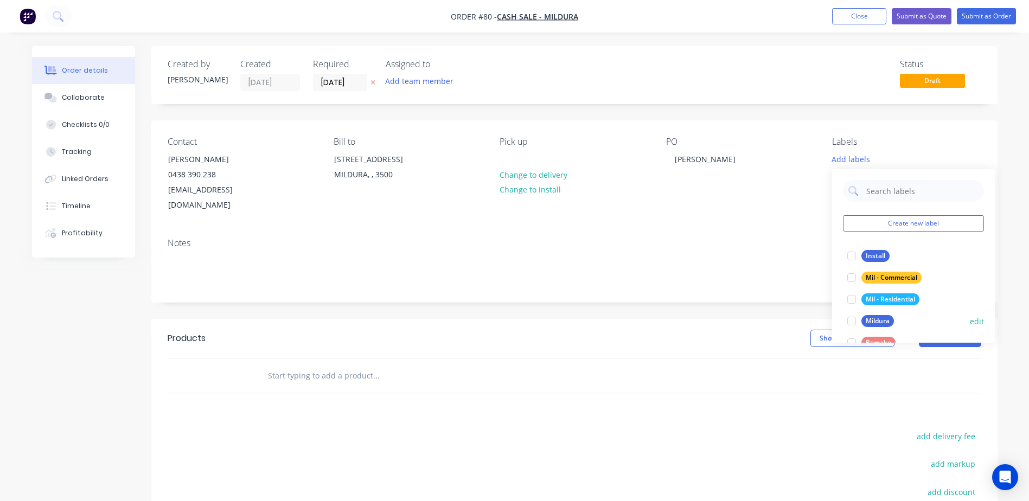
click at [855, 320] on div at bounding box center [852, 321] width 22 height 22
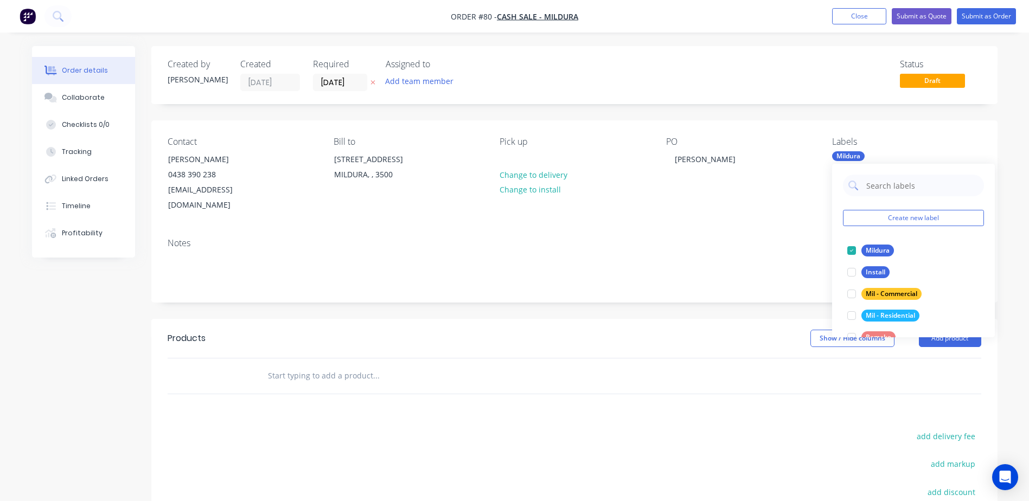
click at [676, 237] on div "Notes" at bounding box center [574, 265] width 846 height 73
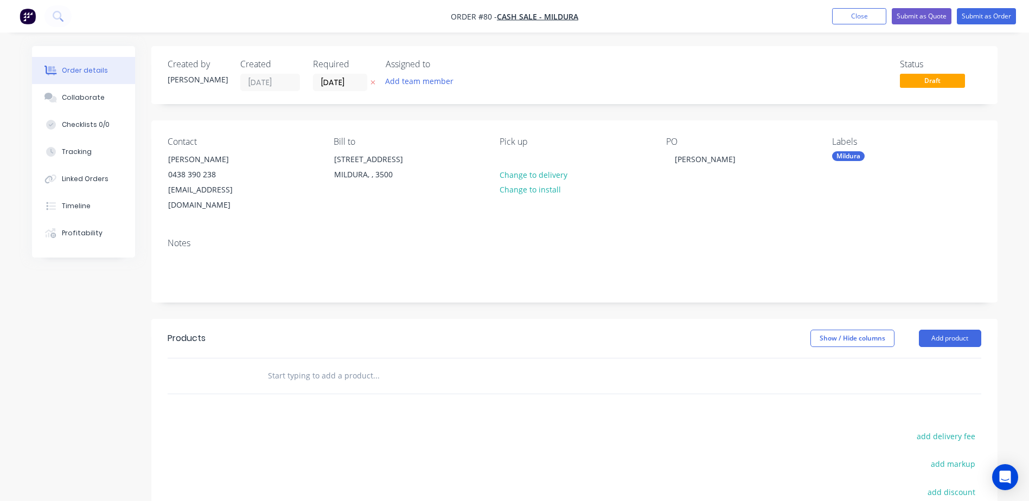
click at [296, 365] on input "text" at bounding box center [375, 376] width 217 height 22
drag, startPoint x: 348, startPoint y: 365, endPoint x: 297, endPoint y: 362, distance: 51.6
click at [297, 365] on input "4.5mm Clear Perspex" at bounding box center [375, 376] width 217 height 22
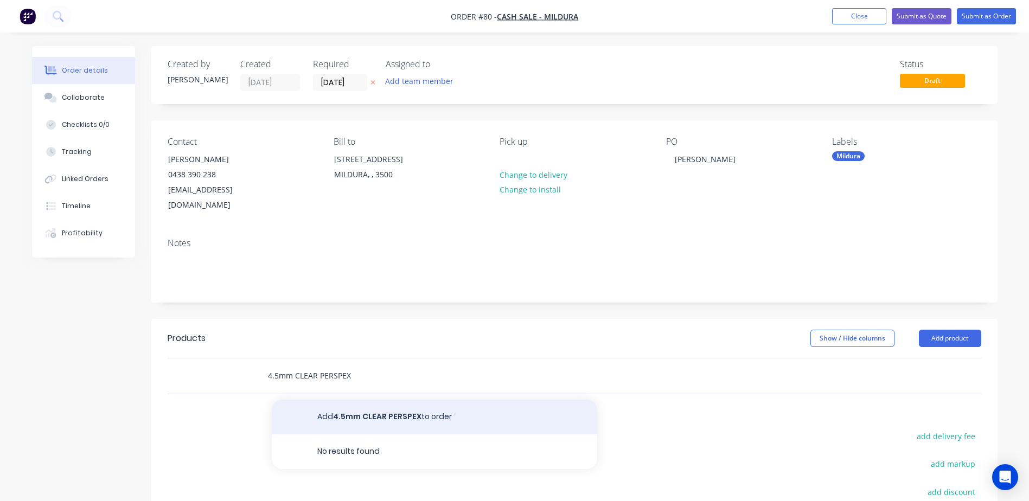
type input "4.5mm CLEAR PERSPEX"
click at [368, 406] on button "Add 4.5mm CLEAR PERSPEX to order" at bounding box center [434, 417] width 325 height 35
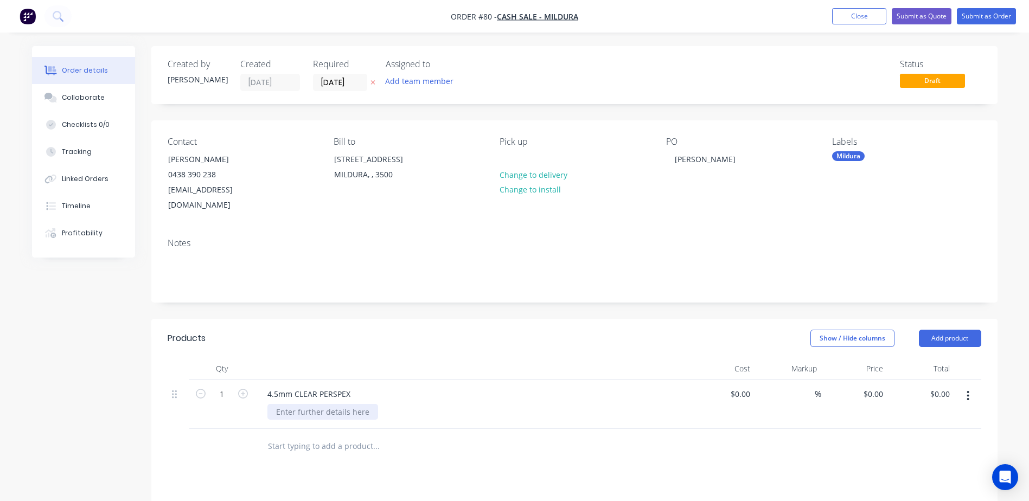
click at [320, 404] on div at bounding box center [322, 412] width 111 height 16
drag, startPoint x: 336, startPoint y: 400, endPoint x: 312, endPoint y: 404, distance: 23.7
click at [335, 404] on div "1 @" at bounding box center [475, 412] width 417 height 16
click at [290, 404] on div "1 @" at bounding box center [282, 412] width 31 height 16
click at [385, 407] on div "1 @ H:780    W:1275    W1:1265" at bounding box center [330, 417] width 126 height 27
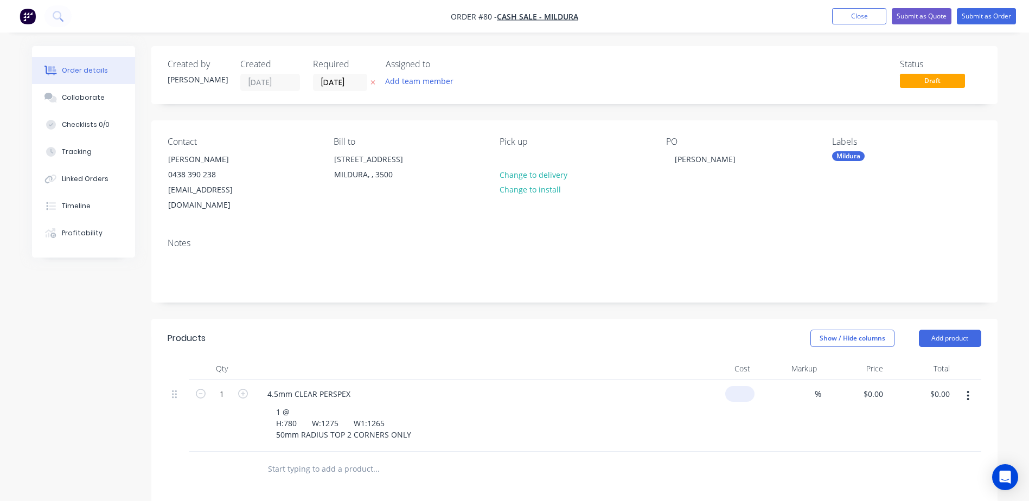
click at [745, 386] on input at bounding box center [742, 394] width 25 height 16
type input "$120.00"
click at [786, 425] on div "%" at bounding box center [788, 416] width 67 height 72
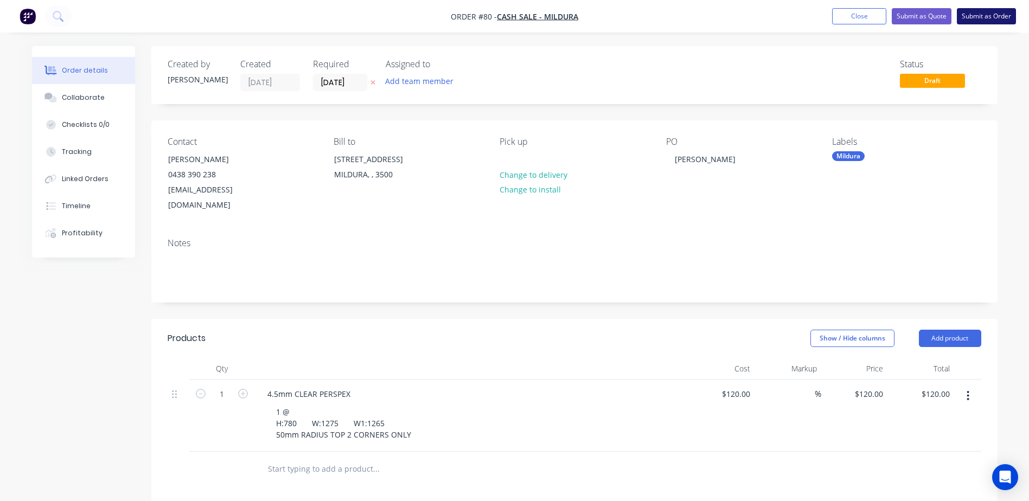
click at [972, 17] on button "Submit as Order" at bounding box center [986, 16] width 59 height 16
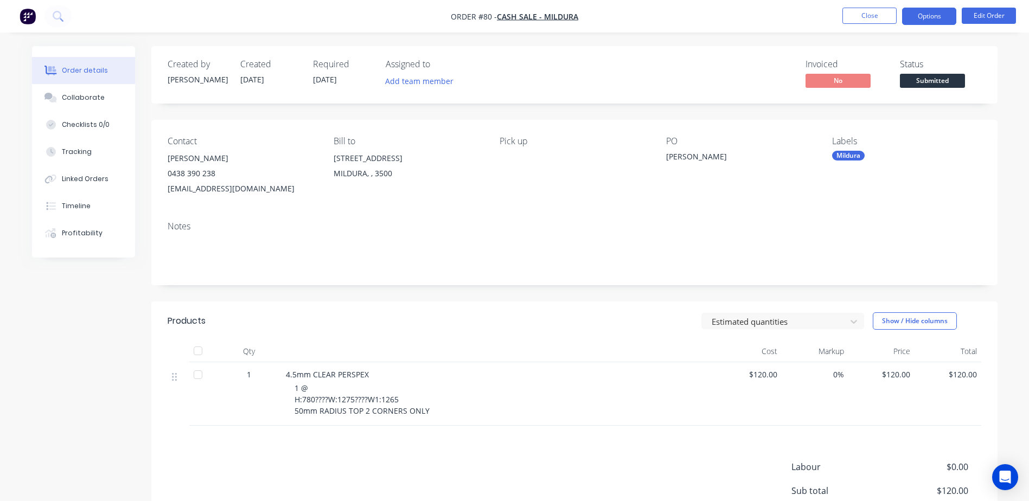
click at [936, 19] on button "Options" at bounding box center [929, 16] width 54 height 17
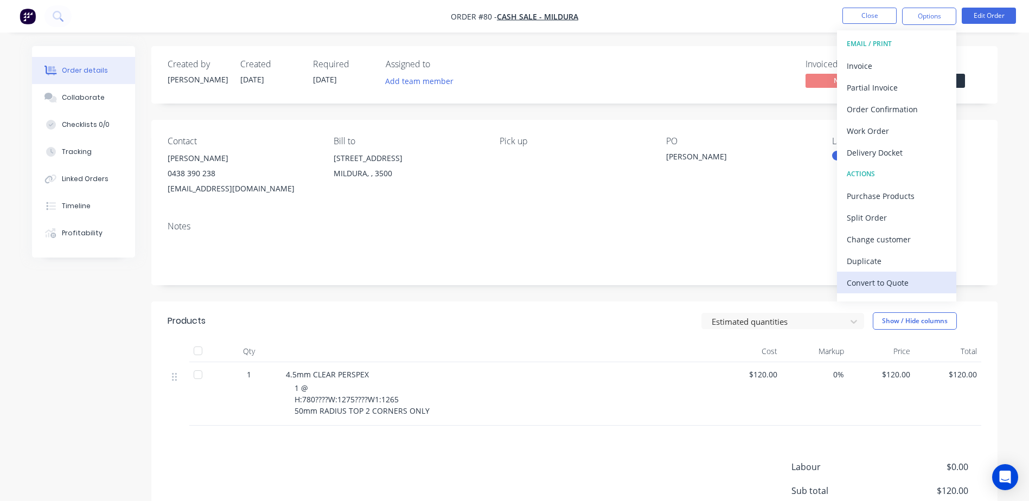
click at [878, 279] on div "Convert to Quote" at bounding box center [897, 283] width 100 height 16
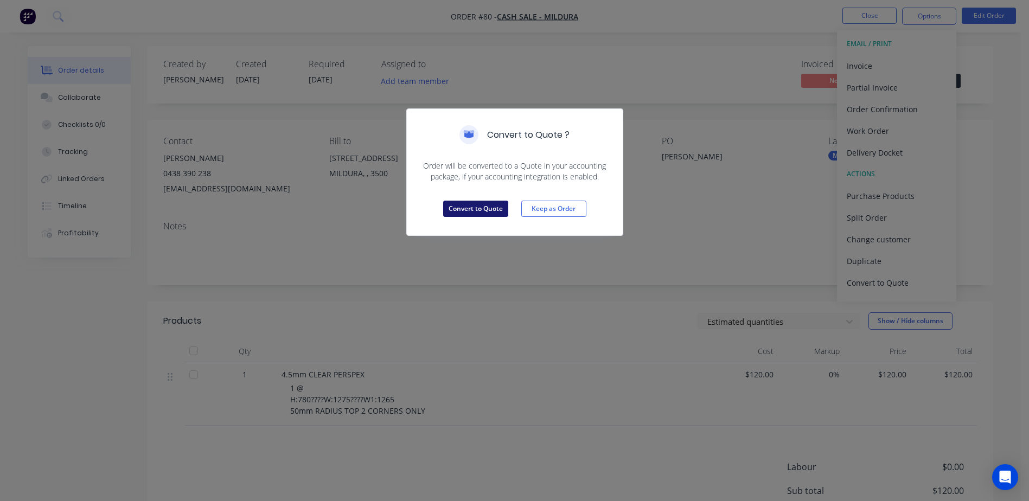
click at [478, 209] on button "Convert to Quote" at bounding box center [475, 209] width 65 height 16
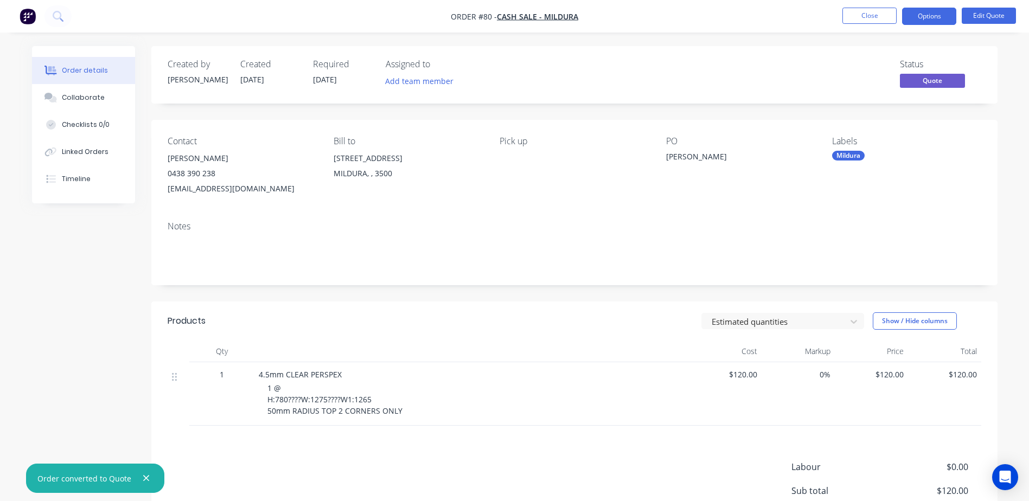
click at [365, 400] on span "1 @ H:780????W:1275????W1:1265 50mm RADIUS TOP 2 CORNERS ONLY" at bounding box center [334, 399] width 135 height 33
click at [987, 18] on button "Edit Quote" at bounding box center [989, 16] width 54 height 16
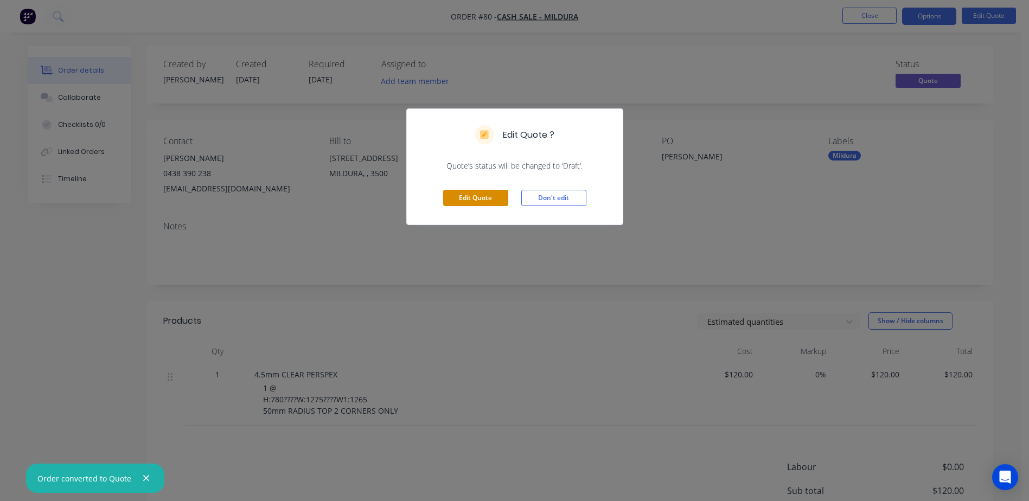
click at [485, 197] on button "Edit Quote" at bounding box center [475, 198] width 65 height 16
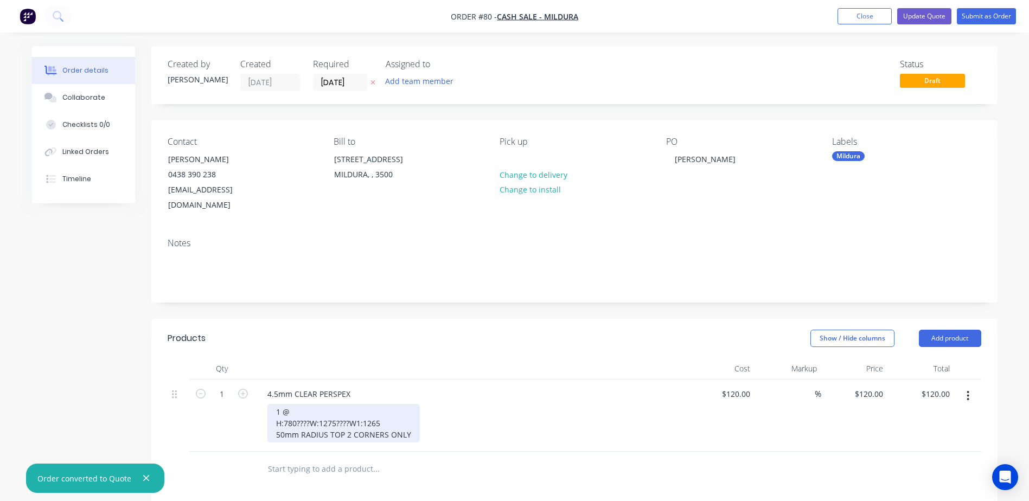
click at [309, 412] on div "1 @ H:780????W:1275????W1:1265 50mm RADIUS TOP 2 CORNERS ONLY" at bounding box center [343, 423] width 152 height 39
drag, startPoint x: 309, startPoint y: 412, endPoint x: 296, endPoint y: 413, distance: 13.1
click at [296, 413] on div "1 @ H:780????W:1275????W1:1265 50mm RADIUS TOP 2 CORNERS ONLY" at bounding box center [343, 423] width 152 height 39
drag, startPoint x: 339, startPoint y: 408, endPoint x: 354, endPoint y: 407, distance: 15.3
click at [354, 407] on div "1 @ H:780 W:1275????W1:1265 50mm RADIUS TOP 2 CORNERS ONLY" at bounding box center [343, 423] width 152 height 39
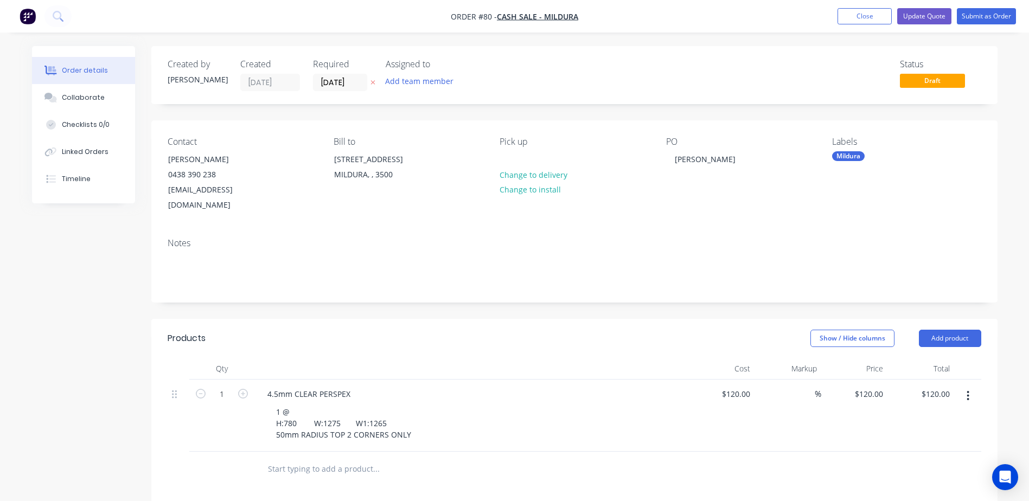
click at [482, 458] on input "text" at bounding box center [375, 469] width 217 height 22
click at [929, 18] on button "Update Quote" at bounding box center [924, 16] width 54 height 16
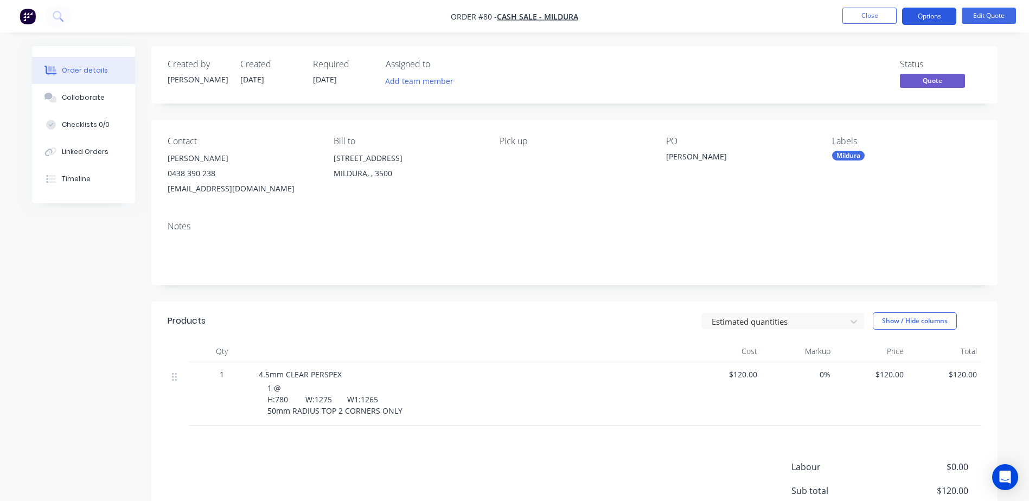
click at [935, 16] on button "Options" at bounding box center [929, 16] width 54 height 17
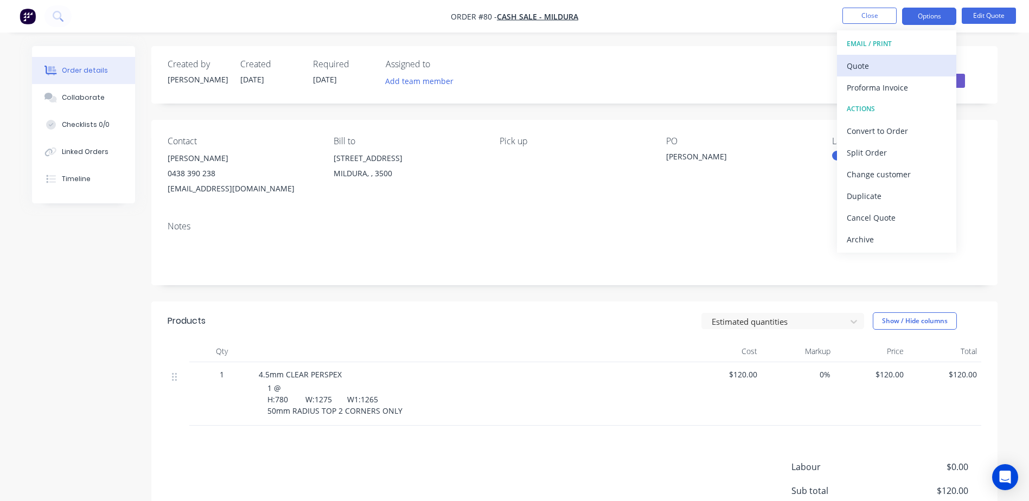
click at [888, 65] on div "Quote" at bounding box center [897, 66] width 100 height 16
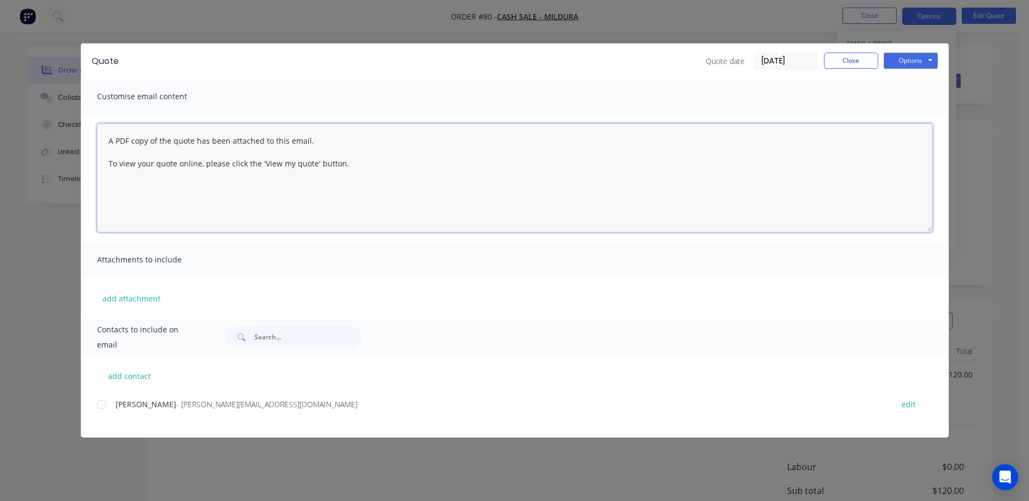
click at [365, 174] on textarea "A PDF copy of the quote has been attached to this email. To view your quote onl…" at bounding box center [514, 178] width 835 height 108
click at [206, 207] on textarea "A PDF copy of the quote has been attached to this email. To view your quote onl…" at bounding box center [514, 178] width 835 height 108
type textarea "A PDF copy of the quote has been attached to this email. To view your quote onl…"
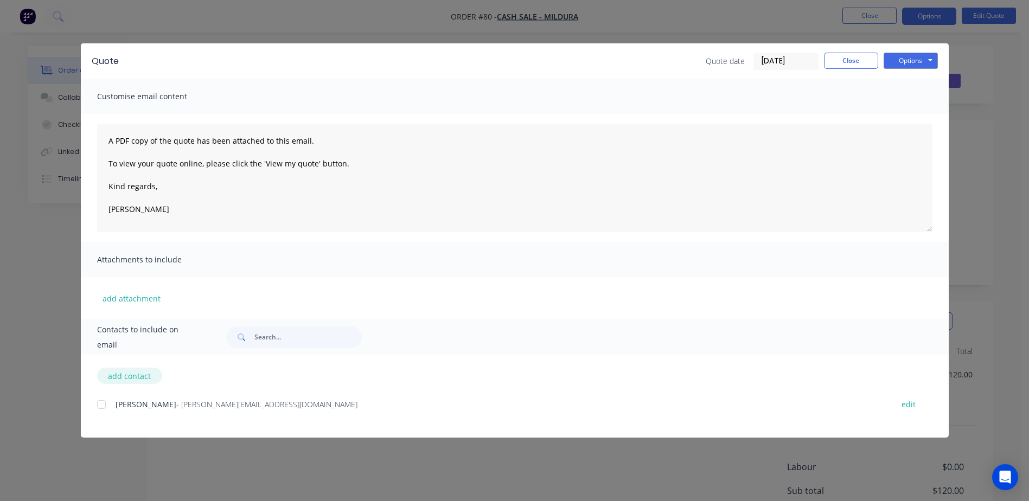
click at [120, 382] on button "add contact" at bounding box center [129, 376] width 65 height 16
select select "AU"
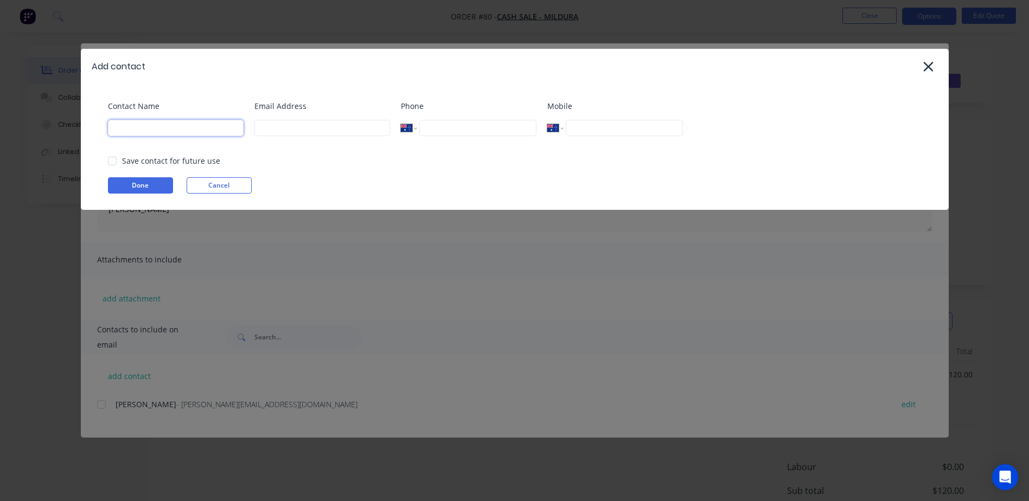
click at [144, 127] on input at bounding box center [176, 128] width 136 height 16
type input "a"
type input "Aaron MArr"
click at [310, 127] on input at bounding box center [322, 128] width 136 height 16
type input "[EMAIL_ADDRESS][DOMAIN_NAME]"
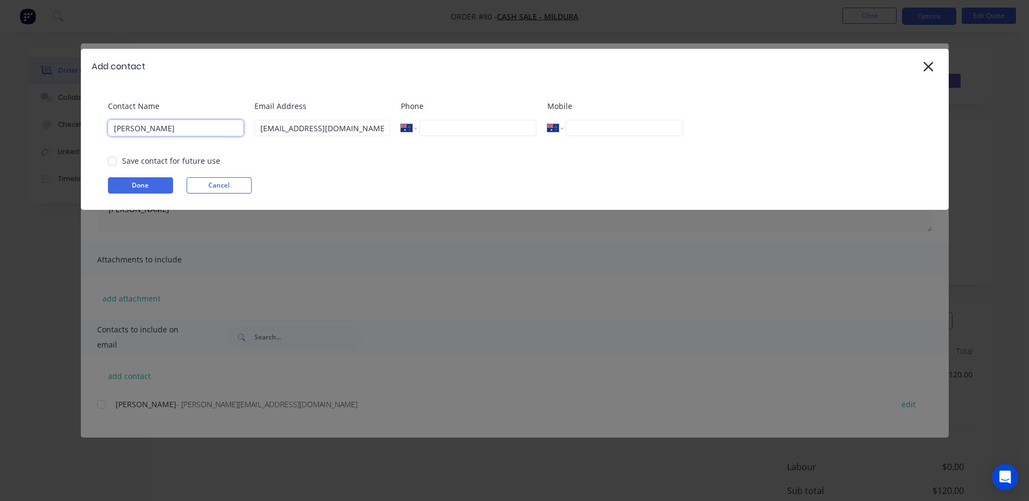
click at [149, 129] on input "Aaron MArr" at bounding box center [176, 128] width 136 height 16
type input "[PERSON_NAME]"
click at [458, 127] on input "tel" at bounding box center [477, 128] width 117 height 16
type input "0438 390 238"
click at [143, 185] on button "Done" at bounding box center [140, 185] width 65 height 16
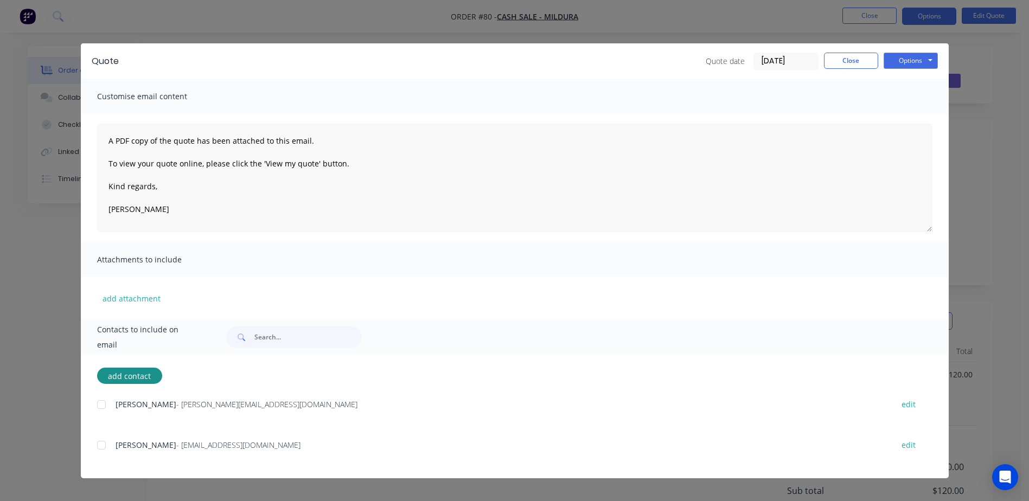
click at [103, 448] on div at bounding box center [102, 446] width 22 height 22
click at [924, 65] on button "Options" at bounding box center [911, 61] width 54 height 16
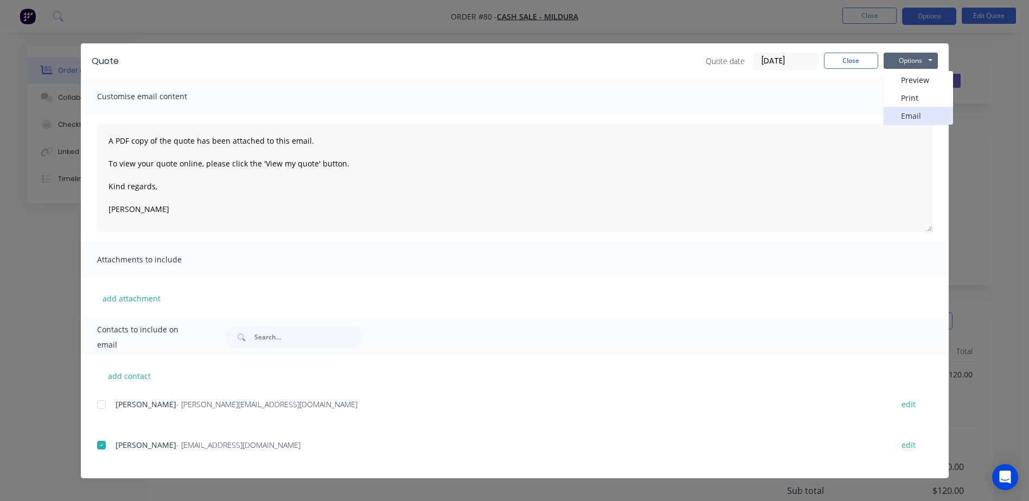
click at [911, 111] on button "Email" at bounding box center [918, 116] width 69 height 18
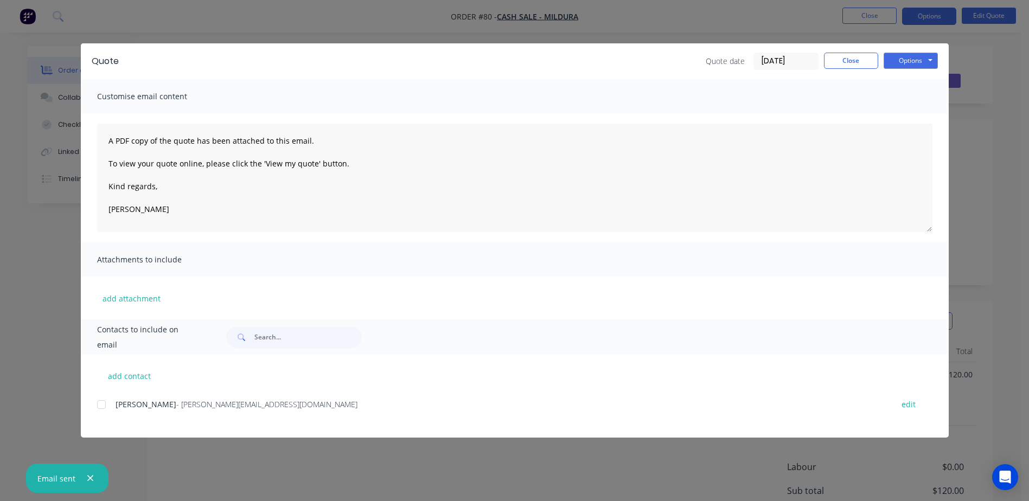
click at [87, 477] on icon "button" at bounding box center [90, 479] width 7 height 10
click at [847, 67] on button "Close" at bounding box center [851, 61] width 54 height 16
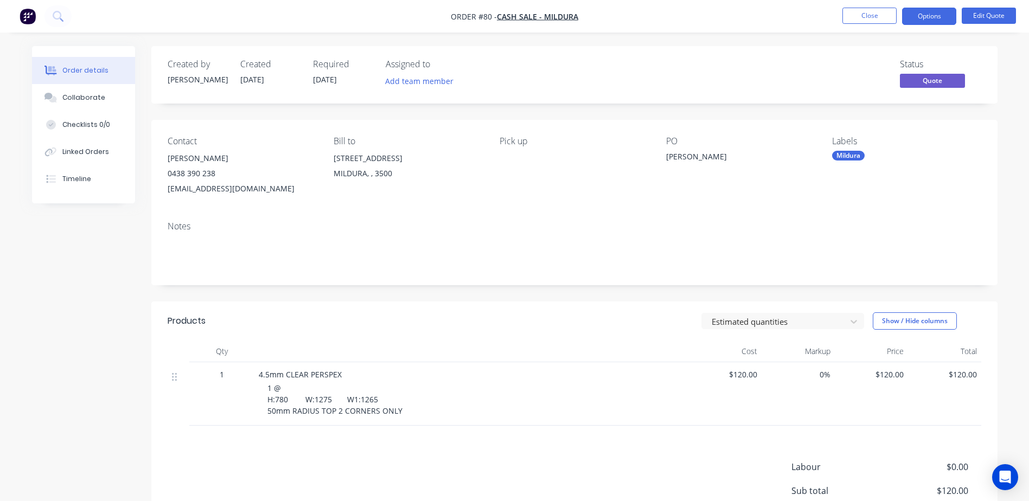
click at [981, 111] on div "Created by Brooke Created 02/10/25 Required 02/10/25 Assigned to Add team membe…" at bounding box center [574, 324] width 846 height 557
click at [972, 17] on button "Edit Quote" at bounding box center [989, 16] width 54 height 16
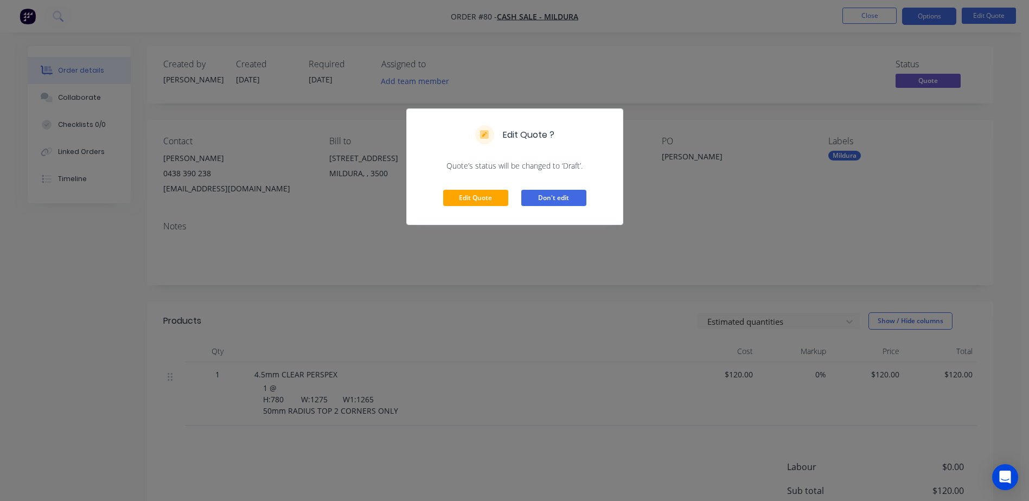
click at [553, 195] on button "Don't edit" at bounding box center [553, 198] width 65 height 16
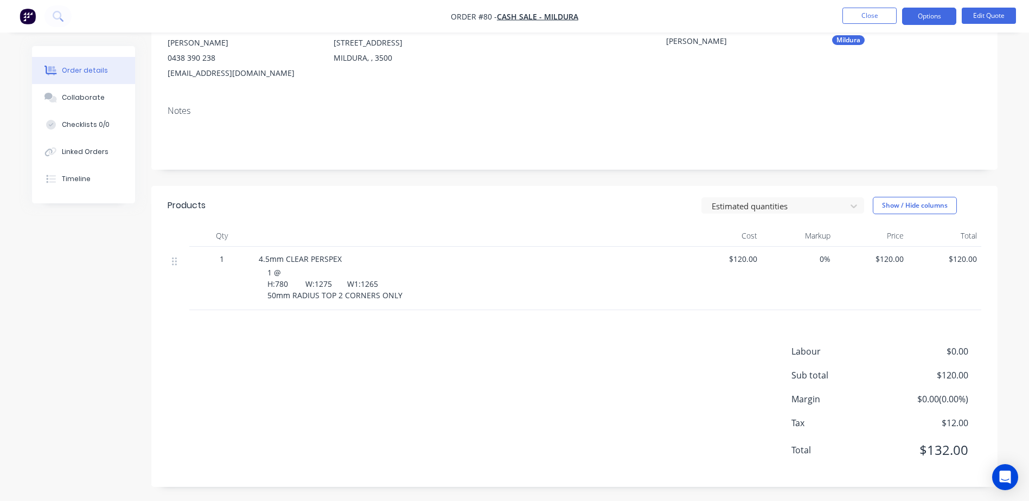
scroll to position [118, 0]
click at [762, 269] on div "0%" at bounding box center [798, 276] width 73 height 63
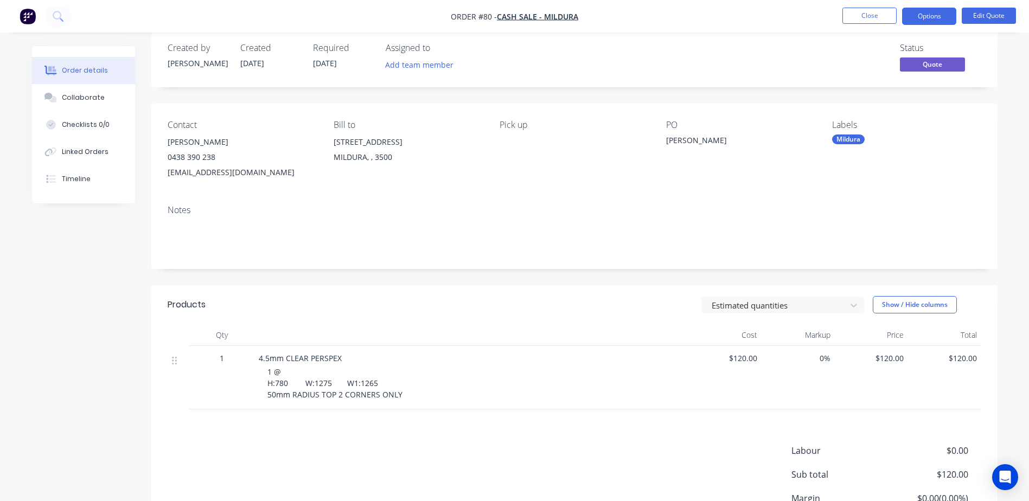
scroll to position [0, 0]
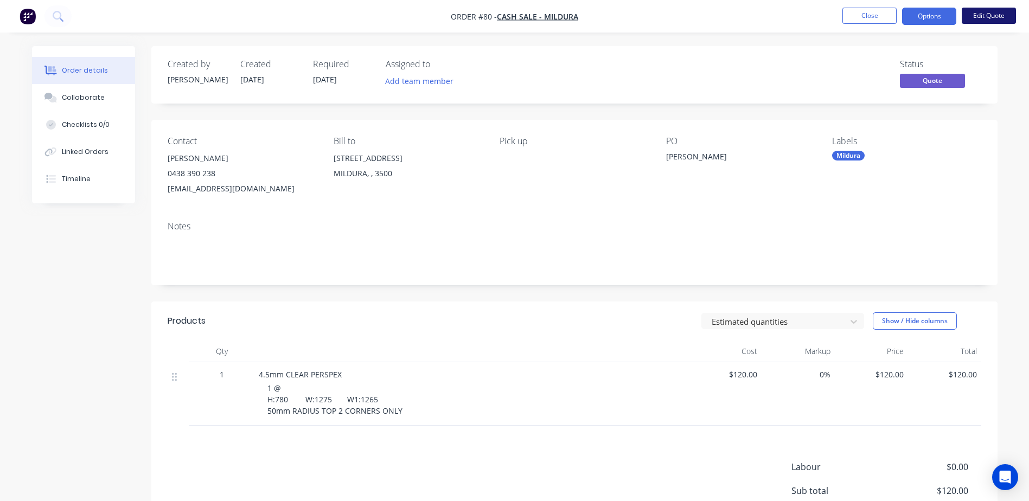
click at [981, 17] on button "Edit Quote" at bounding box center [989, 16] width 54 height 16
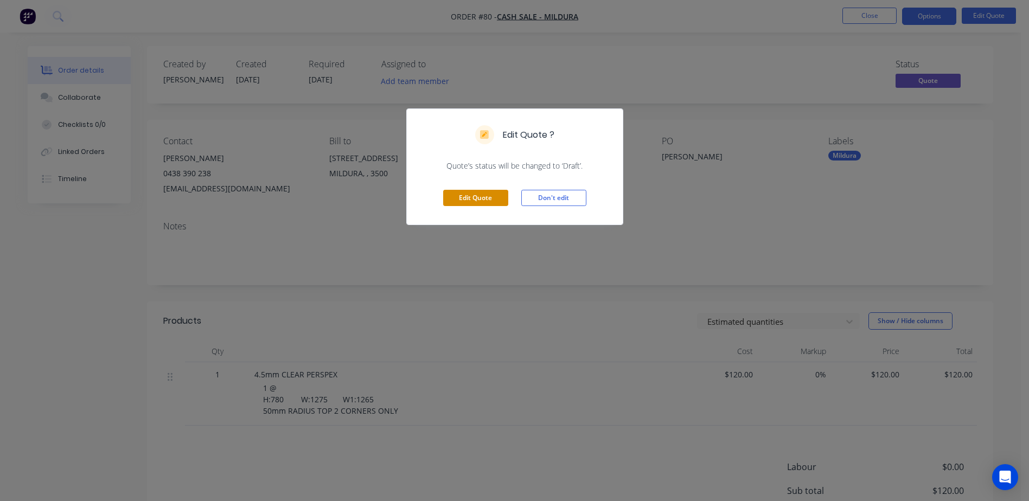
click at [490, 197] on button "Edit Quote" at bounding box center [475, 198] width 65 height 16
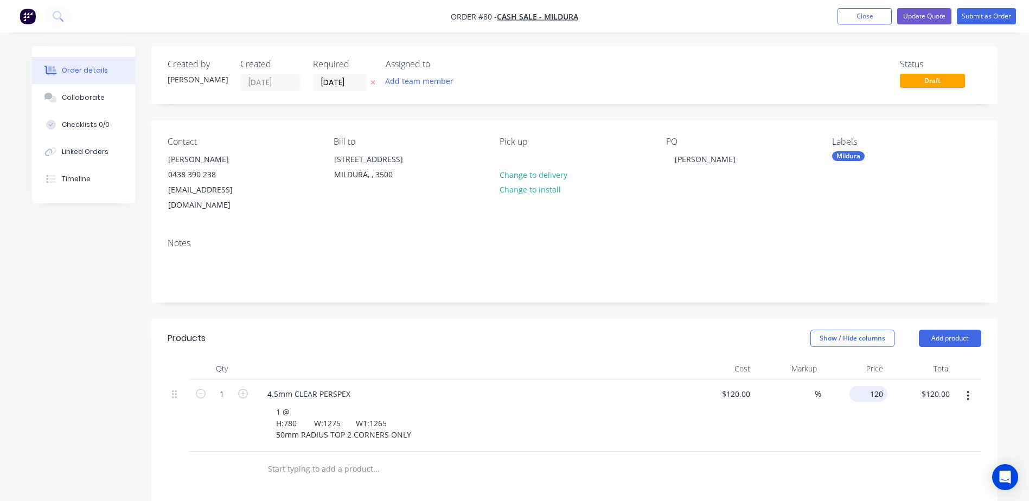
click at [860, 380] on div "120 $120.00" at bounding box center [854, 416] width 67 height 72
type input "200"
type input "66.67"
type input "$200.00"
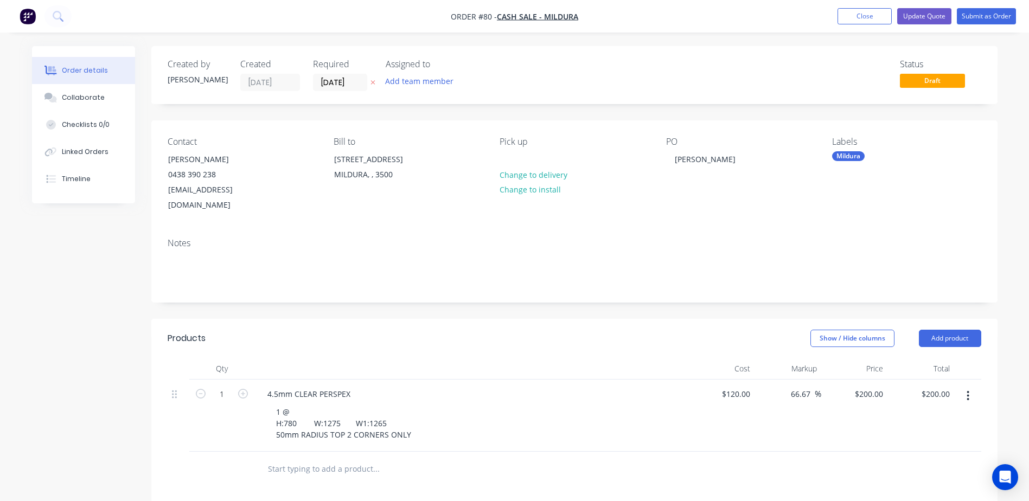
click at [968, 295] on div "Created by Brooke Created 02/10/25 Required 02/10/25 Assigned to Add team membe…" at bounding box center [574, 396] width 846 height 701
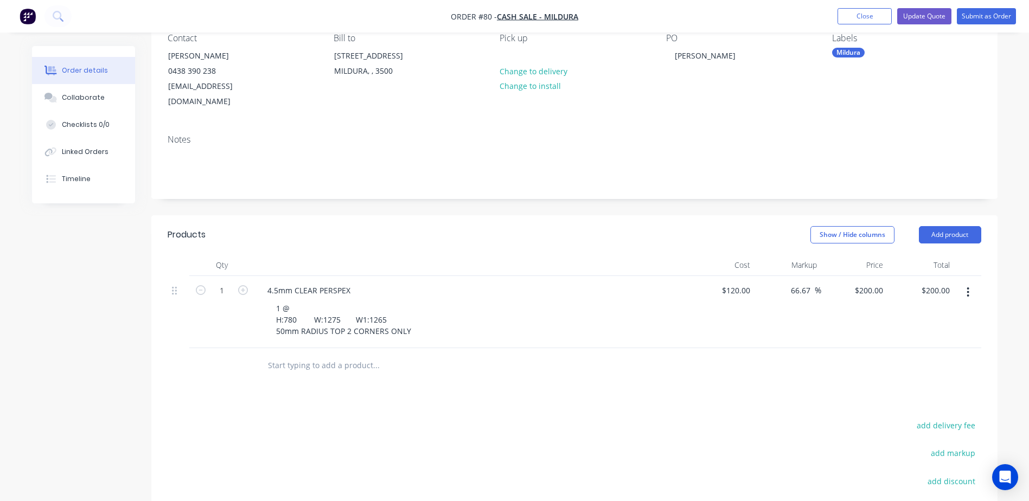
scroll to position [85, 0]
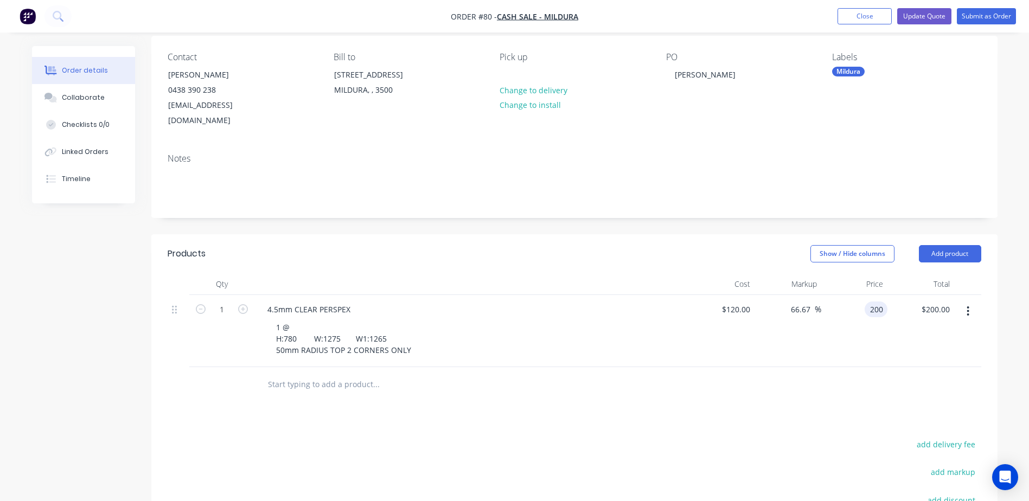
click at [864, 295] on div "200 200" at bounding box center [854, 331] width 67 height 72
click at [869, 302] on div "200 200" at bounding box center [876, 310] width 23 height 16
type input "250"
type input "108.33"
type input "$250.00"
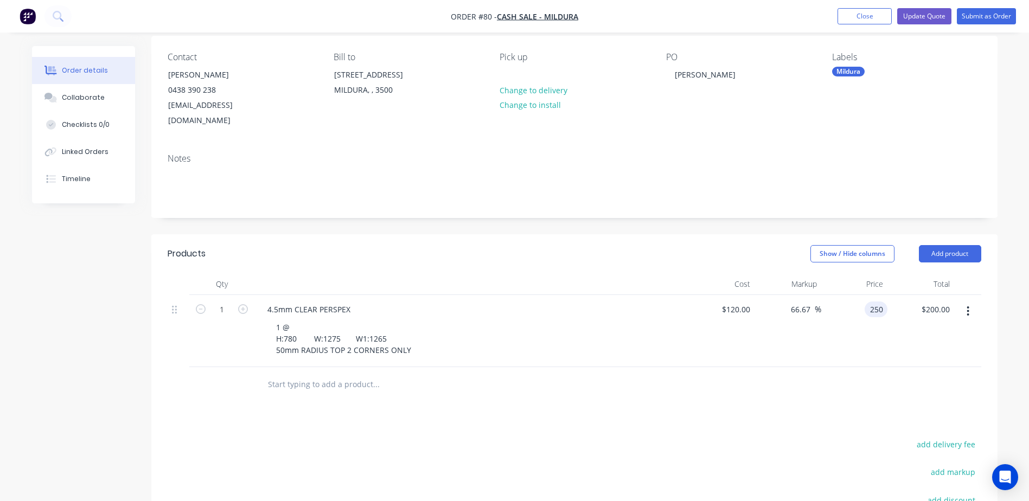
type input "$250.00"
click at [846, 388] on div "Products Show / Hide columns Add product Qty Cost Markup Price Total 1 4.5mm CL…" at bounding box center [574, 448] width 846 height 429
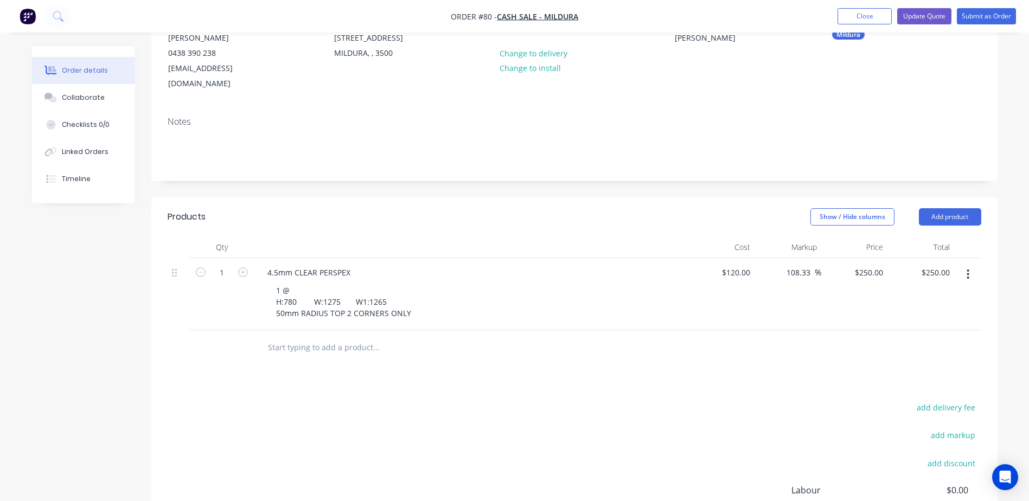
scroll to position [0, 0]
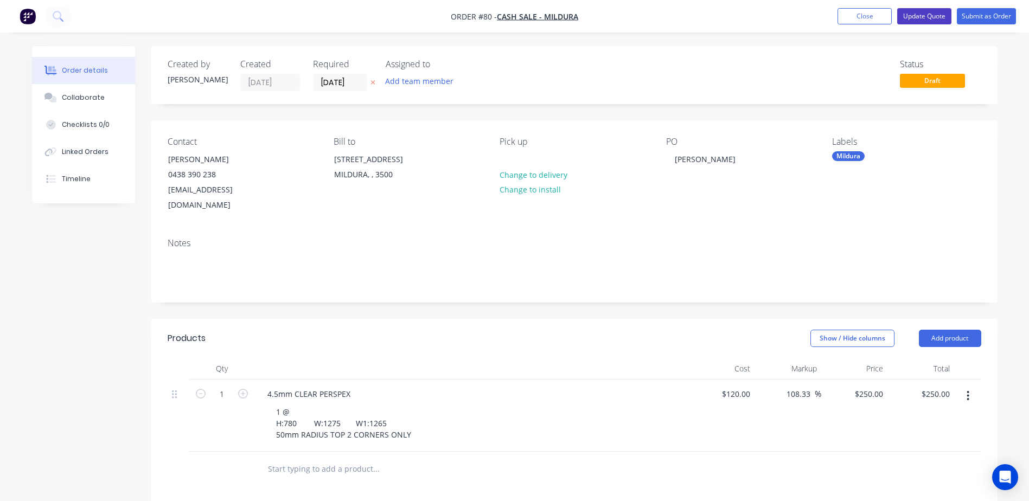
click at [936, 17] on button "Update Quote" at bounding box center [924, 16] width 54 height 16
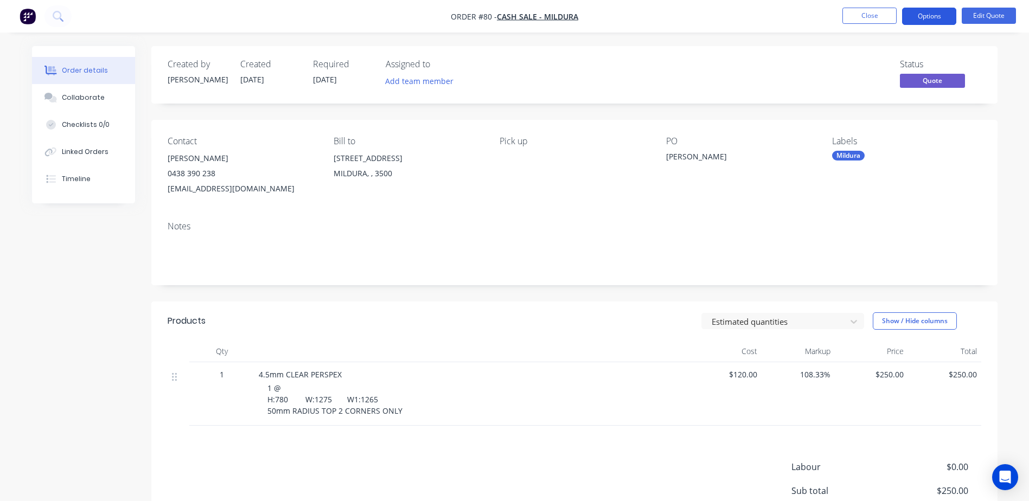
click at [924, 16] on button "Options" at bounding box center [929, 16] width 54 height 17
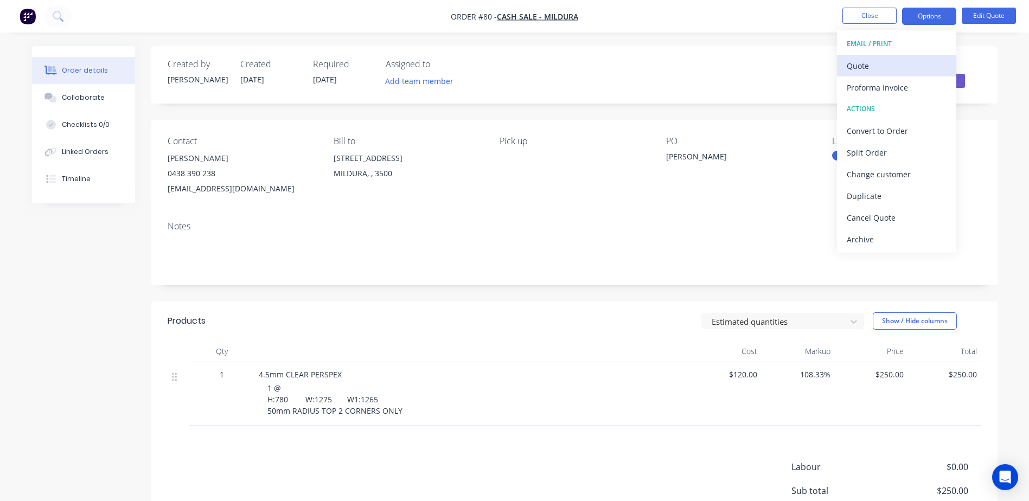
click at [872, 66] on div "Quote" at bounding box center [897, 66] width 100 height 16
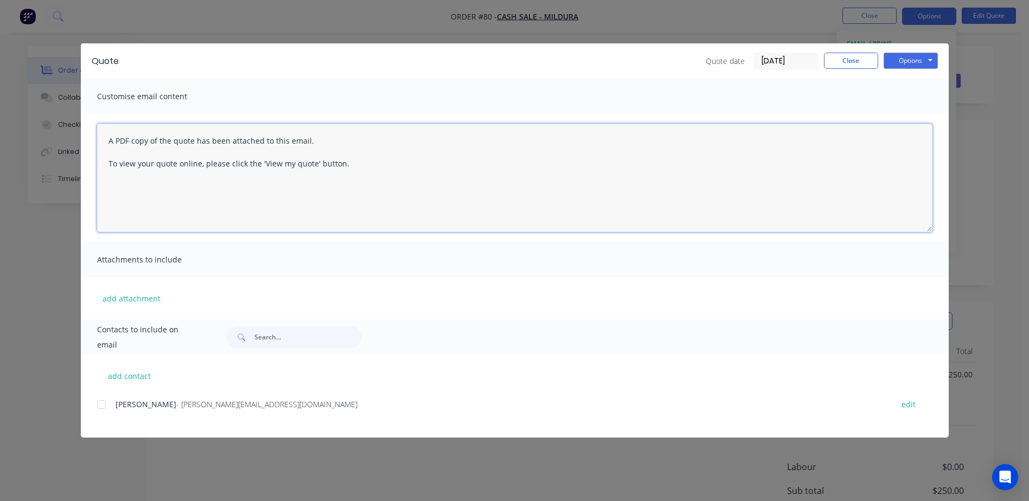
click at [110, 143] on textarea "A PDF copy of the quote has been attached to this email. To view your quote onl…" at bounding box center [514, 178] width 835 height 108
drag, startPoint x: 490, startPoint y: 142, endPoint x: 100, endPoint y: 138, distance: 390.1
click at [100, 138] on textarea "Sorry Aaron, I mixed up the price. We're trialling a new system in our office a…" at bounding box center [514, 178] width 835 height 108
type textarea "A PDF copy of the quote has been attached to this email. To view your quote onl…"
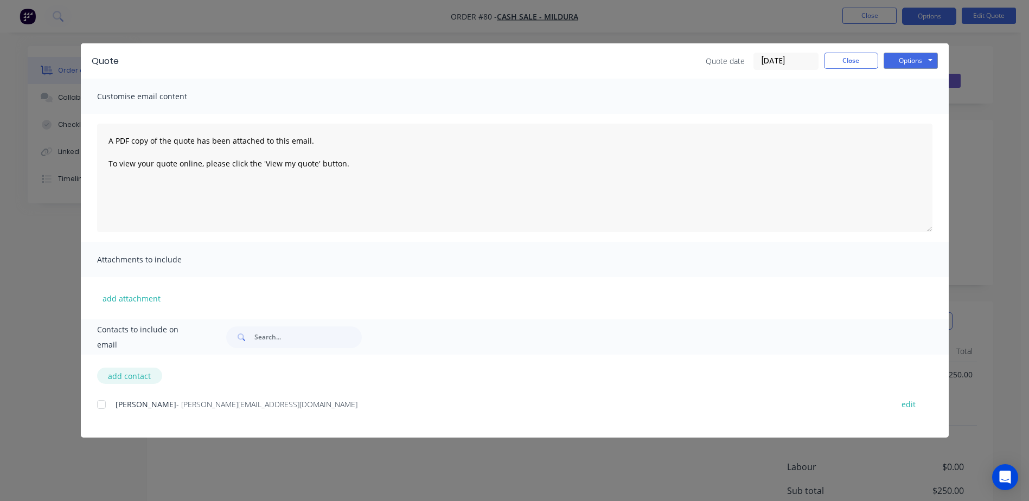
click at [124, 375] on button "add contact" at bounding box center [129, 376] width 65 height 16
select select "AU"
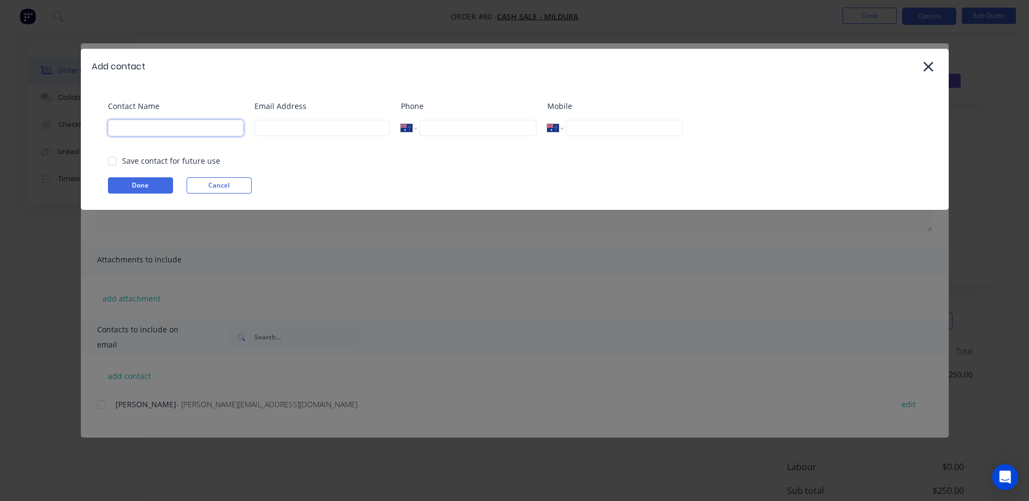
click at [161, 127] on input at bounding box center [176, 128] width 136 height 16
type input "[PERSON_NAME]"
click at [298, 130] on input at bounding box center [322, 128] width 136 height 16
type input "[EMAIL_ADDRESS][DOMAIN_NAME]"
click at [480, 131] on input "tel" at bounding box center [477, 128] width 117 height 16
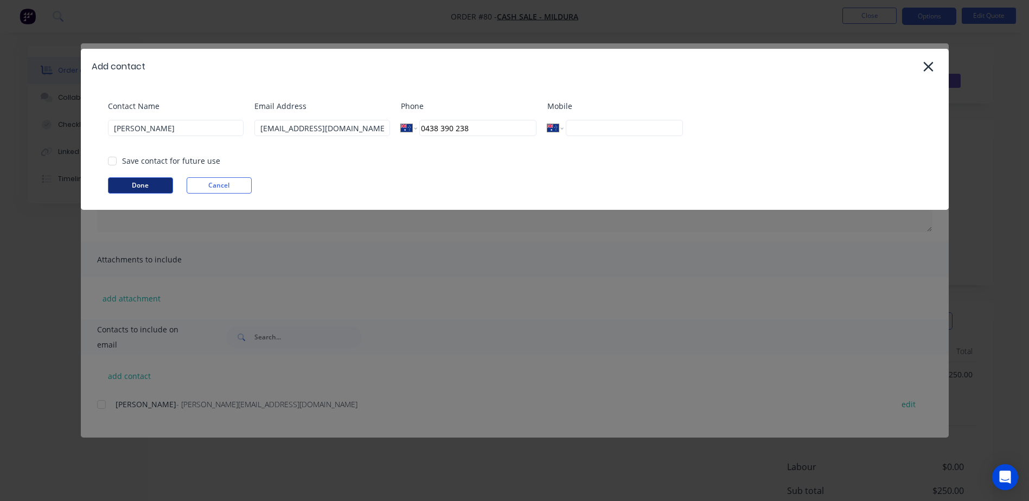
type input "0438 390 238"
click at [131, 184] on button "Done" at bounding box center [140, 185] width 65 height 16
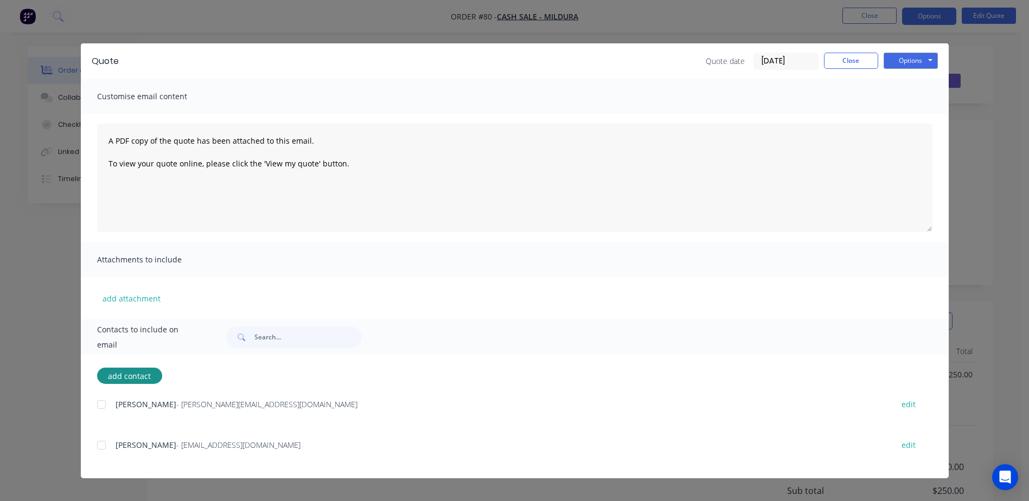
click at [101, 448] on div at bounding box center [102, 446] width 22 height 22
click at [855, 61] on button "Close" at bounding box center [851, 61] width 54 height 16
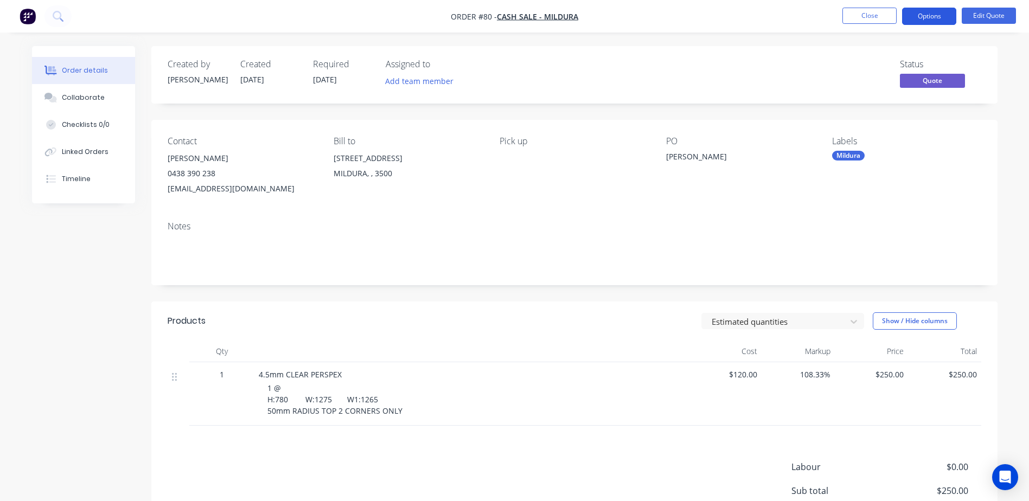
click at [919, 18] on button "Options" at bounding box center [929, 16] width 54 height 17
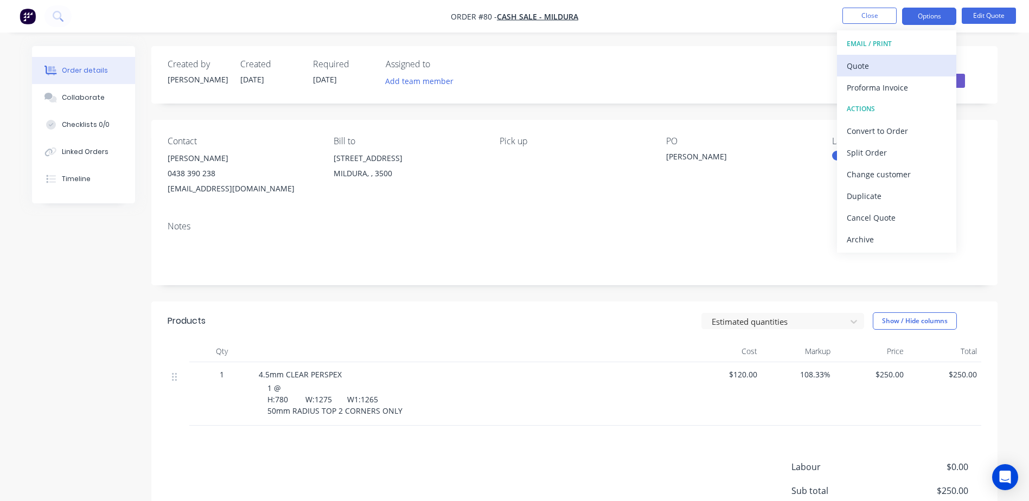
click at [865, 65] on div "Quote" at bounding box center [897, 66] width 100 height 16
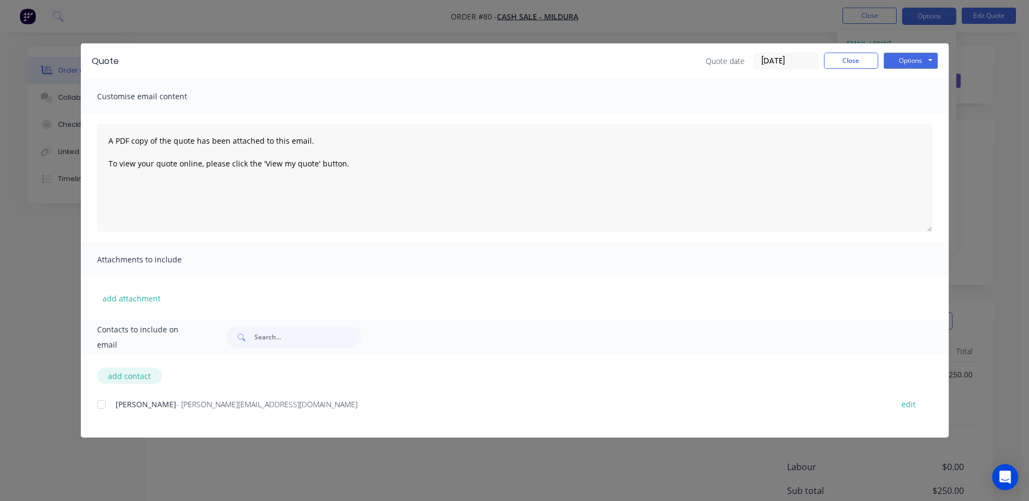
click at [128, 376] on button "add contact" at bounding box center [129, 376] width 65 height 16
select select "AU"
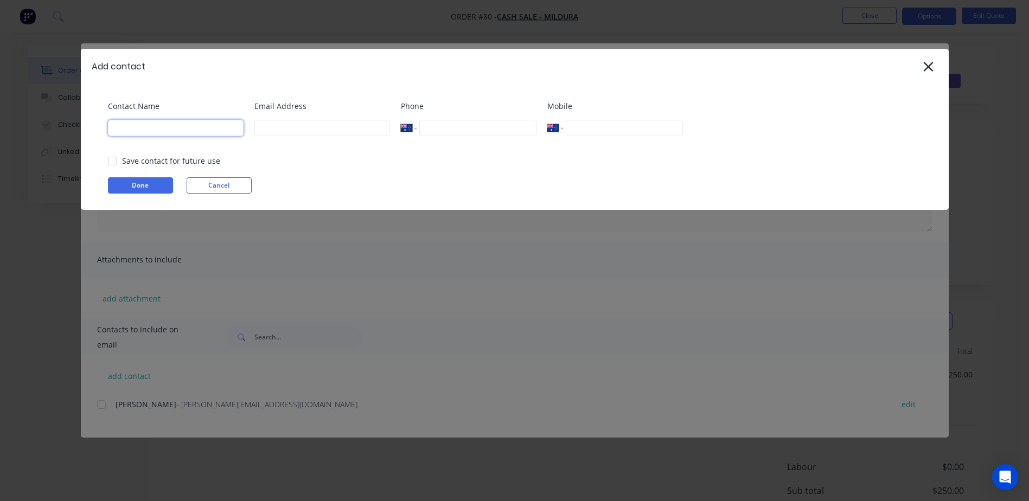
click at [144, 129] on input at bounding box center [176, 128] width 136 height 16
click at [284, 130] on input at bounding box center [322, 128] width 136 height 16
type input "[PERSON_NAME]"
click at [317, 122] on input at bounding box center [322, 128] width 136 height 16
type input "[EMAIL_ADDRESS][DOMAIN_NAME]"
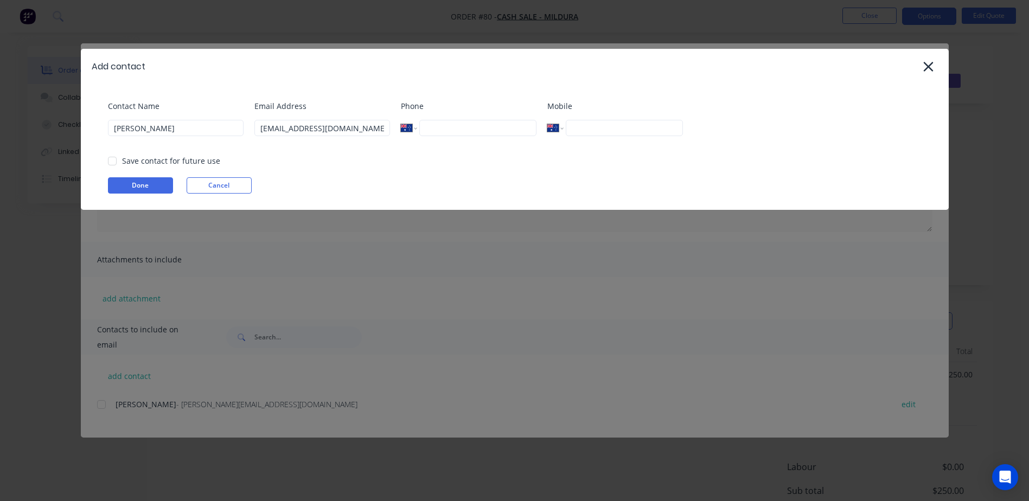
click at [462, 125] on input "tel" at bounding box center [477, 128] width 117 height 16
type input "0438 390 238"
click at [125, 187] on button "Done" at bounding box center [140, 185] width 65 height 16
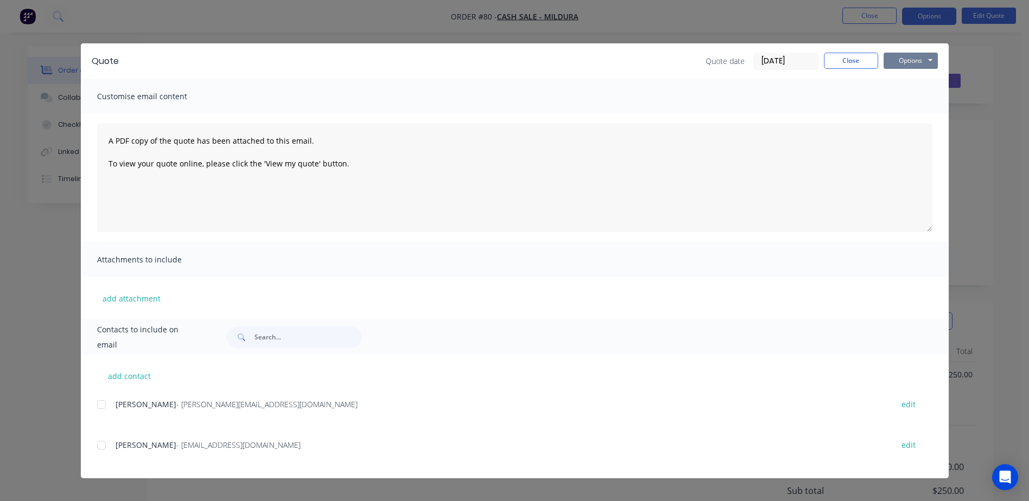
click at [903, 60] on button "Options" at bounding box center [911, 61] width 54 height 16
click at [912, 111] on button "Email" at bounding box center [918, 116] width 69 height 18
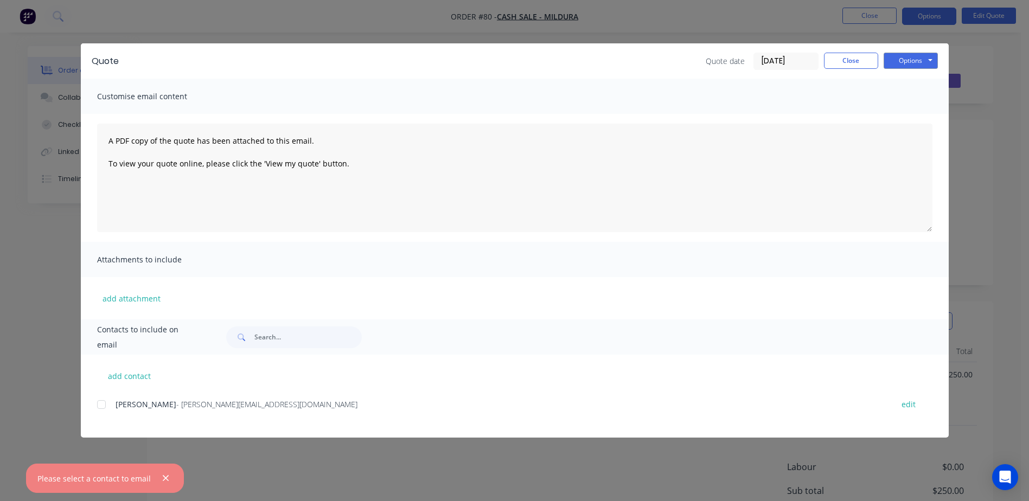
scroll to position [118, 0]
click at [135, 378] on button "add contact" at bounding box center [129, 376] width 65 height 16
select select "AU"
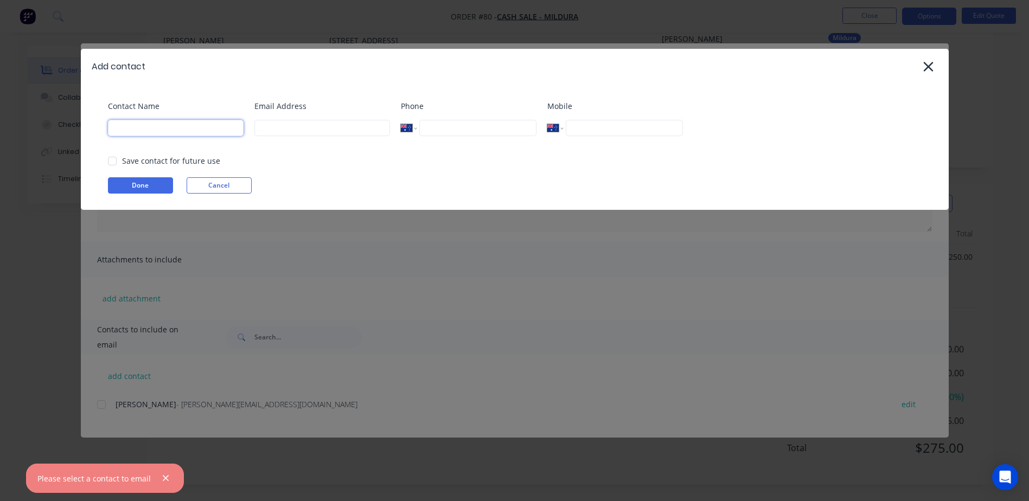
click at [134, 130] on input at bounding box center [176, 128] width 136 height 16
type input "Aaro"
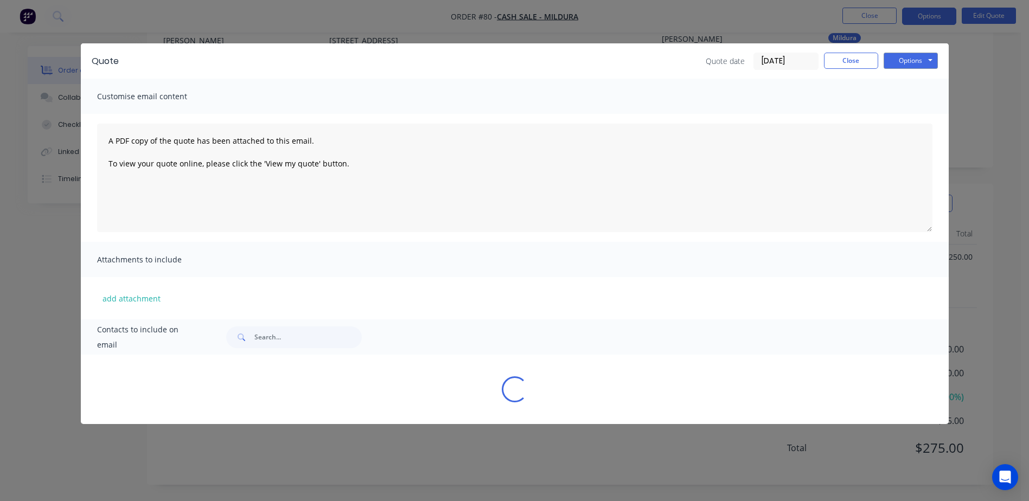
select select "AU"
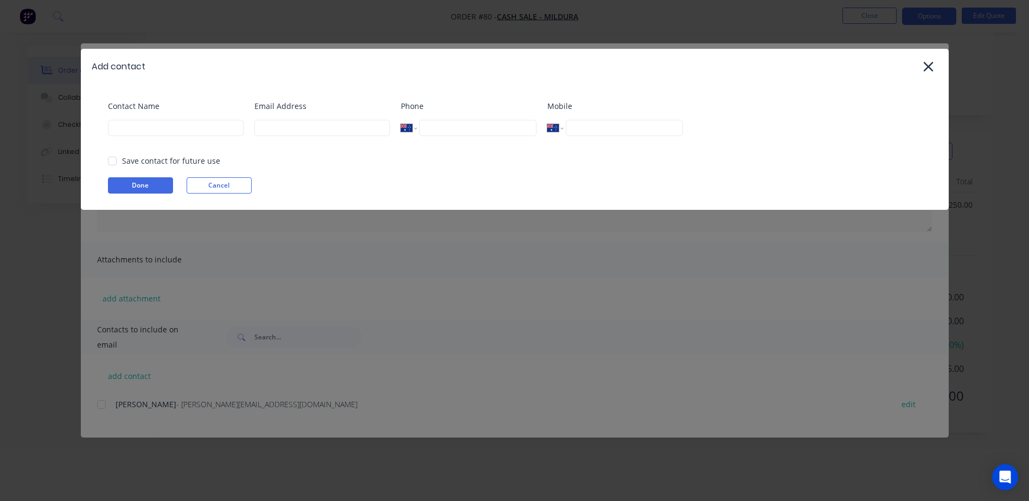
scroll to position [172, 0]
click at [234, 122] on input at bounding box center [176, 128] width 136 height 16
type input "[PERSON_NAME]"
click at [301, 129] on input at bounding box center [322, 128] width 136 height 16
type input "[EMAIL_ADDRESS][DOMAIN_NAME]"
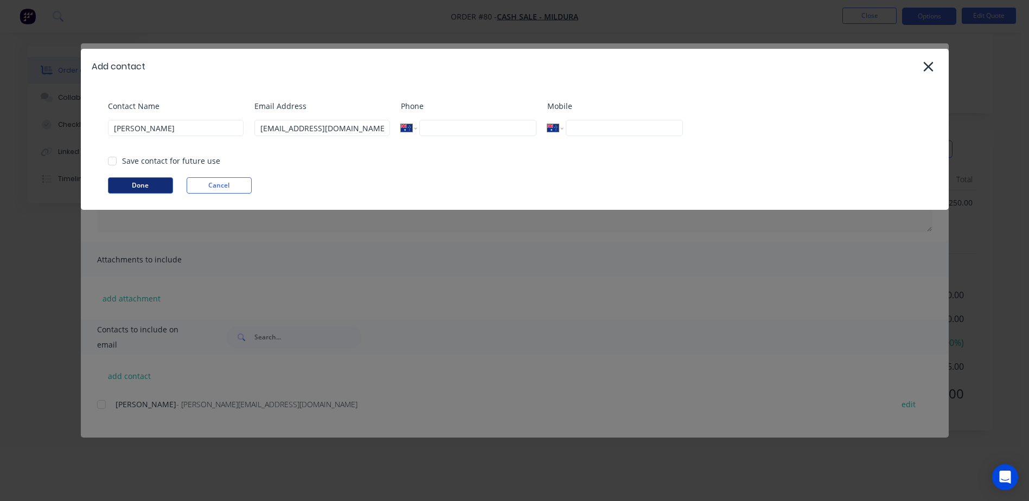
click at [150, 184] on button "Done" at bounding box center [140, 185] width 65 height 16
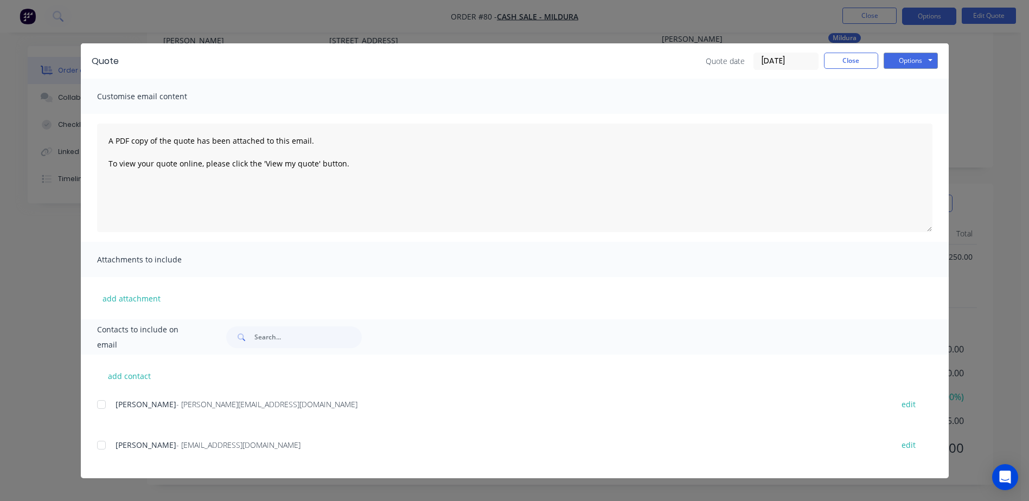
click at [104, 447] on div at bounding box center [102, 446] width 22 height 22
click at [904, 59] on button "Options" at bounding box center [911, 61] width 54 height 16
click at [913, 112] on button "Email" at bounding box center [918, 116] width 69 height 18
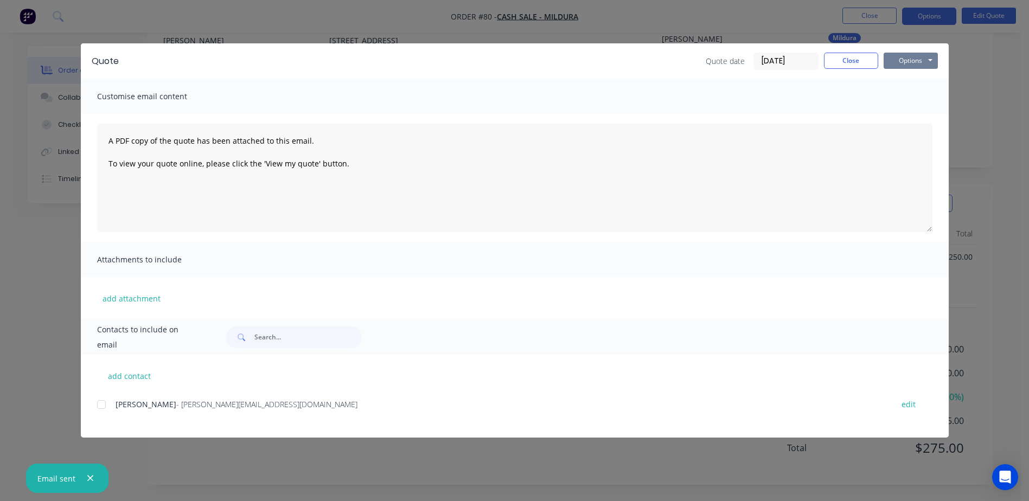
click at [928, 59] on button "Options" at bounding box center [911, 61] width 54 height 16
click at [917, 95] on button "Print" at bounding box center [918, 98] width 69 height 18
click at [851, 62] on button "Close" at bounding box center [851, 61] width 54 height 16
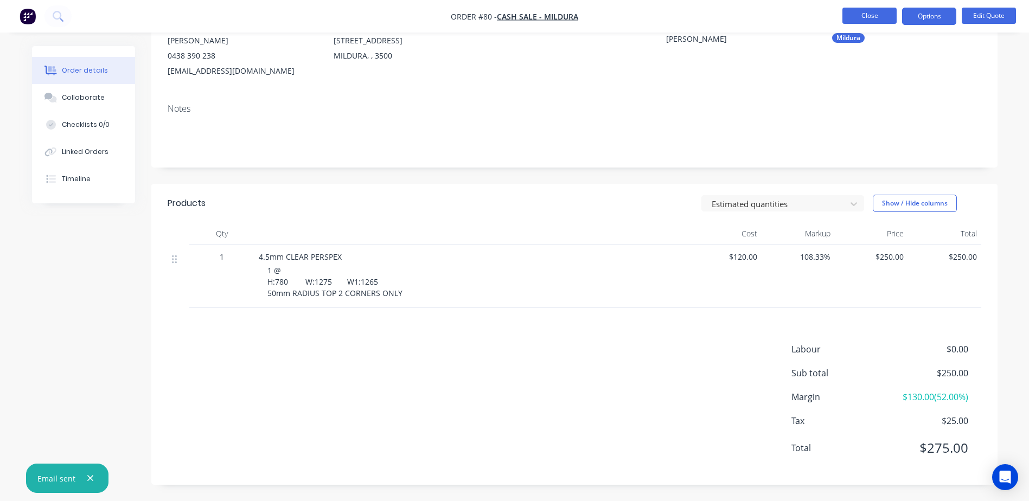
click at [878, 14] on button "Close" at bounding box center [869, 16] width 54 height 16
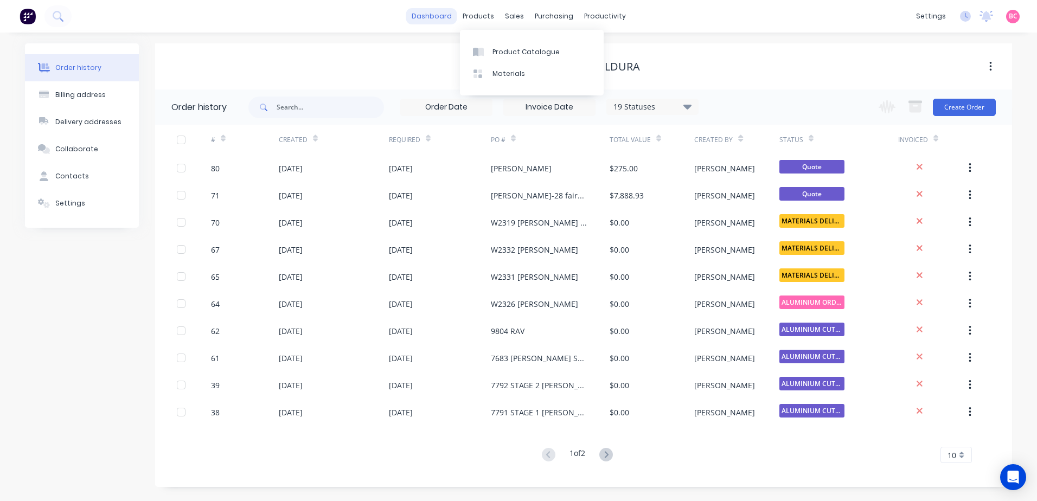
click at [426, 22] on link "dashboard" at bounding box center [431, 16] width 51 height 16
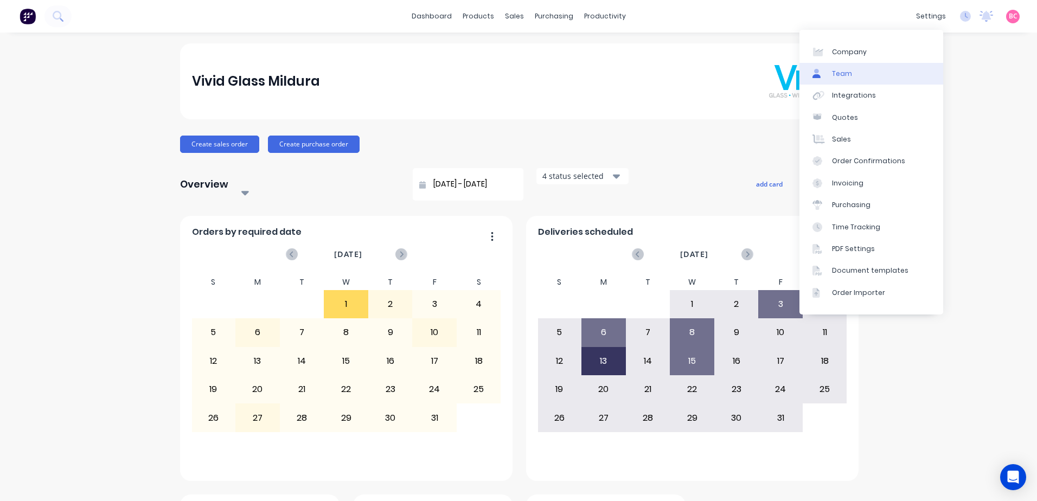
click at [855, 74] on link "Team" at bounding box center [872, 74] width 144 height 22
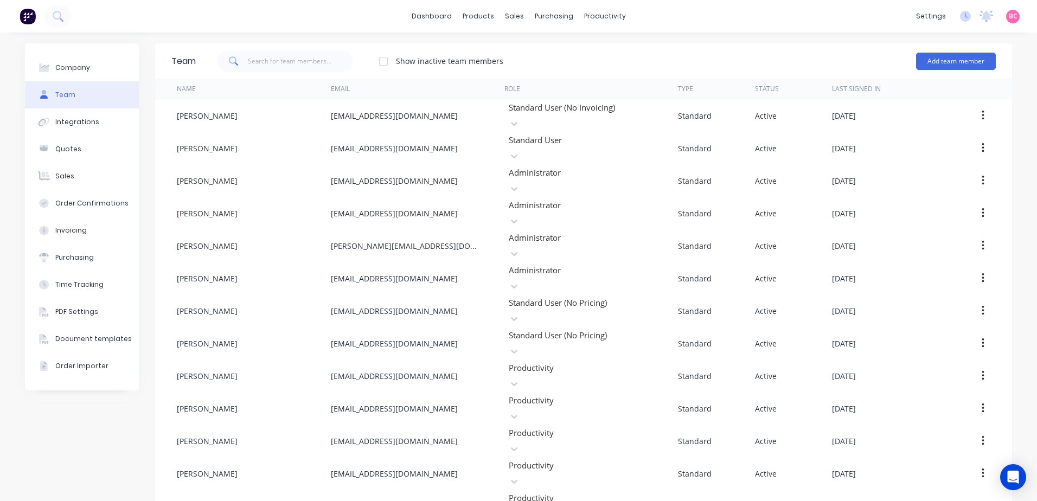
click at [381, 63] on div at bounding box center [384, 61] width 22 height 22
click at [377, 63] on div at bounding box center [384, 61] width 22 height 22
click at [56, 281] on div "Time Tracking" at bounding box center [79, 285] width 48 height 10
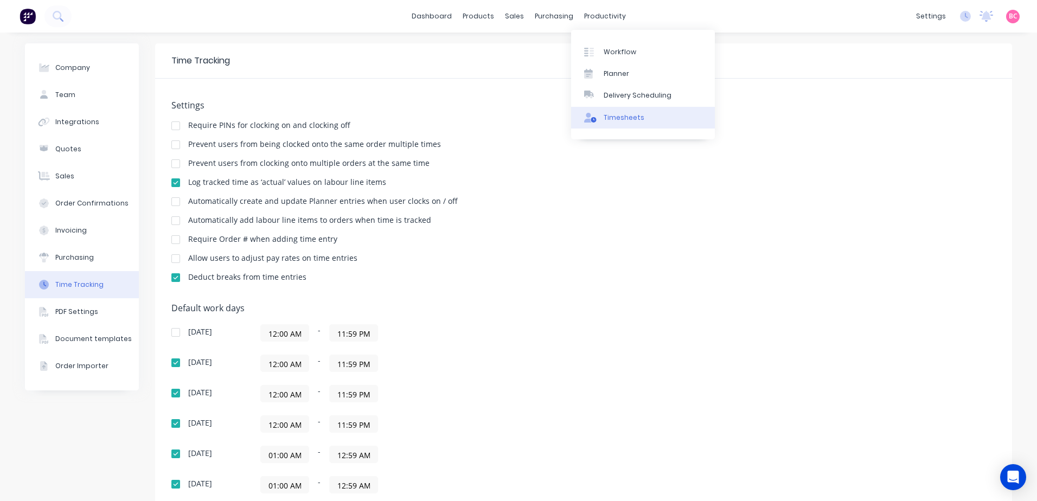
click at [599, 113] on div at bounding box center [592, 118] width 16 height 10
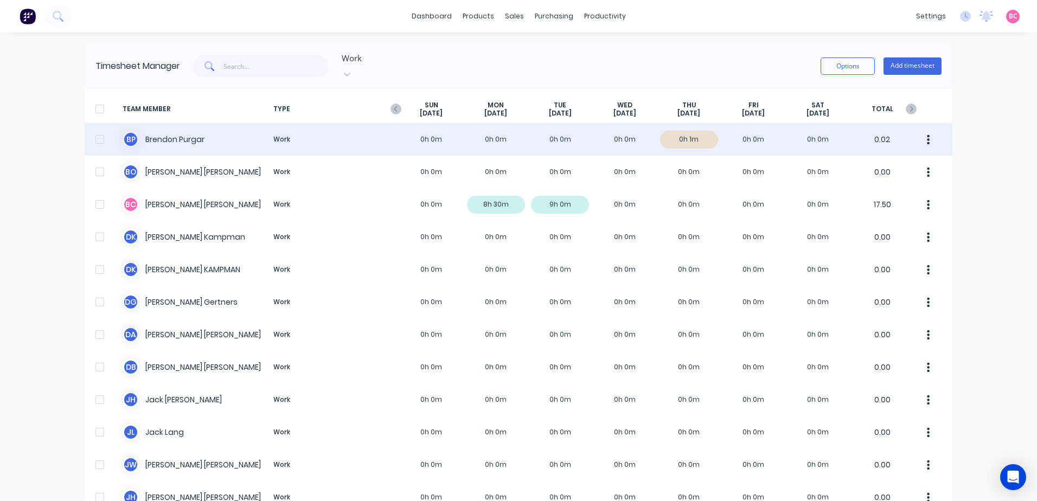
click at [681, 131] on div "B P Brendon Purgar Work 0h 0m 0h 0m 0h 0m 0h 0m 0h 1m 0h 0m 0h 0m 0.02" at bounding box center [519, 139] width 868 height 33
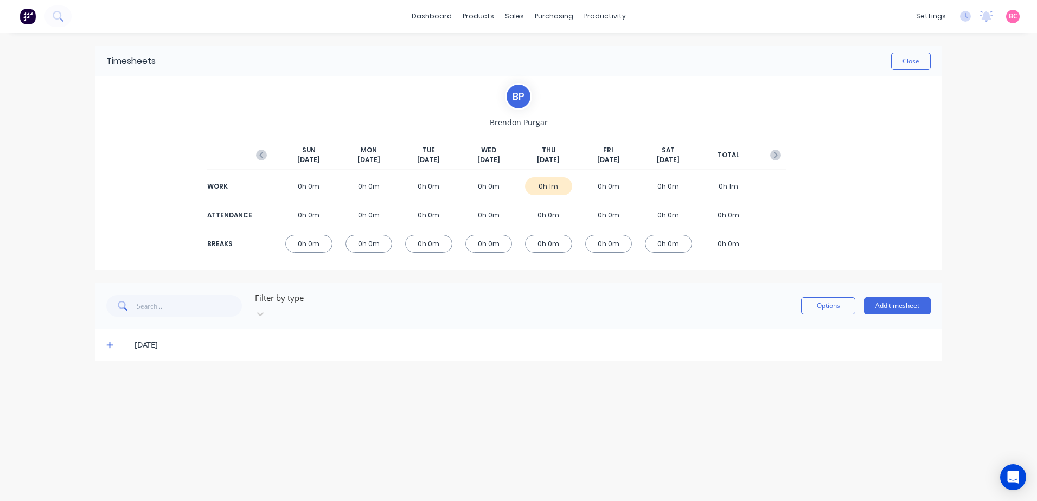
click at [546, 183] on div "0h 1m" at bounding box center [548, 186] width 47 height 18
click at [118, 339] on div "[DATE]" at bounding box center [524, 345] width 814 height 12
click at [112, 342] on icon at bounding box center [109, 345] width 7 height 7
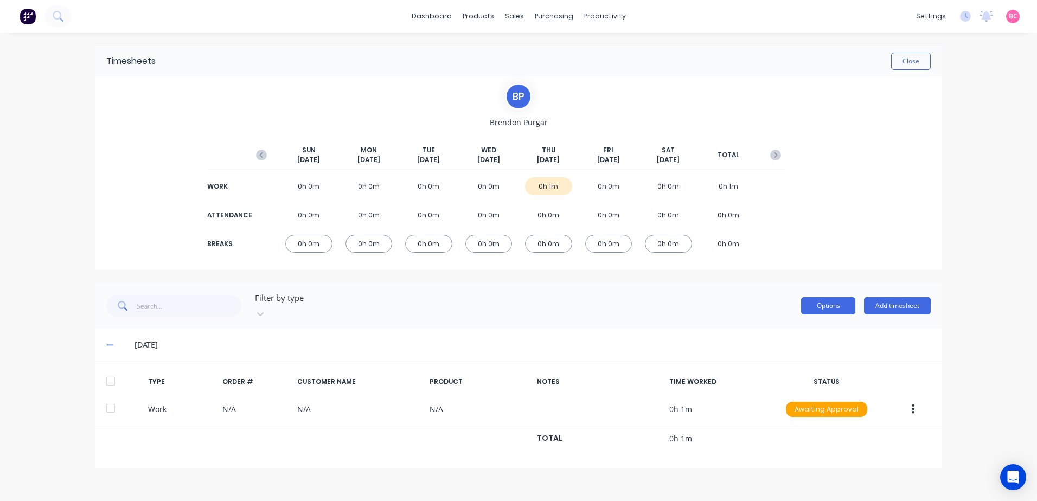
click at [821, 304] on button "Options" at bounding box center [828, 305] width 54 height 17
click at [537, 309] on div "Filter by type Options Approve Unapprove Delete Export Add timesheet" at bounding box center [518, 306] width 825 height 33
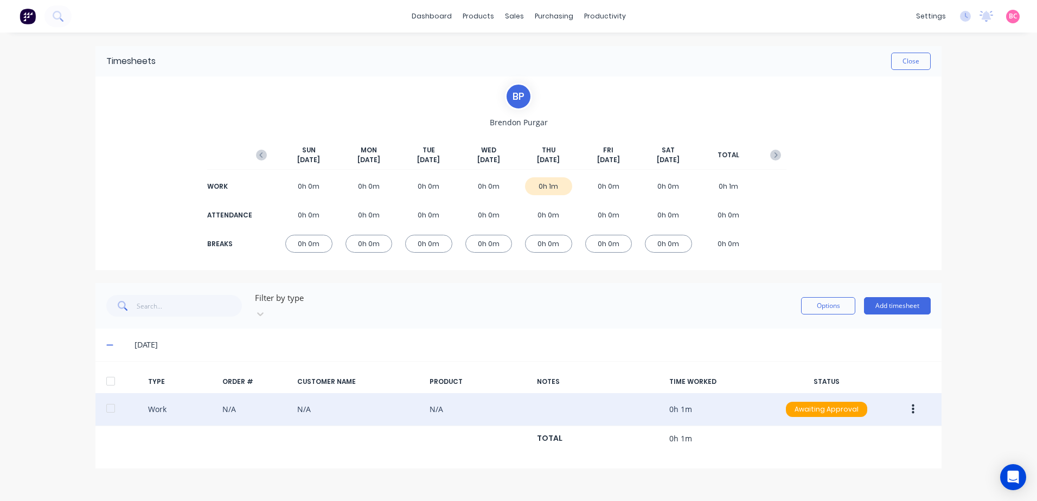
drag, startPoint x: 110, startPoint y: 401, endPoint x: 566, endPoint y: 311, distance: 464.5
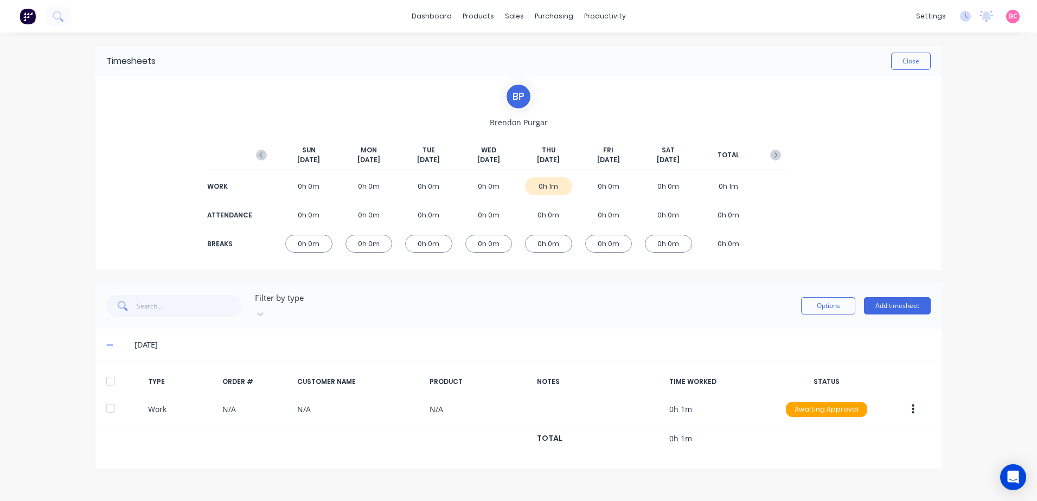
click at [111, 401] on div at bounding box center [111, 409] width 22 height 22
click at [824, 300] on button "Options" at bounding box center [828, 305] width 54 height 17
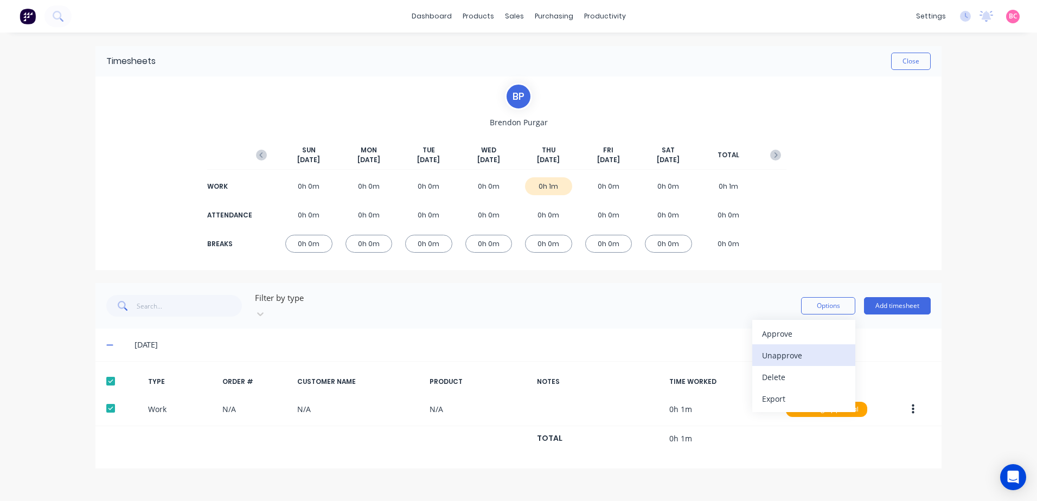
click at [788, 348] on div "Unapprove" at bounding box center [804, 356] width 84 height 16
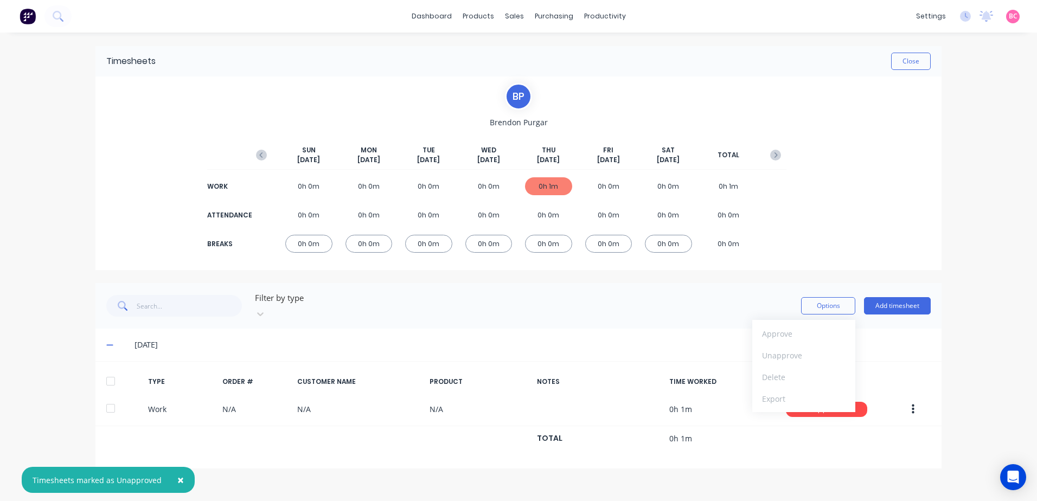
click at [548, 303] on div "Filter by type Options Approve Unapprove Delete Export Add timesheet" at bounding box center [518, 306] width 825 height 33
click at [915, 64] on button "Close" at bounding box center [911, 61] width 40 height 17
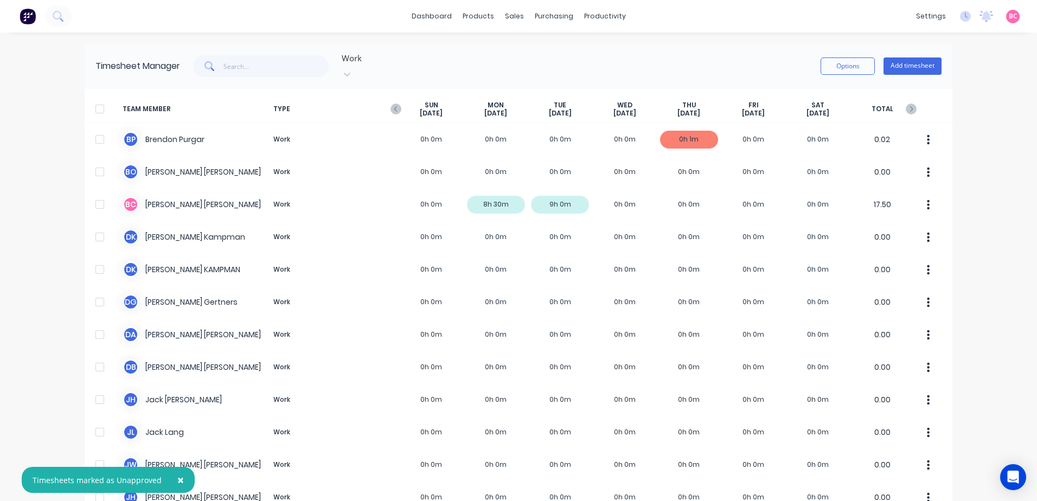
click at [999, 211] on div "× Timesheets marked as Unapproved dashboard products sales purchasing productiv…" at bounding box center [518, 250] width 1037 height 501
click at [395, 56] on div at bounding box center [419, 59] width 156 height 14
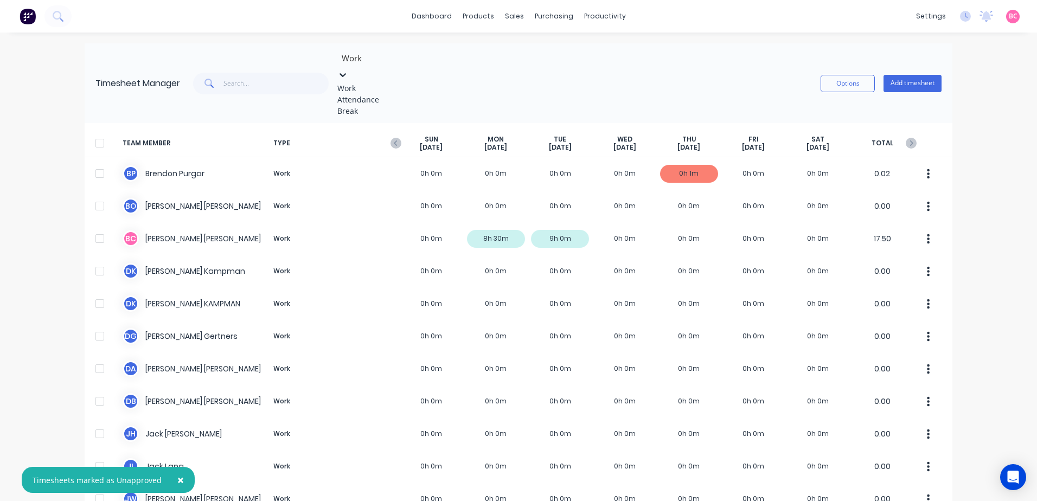
click at [376, 105] on div "Attendance" at bounding box center [418, 99] width 163 height 11
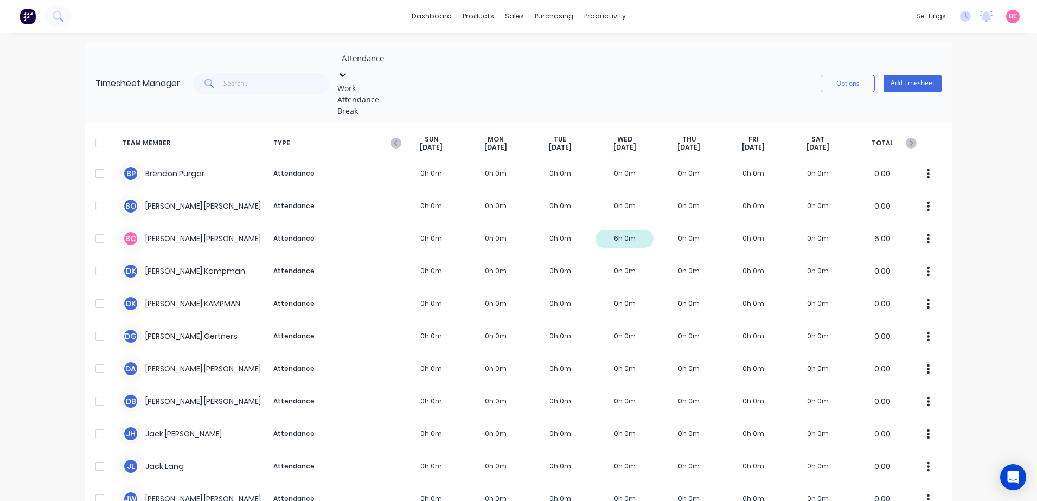
click at [348, 69] on icon at bounding box center [342, 74] width 11 height 11
click at [489, 62] on div "option Attendance, selected. 3 results available. Use Up and Down to choose opt…" at bounding box center [561, 83] width 762 height 67
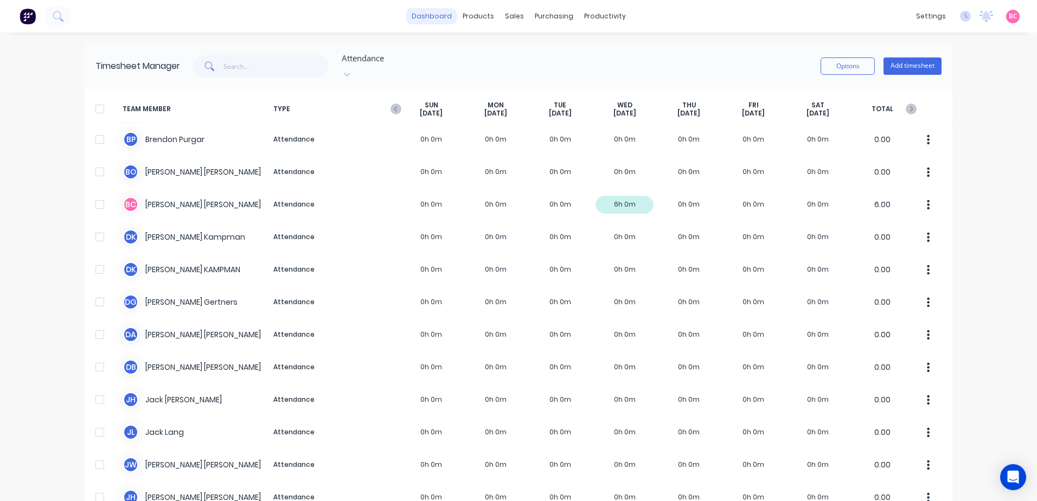
click at [443, 20] on link "dashboard" at bounding box center [431, 16] width 51 height 16
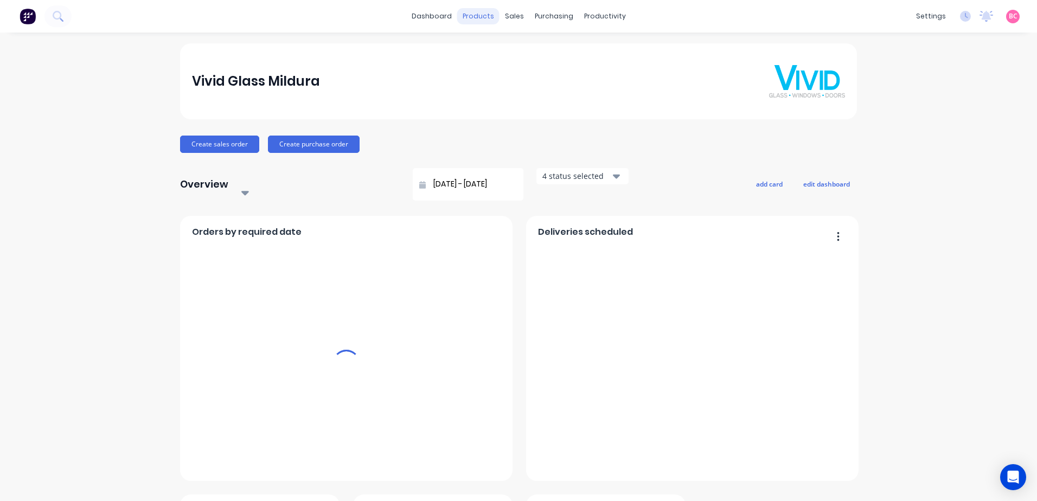
click at [481, 20] on div "products" at bounding box center [478, 16] width 42 height 16
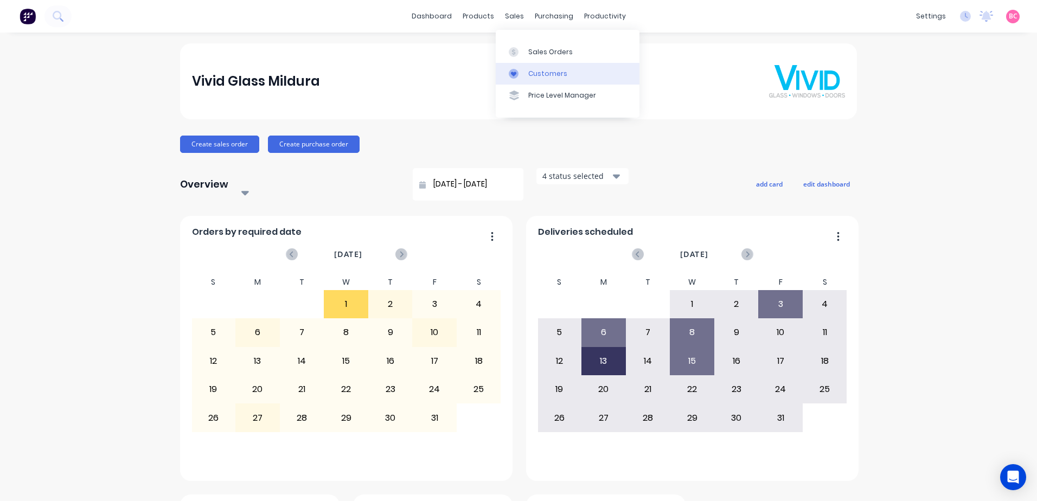
click at [532, 74] on div "Customers" at bounding box center [547, 74] width 39 height 10
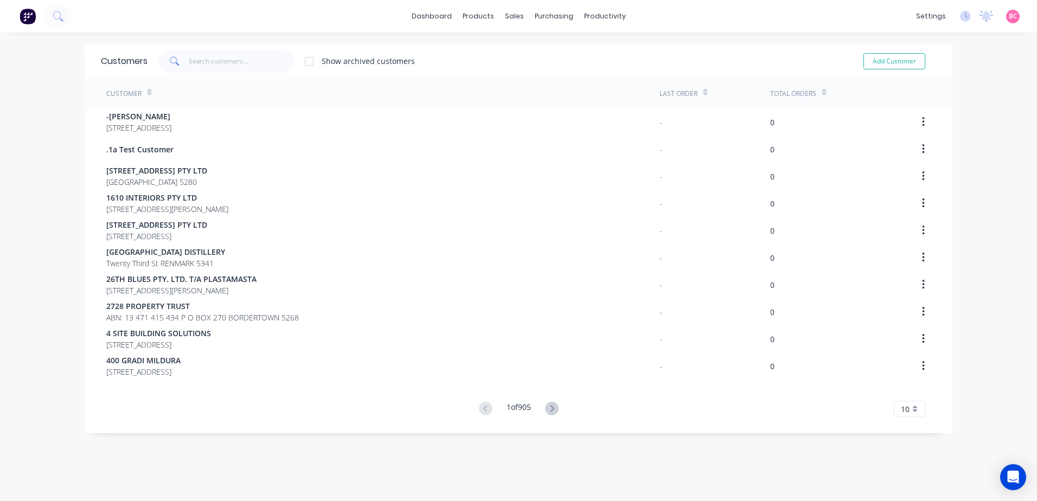
click at [309, 63] on div at bounding box center [309, 61] width 22 height 22
click at [305, 62] on div at bounding box center [309, 61] width 22 height 22
